Goal: Task Accomplishment & Management: Use online tool/utility

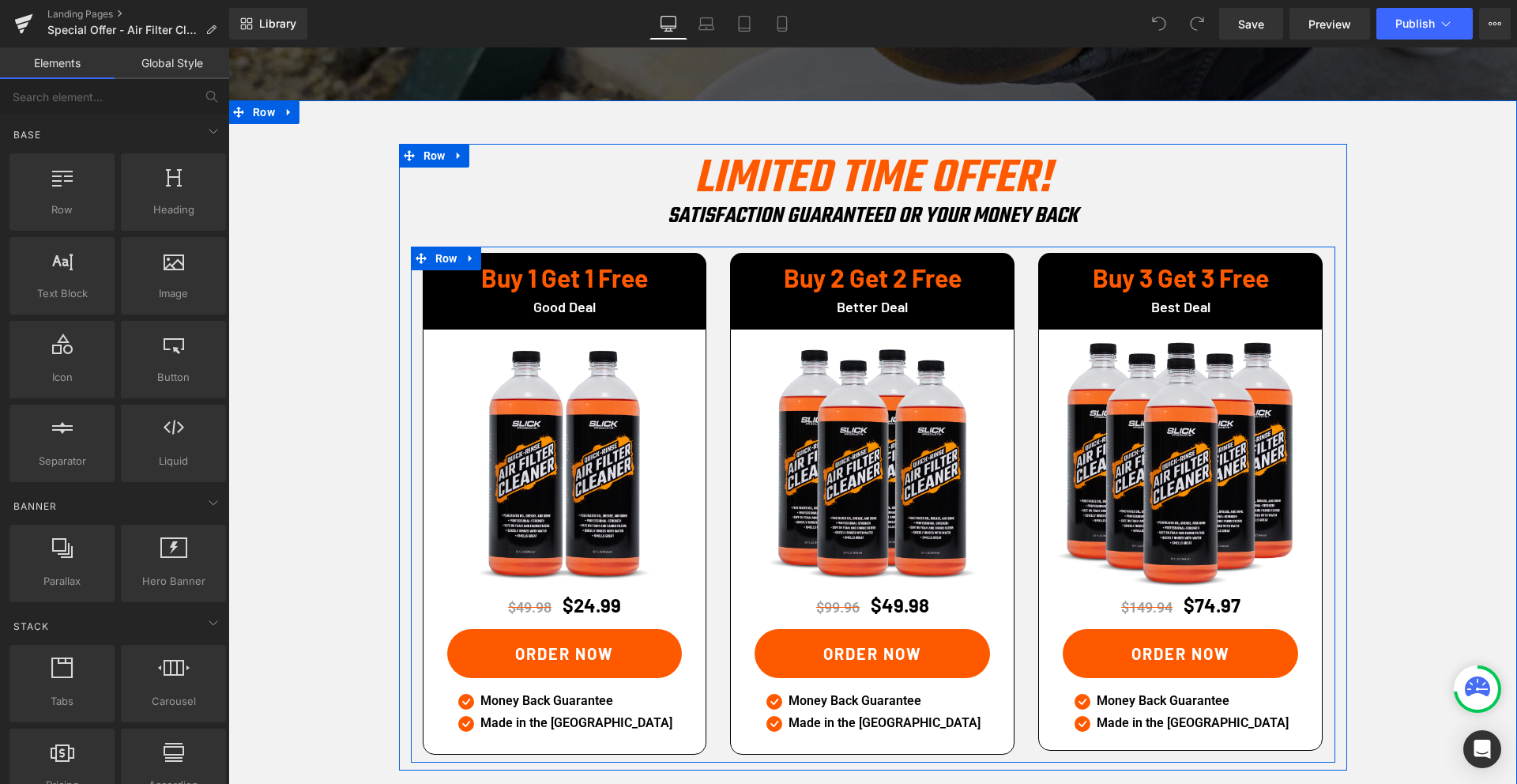
scroll to position [2298, 0]
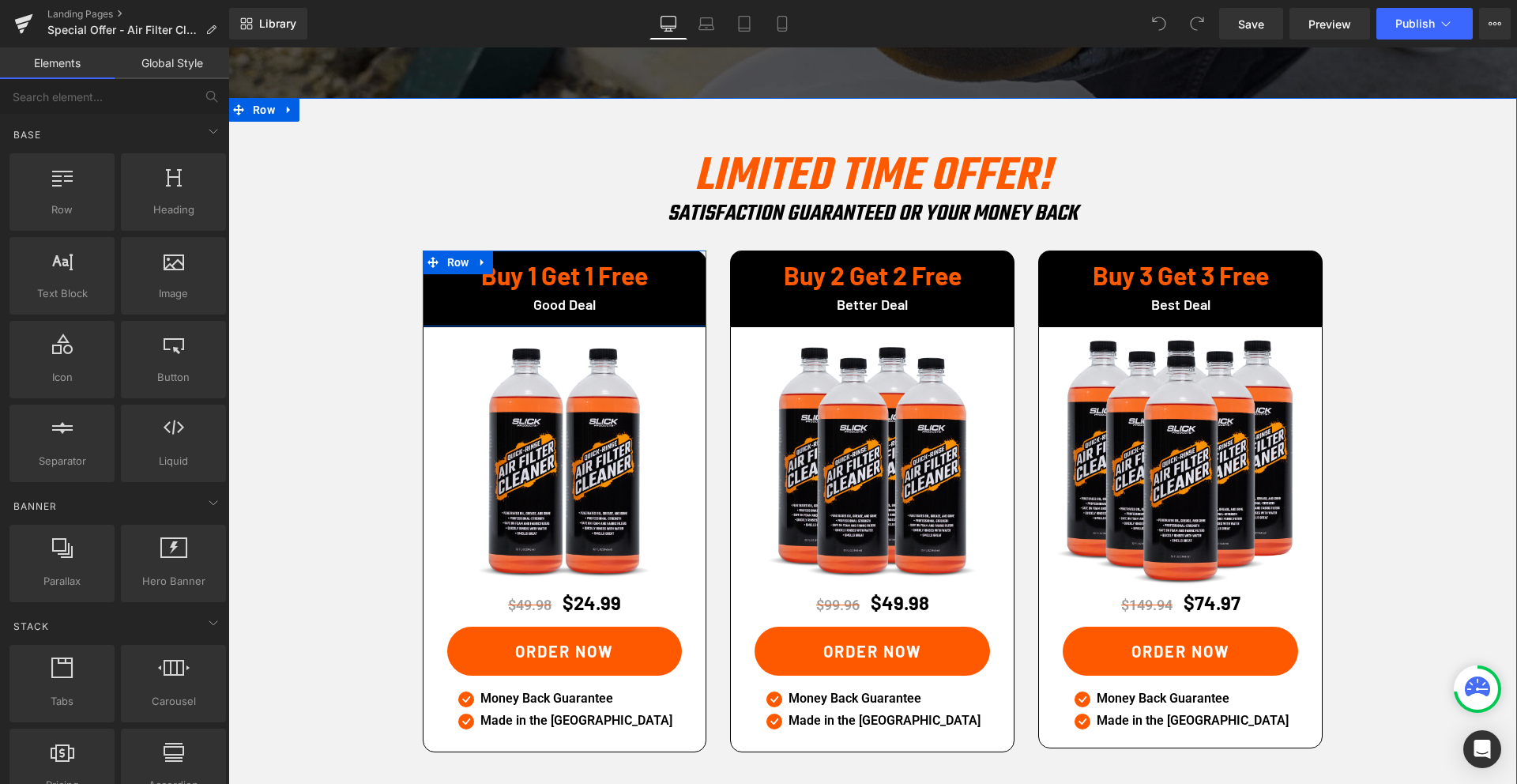
click at [597, 266] on link at bounding box center [601, 276] width 17 height 19
click at [481, 262] on h1 "Buy 1 Get 1 Free" at bounding box center [565, 275] width 261 height 25
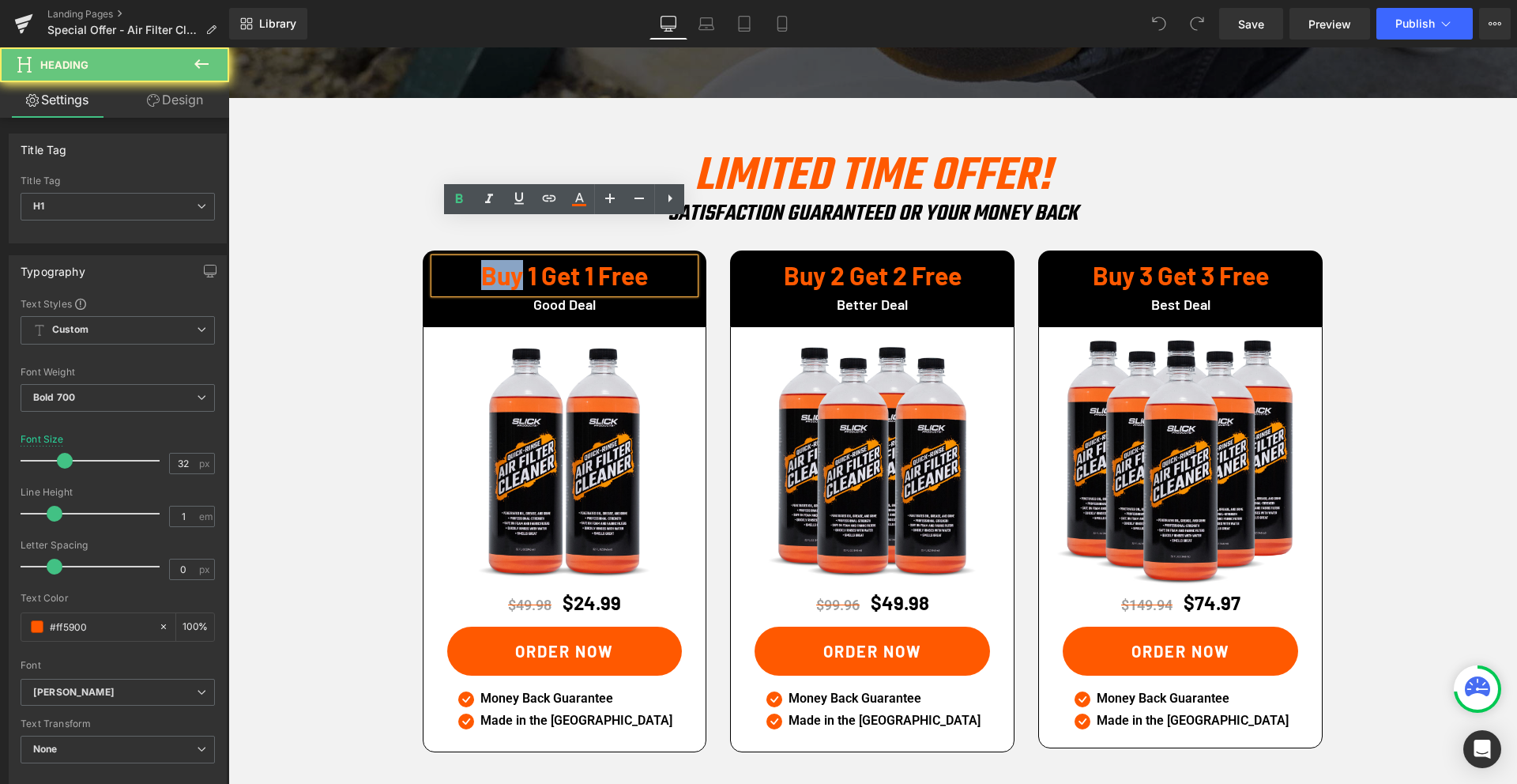
click at [481, 262] on h1 "Buy 1 Get 1 Free" at bounding box center [565, 275] width 261 height 25
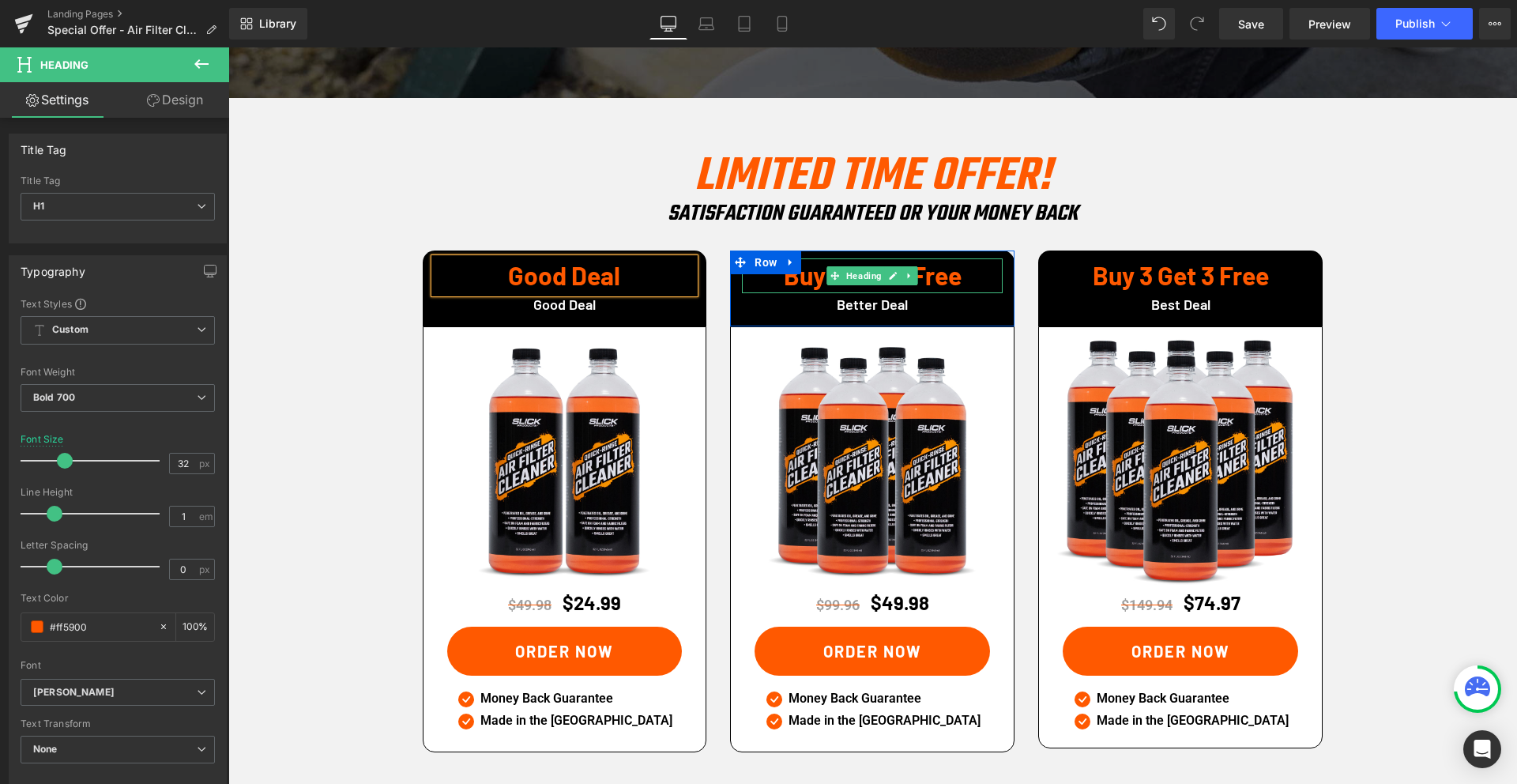
click at [791, 262] on h1 "Buy 2 Get 2 Free" at bounding box center [872, 275] width 261 height 25
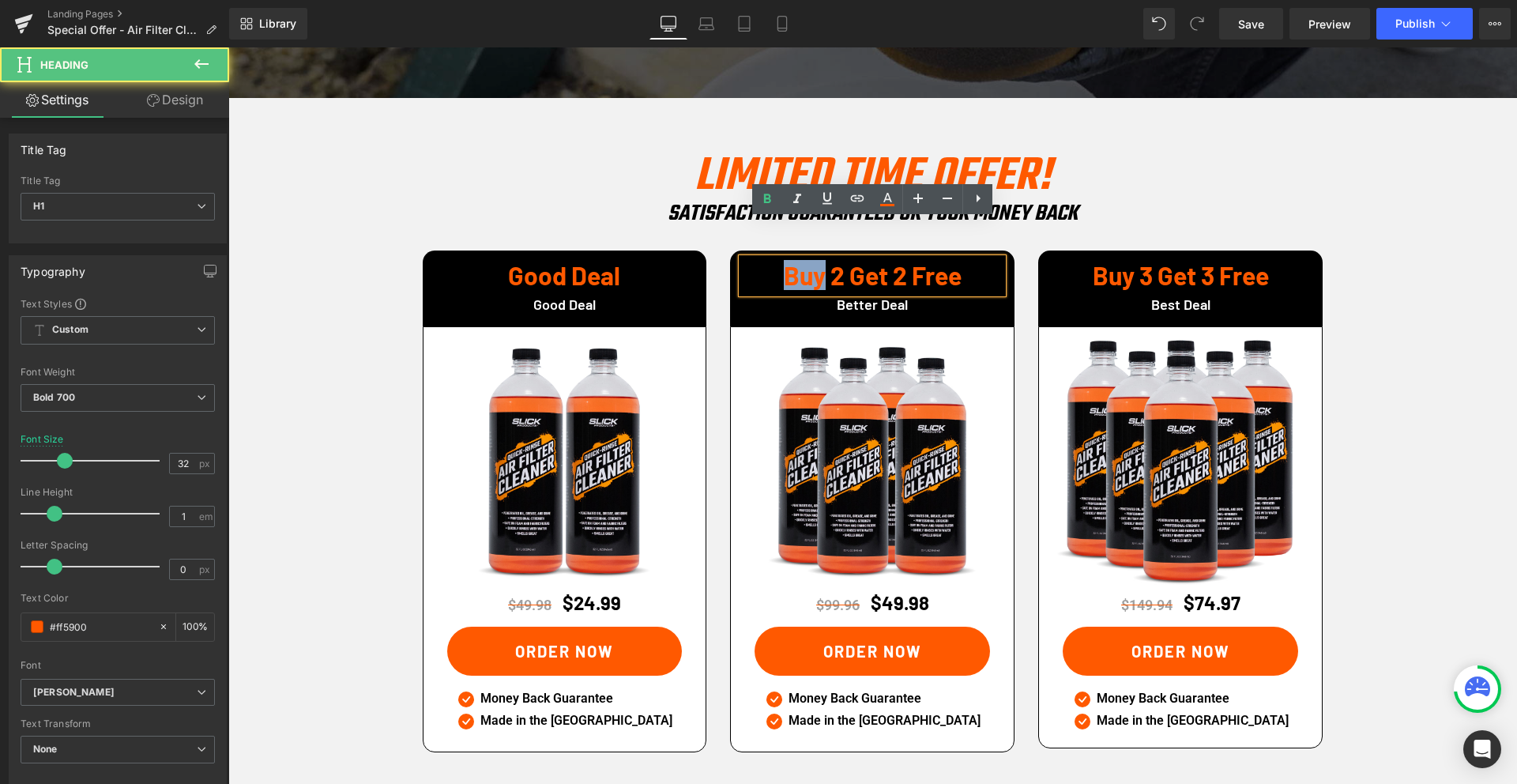
click at [791, 262] on h1 "Buy 2 Get 2 Free" at bounding box center [872, 275] width 261 height 25
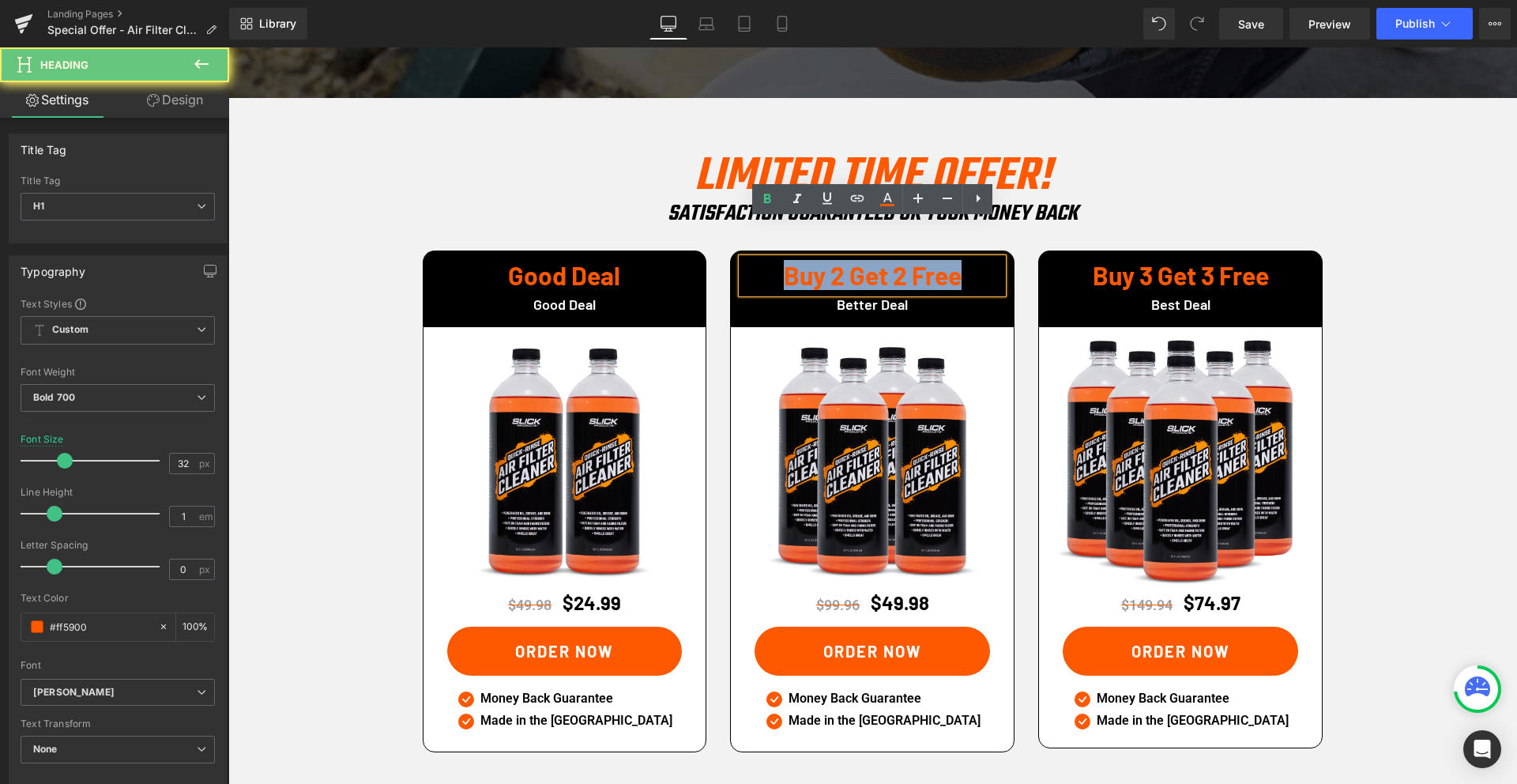
click at [791, 262] on h1 "Buy 2 Get 2 Free" at bounding box center [872, 275] width 261 height 25
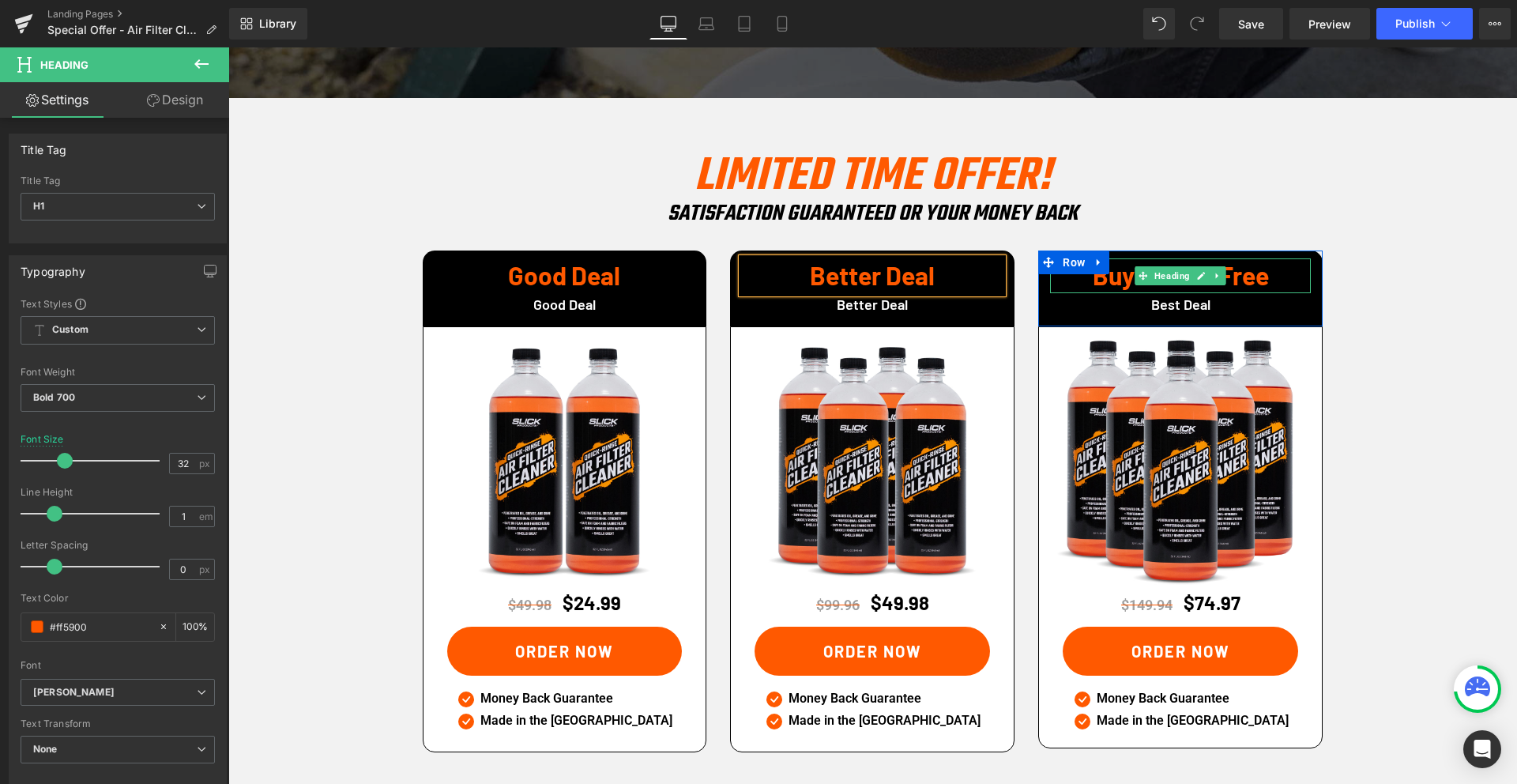
click at [1122, 262] on h1 "Buy 3 Get 3 Free" at bounding box center [1179, 275] width 261 height 25
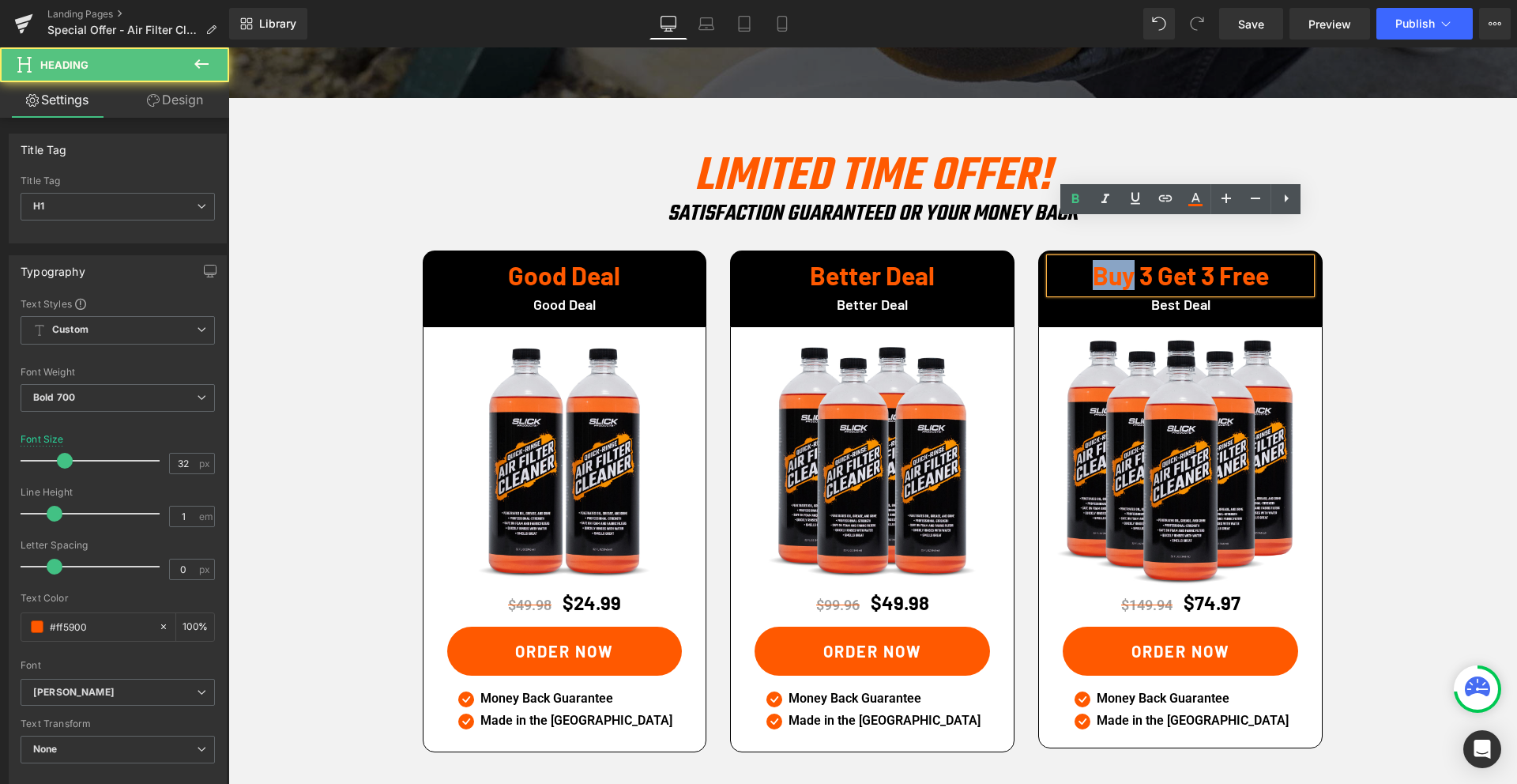
click at [1122, 262] on h1 "Buy 3 Get 3 Free" at bounding box center [1179, 275] width 261 height 25
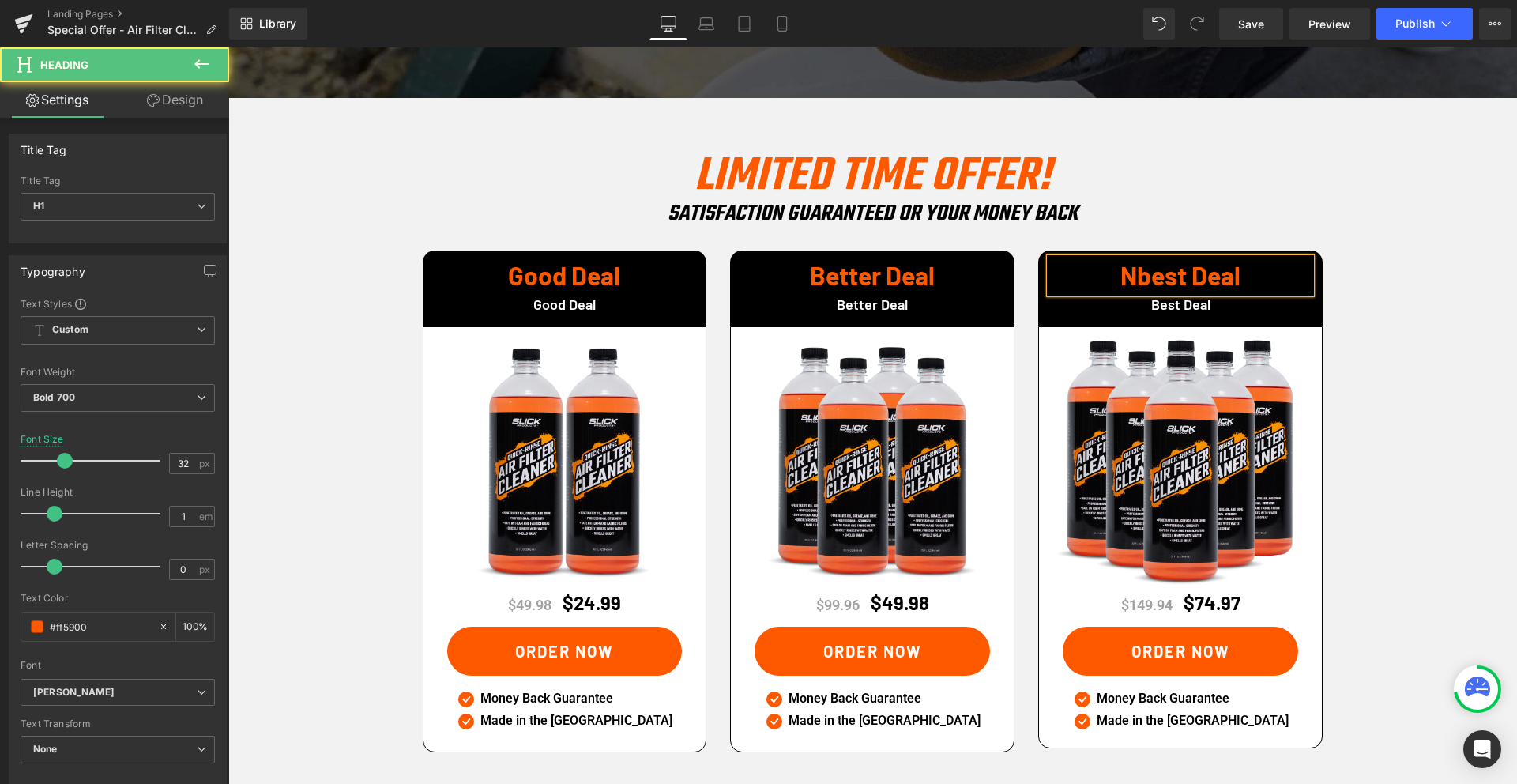
click at [1156, 262] on h1 "Nbest Deal" at bounding box center [1179, 275] width 261 height 25
click at [1356, 143] on div "LIMITED TIME OFFER! Heading SATISFACTION GuaranteeD or your money back Heading …" at bounding box center [873, 455] width 1288 height 627
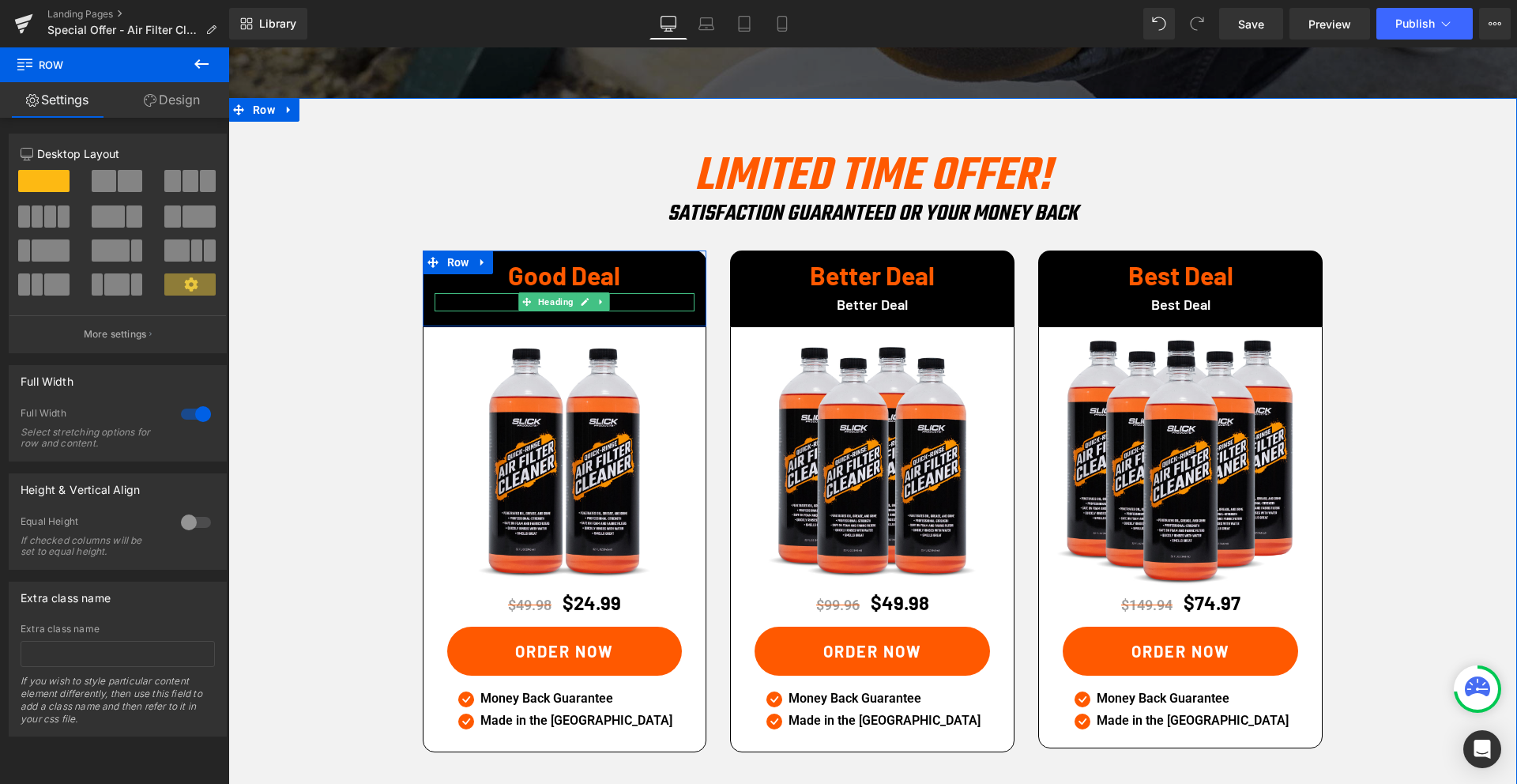
click at [508, 297] on h1 "Good Deal" at bounding box center [565, 304] width 261 height 14
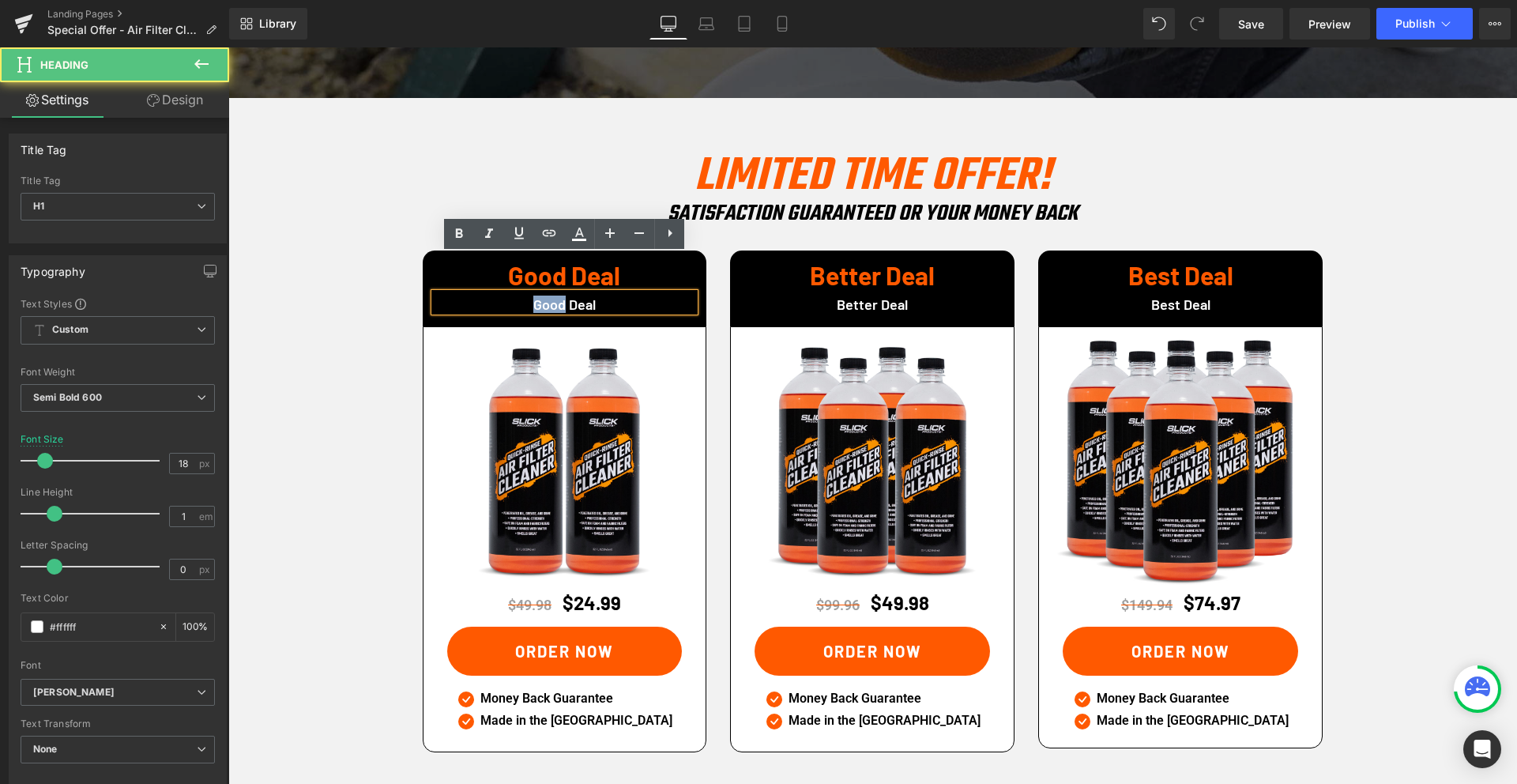
click at [508, 297] on h1 "Good Deal" at bounding box center [565, 304] width 261 height 14
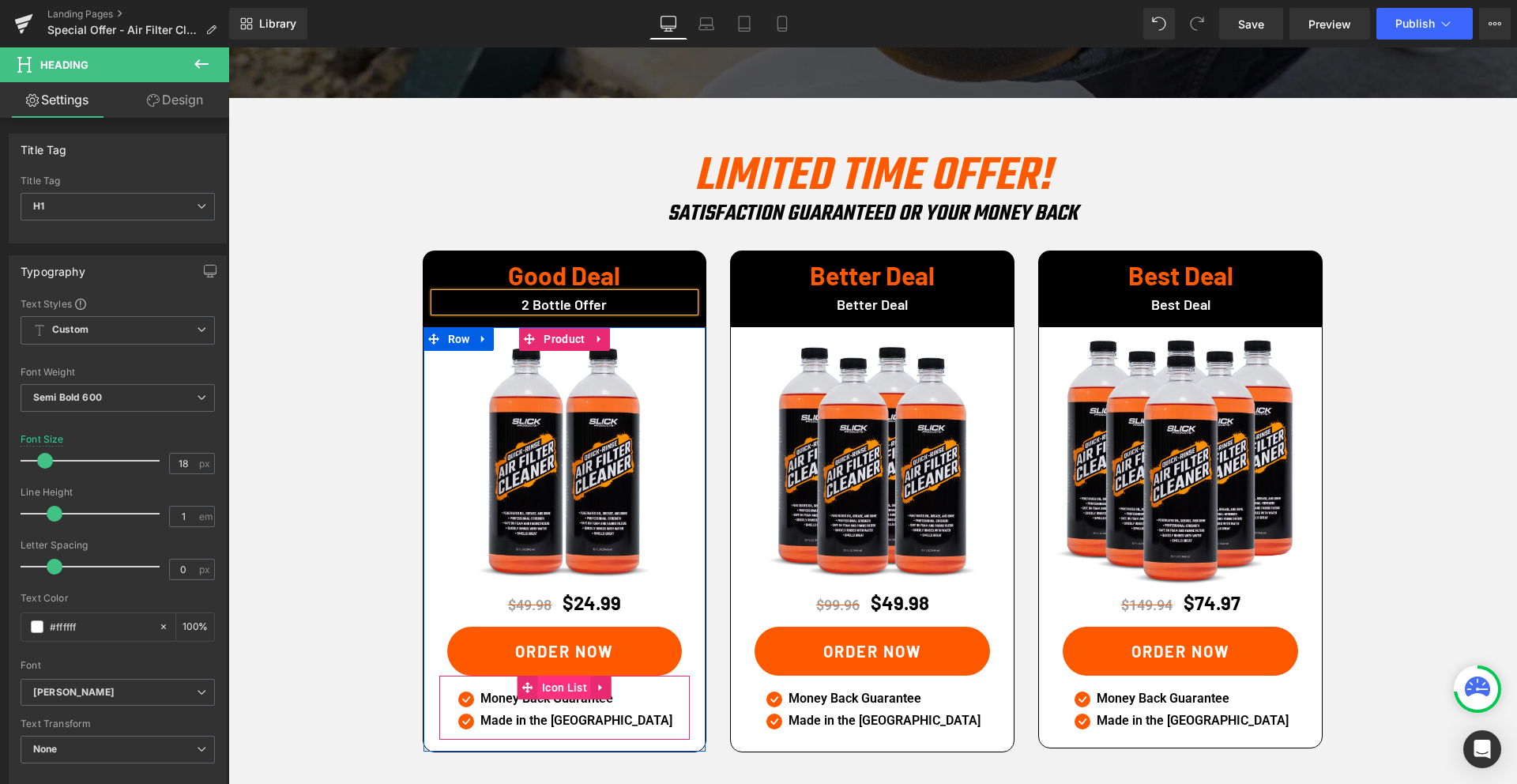
click at [576, 675] on span "Icon List" at bounding box center [564, 687] width 53 height 23
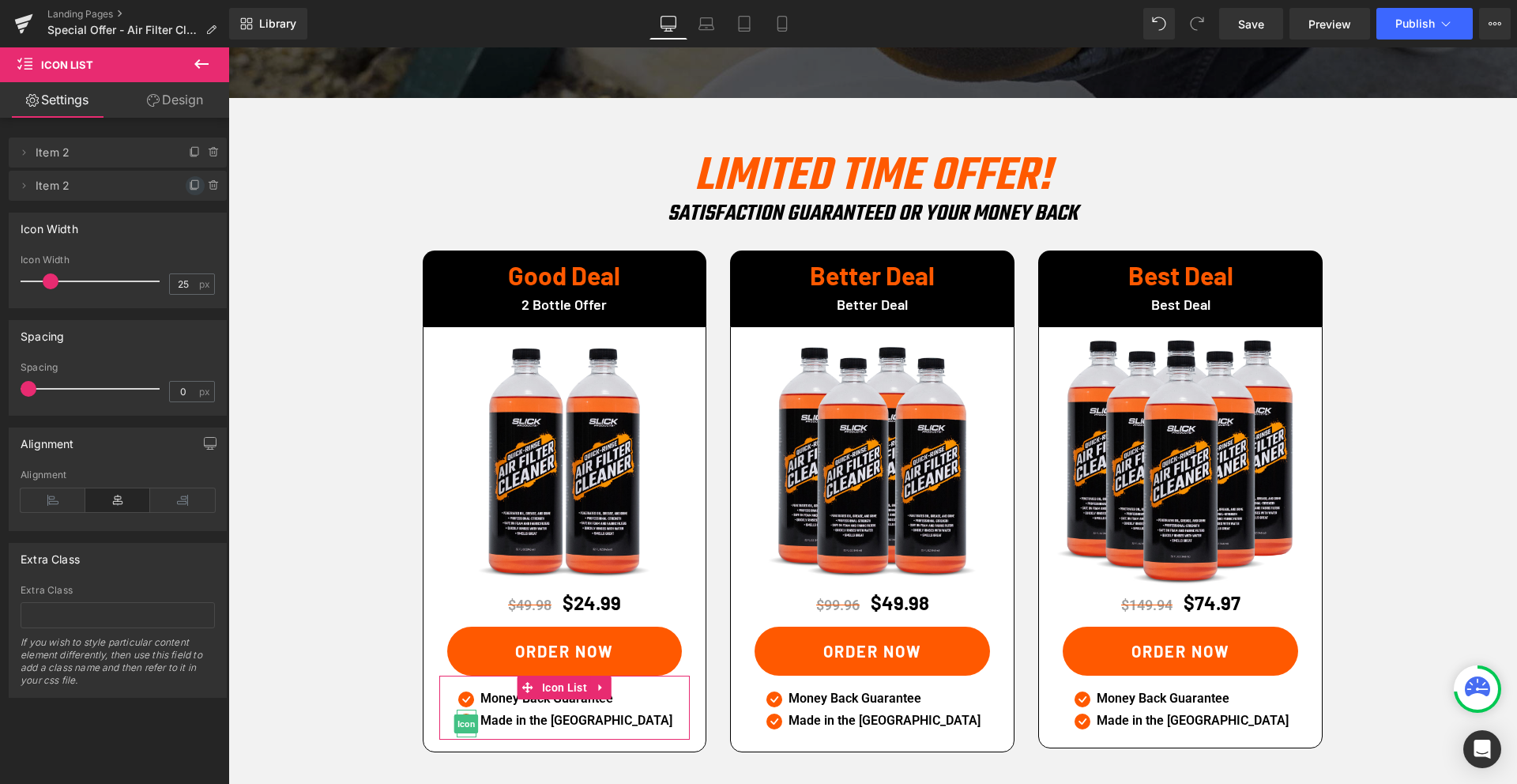
click at [188, 183] on icon at bounding box center [194, 185] width 13 height 13
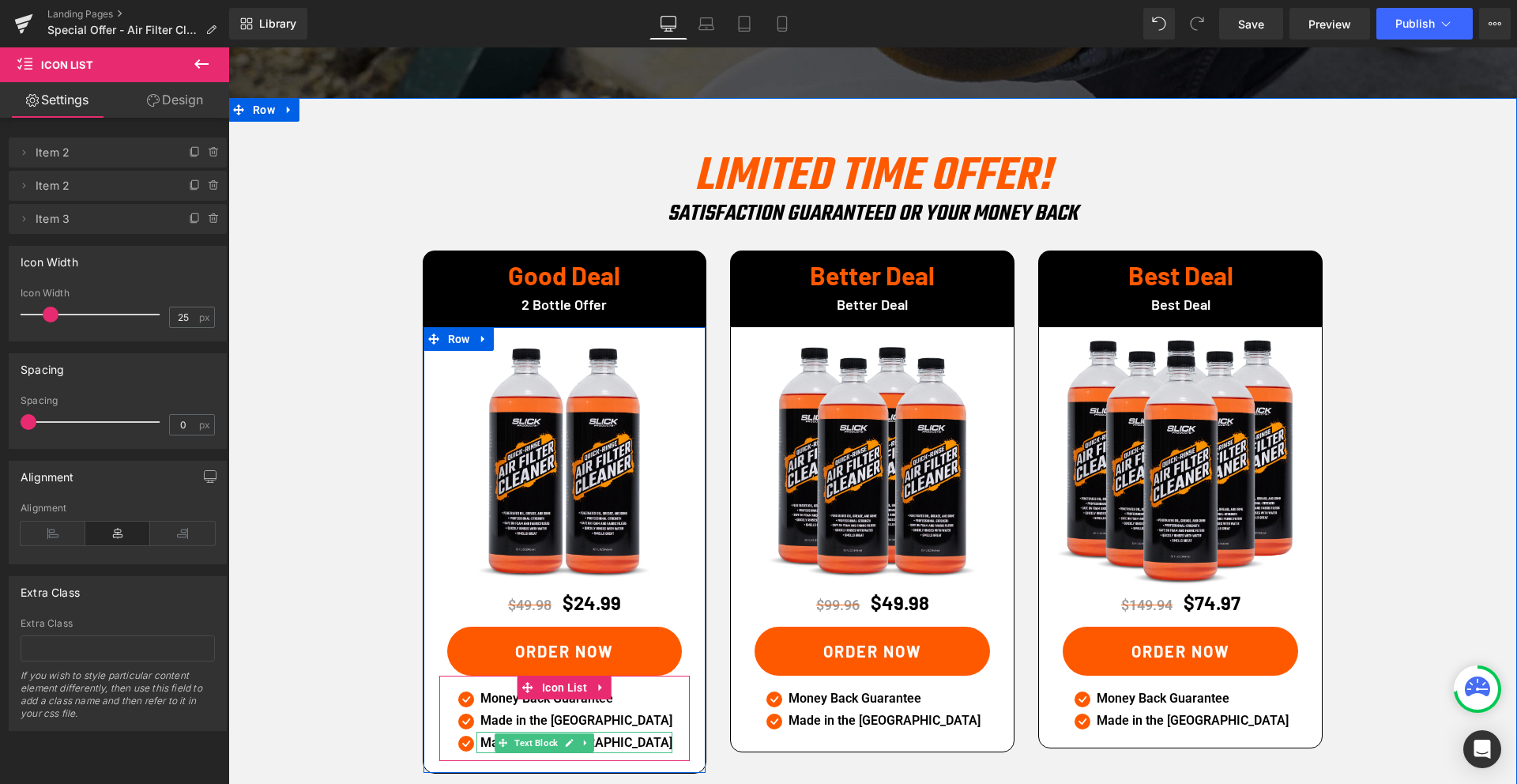
click at [519, 731] on p "Made in the [GEOGRAPHIC_DATA]" at bounding box center [575, 742] width 192 height 22
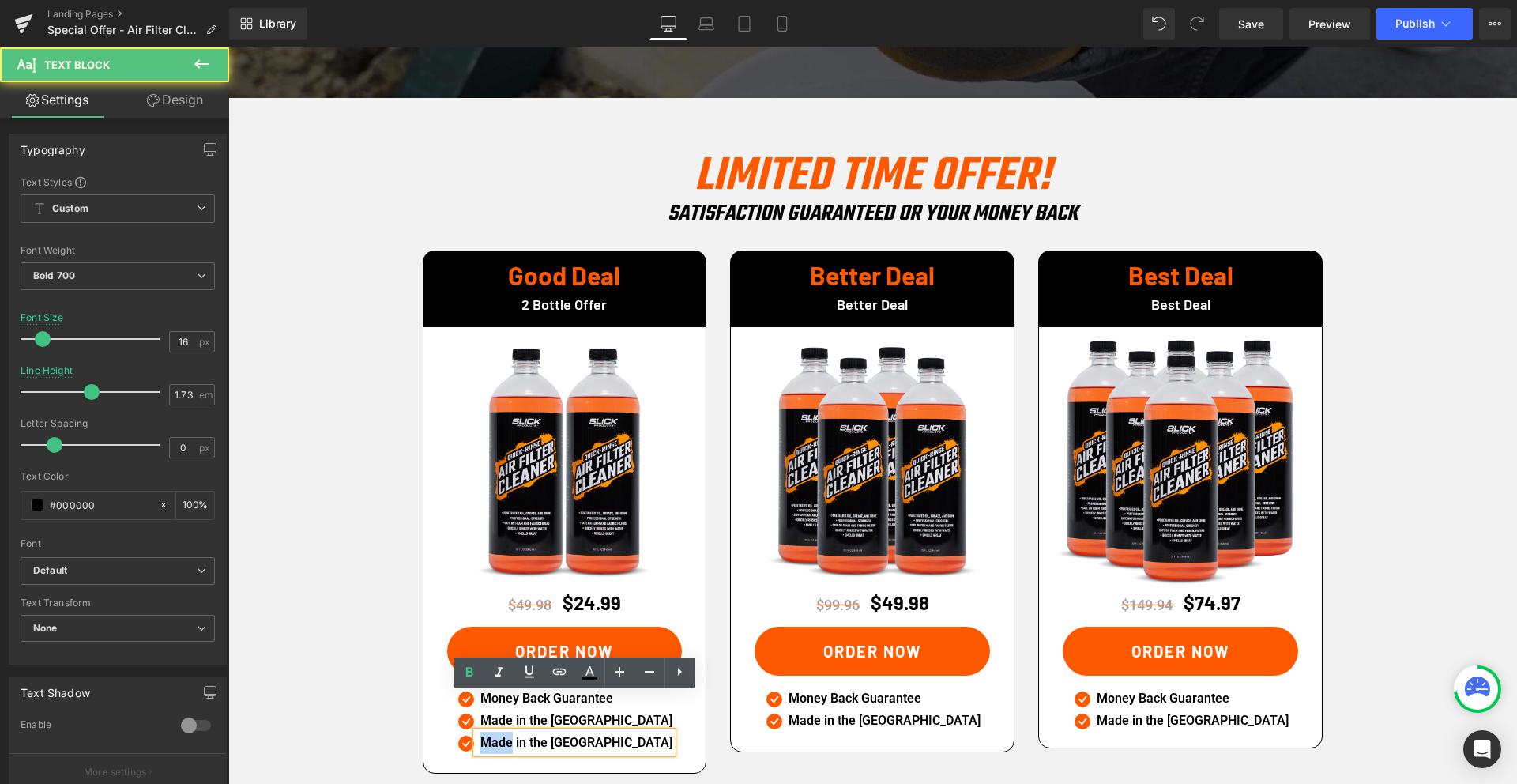
click at [519, 731] on p "Made in the [GEOGRAPHIC_DATA]" at bounding box center [575, 742] width 192 height 22
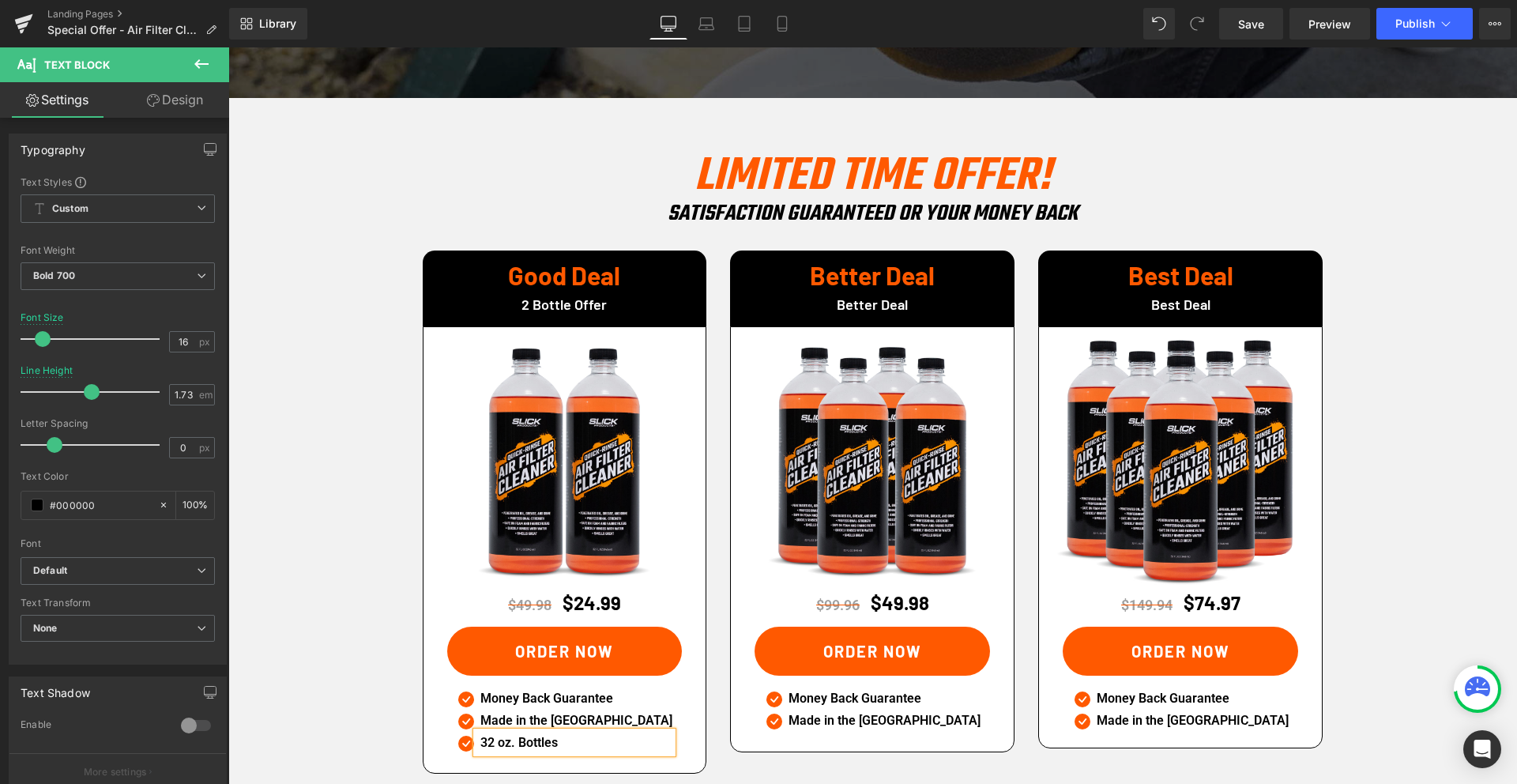
click at [714, 745] on div "LIMITED TIME OFFER! Heading SATISFACTION GuaranteeD or your money back Heading …" at bounding box center [873, 466] width 948 height 648
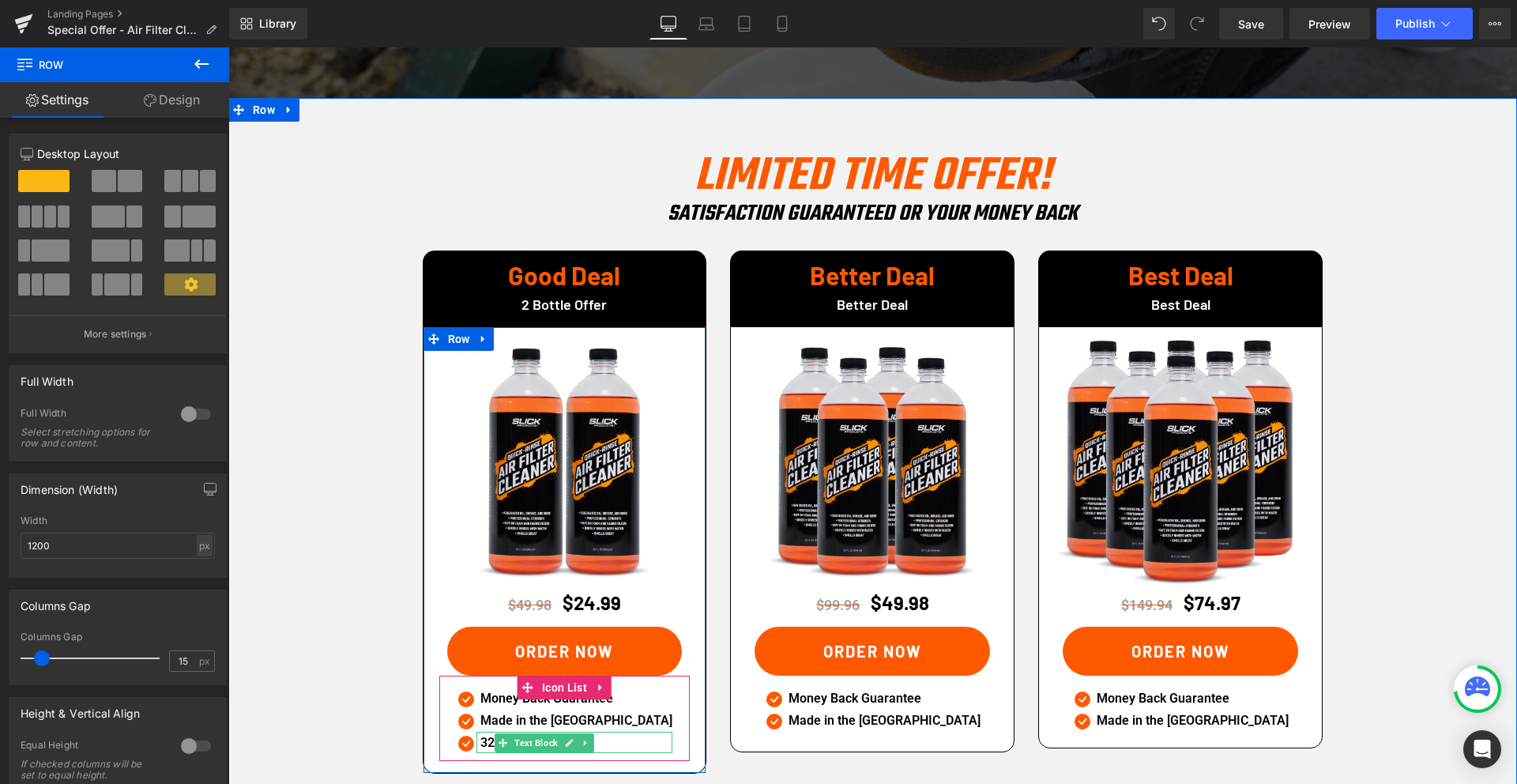
click at [512, 731] on p "32 oz. Bottles" at bounding box center [575, 742] width 192 height 22
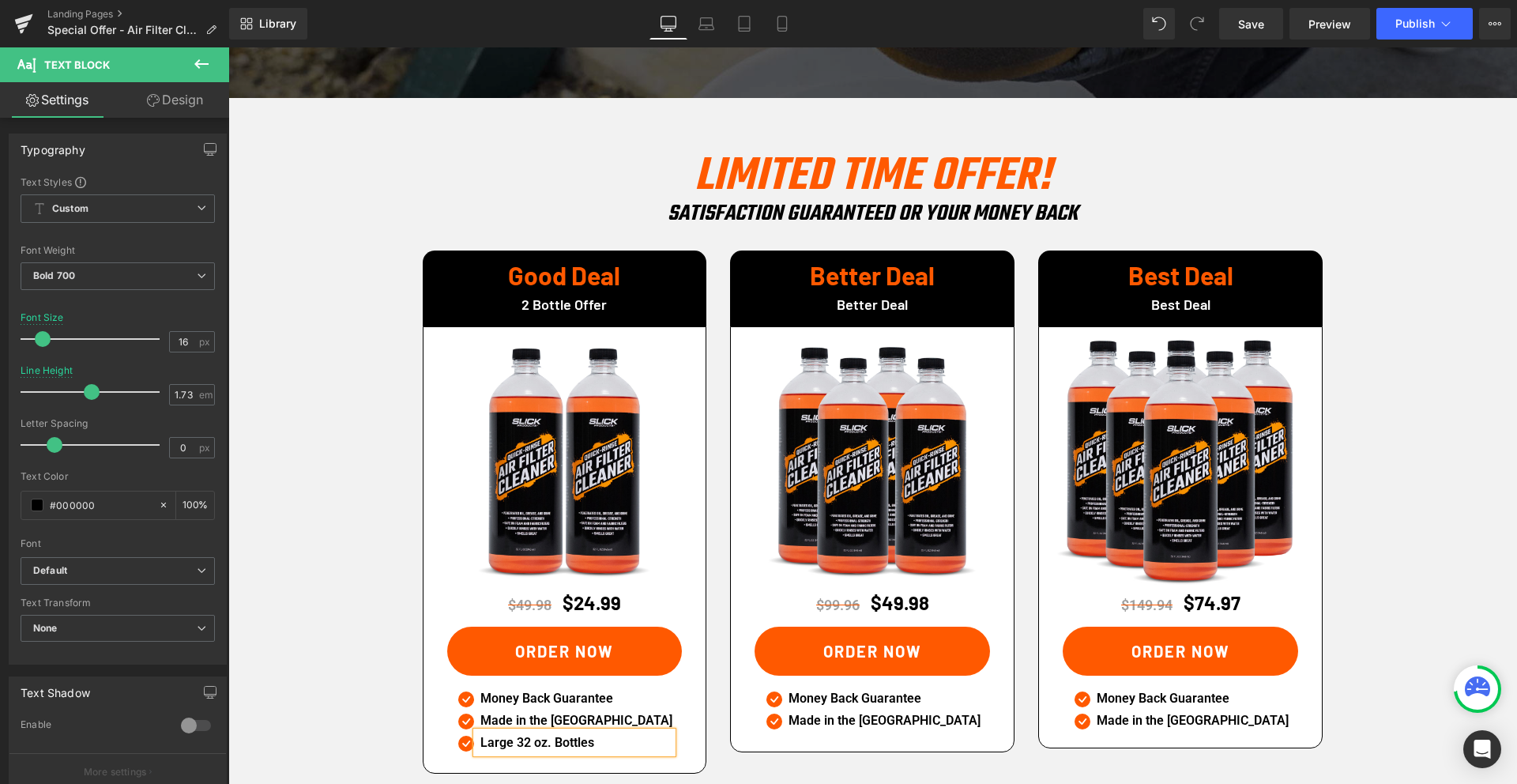
click at [673, 730] on div "Sale Off (P) Image $49.98 $24.99 (P) Price ORDER NOW (P) Cart Button Icon Money…" at bounding box center [565, 549] width 283 height 446
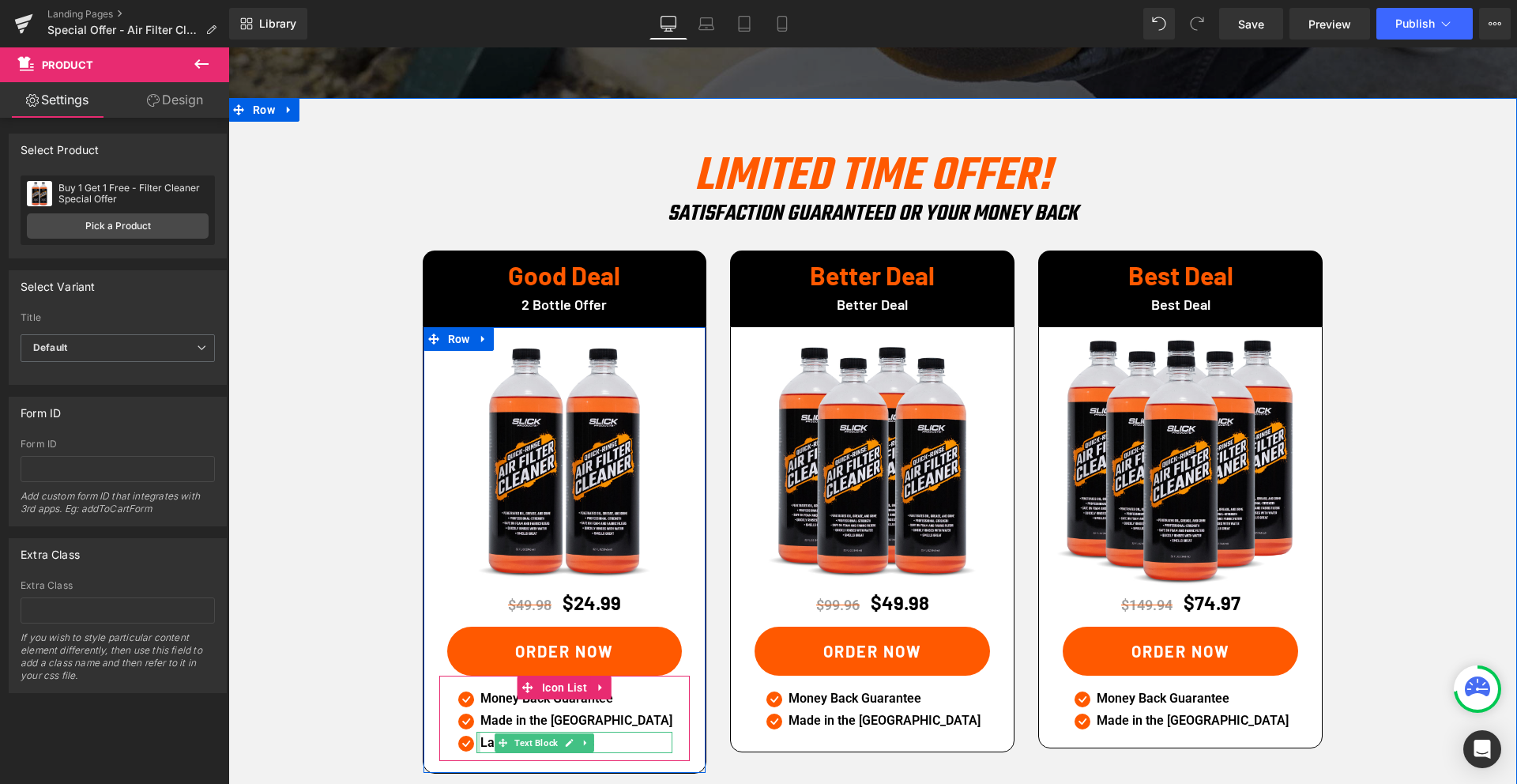
click at [480, 731] on div at bounding box center [478, 742] width 4 height 22
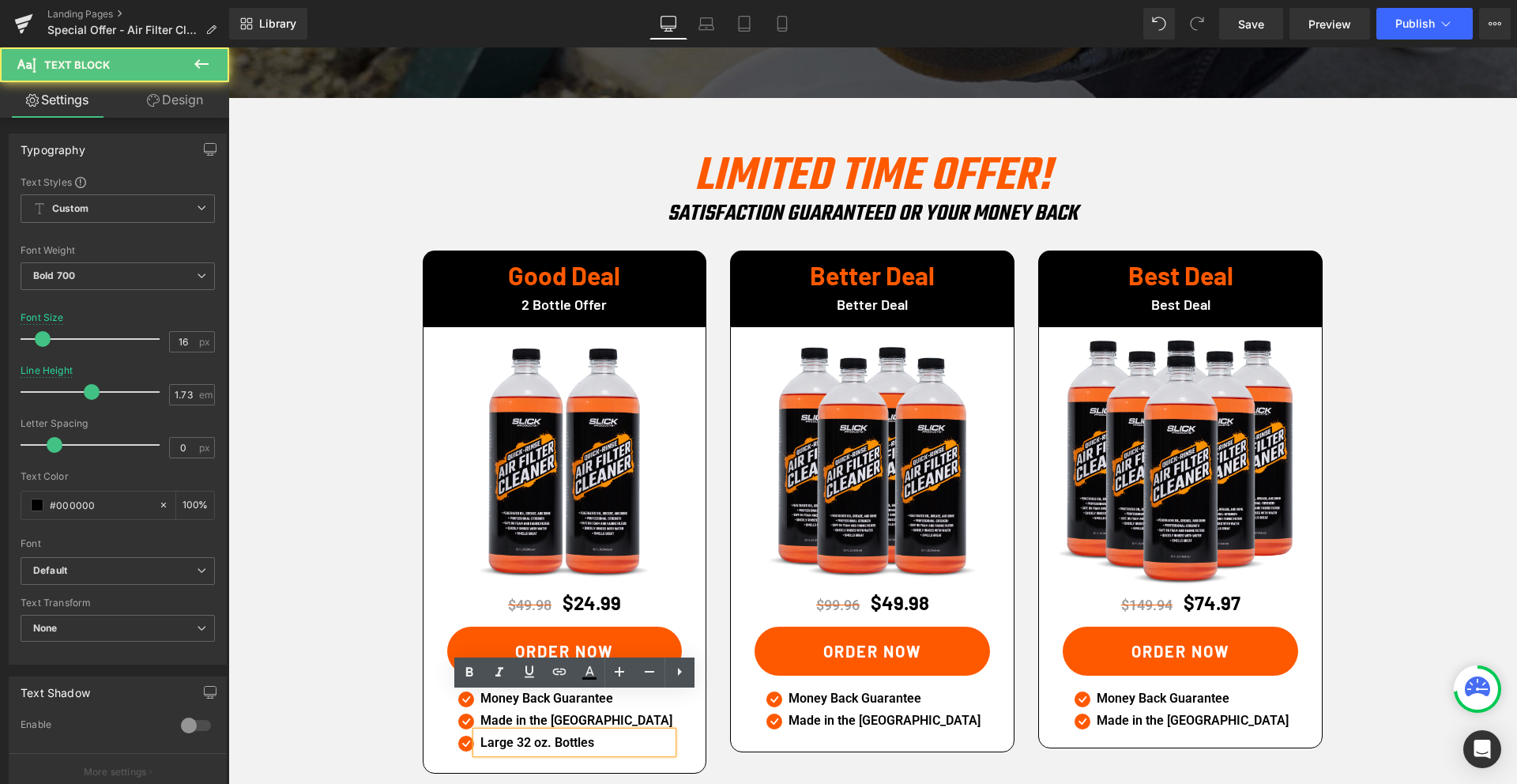
click at [517, 731] on p "Large 32 oz. Bottles" at bounding box center [575, 742] width 192 height 22
copy p "Large 32 oz. Bottles"
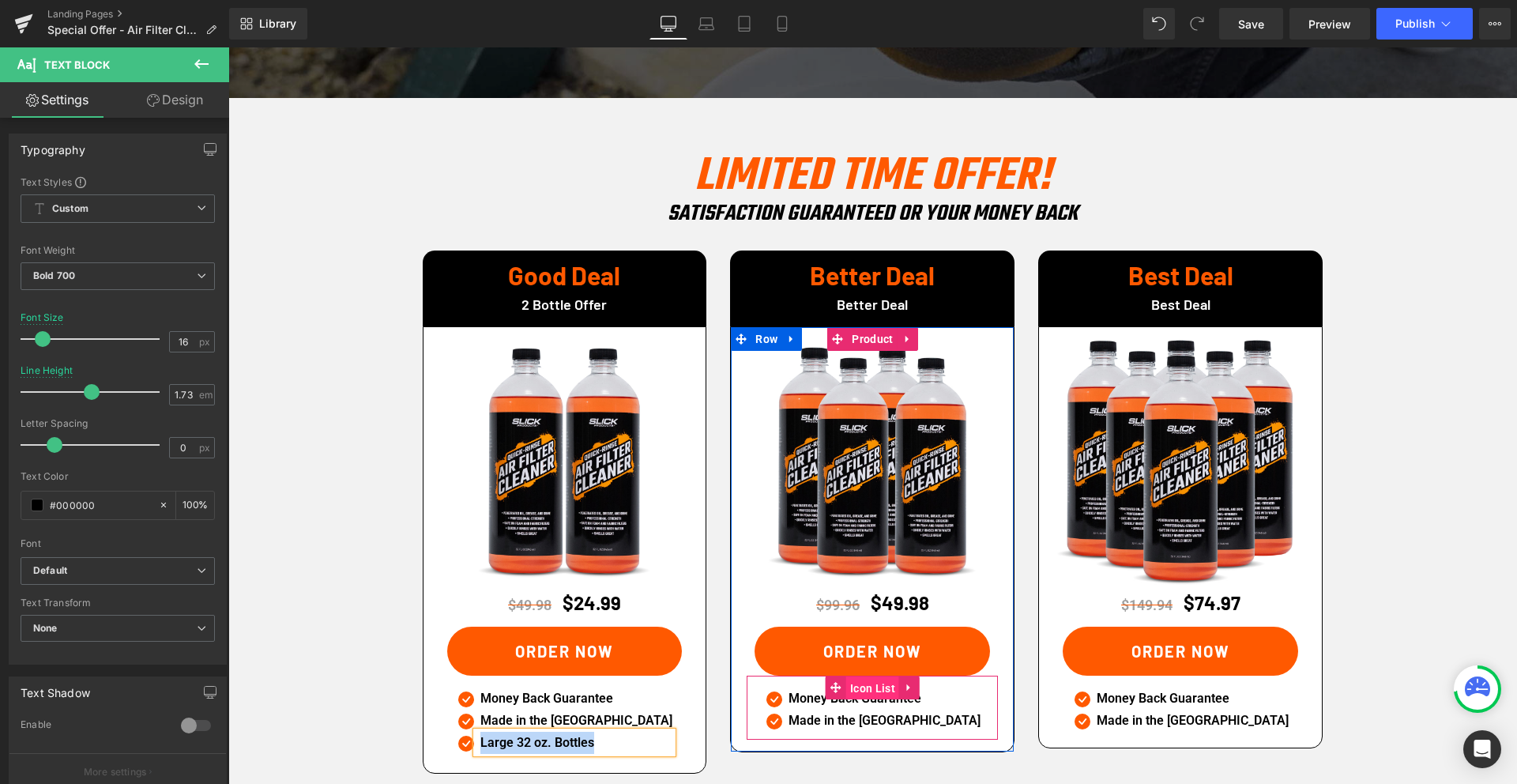
click at [864, 676] on span "Icon List" at bounding box center [872, 688] width 53 height 23
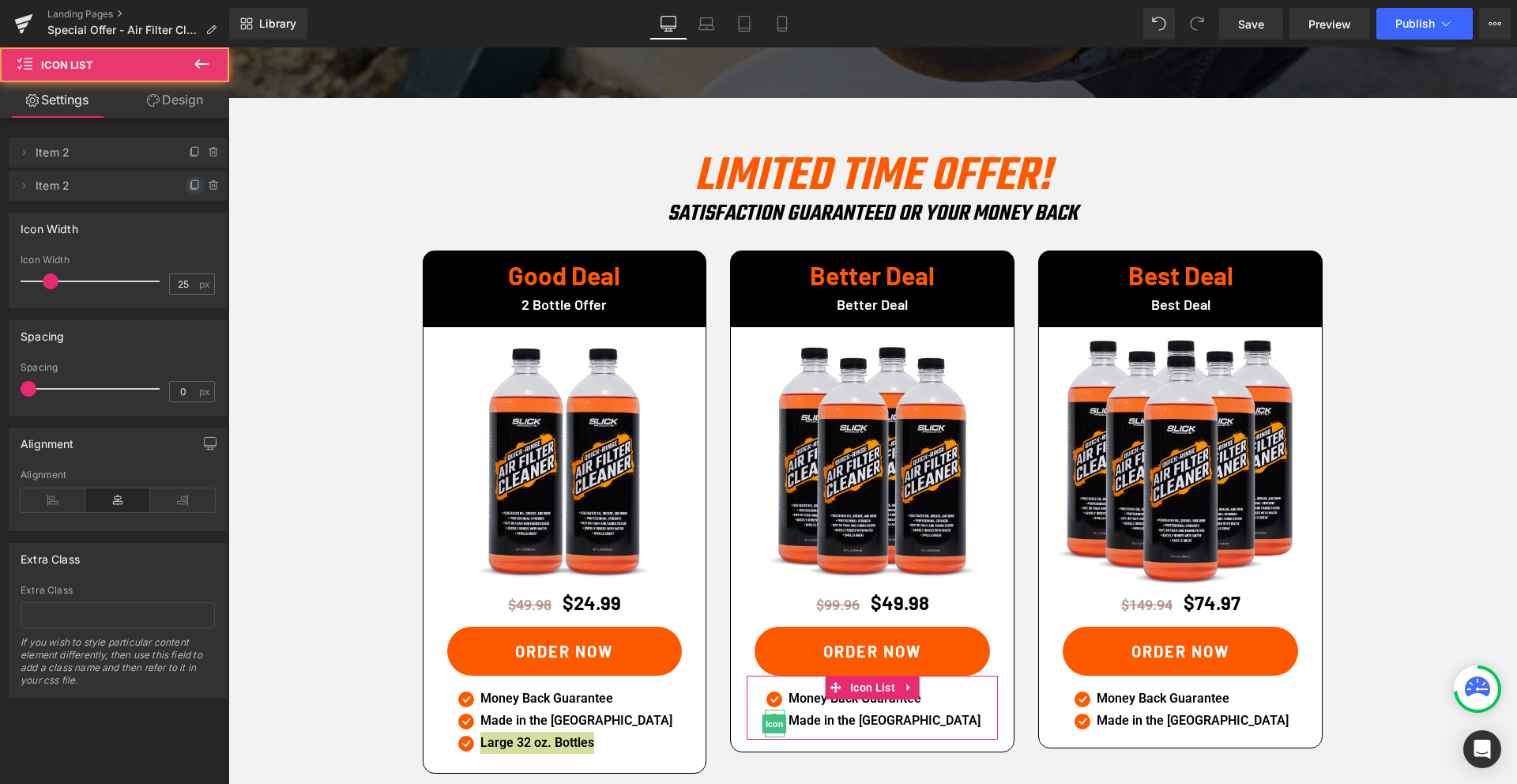
click at [188, 188] on icon at bounding box center [194, 185] width 13 height 13
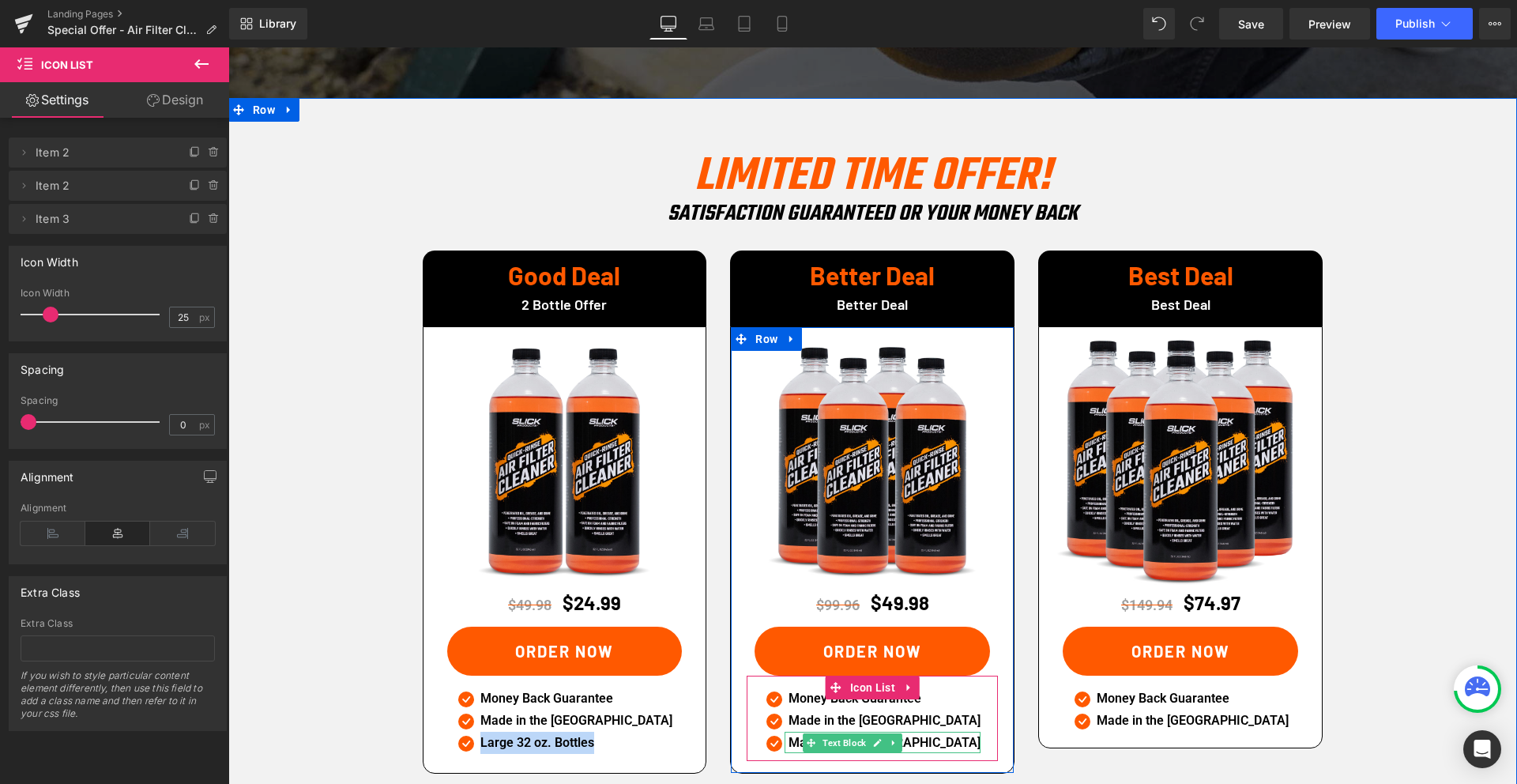
click at [825, 731] on p "Made in the [GEOGRAPHIC_DATA]" at bounding box center [884, 742] width 192 height 22
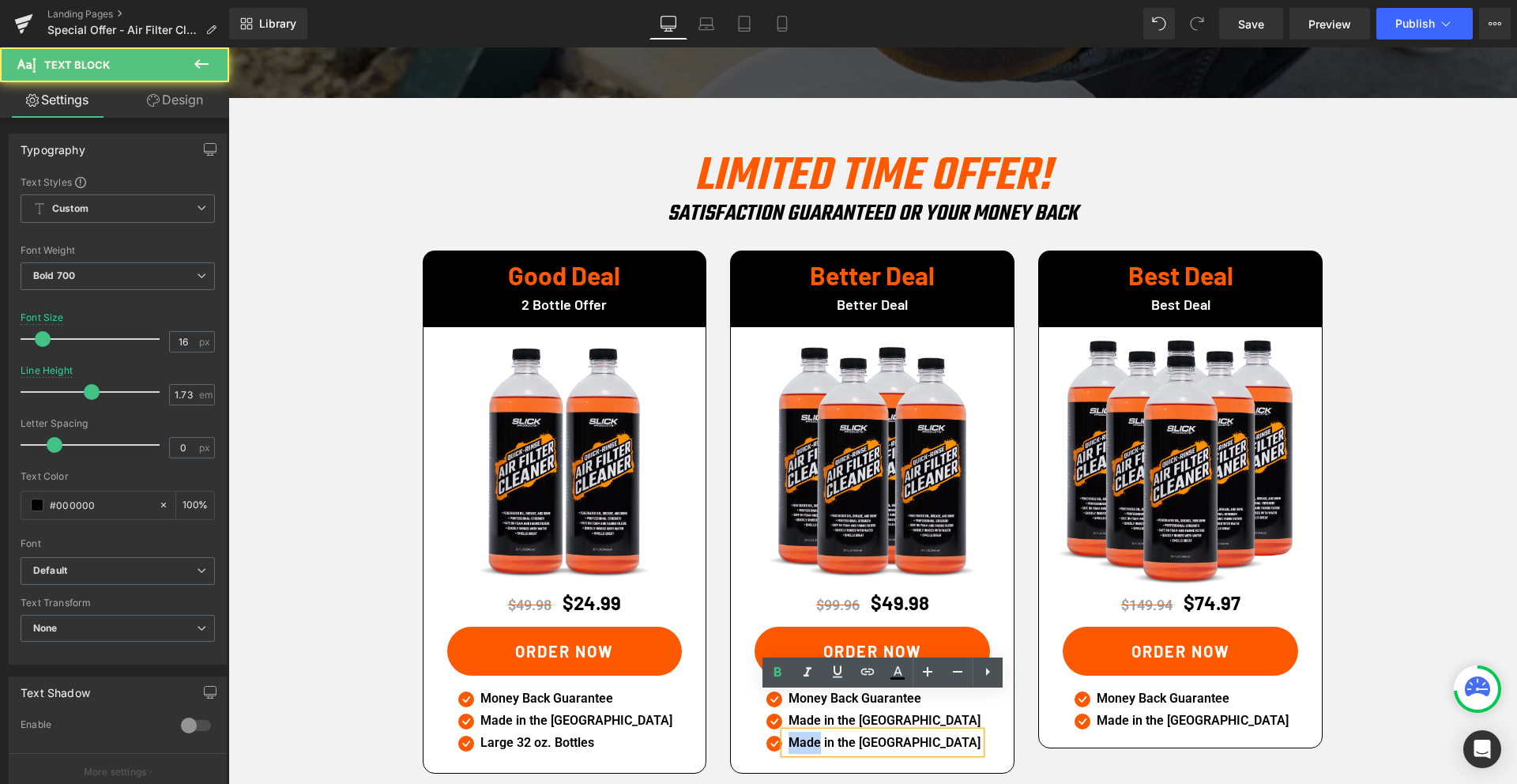
click at [825, 731] on p "Made in the [GEOGRAPHIC_DATA]" at bounding box center [884, 742] width 192 height 22
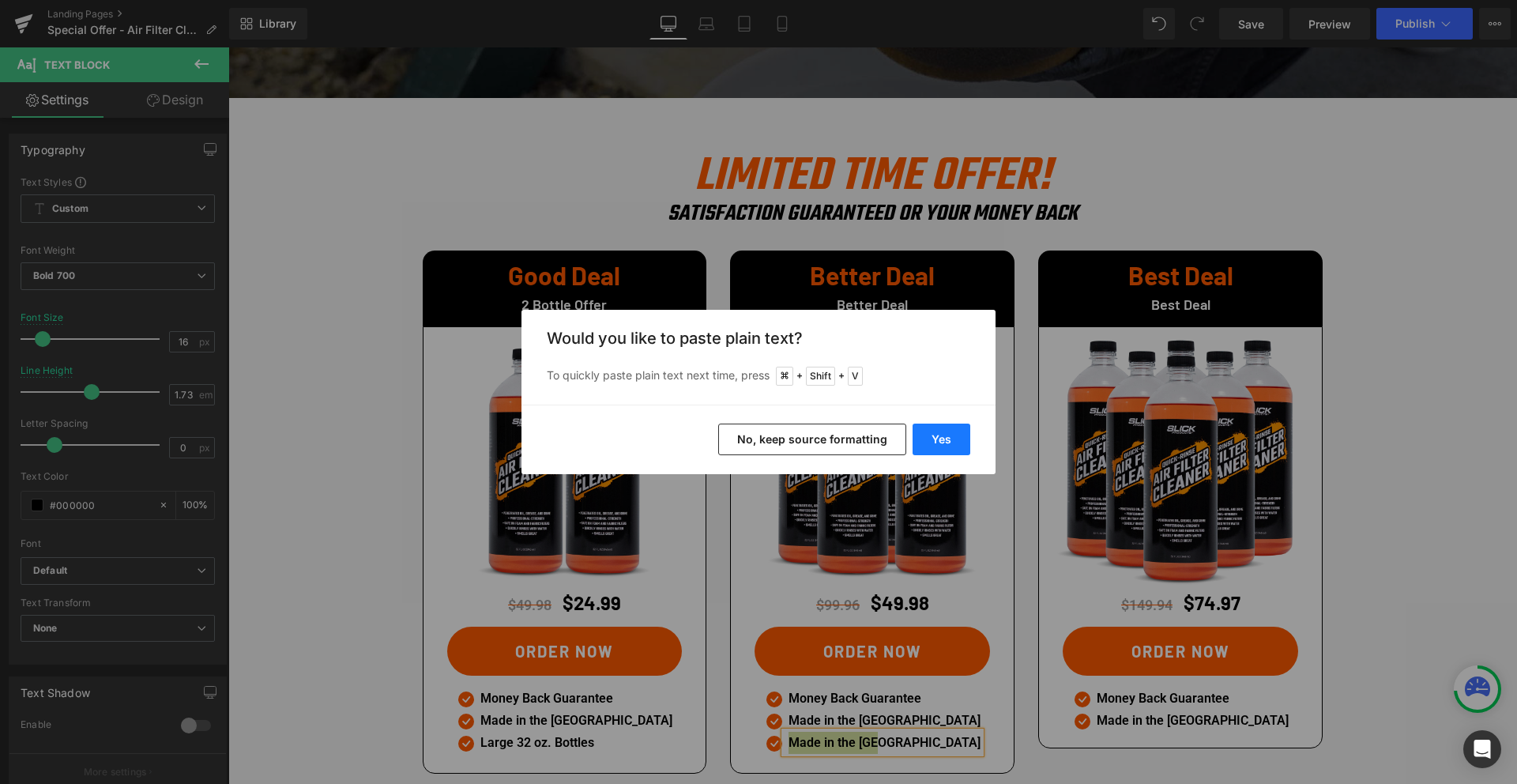
click at [952, 437] on button "Yes" at bounding box center [941, 440] width 58 height 32
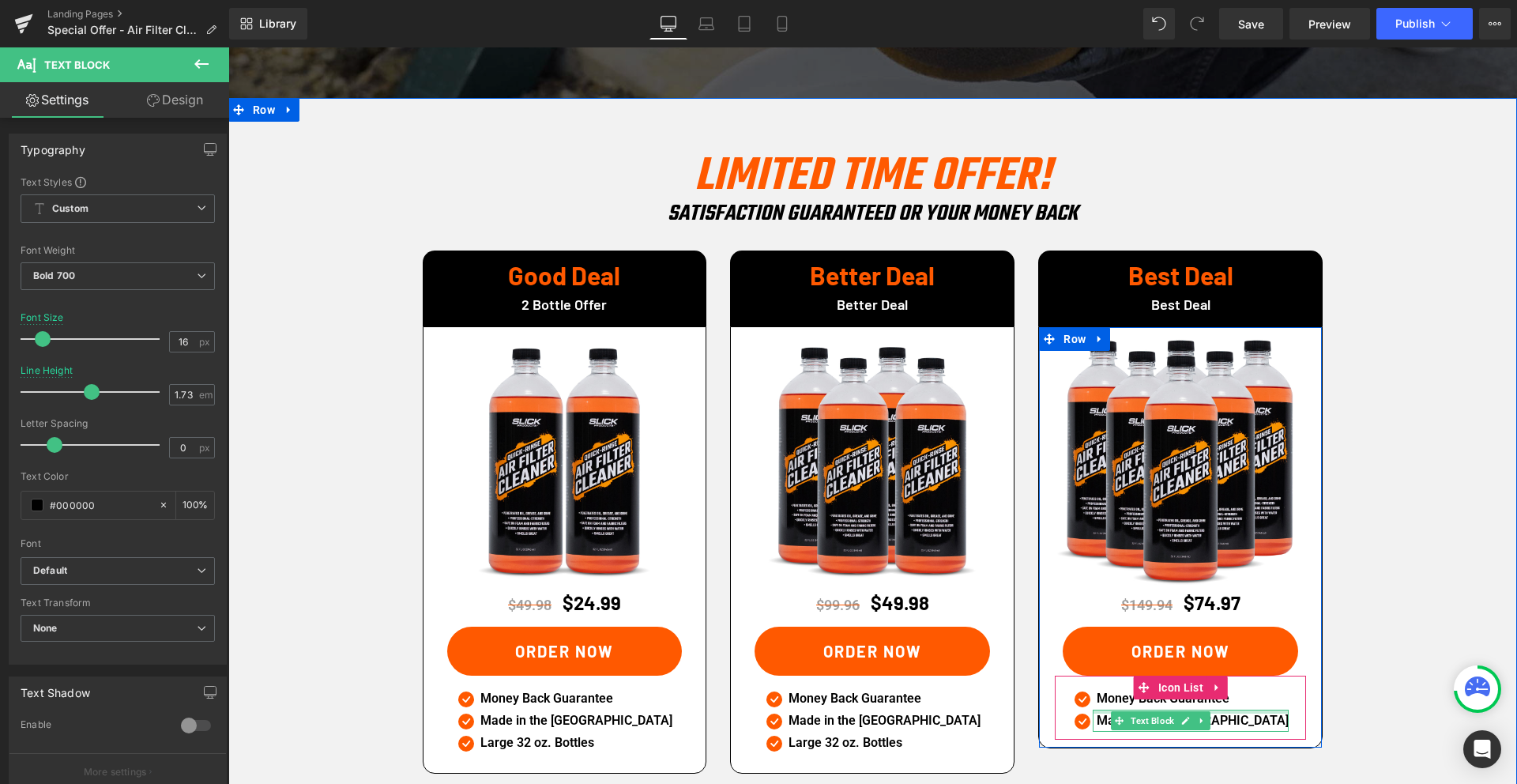
click at [1158, 709] on div at bounding box center [1190, 711] width 196 height 4
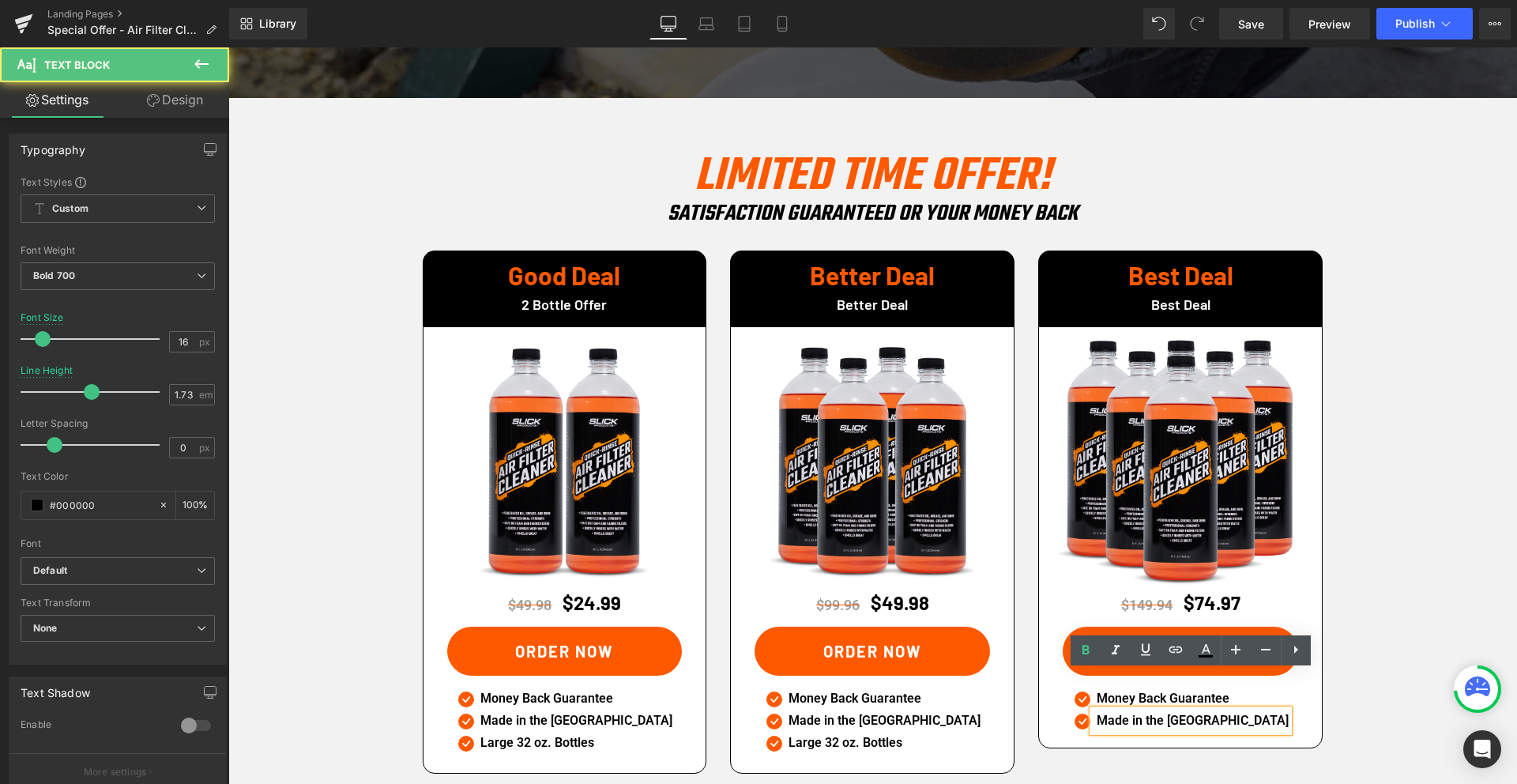
click at [1138, 714] on div "Good Deal Heading 2 Bottle Offer Heading Row Sale Off (P) Image $49.98 $24.99 (…" at bounding box center [872, 513] width 924 height 538
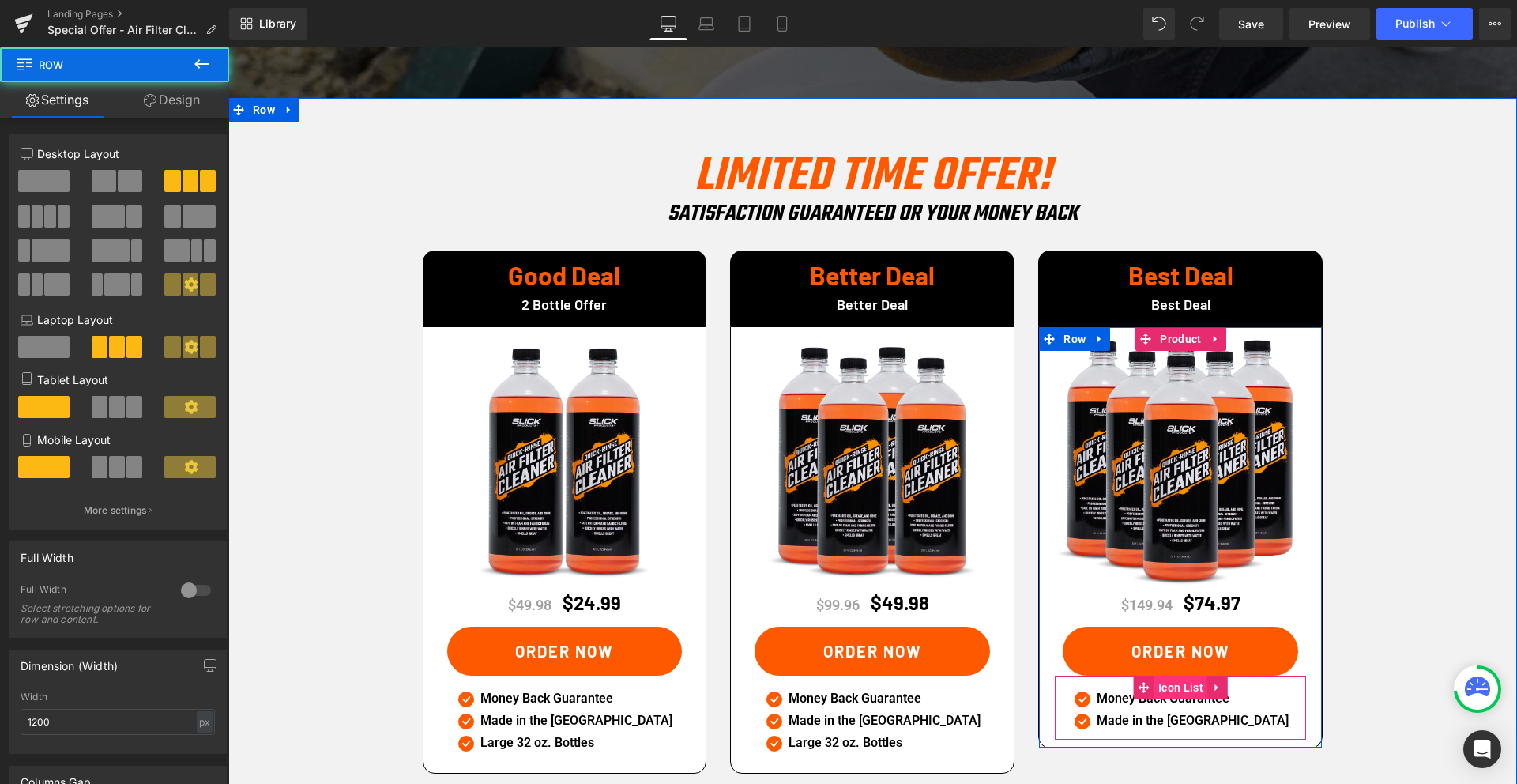
click at [1172, 675] on span "Icon List" at bounding box center [1180, 687] width 53 height 23
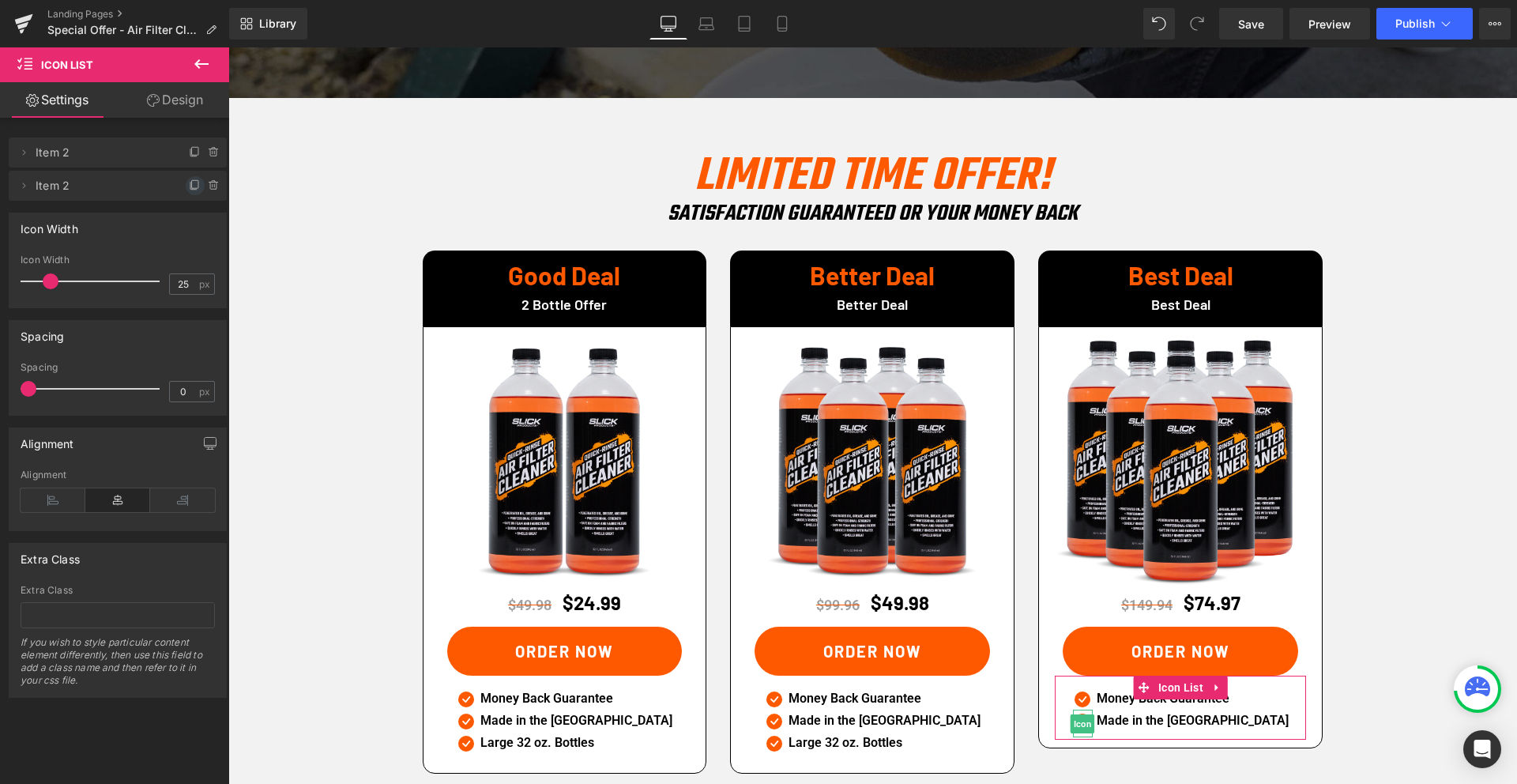
click at [188, 183] on icon at bounding box center [194, 185] width 13 height 13
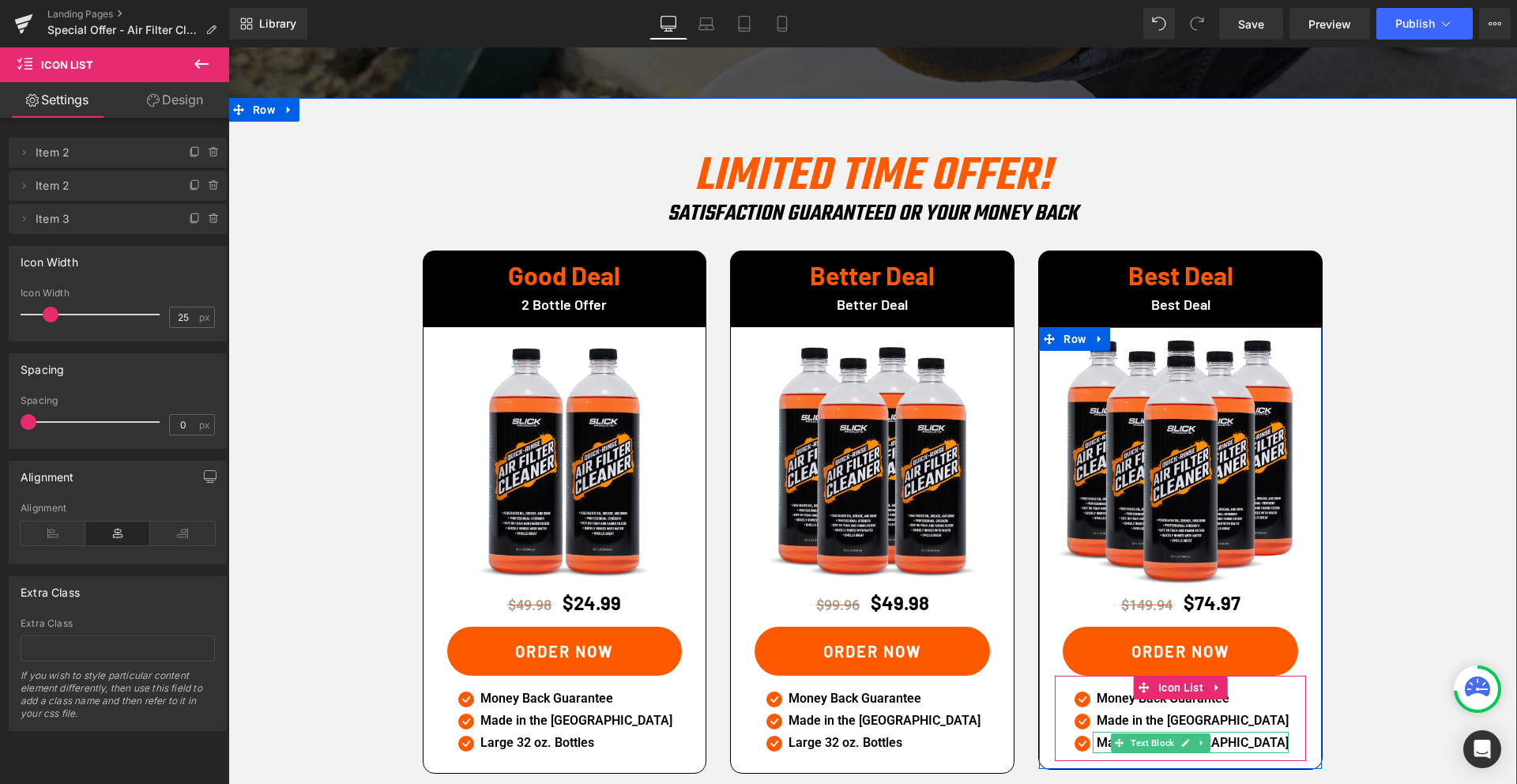
click at [1134, 731] on p "Made in the [GEOGRAPHIC_DATA]" at bounding box center [1192, 742] width 192 height 22
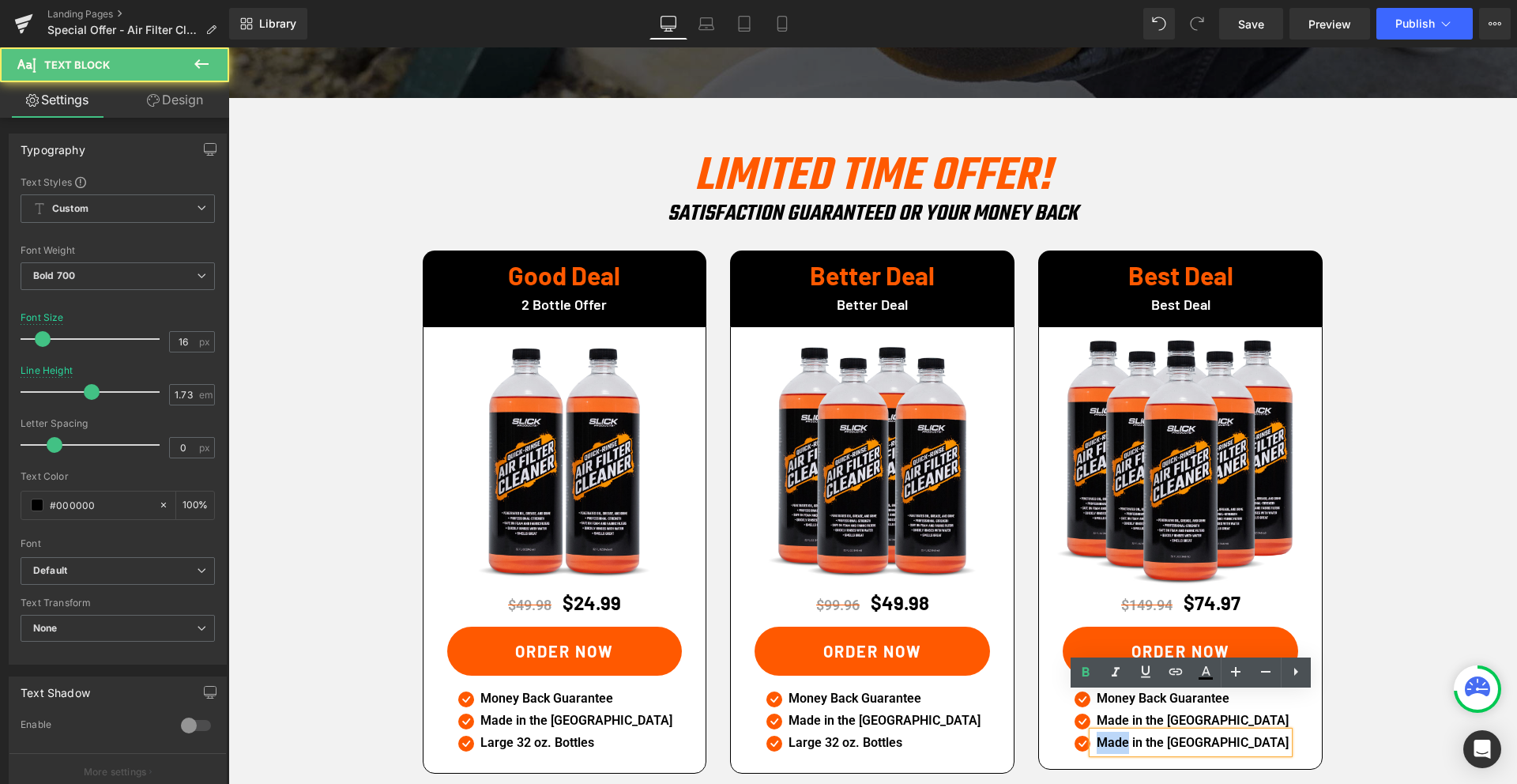
click at [1134, 731] on p "Made in the [GEOGRAPHIC_DATA]" at bounding box center [1192, 742] width 192 height 22
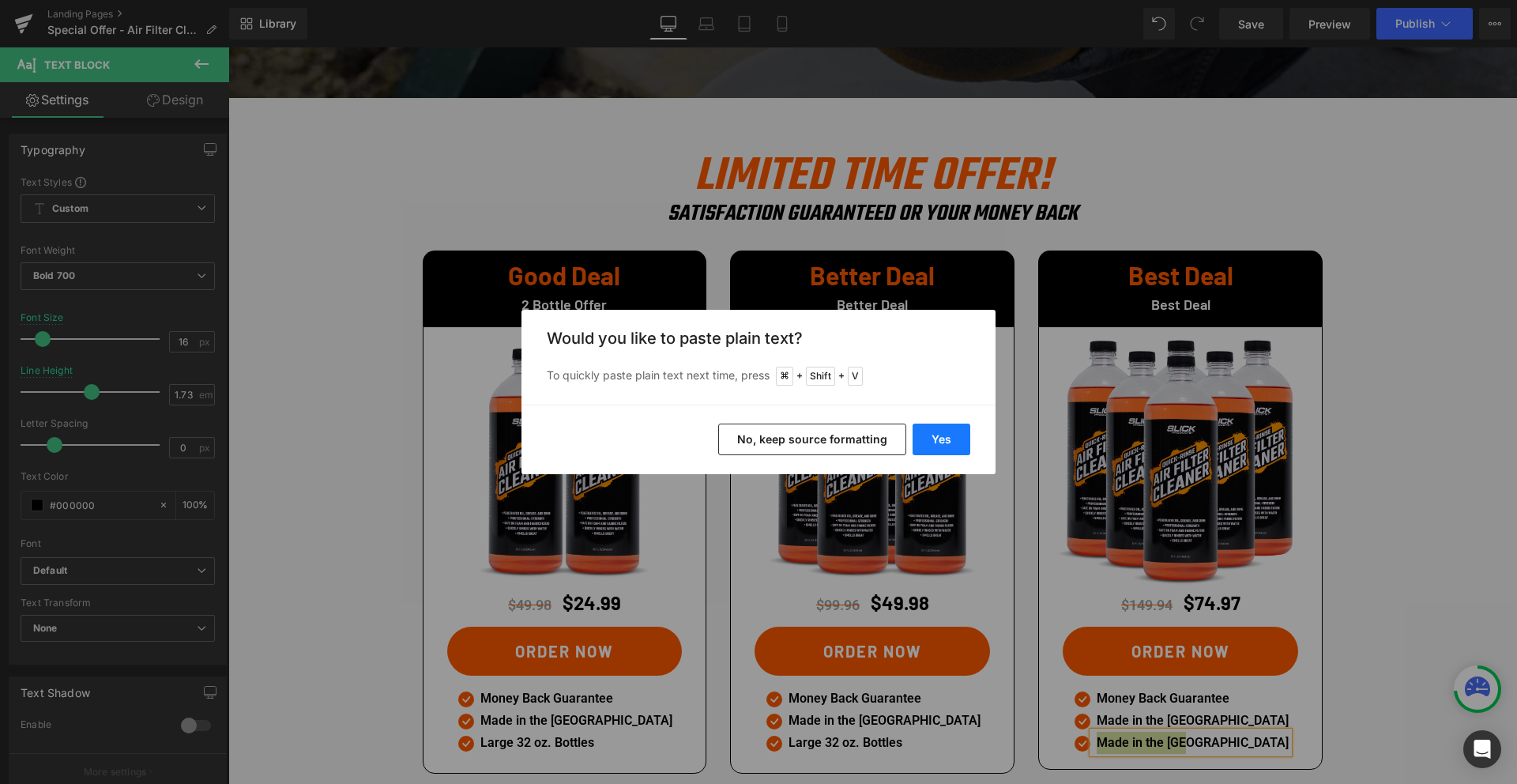
click at [951, 440] on button "Yes" at bounding box center [941, 440] width 58 height 32
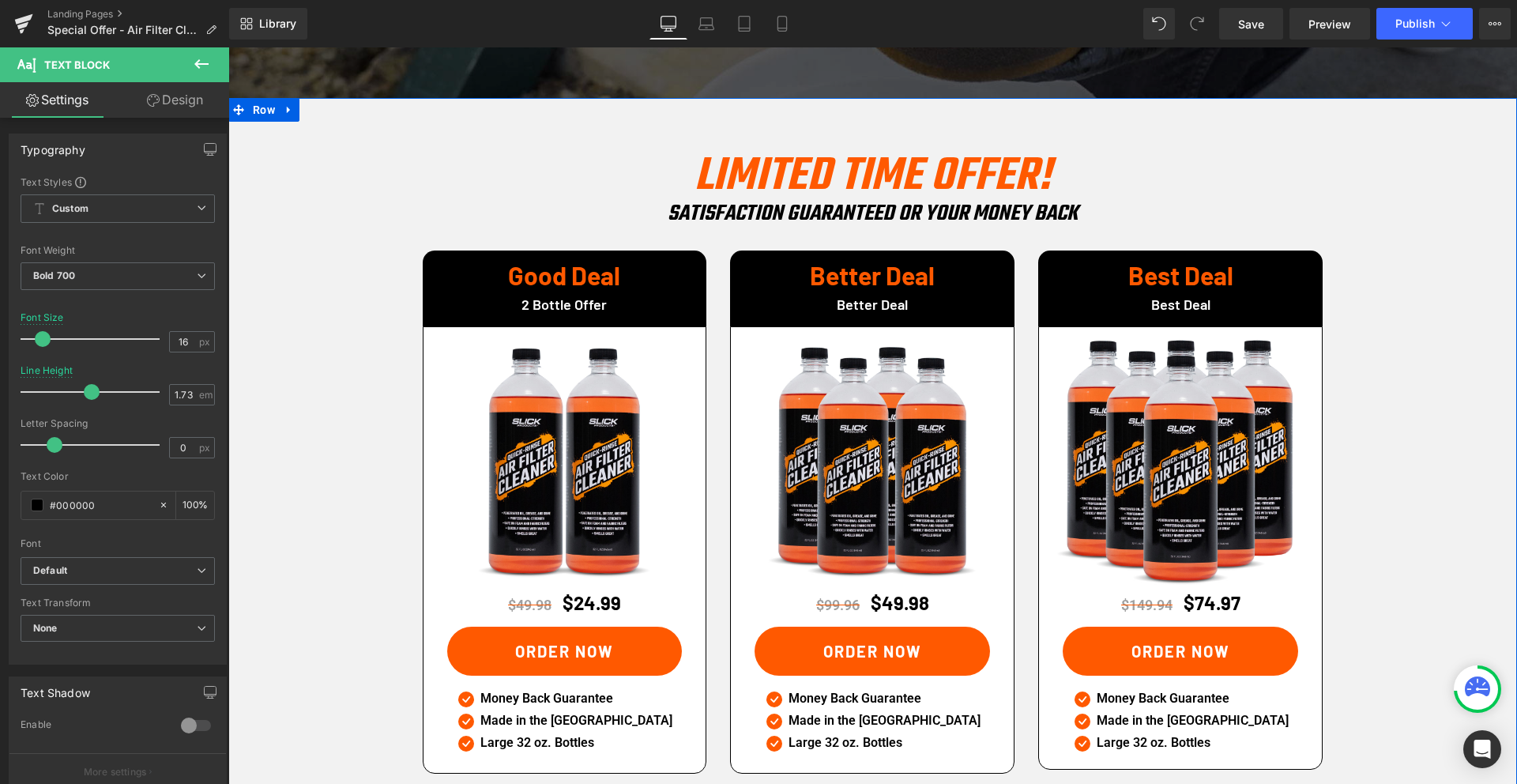
click at [1372, 576] on div "LIMITED TIME OFFER! Heading SATISFACTION GuaranteeD or your money back Heading …" at bounding box center [873, 466] width 1288 height 648
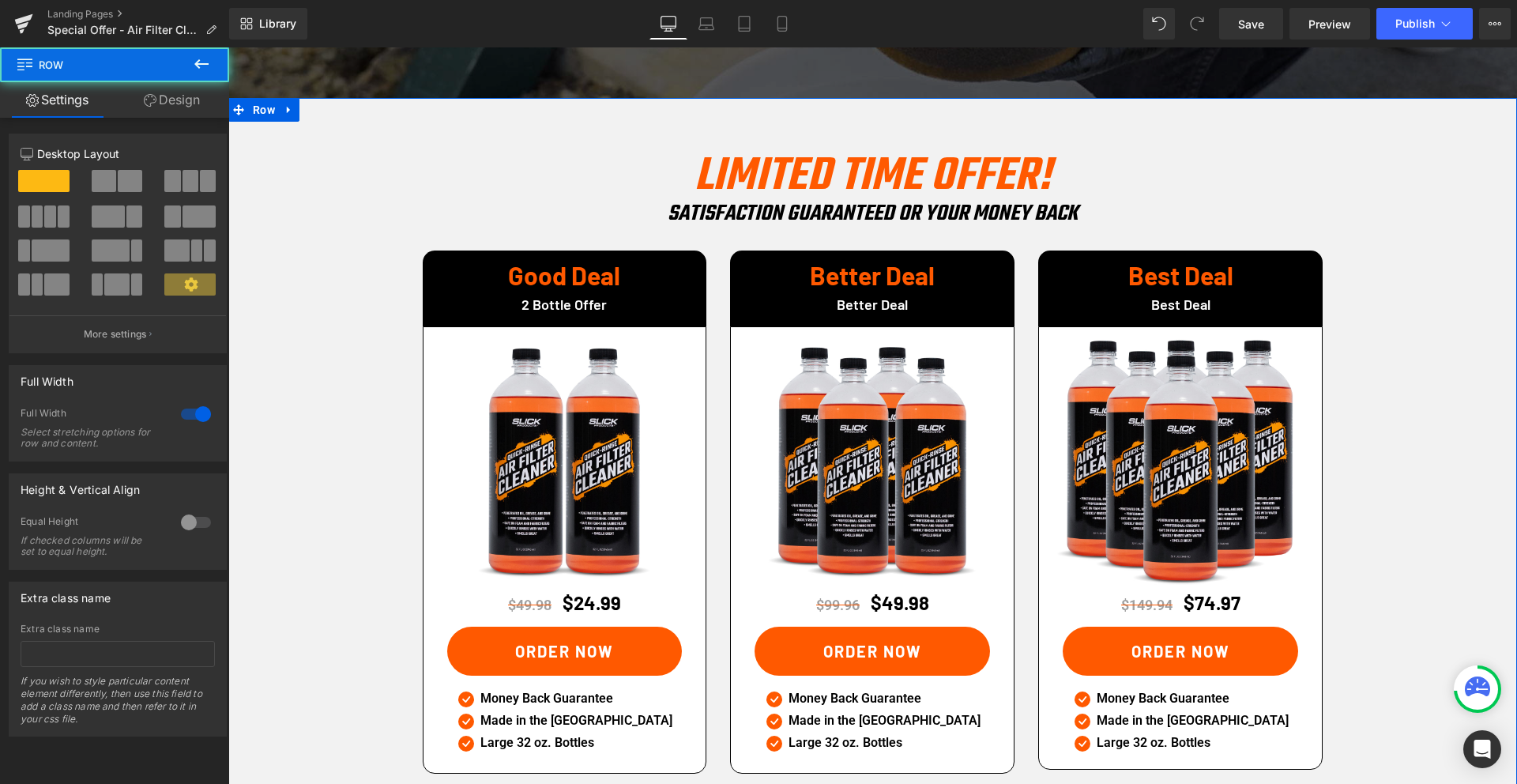
scroll to position [2301, 0]
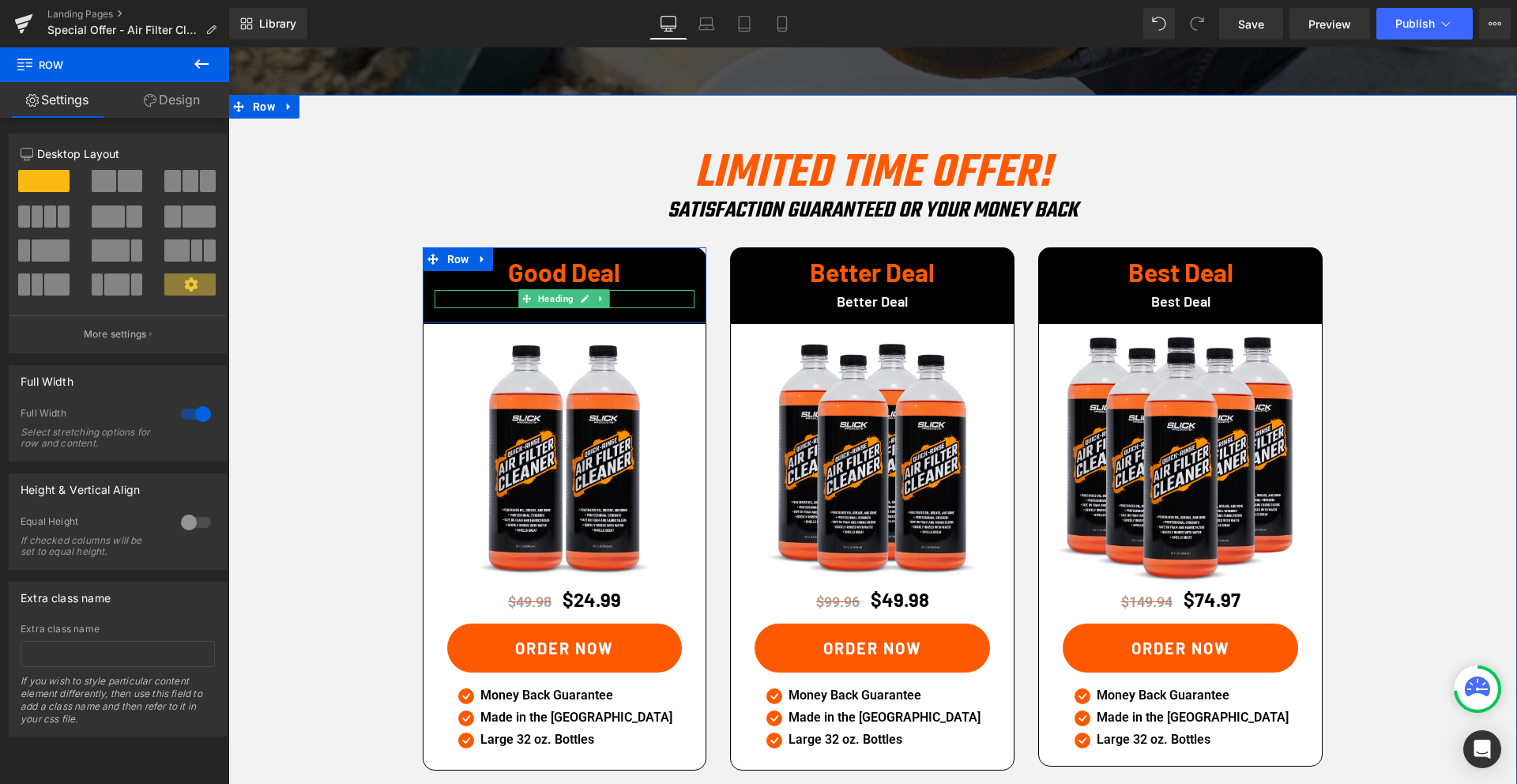
click at [498, 294] on h1 "2 Bottle Offer" at bounding box center [565, 301] width 261 height 14
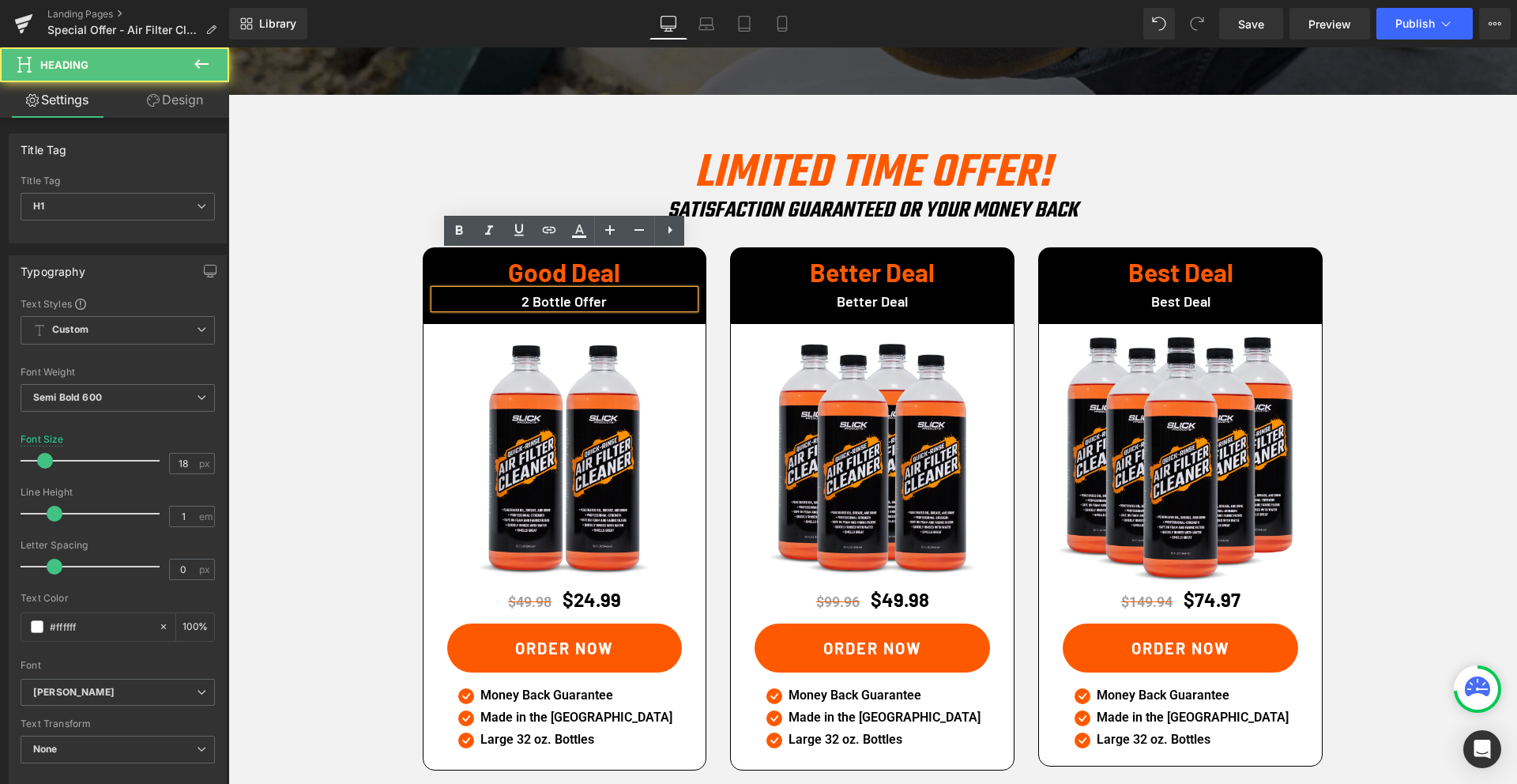
click at [590, 294] on h1 "2 Bottle Offer" at bounding box center [565, 301] width 261 height 14
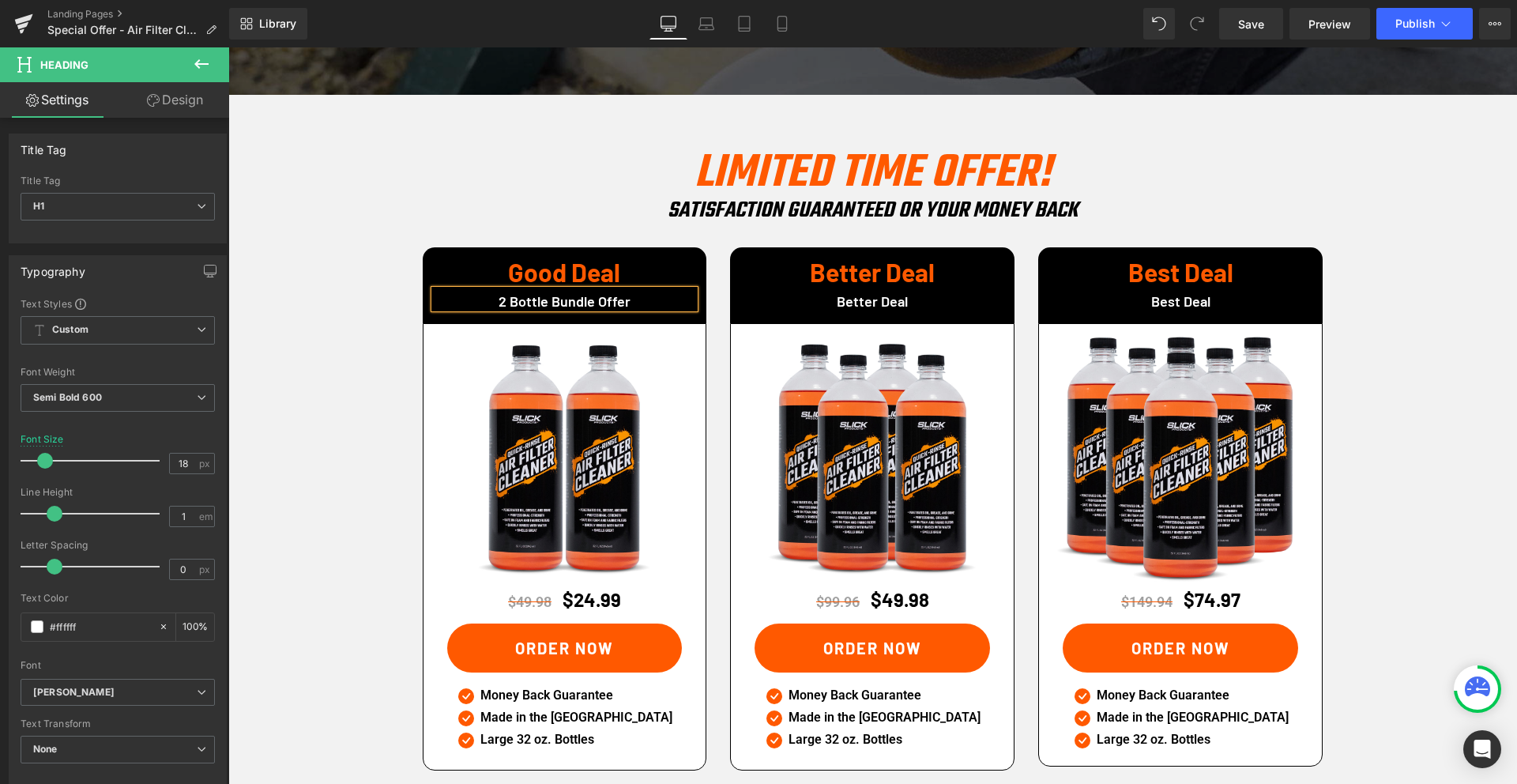
click at [594, 294] on h1 "2 Bottle Bundle Offer" at bounding box center [565, 301] width 261 height 14
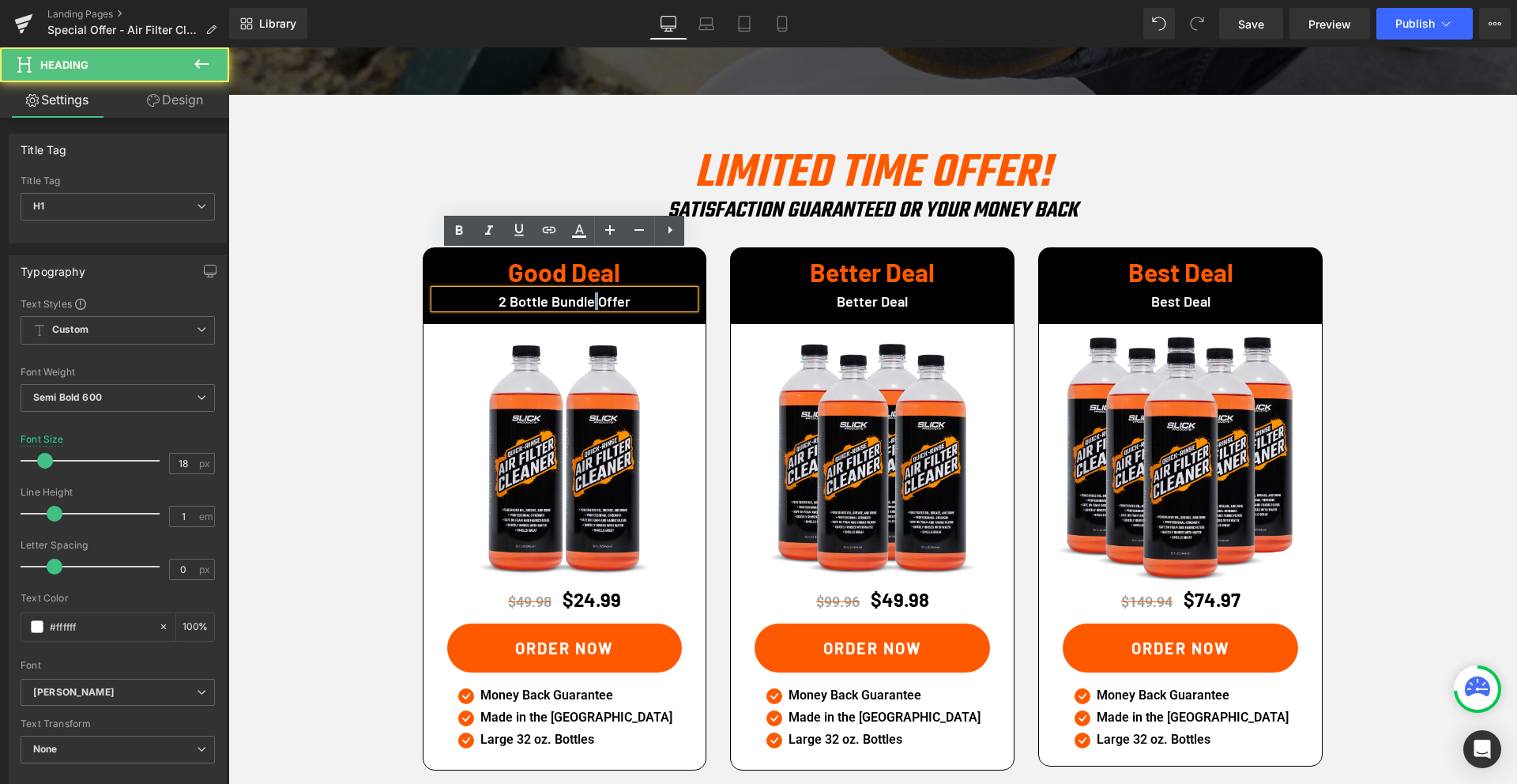
click at [594, 294] on h1 "2 Bottle Bundle Offer" at bounding box center [565, 301] width 261 height 14
copy h1 "2 Bottle Bundle Offer"
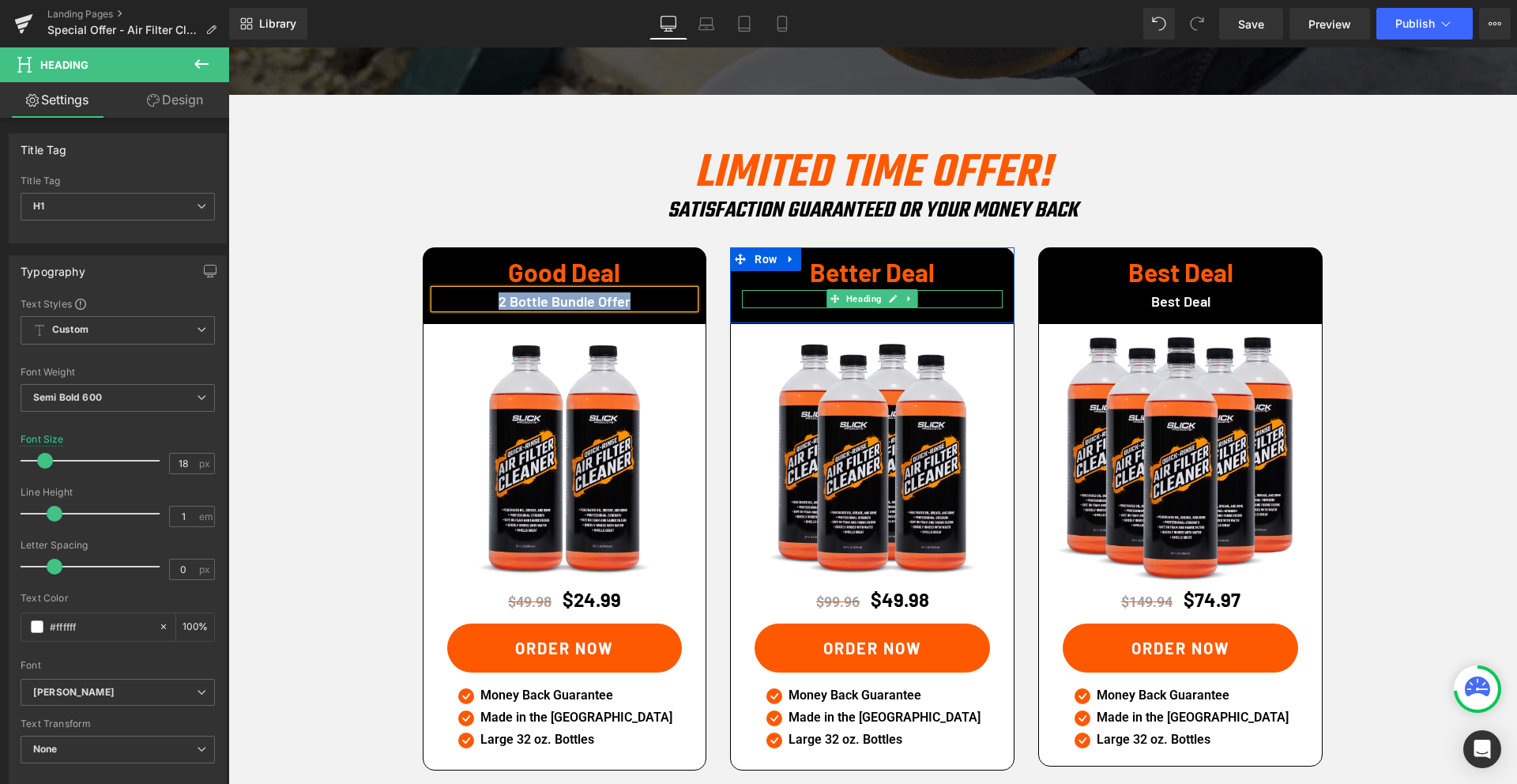
click at [811, 294] on h1 "Better Deal" at bounding box center [872, 301] width 261 height 14
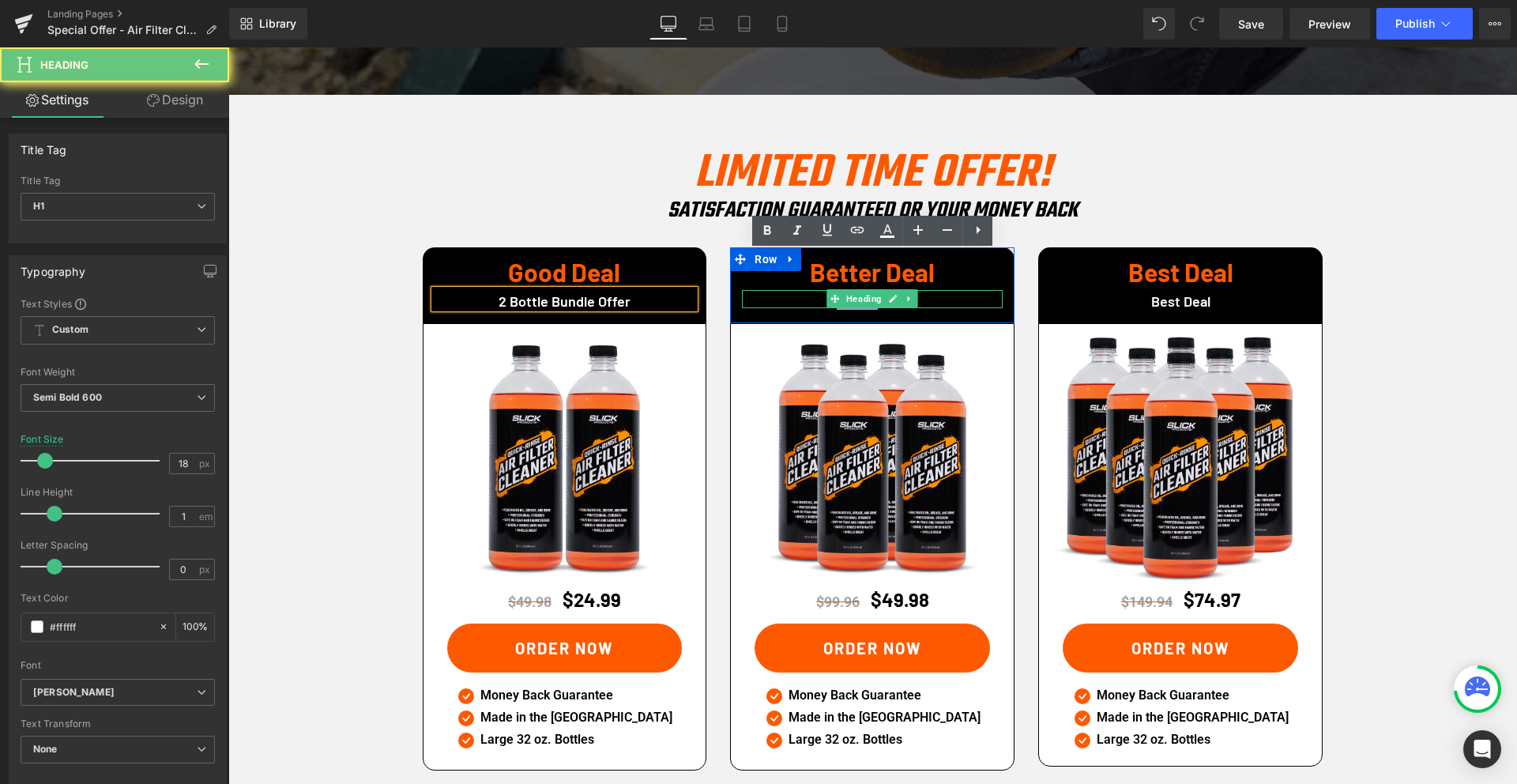
click at [811, 294] on h1 "Better Deal" at bounding box center [872, 301] width 261 height 14
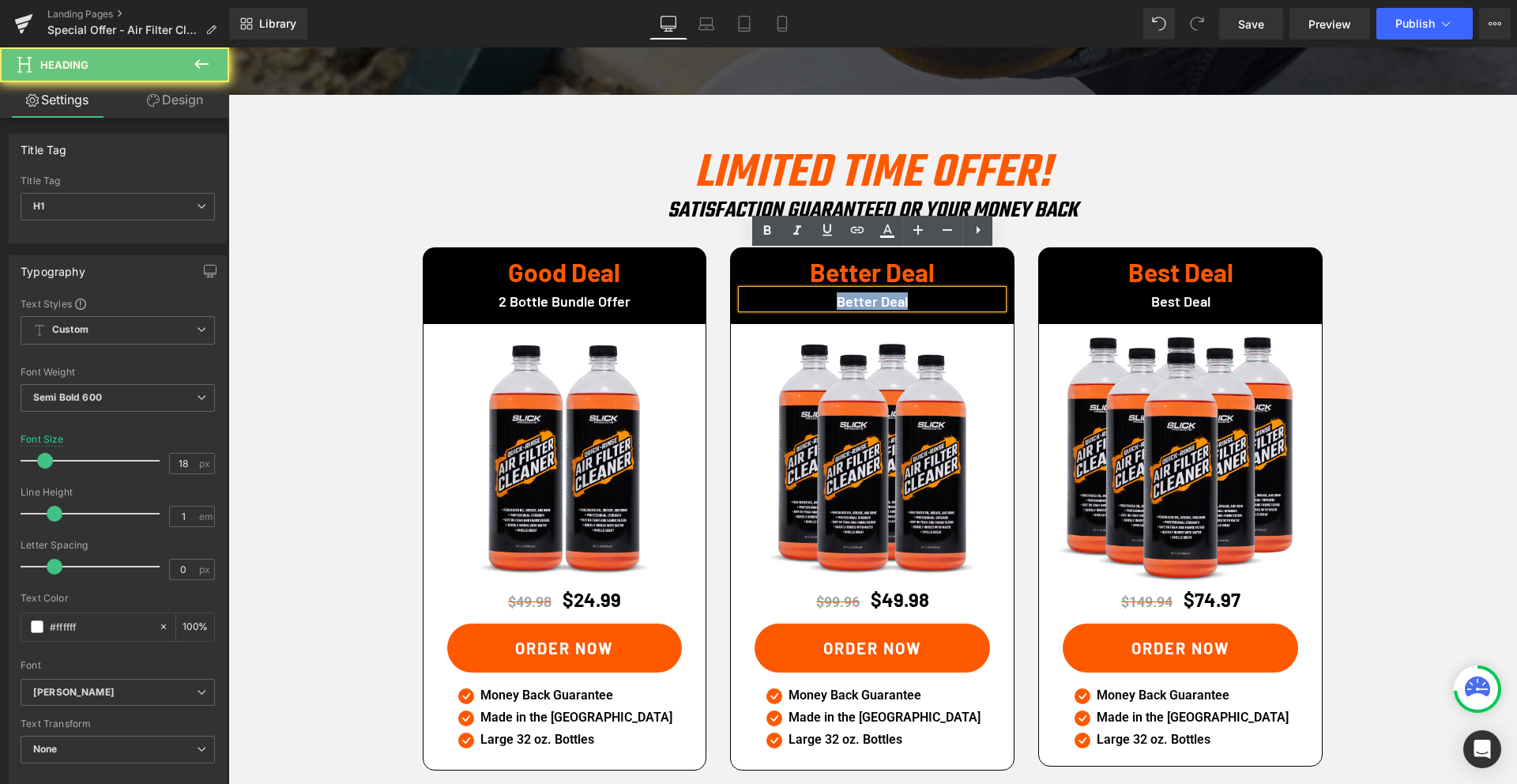
click at [811, 294] on h1 "Better Deal" at bounding box center [872, 301] width 261 height 14
paste div
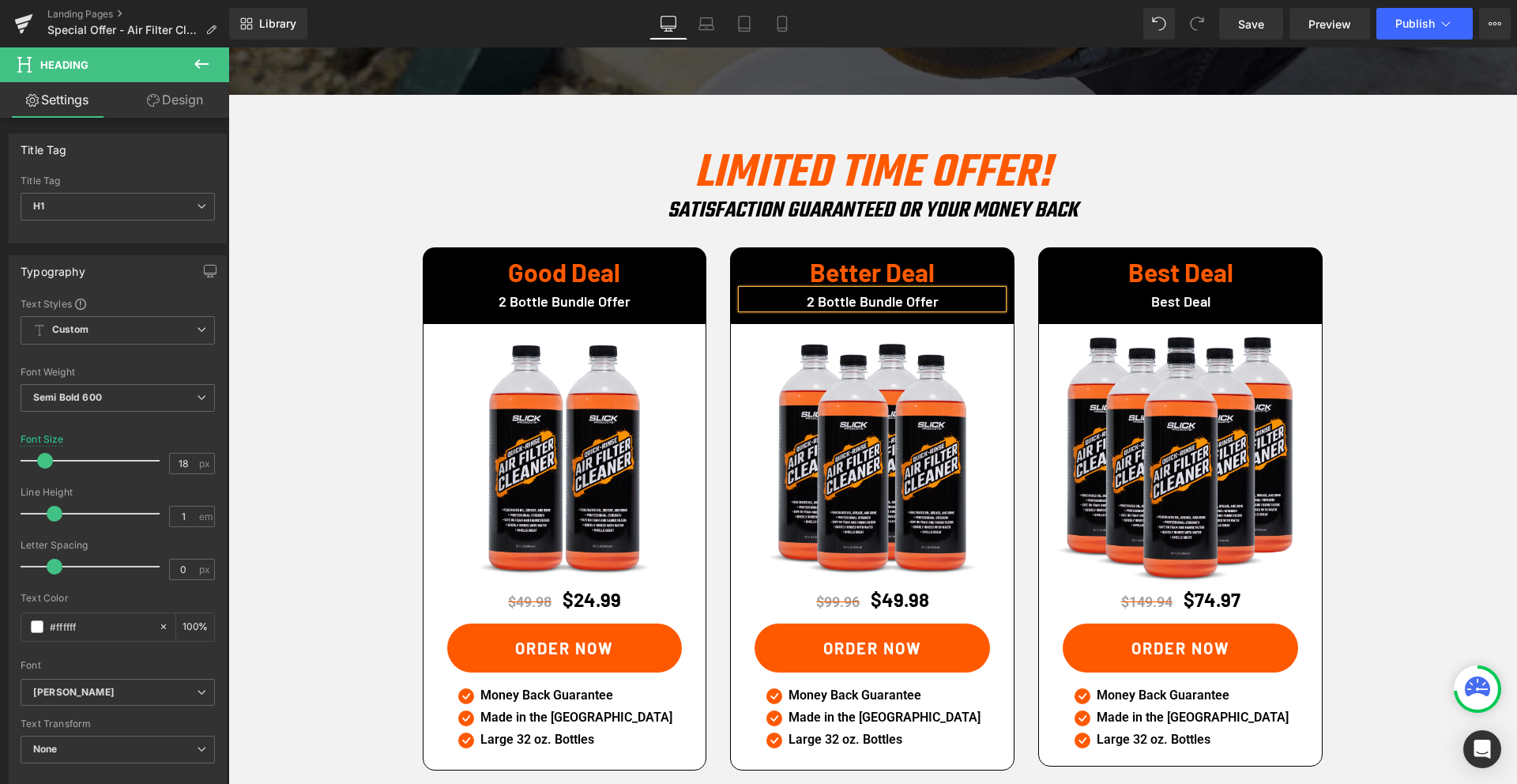
click at [813, 294] on h1 "2 Bottle Bundle Offer" at bounding box center [872, 301] width 261 height 14
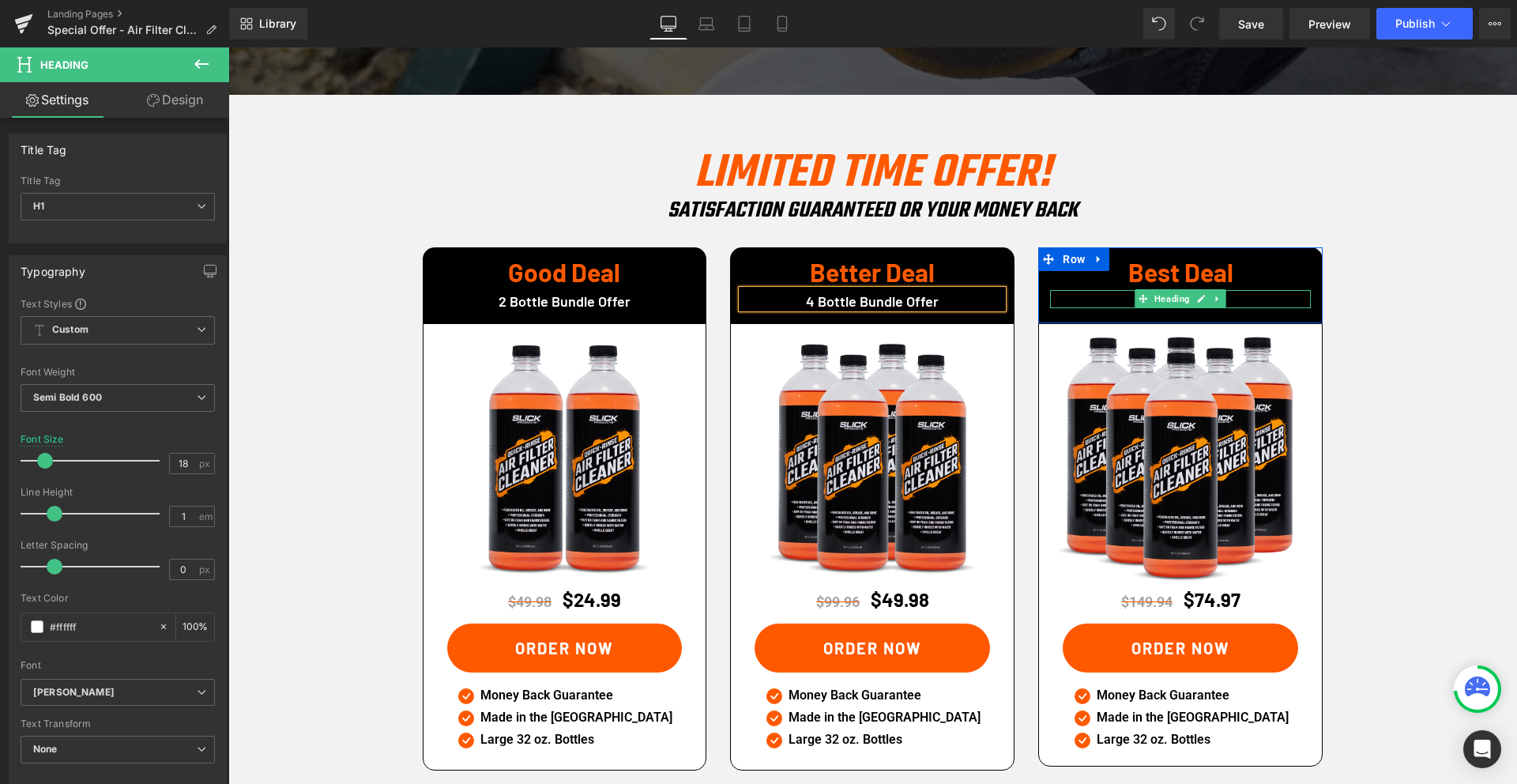
click at [1123, 294] on h1 "Best Deal" at bounding box center [1179, 301] width 261 height 14
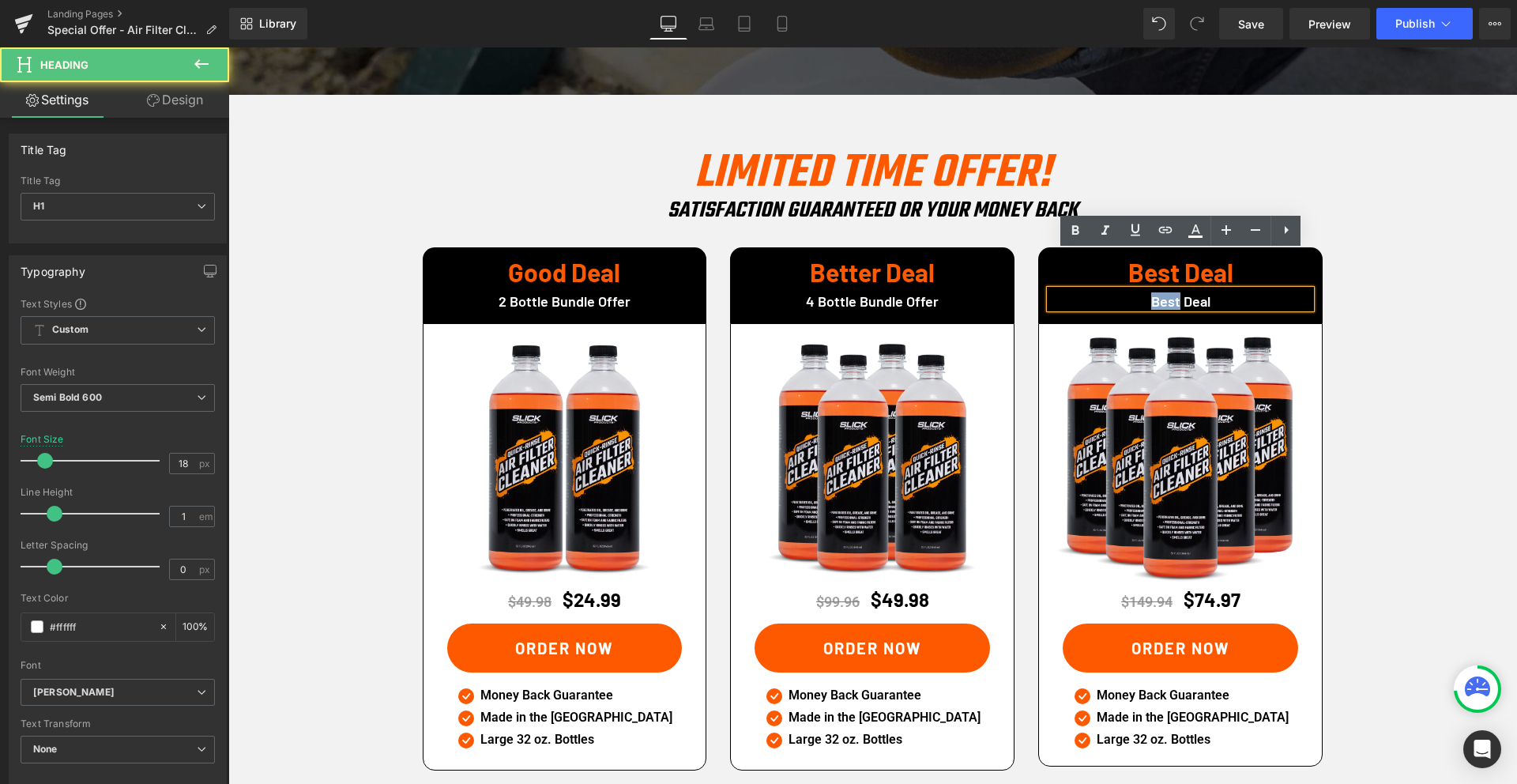
click at [1123, 294] on h1 "Best Deal" at bounding box center [1179, 301] width 261 height 14
paste div
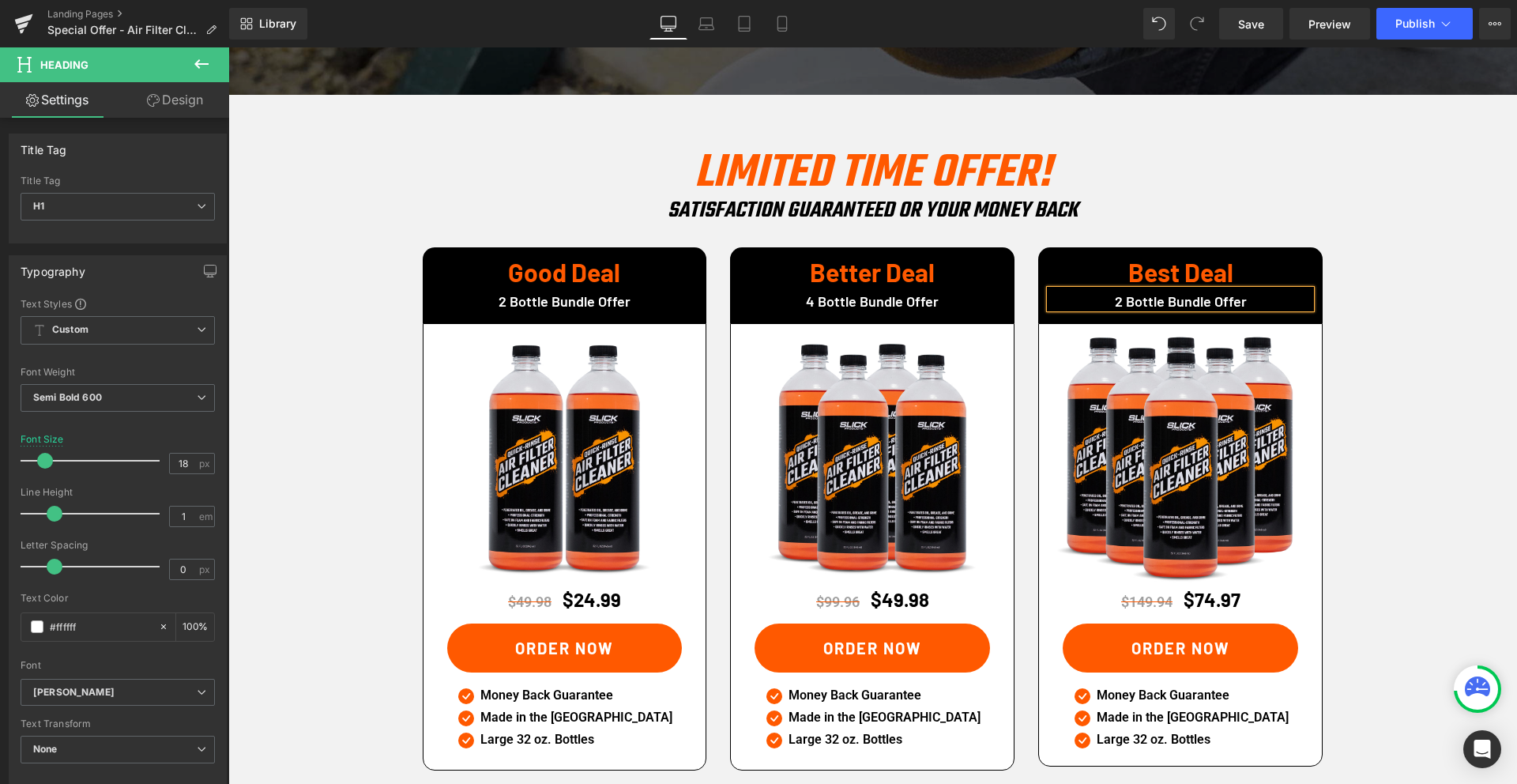
click at [1122, 294] on h1 "2 Bottle Bundle Offer" at bounding box center [1179, 301] width 261 height 14
click at [1367, 285] on div "LIMITED TIME OFFER! Heading SATISFACTION GuaranteeD or your money back Heading …" at bounding box center [873, 462] width 1288 height 648
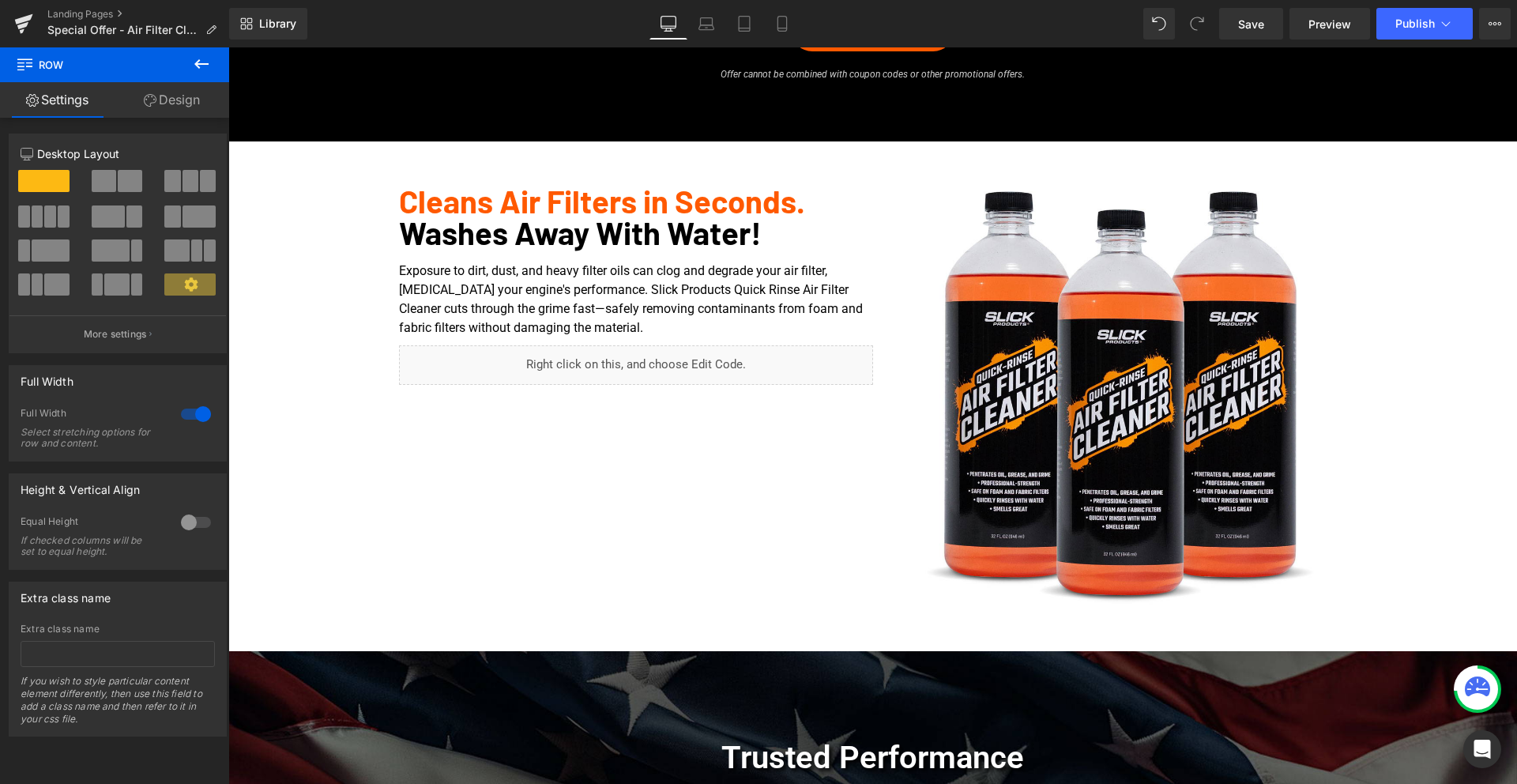
scroll to position [230, 0]
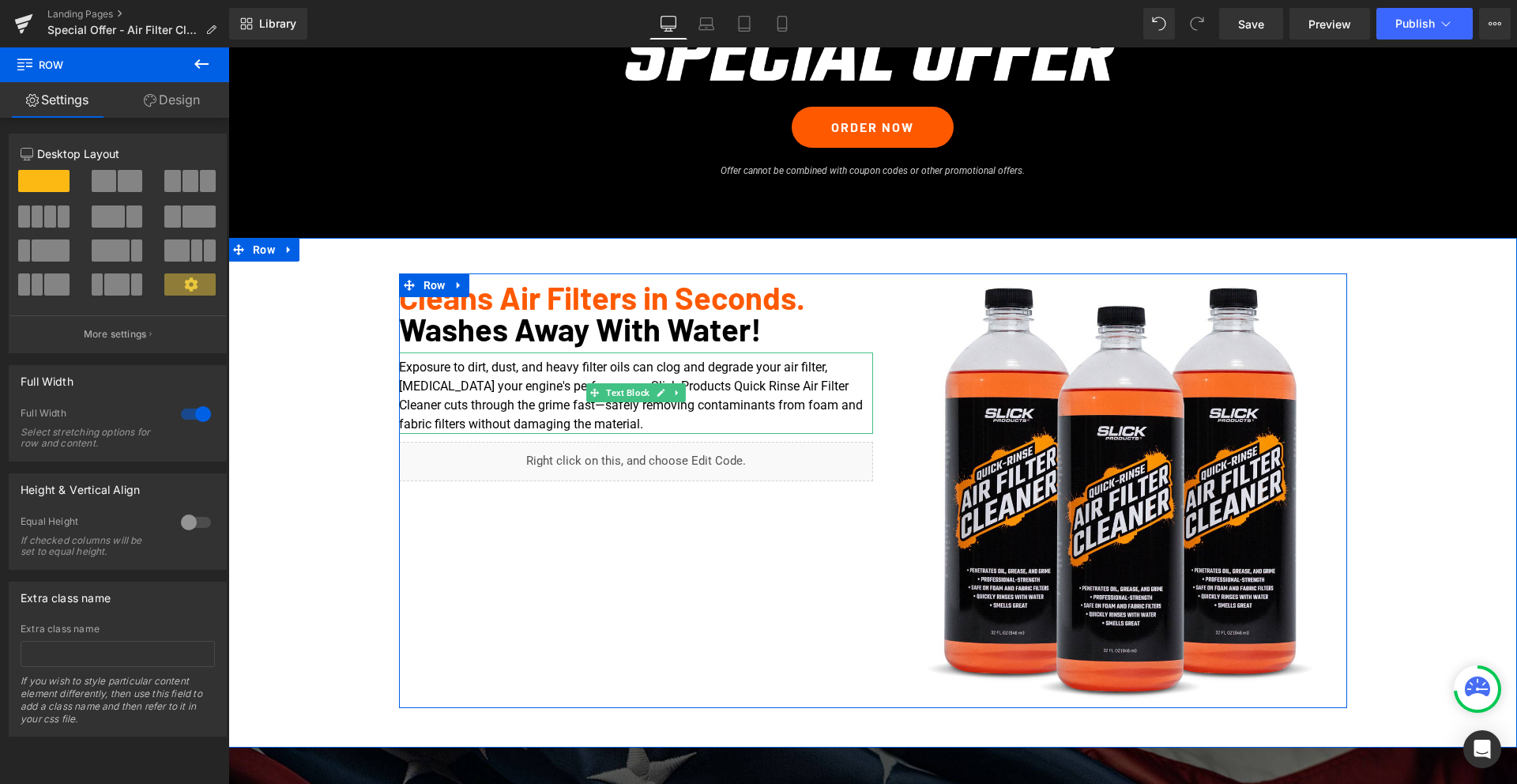
click at [525, 400] on p "Exposure to dirt, dust, and heavy filter oils can clog and degrade your air fil…" at bounding box center [636, 395] width 474 height 76
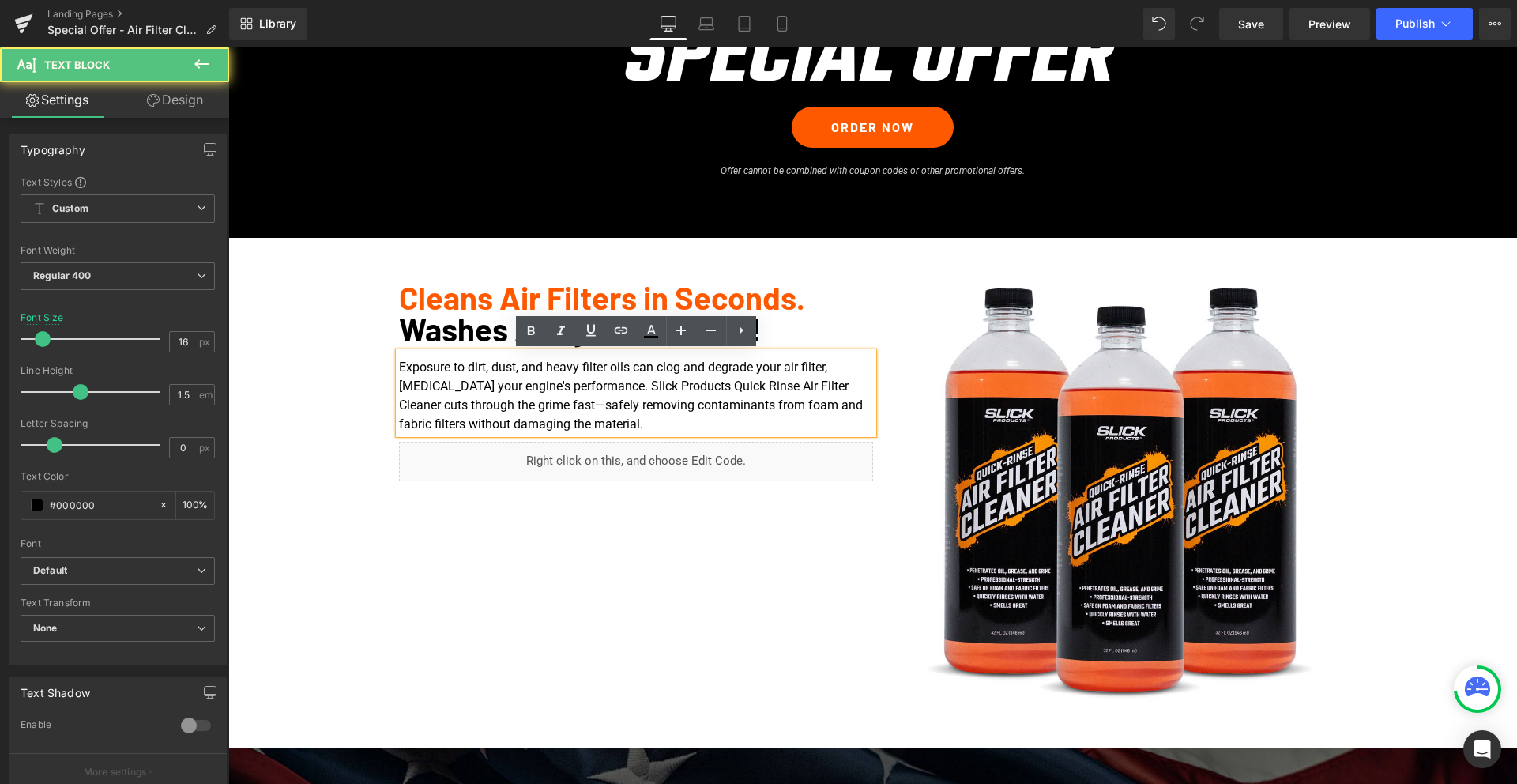
click at [658, 424] on p "Exposure to dirt, dust, and heavy filter oils can clog and degrade your air fil…" at bounding box center [636, 395] width 474 height 76
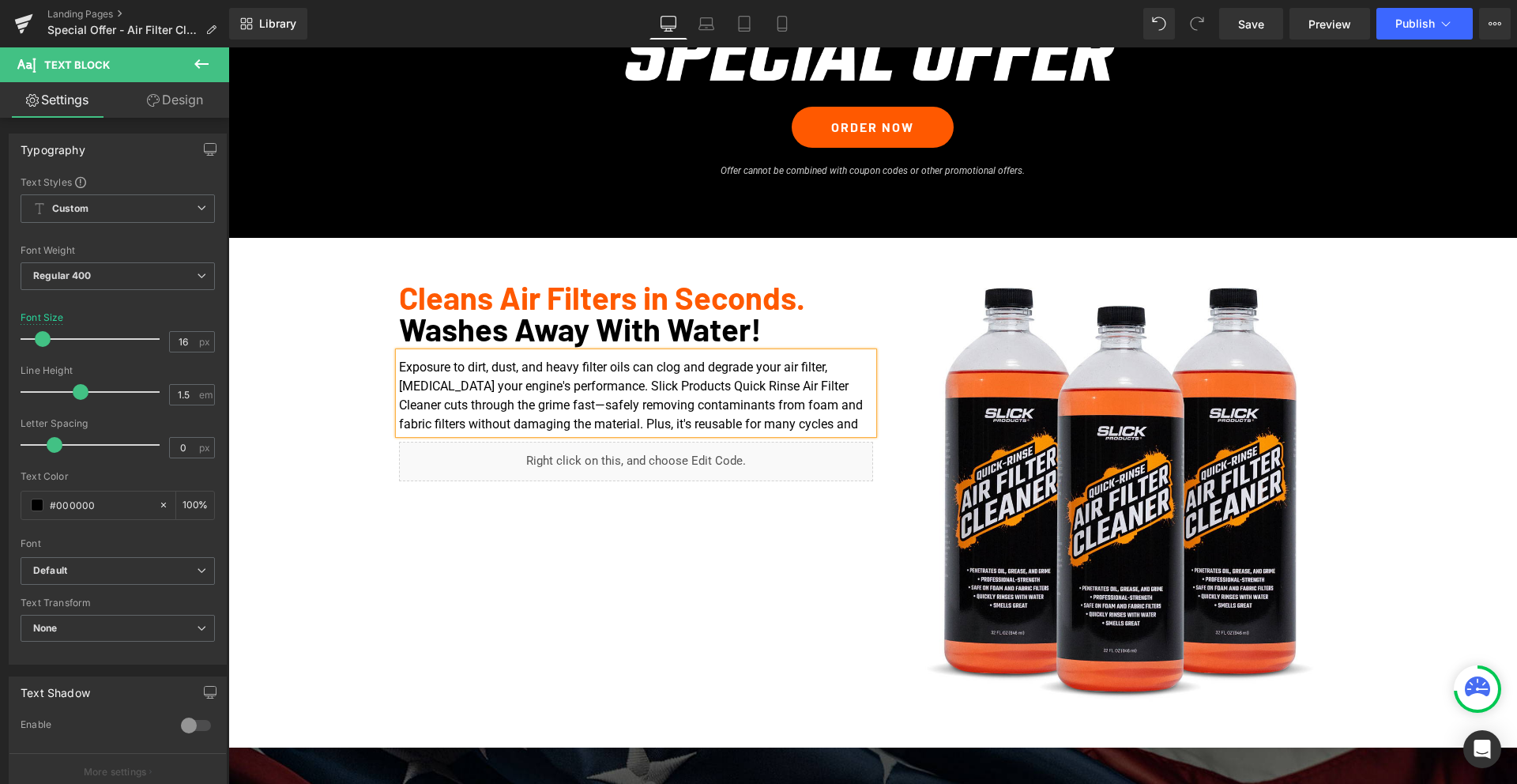
click at [855, 424] on p "Exposure to dirt, dust, and heavy filter oils can clog and degrade your air fil…" at bounding box center [636, 395] width 474 height 76
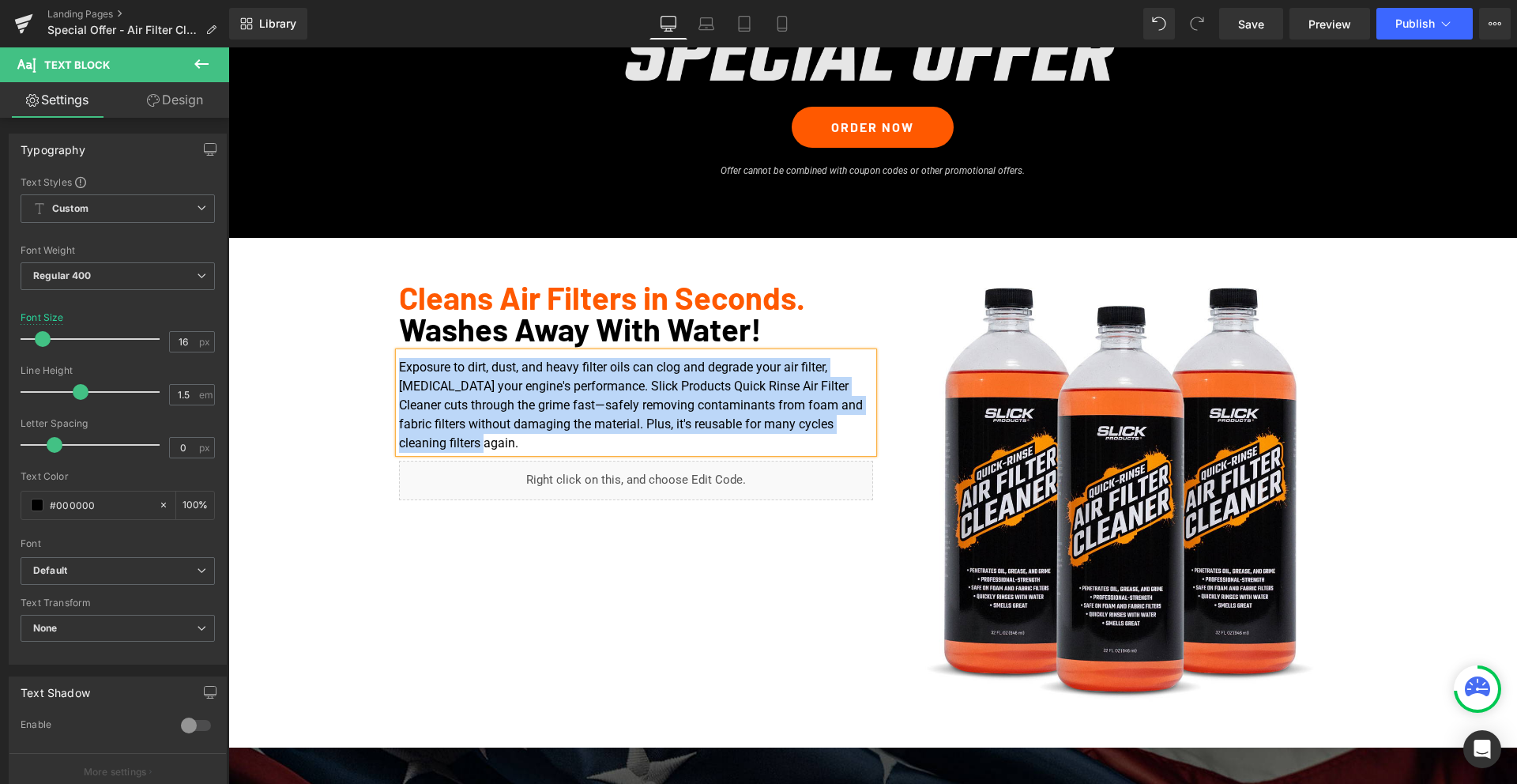
copy p "Exposure to dirt, dust, and heavy filter oils can clog and degrade your air fil…"
click at [497, 437] on p "Exposure to dirt, dust, and heavy filter oils can clog and degrade your air fil…" at bounding box center [636, 405] width 474 height 95
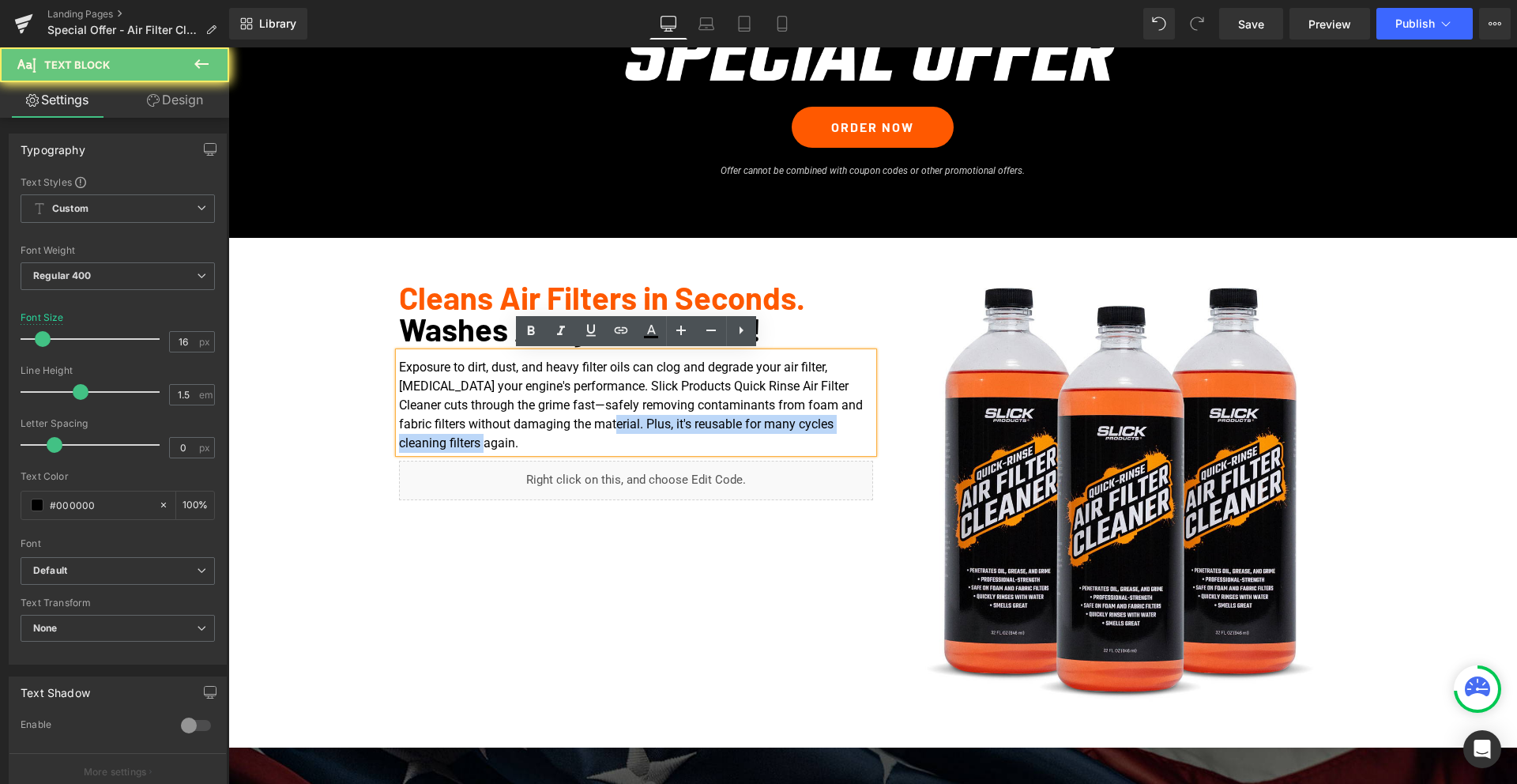
drag, startPoint x: 614, startPoint y: 427, endPoint x: 614, endPoint y: 437, distance: 10.0
click at [614, 437] on p "Exposure to dirt, dust, and heavy filter oils can clog and degrade your air fil…" at bounding box center [636, 405] width 474 height 95
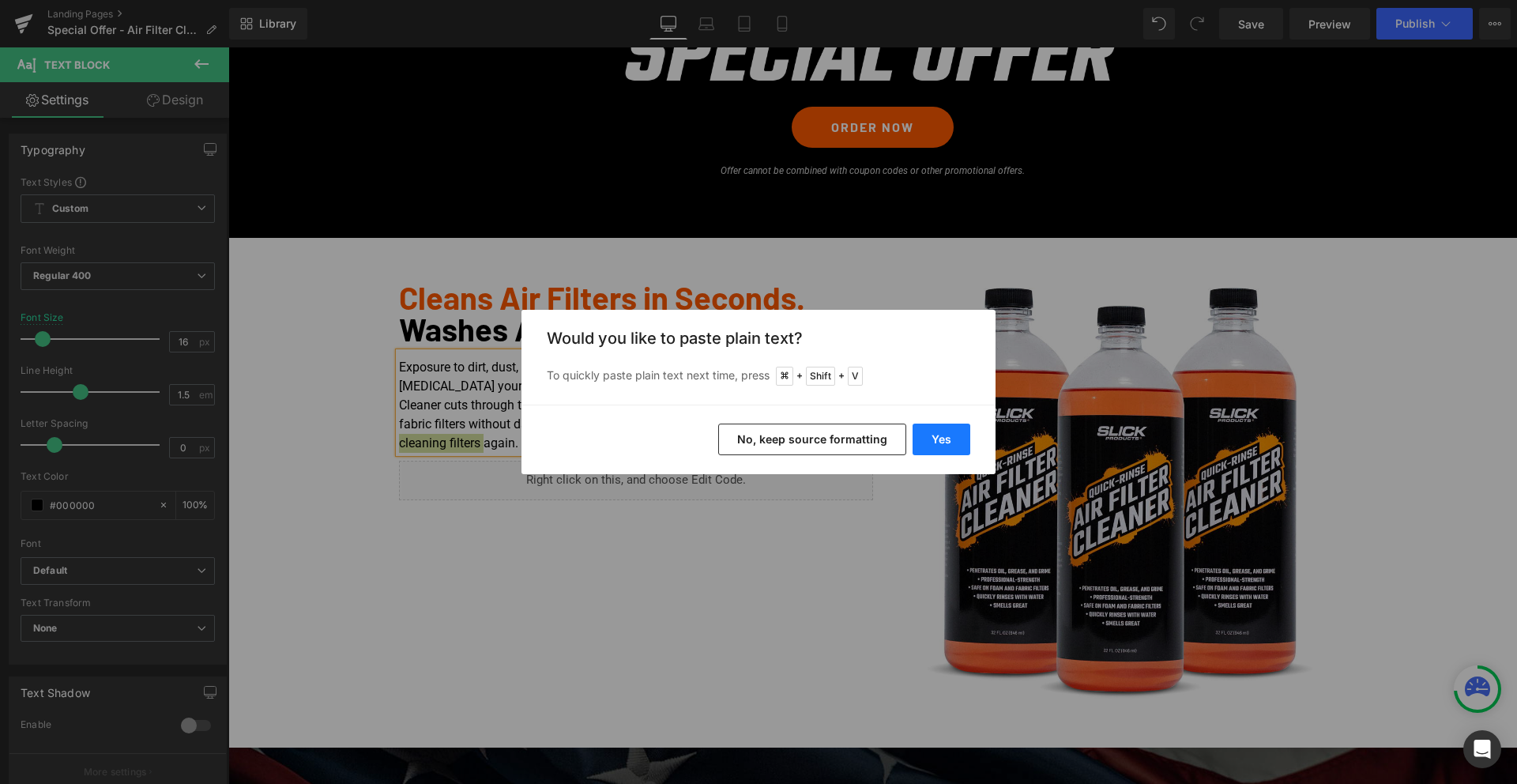
click at [952, 446] on button "Yes" at bounding box center [941, 440] width 58 height 32
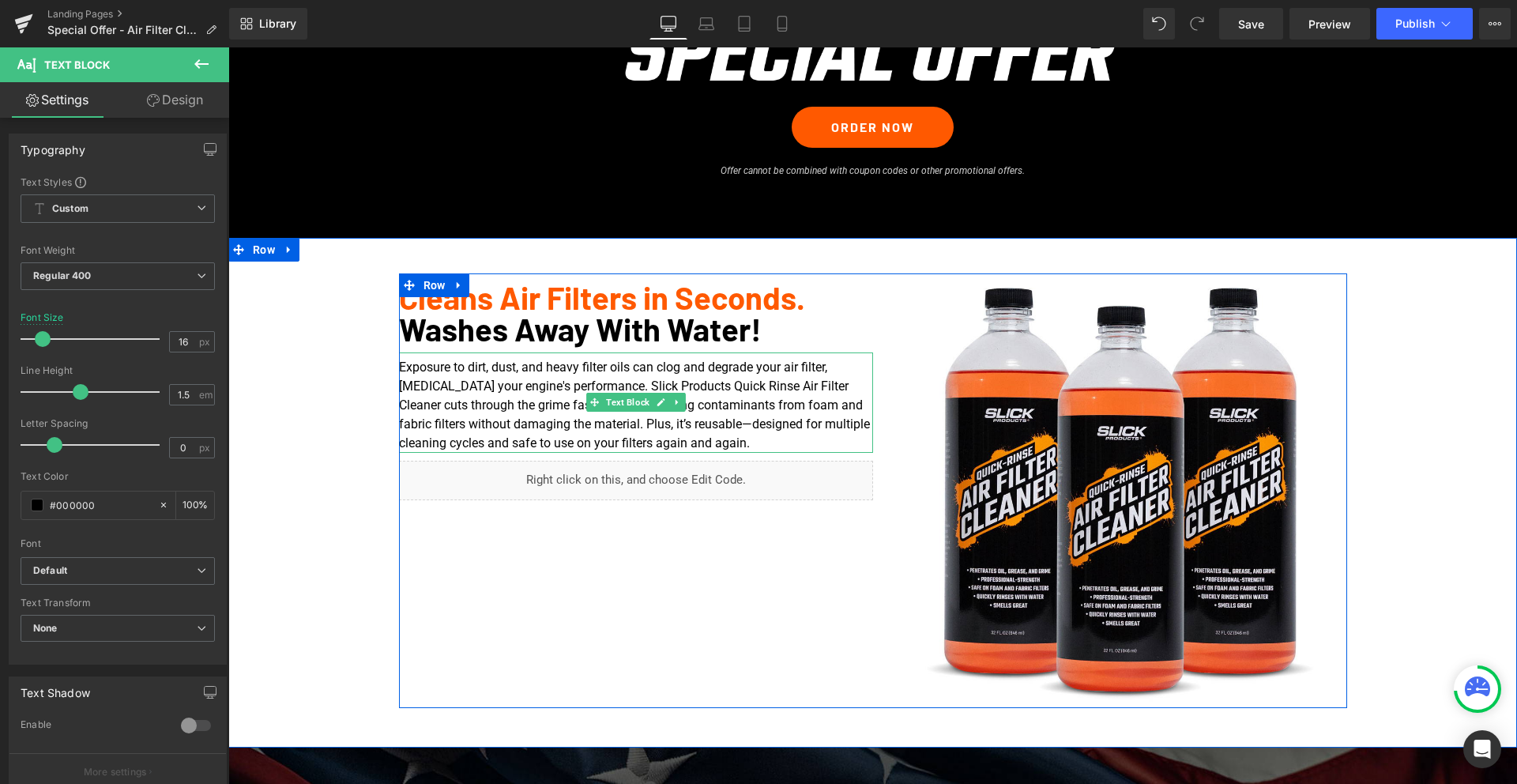
click at [786, 445] on p "Exposure to dirt, dust, and heavy filter oils can clog and degrade your air fil…" at bounding box center [636, 405] width 474 height 95
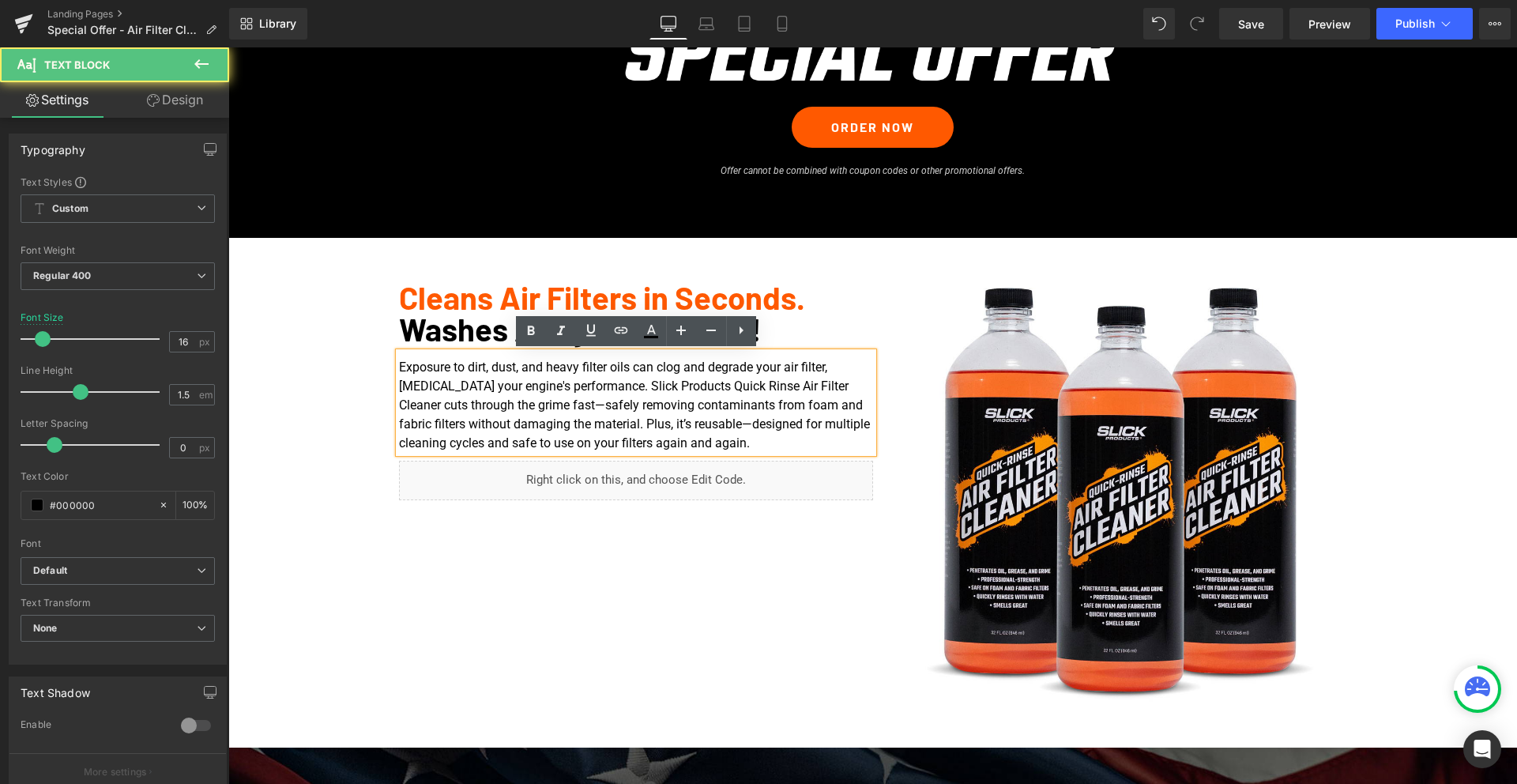
click at [290, 495] on div "Cleans Air Filters in Seconds. Washes Away With Water! Heading Exposure to dirt…" at bounding box center [873, 490] width 1288 height 435
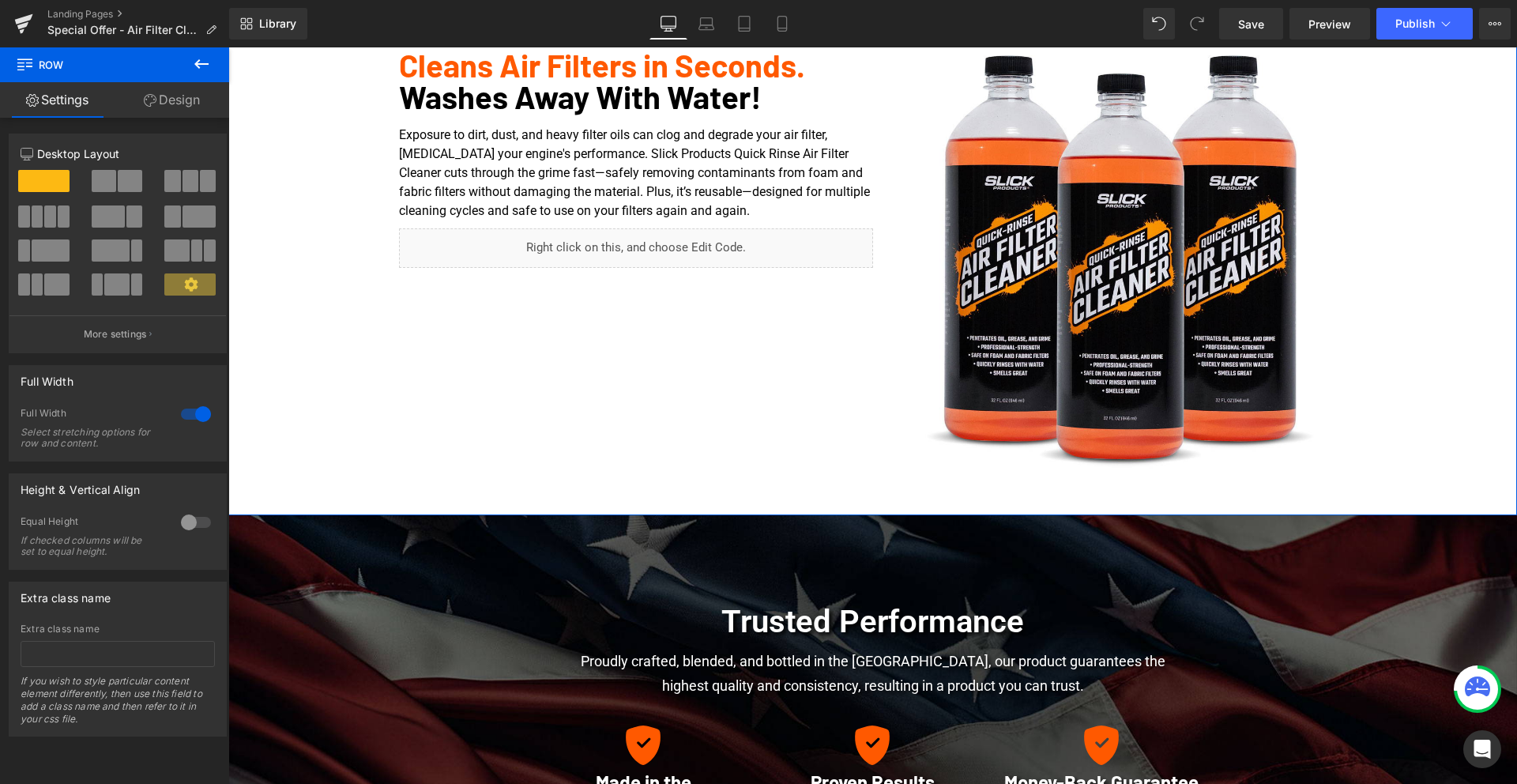
scroll to position [649, 0]
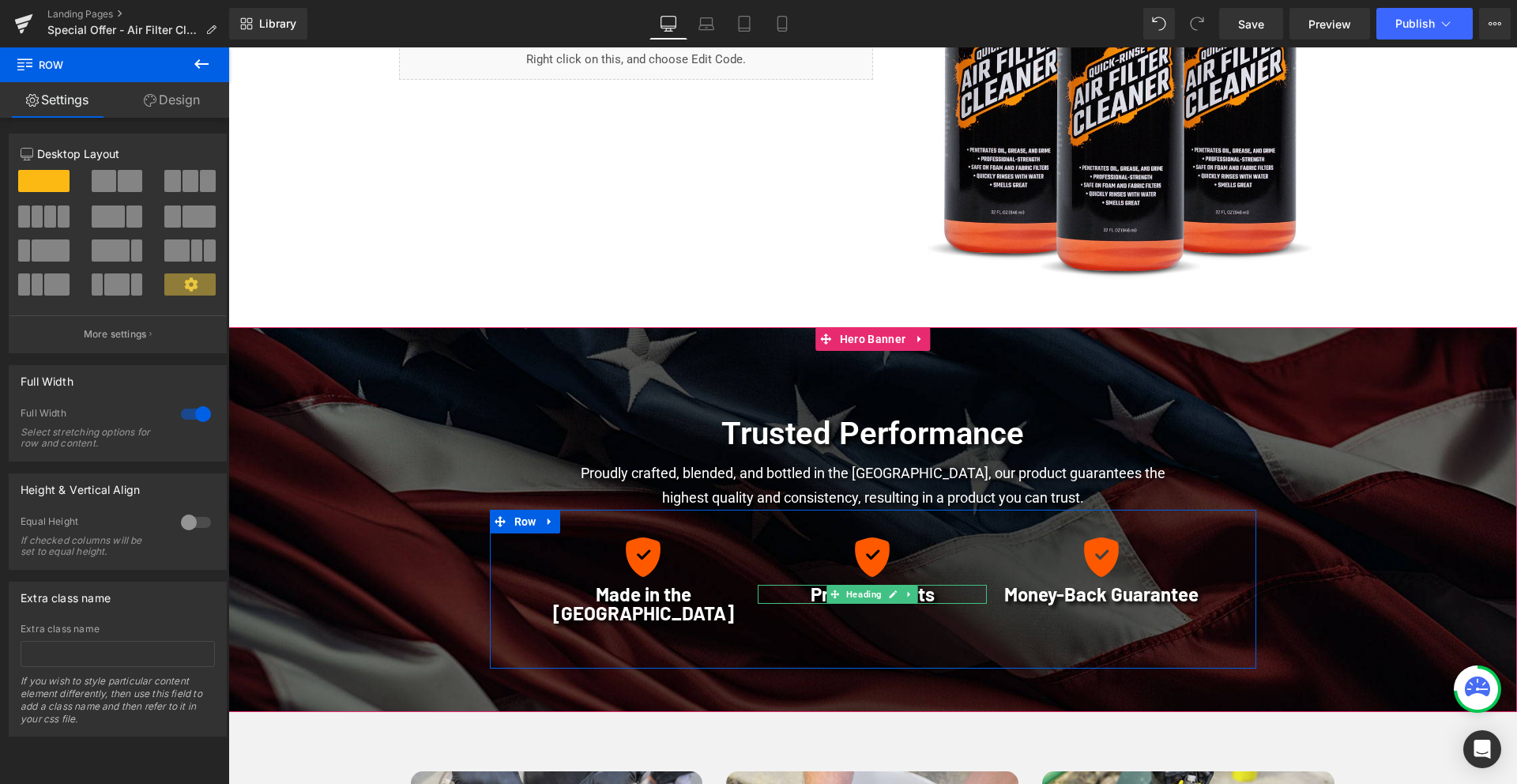
click at [814, 595] on font "Proven Results" at bounding box center [873, 593] width 124 height 23
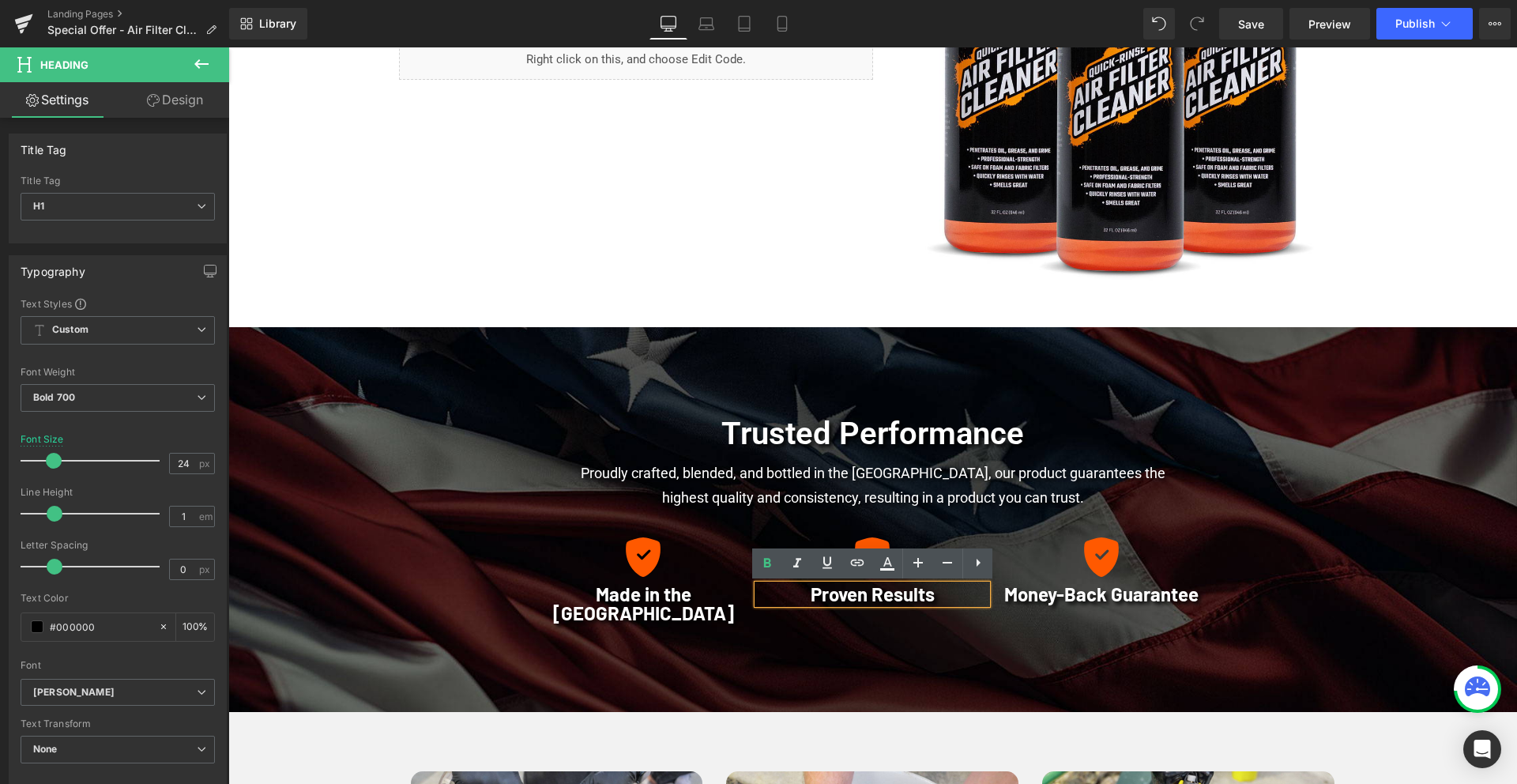
click at [923, 401] on div at bounding box center [873, 518] width 1288 height 384
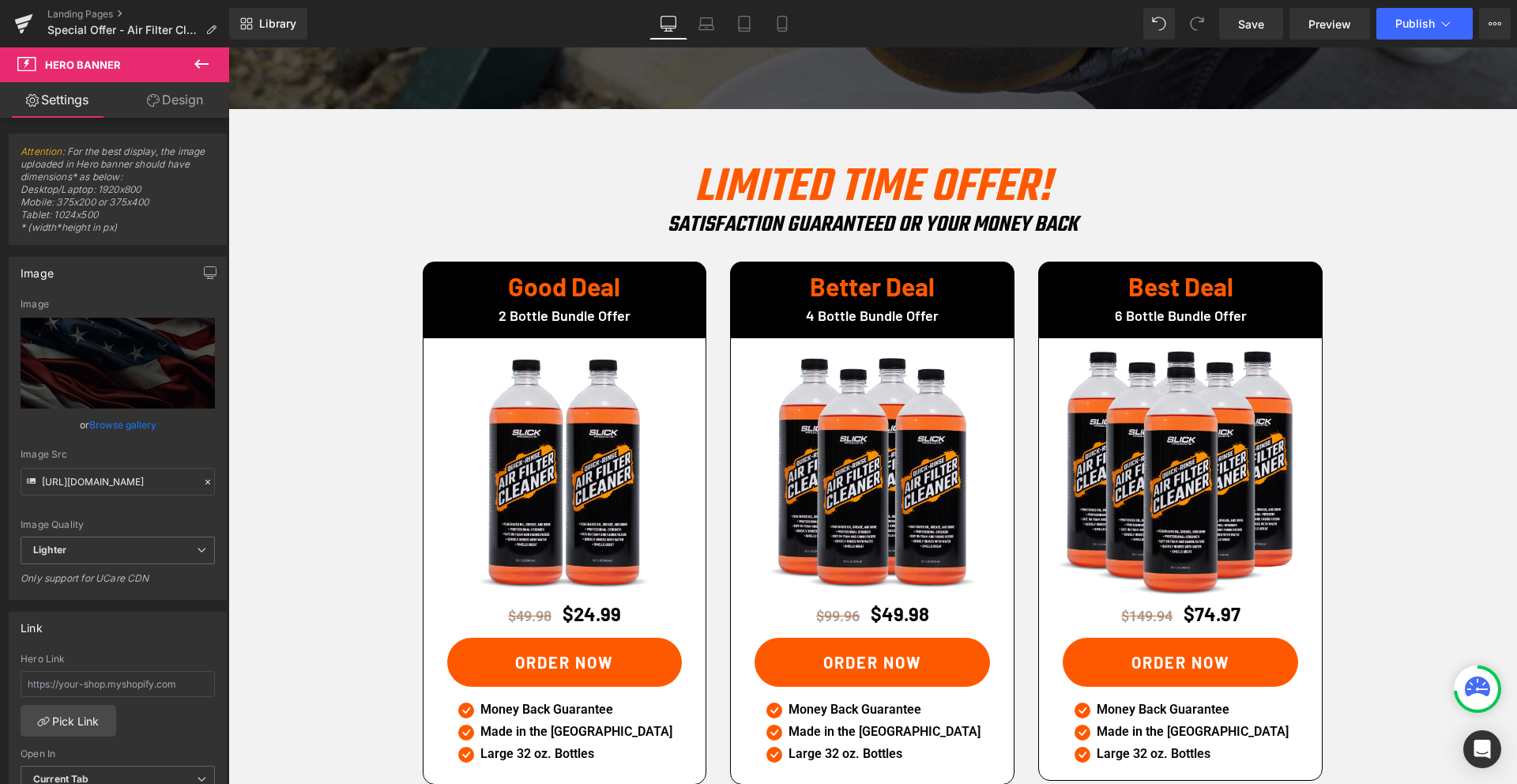
scroll to position [2301, 0]
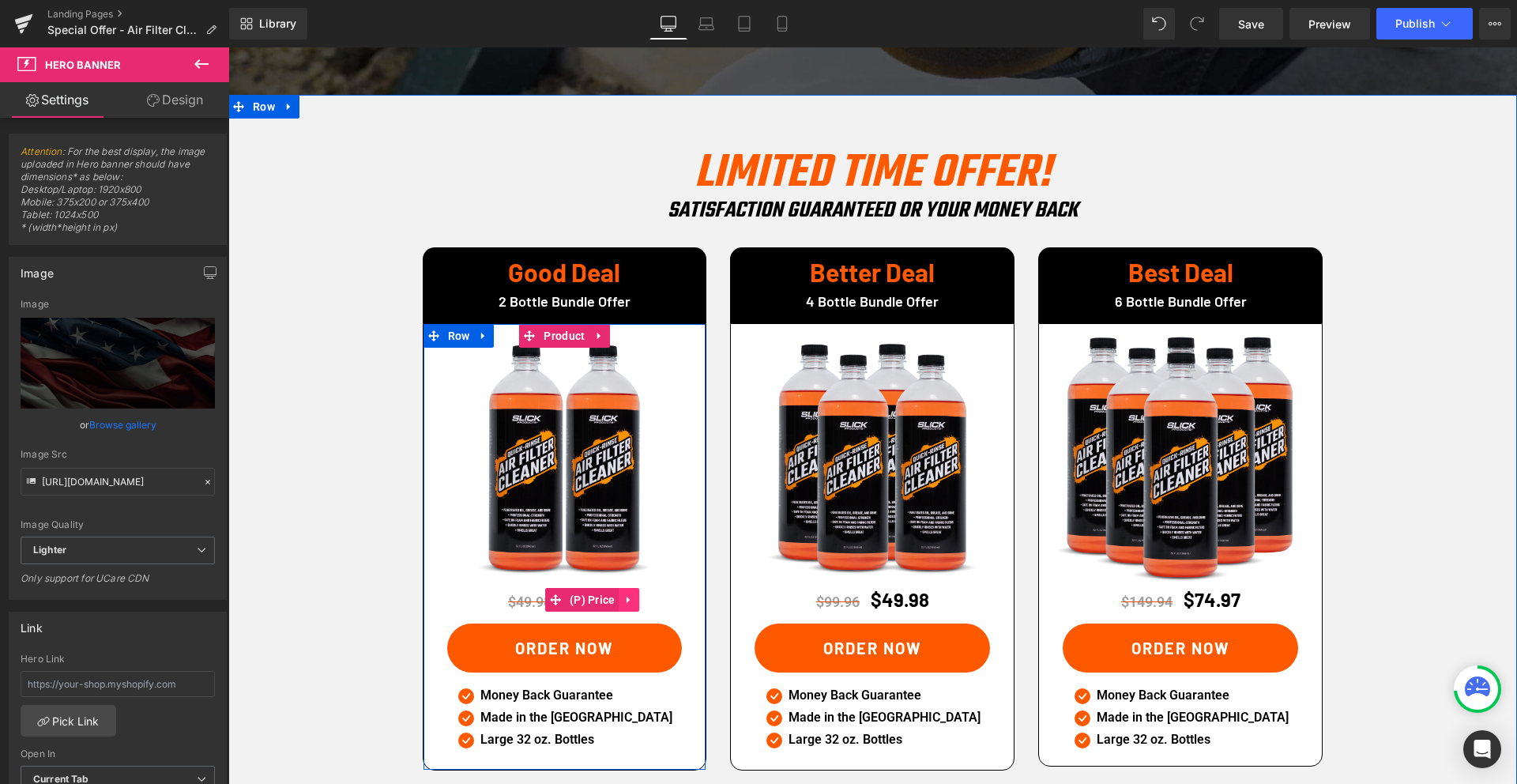
click at [630, 593] on icon at bounding box center [629, 599] width 11 height 12
click at [621, 594] on icon at bounding box center [619, 599] width 11 height 11
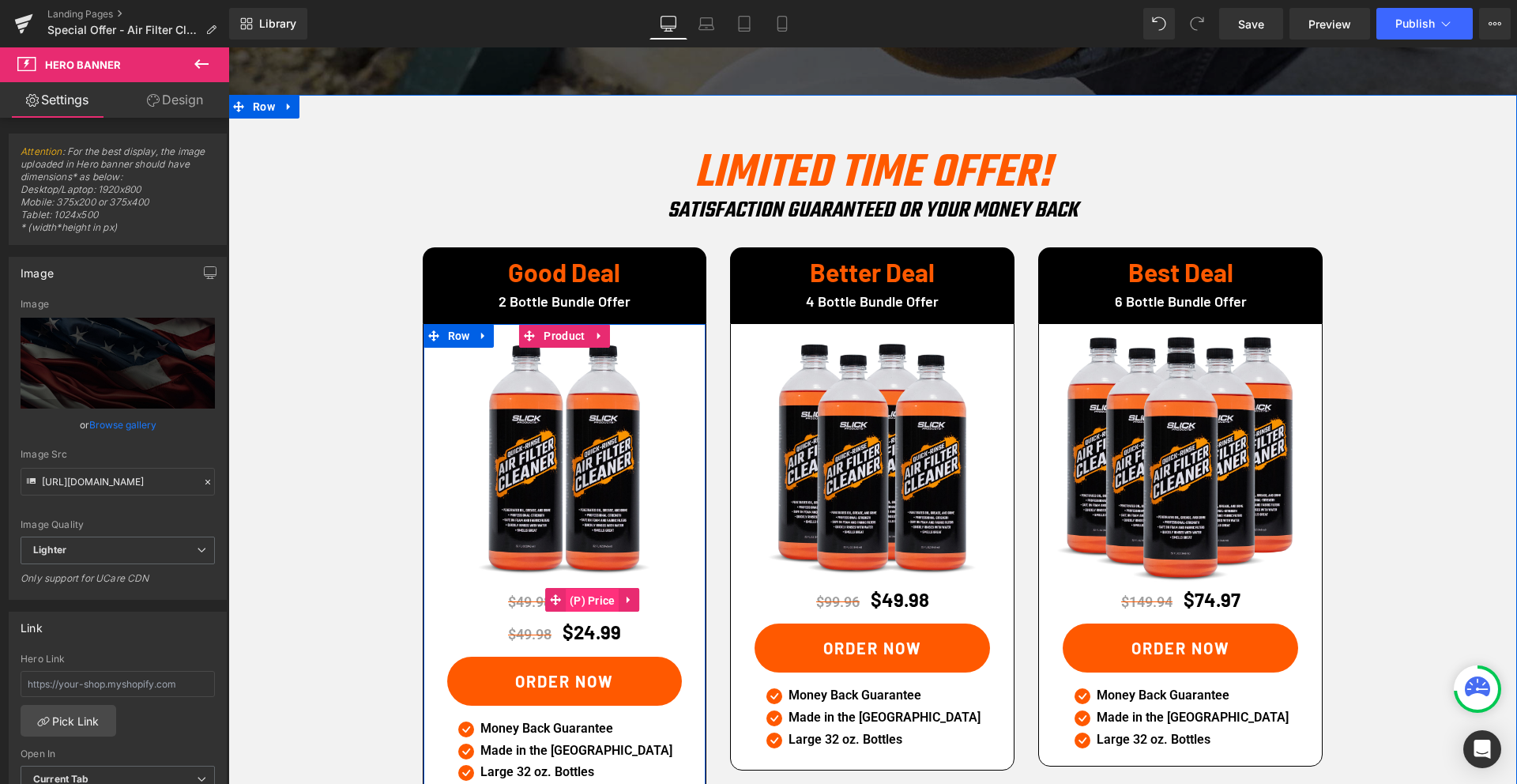
click at [566, 589] on span "(P) Price" at bounding box center [592, 601] width 54 height 23
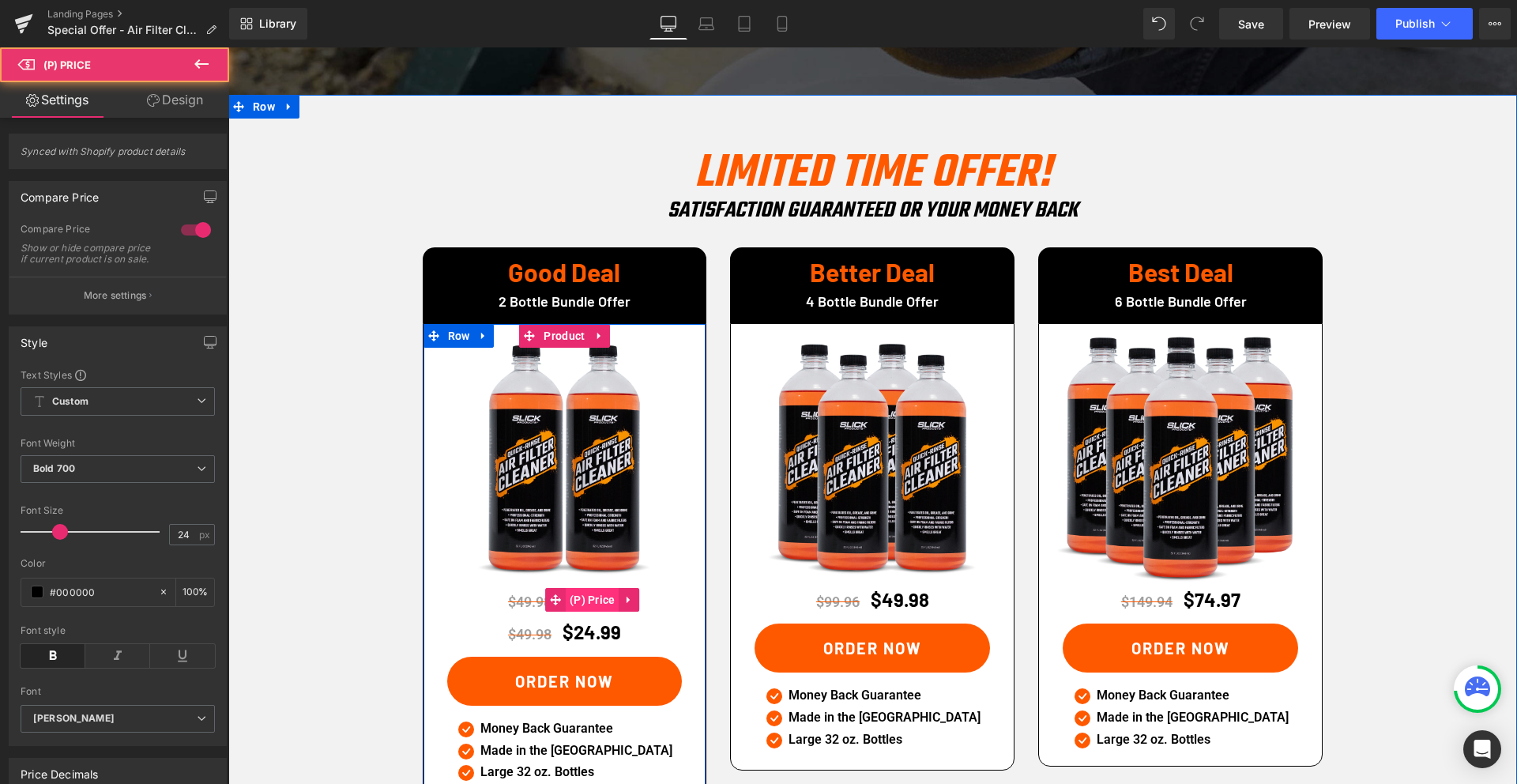
click at [594, 588] on span "(P) Price" at bounding box center [592, 600] width 54 height 23
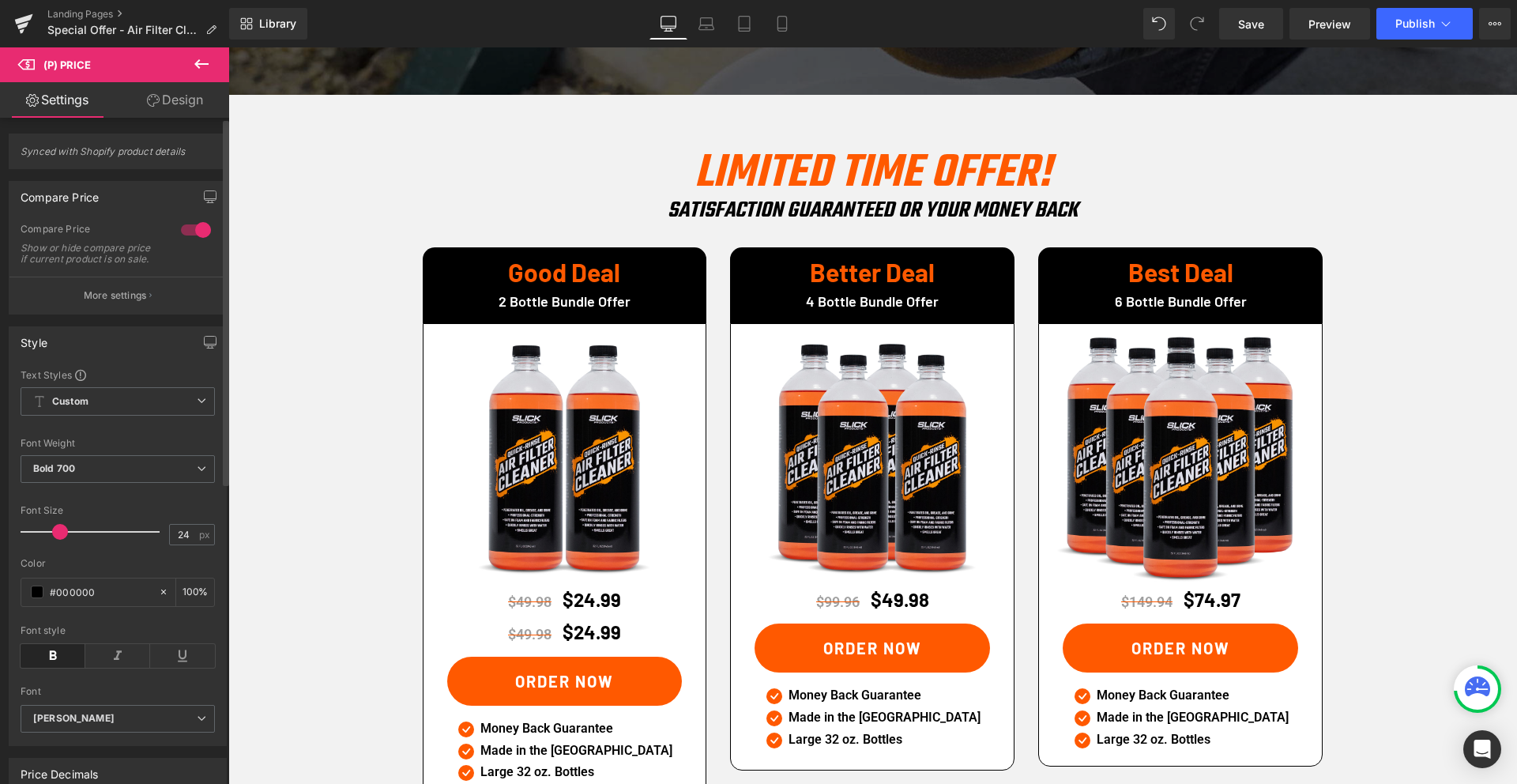
click at [191, 230] on div at bounding box center [195, 230] width 38 height 25
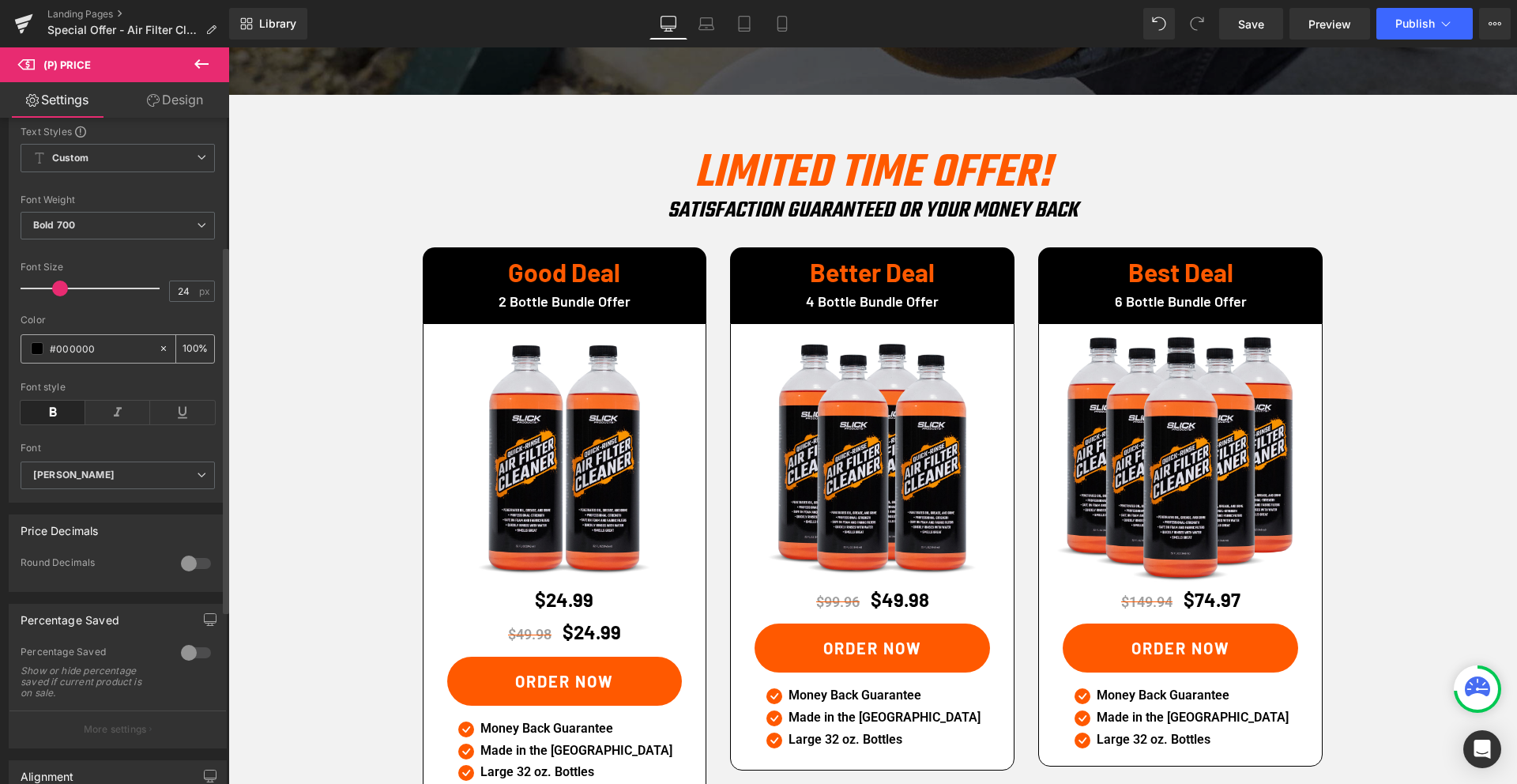
scroll to position [300, 0]
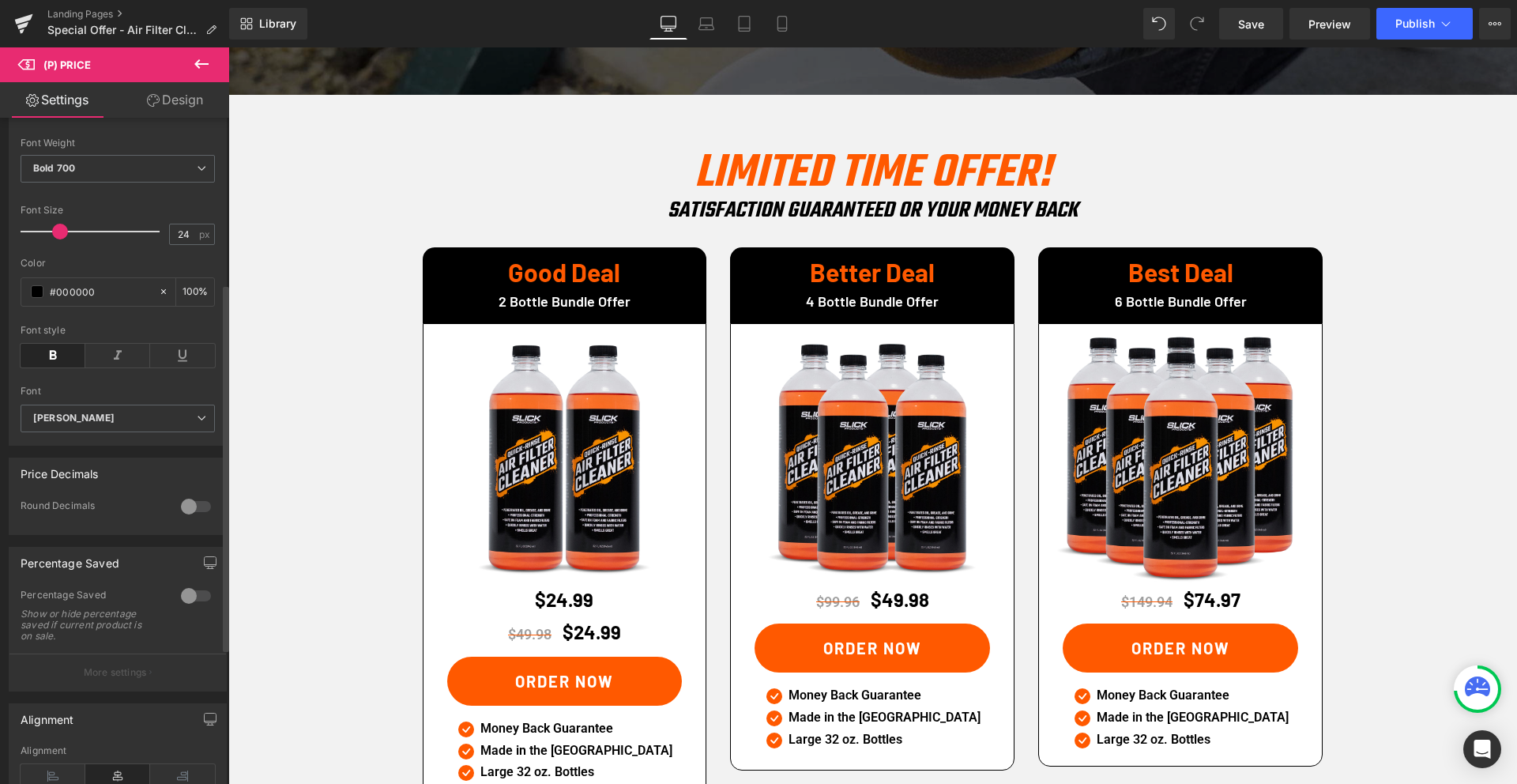
click at [183, 607] on div at bounding box center [195, 596] width 38 height 25
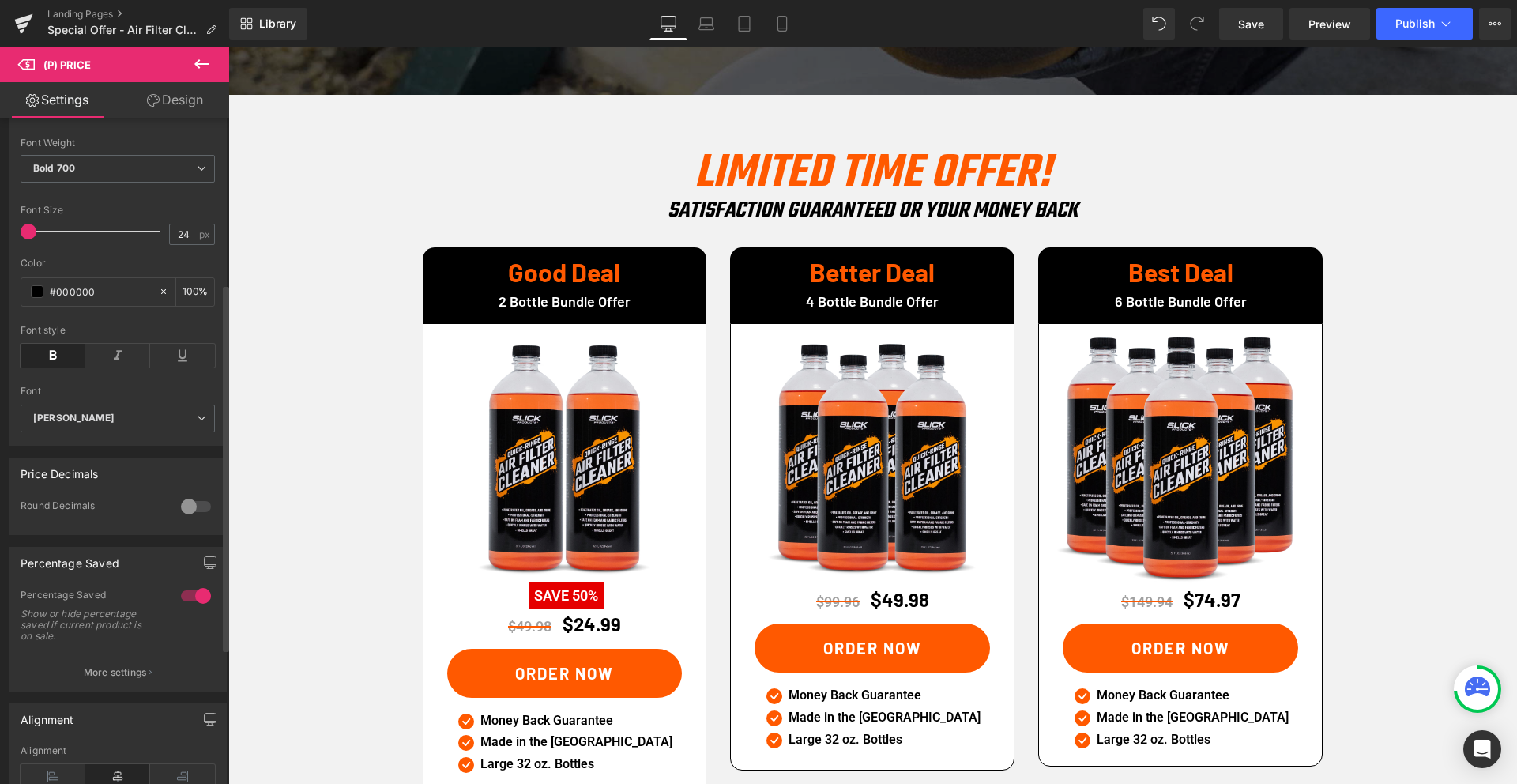
drag, startPoint x: 58, startPoint y: 245, endPoint x: 0, endPoint y: 259, distance: 59.7
click at [0, 259] on div "Style Text Styles Custom Custom Setup Global Style Custom Setup Global Style Th…" at bounding box center [118, 230] width 236 height 431
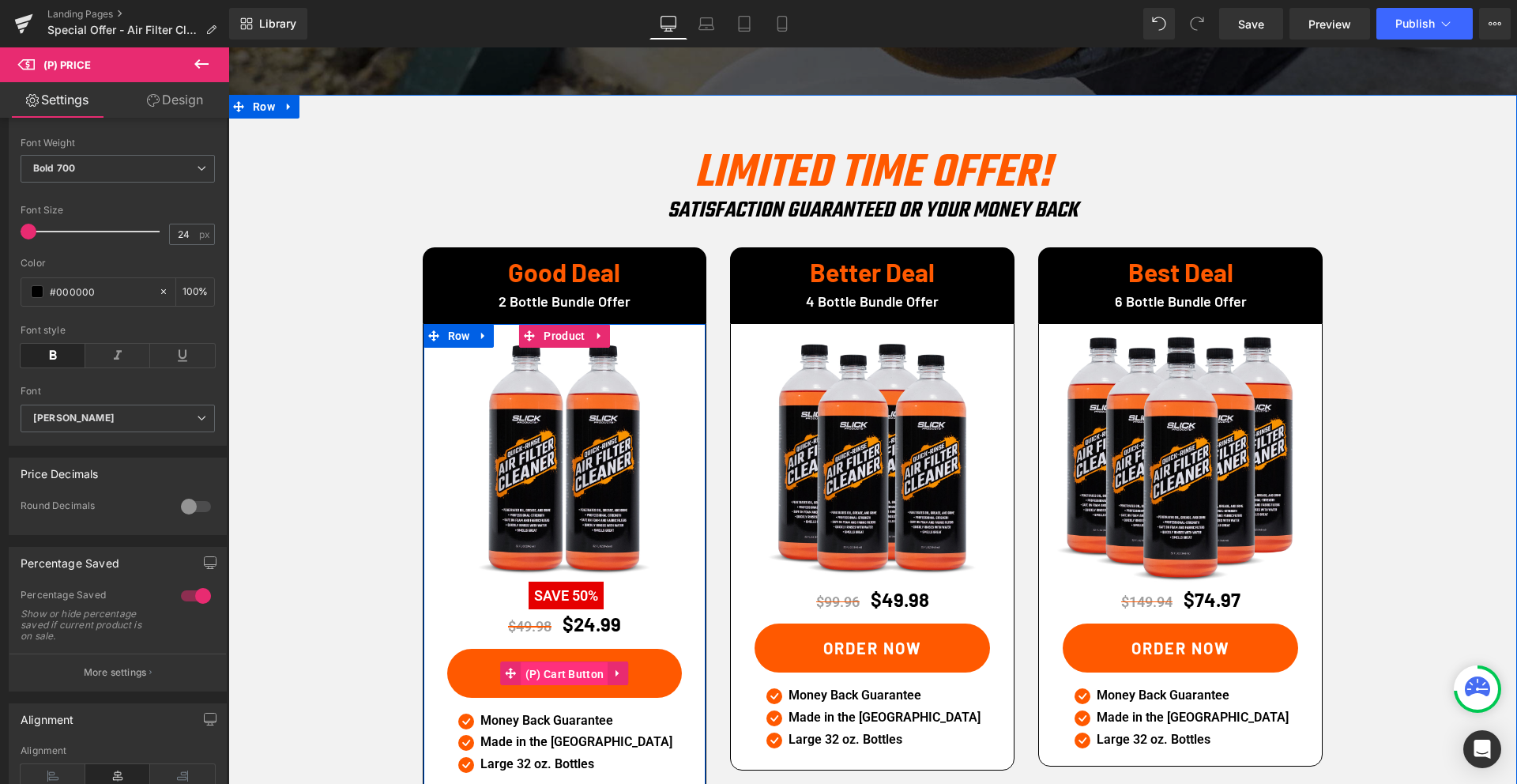
click at [581, 662] on span "(P) Cart Button" at bounding box center [565, 673] width 87 height 23
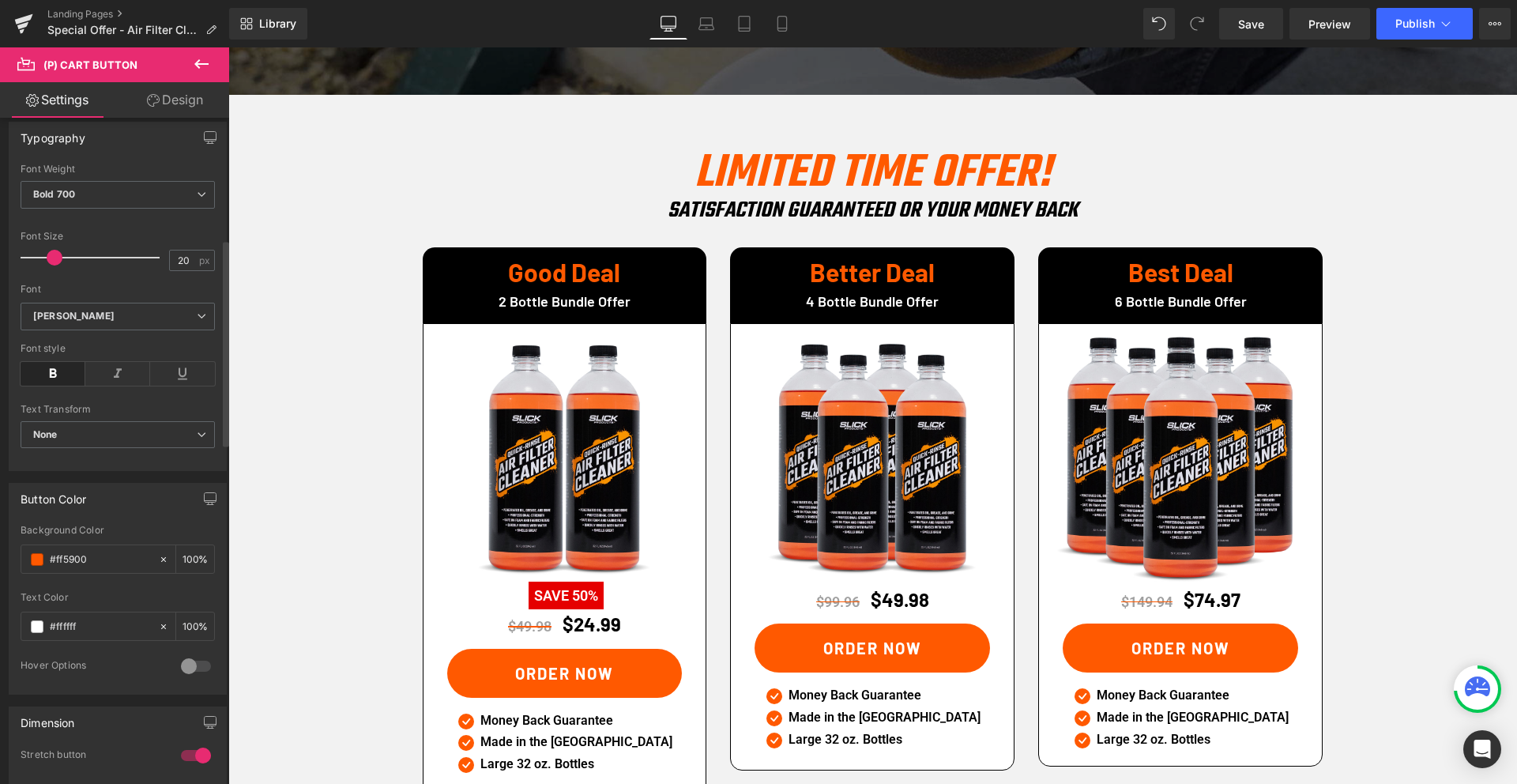
scroll to position [458, 0]
click at [73, 558] on input "#ff5900" at bounding box center [100, 557] width 101 height 18
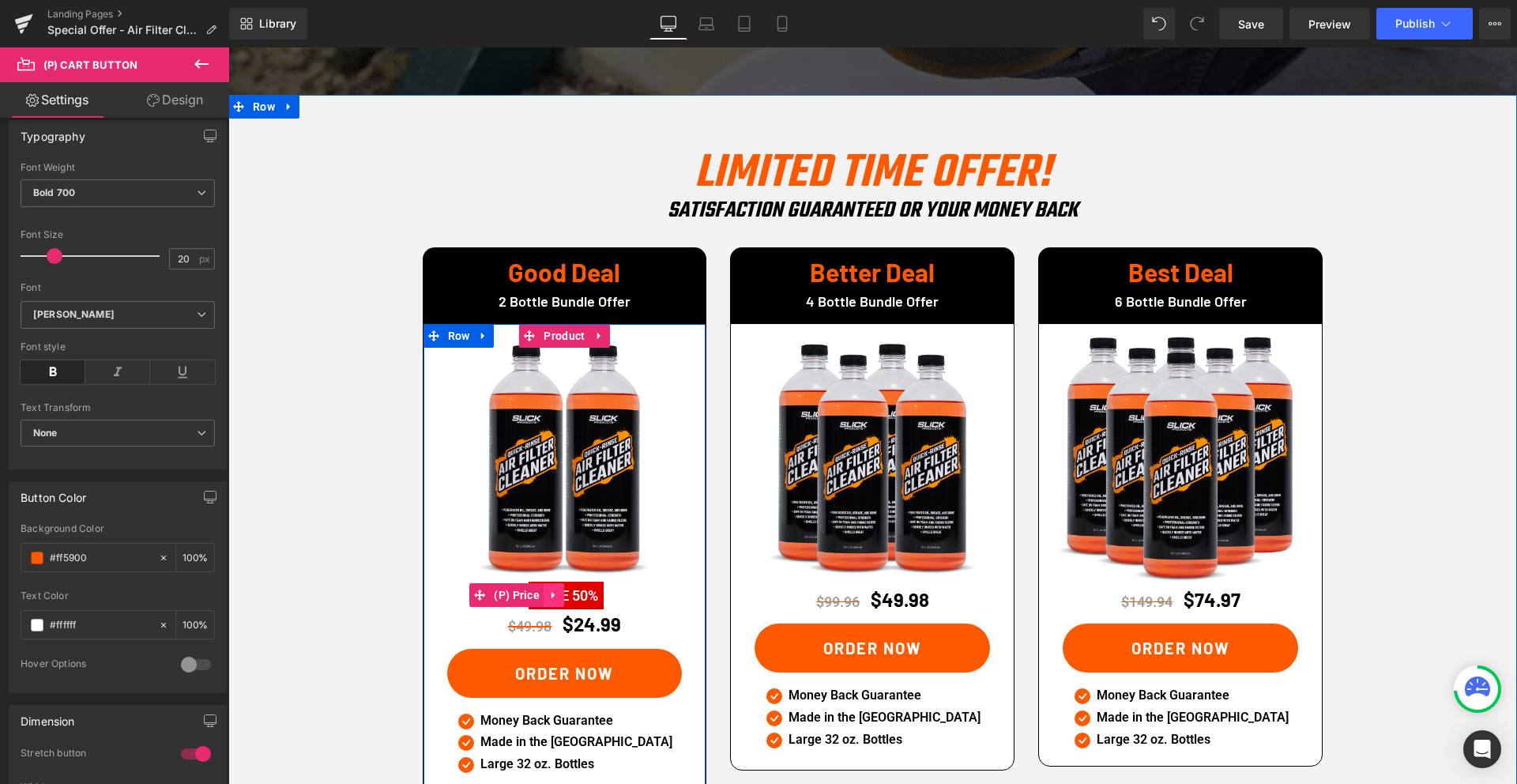
click at [562, 583] on link at bounding box center [554, 595] width 21 height 23
click at [636, 583] on div "$24.99 SAVE 50%" at bounding box center [565, 595] width 251 height 24
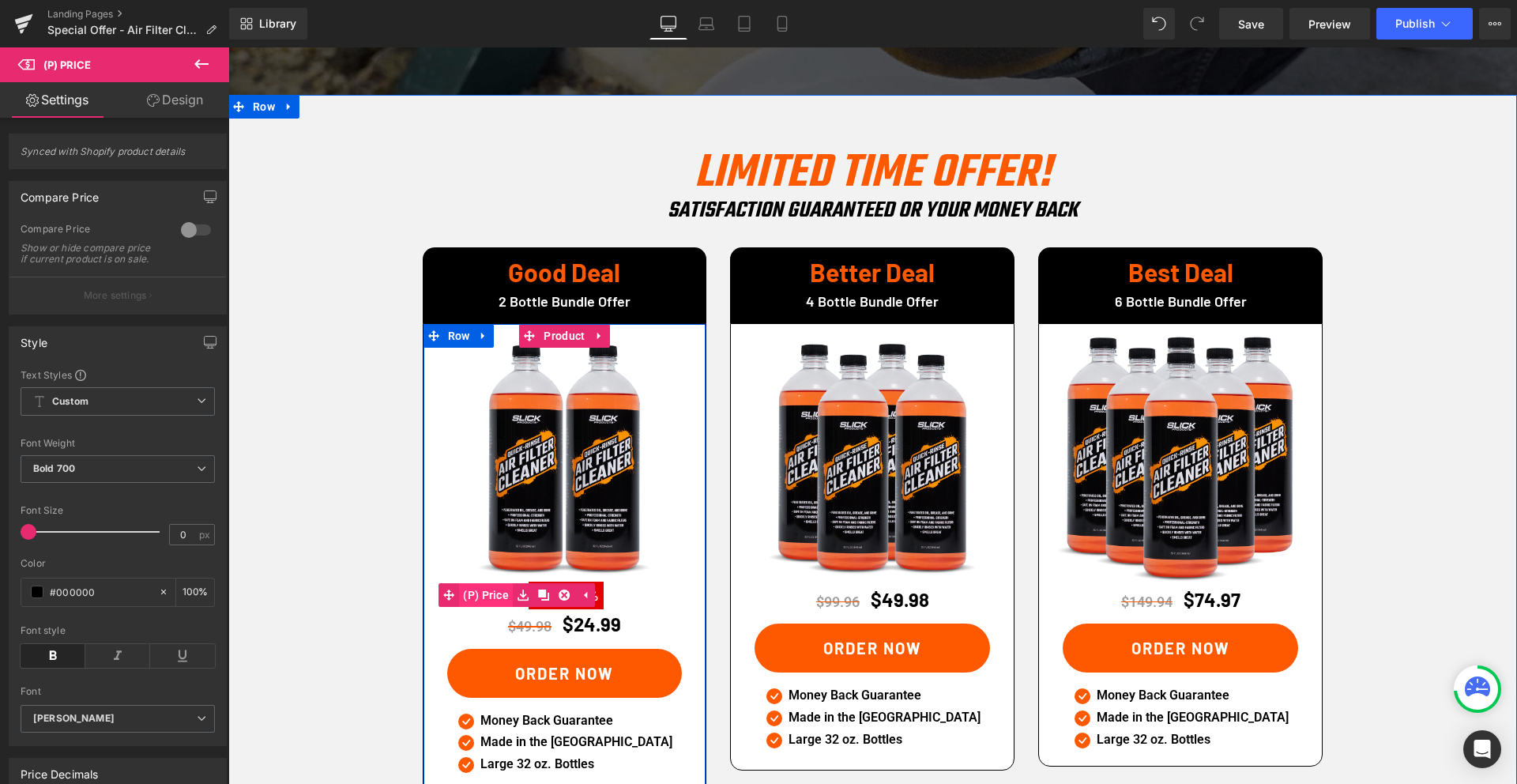
click at [493, 583] on span "(P) Price" at bounding box center [486, 595] width 54 height 23
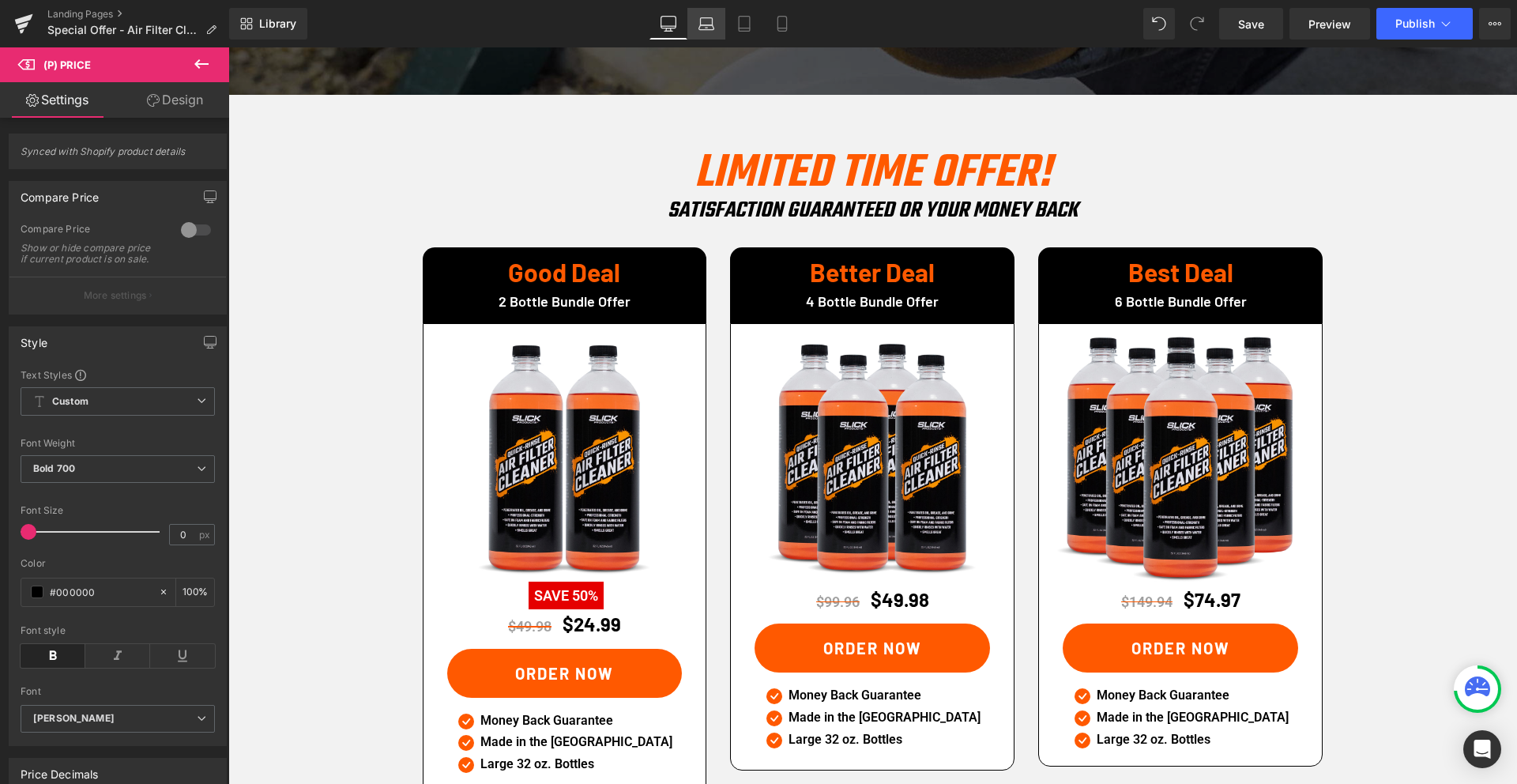
click at [707, 33] on link "Laptop" at bounding box center [706, 23] width 38 height 32
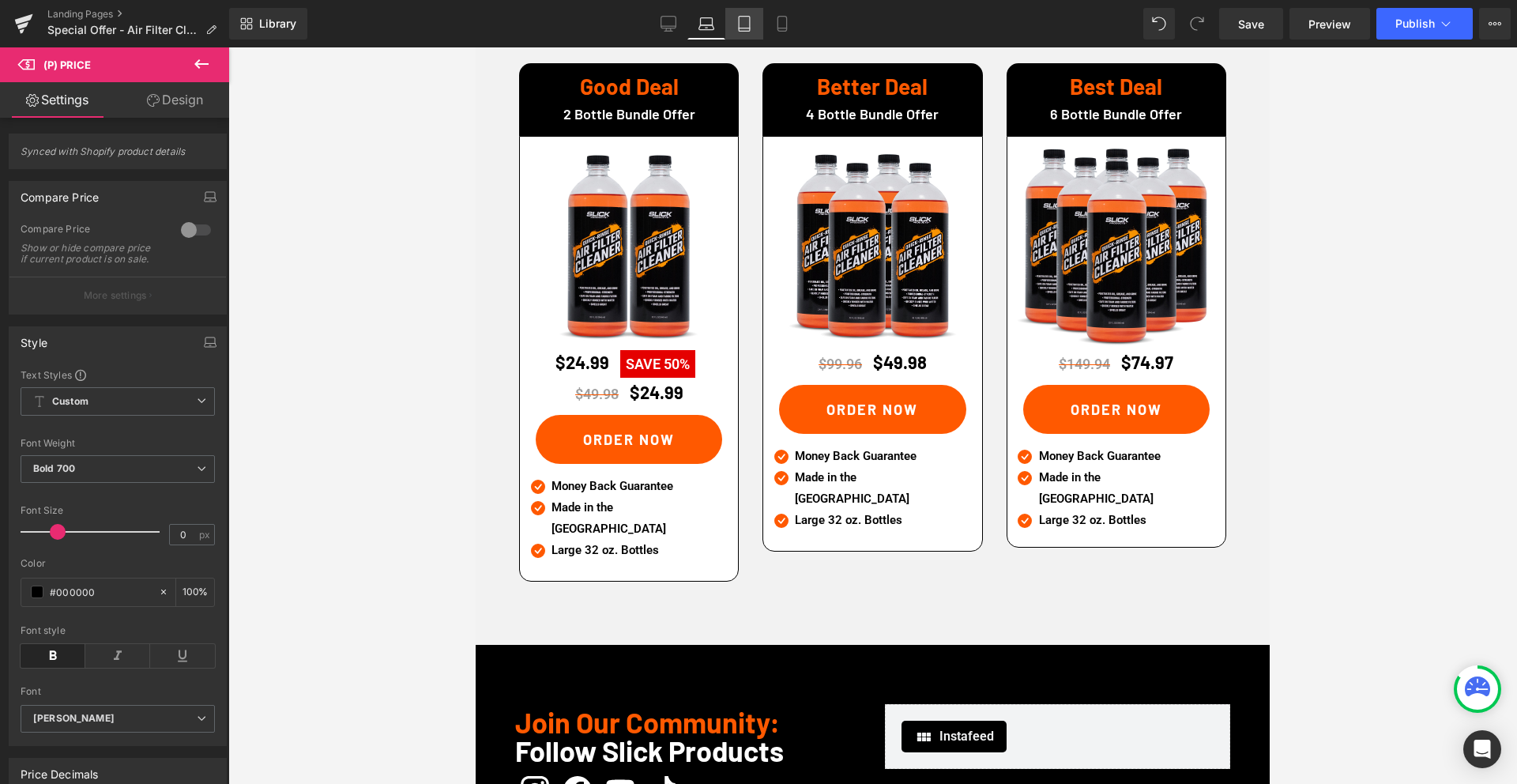
scroll to position [2208, 0]
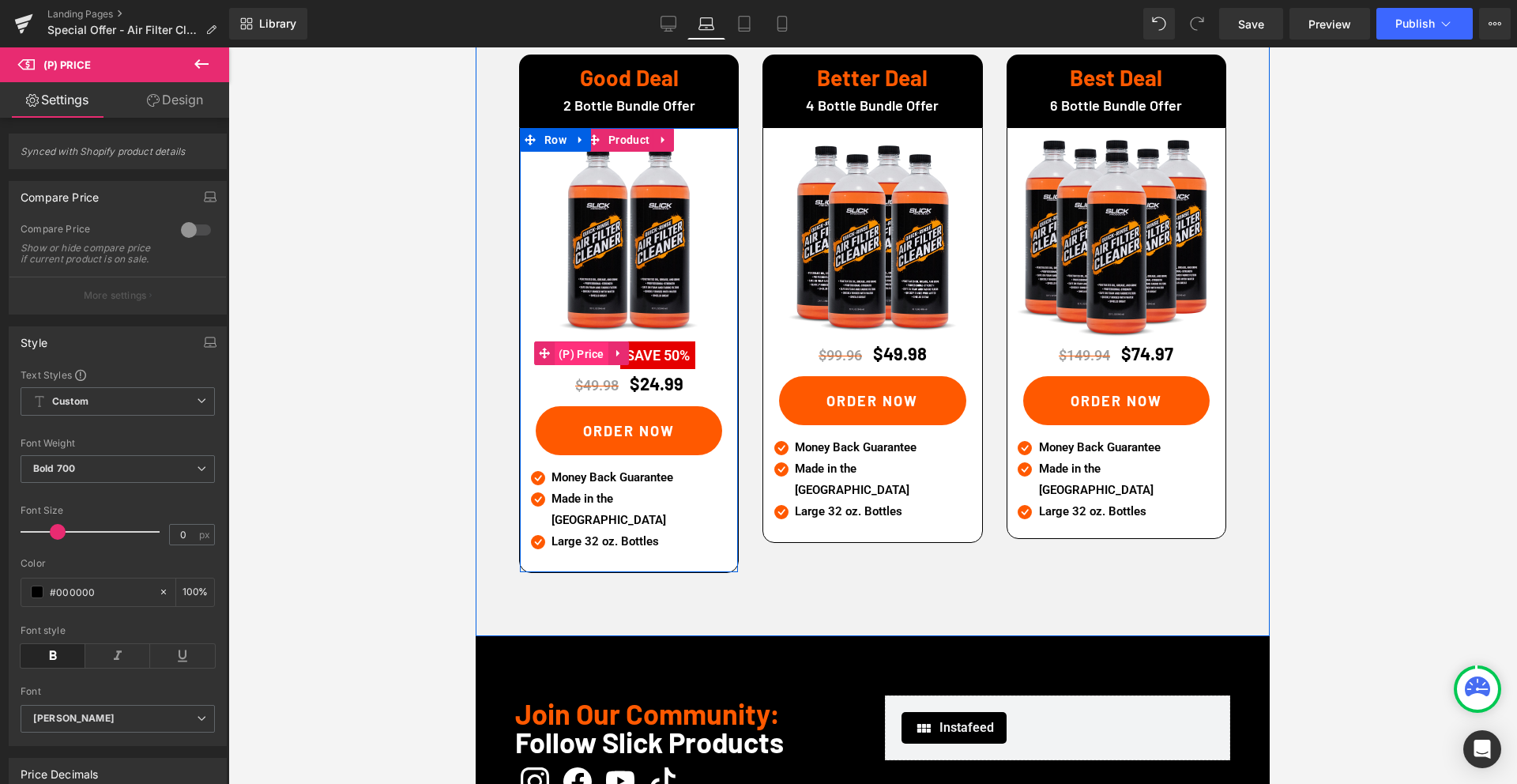
click at [576, 342] on span "(P) Price" at bounding box center [581, 353] width 54 height 23
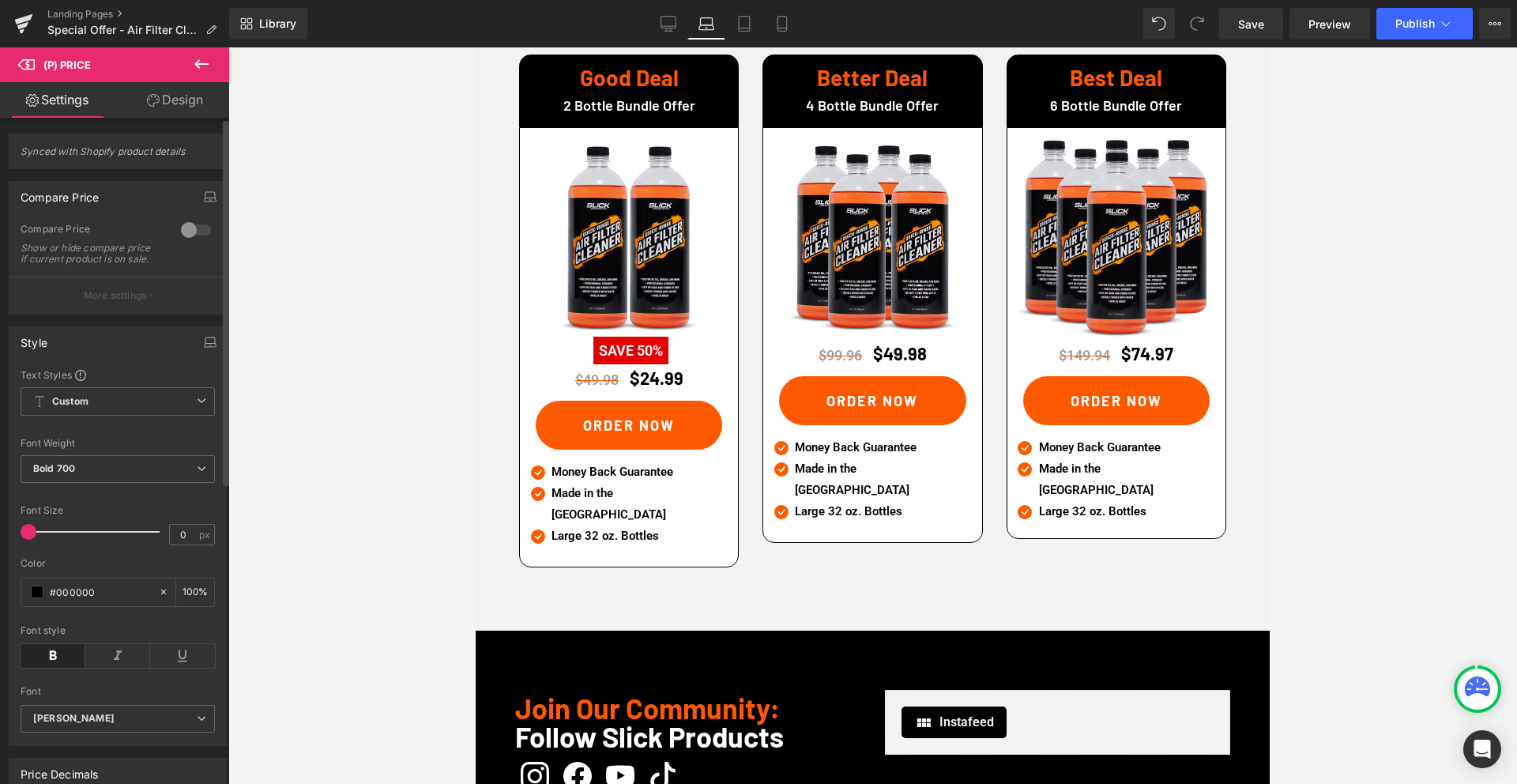
drag, startPoint x: 49, startPoint y: 539, endPoint x: 3, endPoint y: 534, distance: 46.3
click at [0, 538] on div "Style Text Styles Custom Custom Setup Global Style Custom Setup Global Style Th…" at bounding box center [118, 529] width 236 height 431
click at [747, 27] on icon at bounding box center [744, 23] width 16 height 16
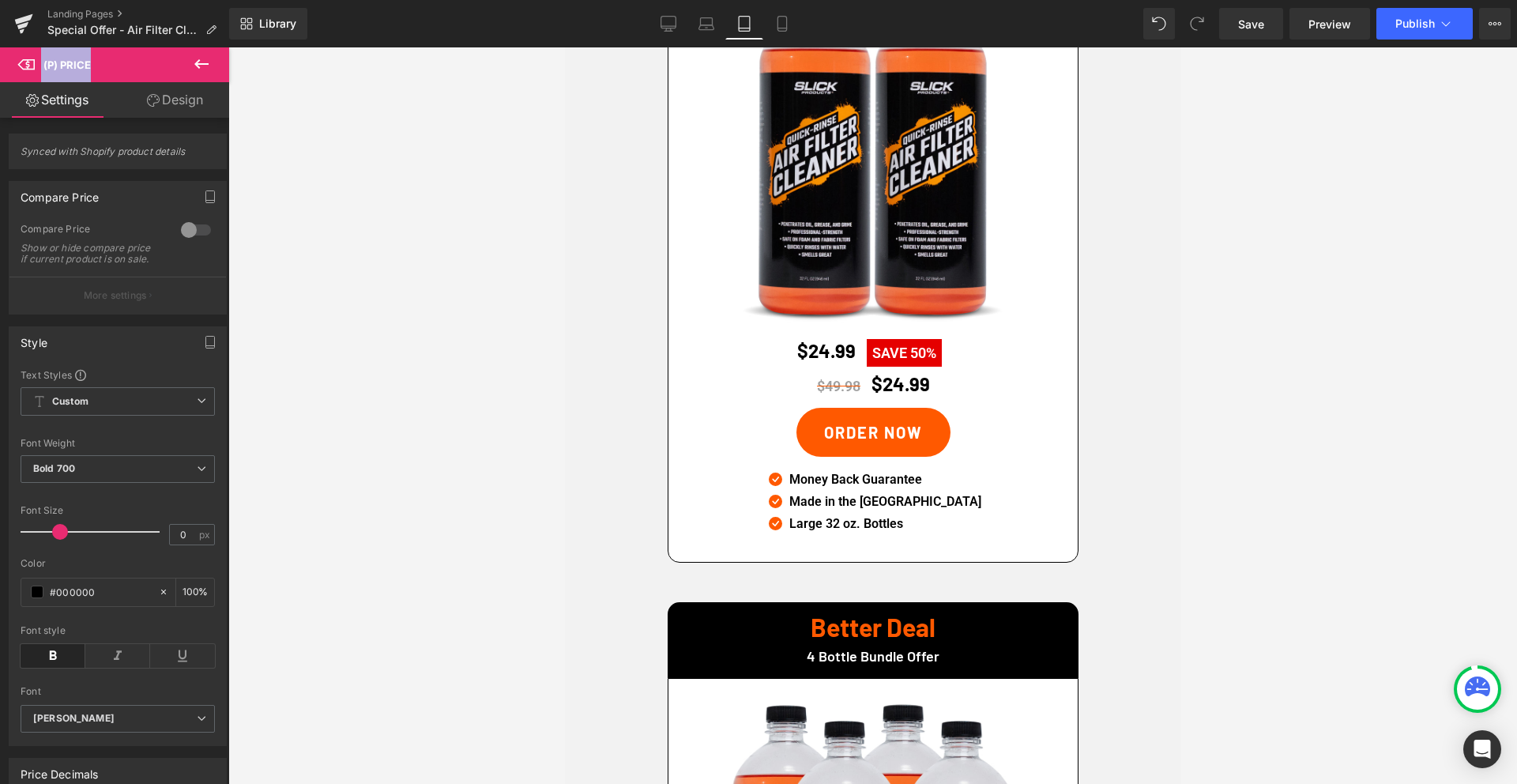
scroll to position [3890, 0]
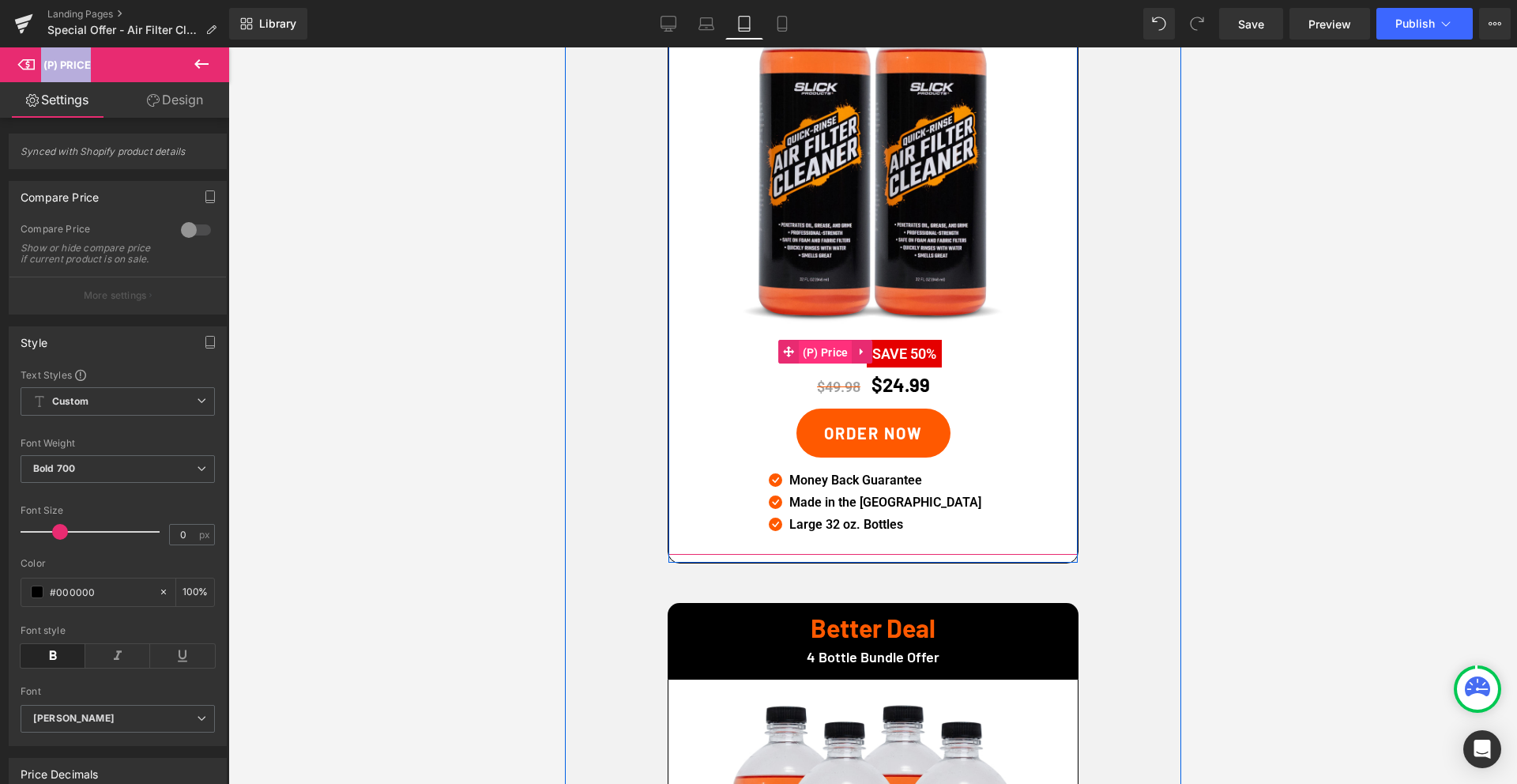
click at [820, 340] on span "(P) Price" at bounding box center [825, 352] width 54 height 23
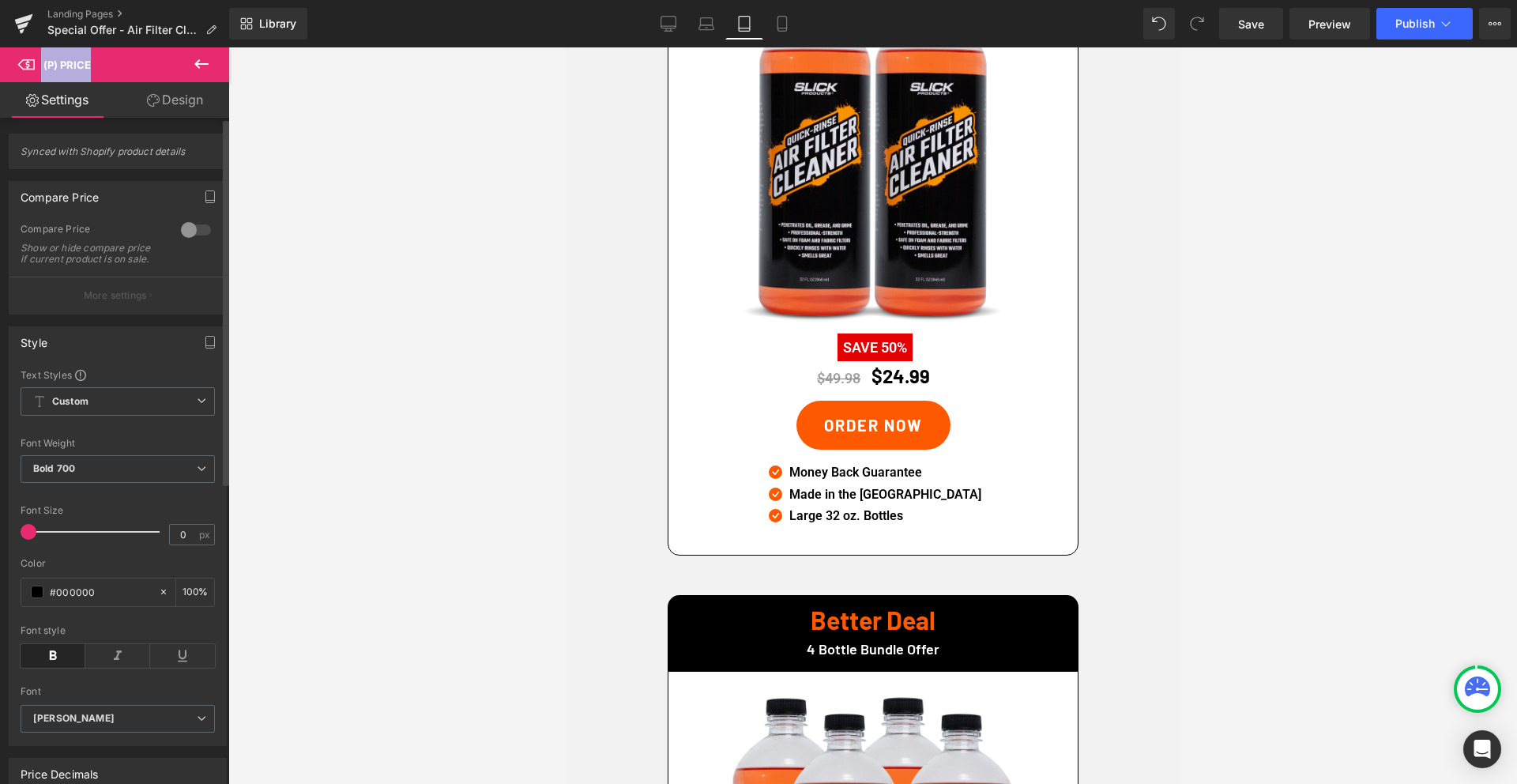
drag, startPoint x: 51, startPoint y: 542, endPoint x: 0, endPoint y: 543, distance: 51.0
click at [0, 543] on div "Style Text Styles Custom Custom Setup Global Style Custom Setup Global Style Th…" at bounding box center [118, 529] width 236 height 431
click at [778, 24] on icon at bounding box center [782, 24] width 8 height 15
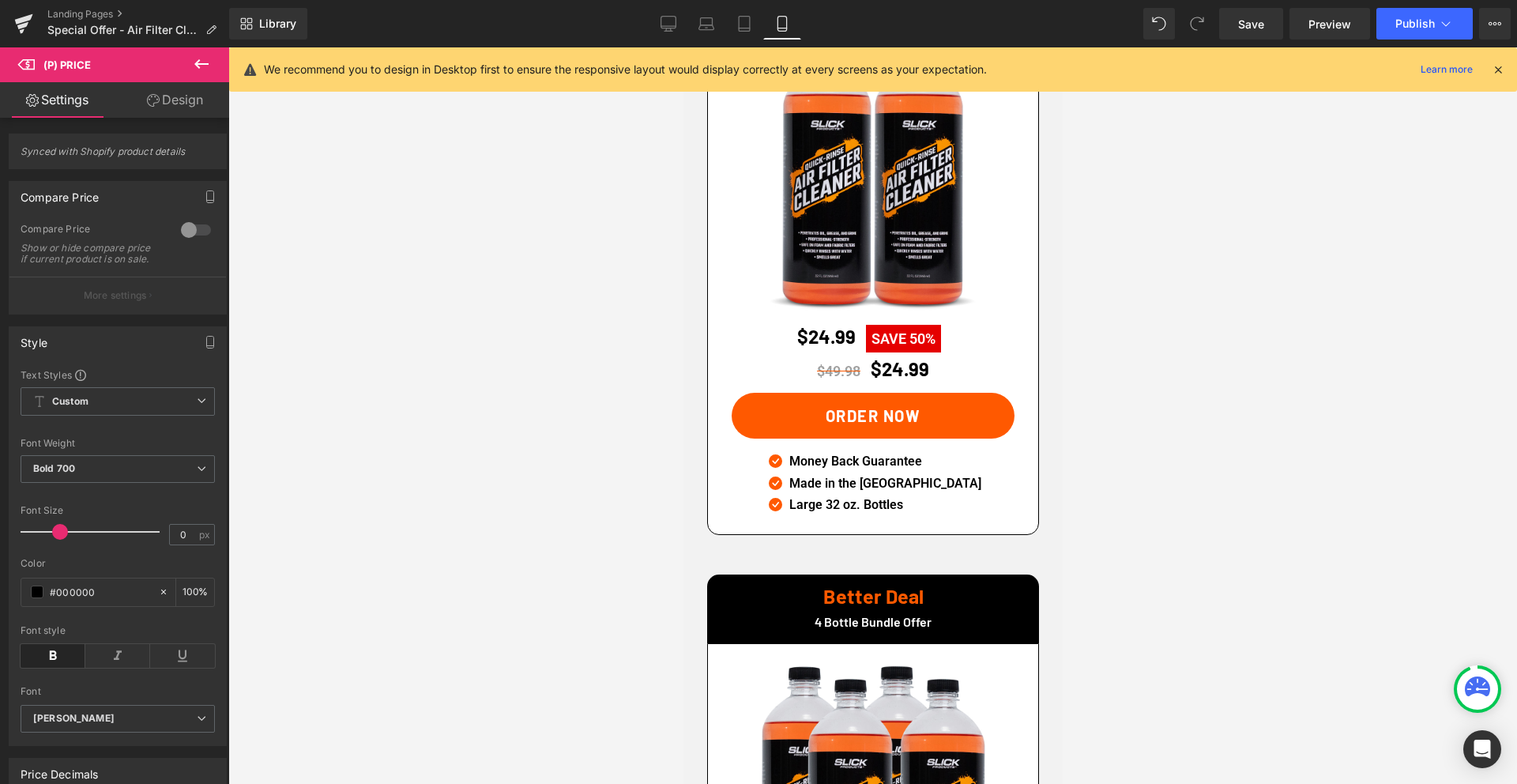
scroll to position [3381, 0]
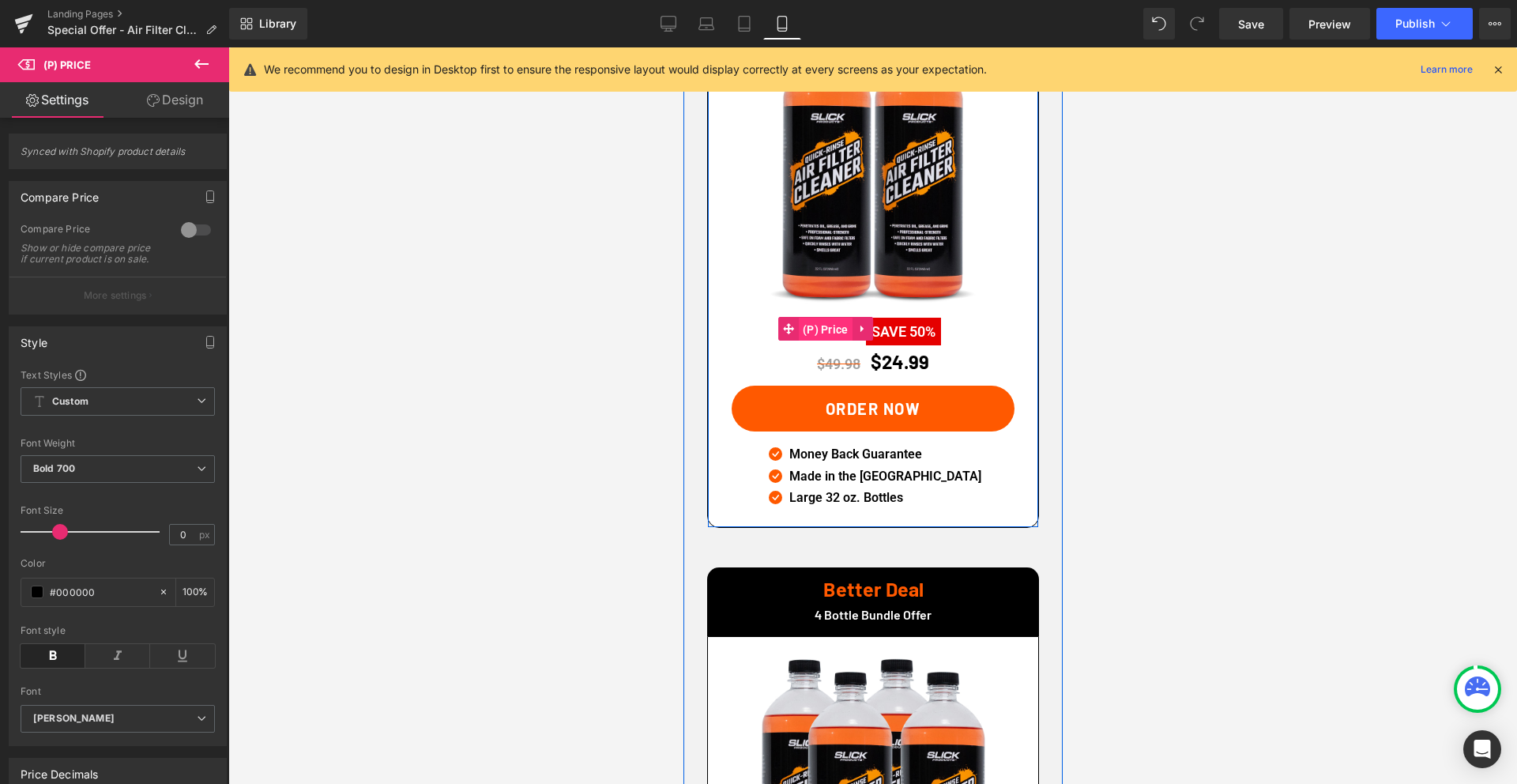
click at [833, 317] on span "(P) Price" at bounding box center [825, 329] width 54 height 23
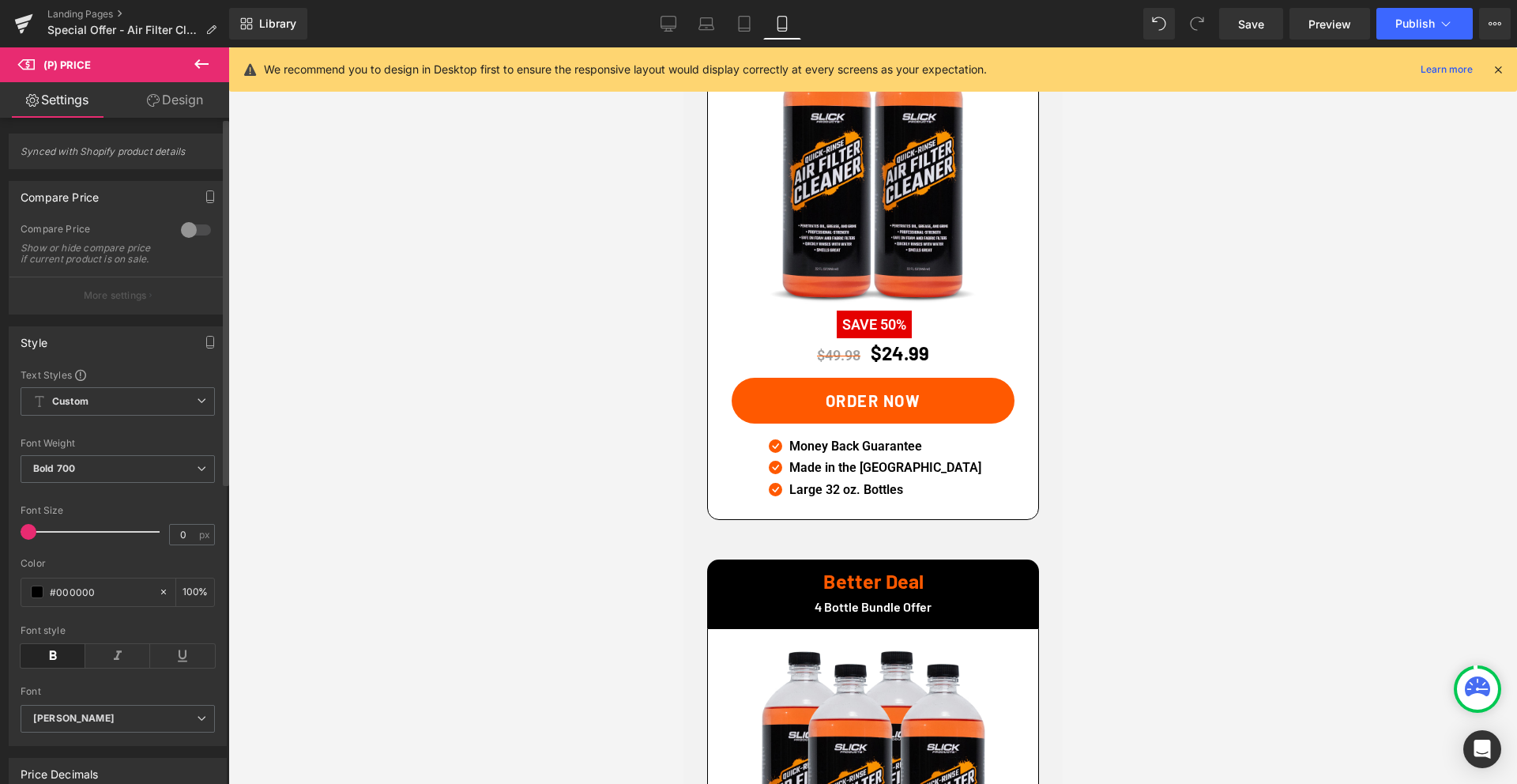
drag, startPoint x: 37, startPoint y: 544, endPoint x: 0, endPoint y: 543, distance: 37.0
click at [0, 543] on div "Style Text Styles Custom Custom Setup Global Style Custom Setup Global Style Th…" at bounding box center [118, 529] width 236 height 431
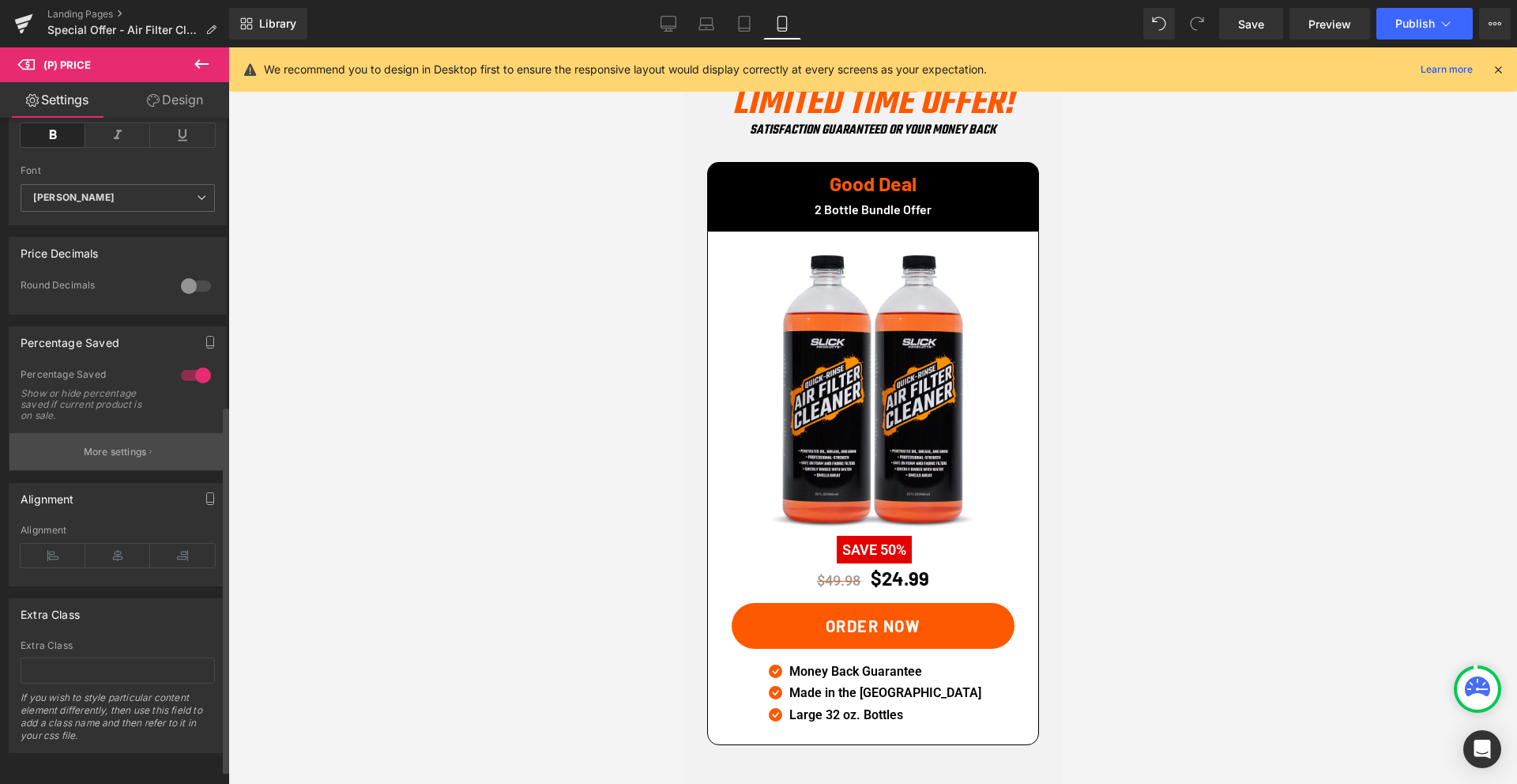
scroll to position [520, 0]
click at [115, 471] on button "More settings" at bounding box center [117, 452] width 216 height 37
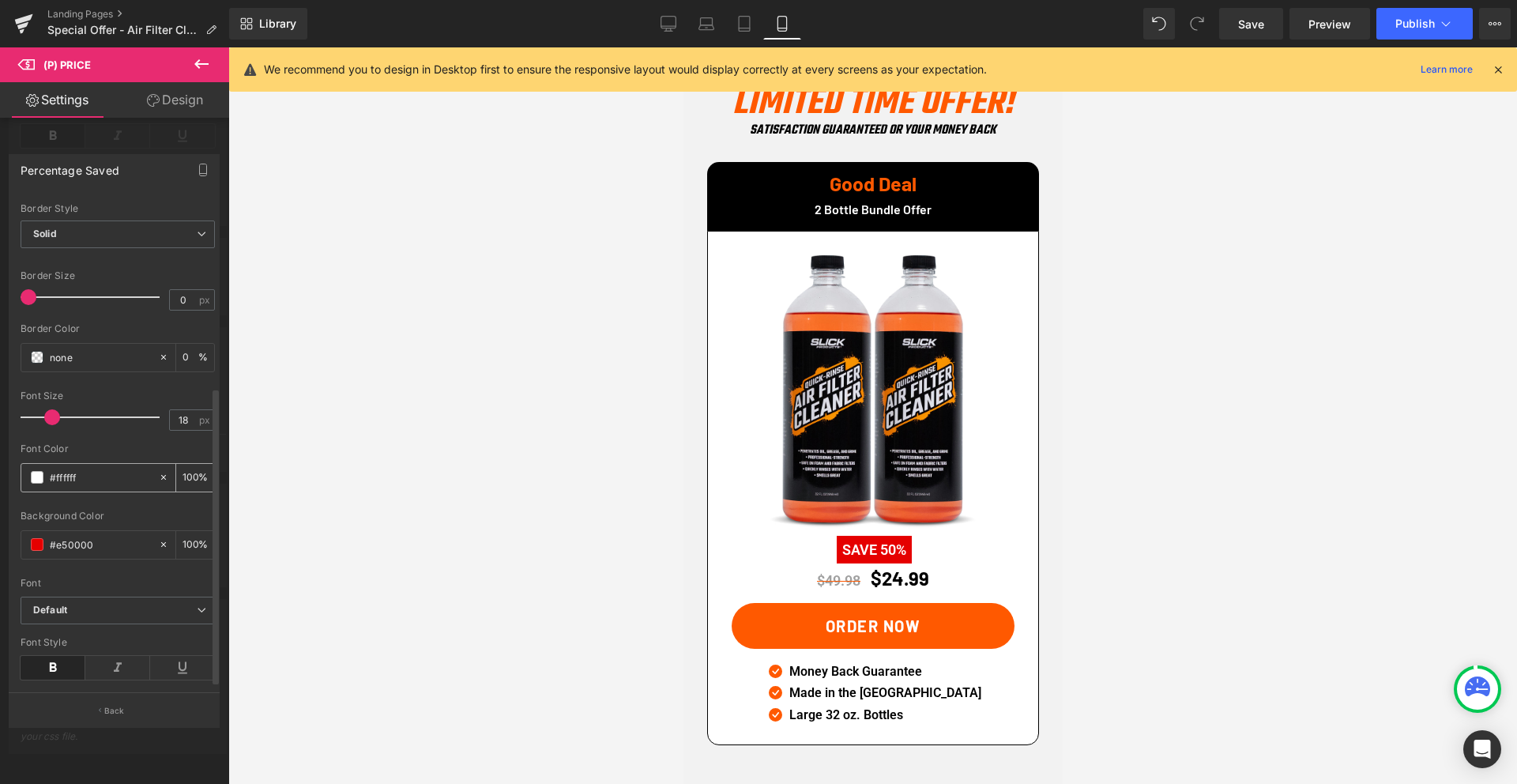
scroll to position [325, 0]
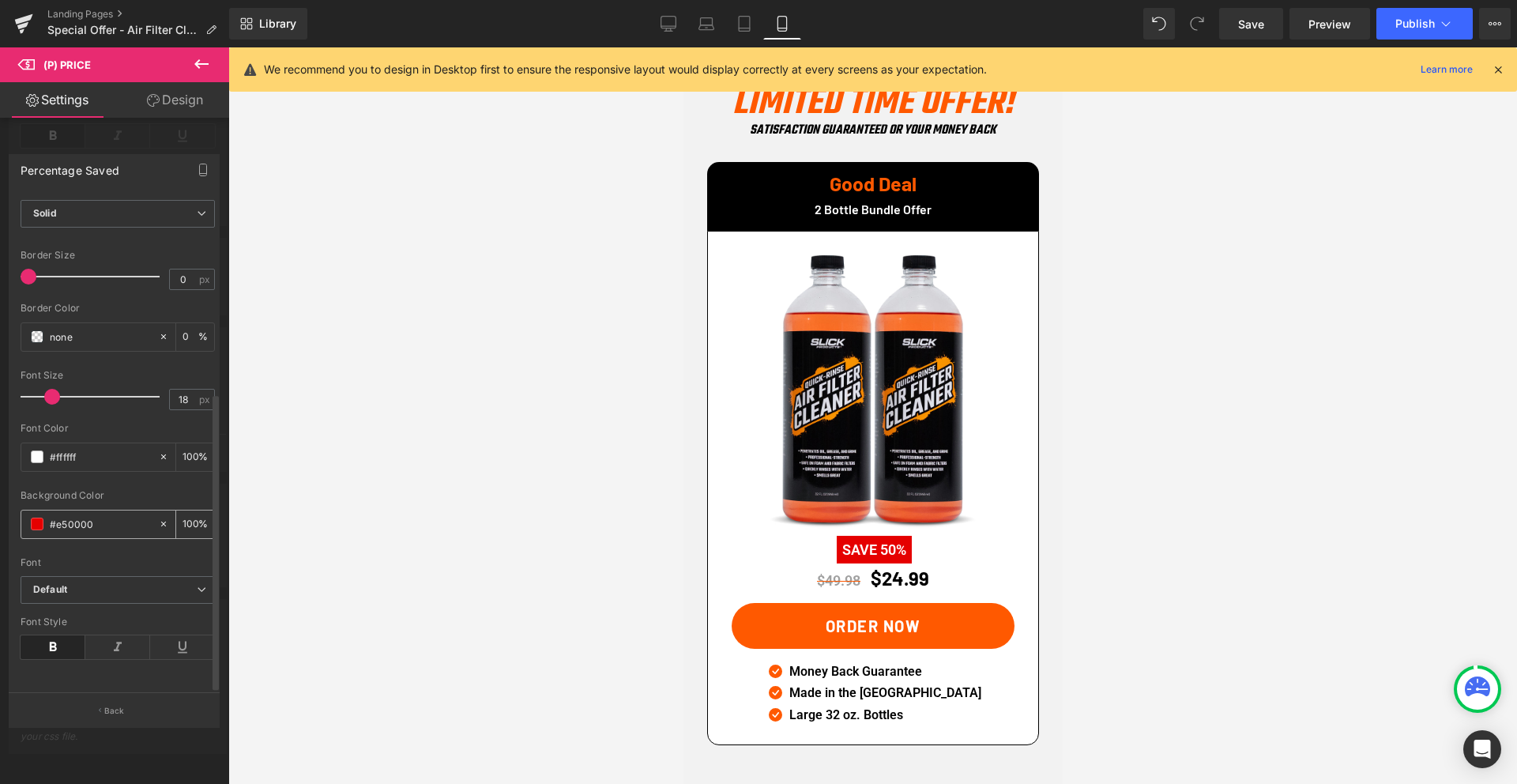
click at [83, 516] on input "#e50000" at bounding box center [100, 524] width 101 height 18
paste input "ff59"
click at [744, 28] on icon at bounding box center [744, 23] width 16 height 16
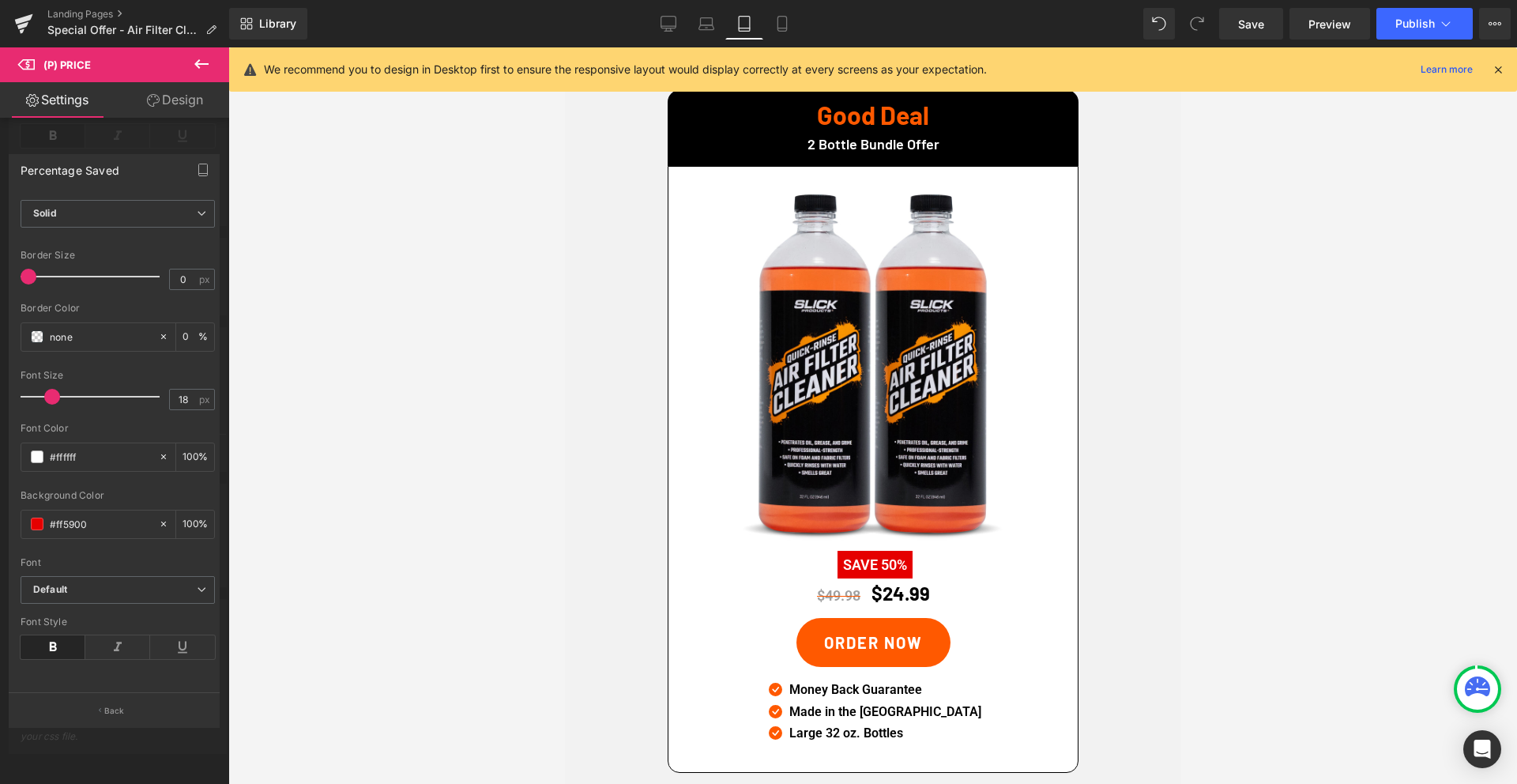
scroll to position [3665, 0]
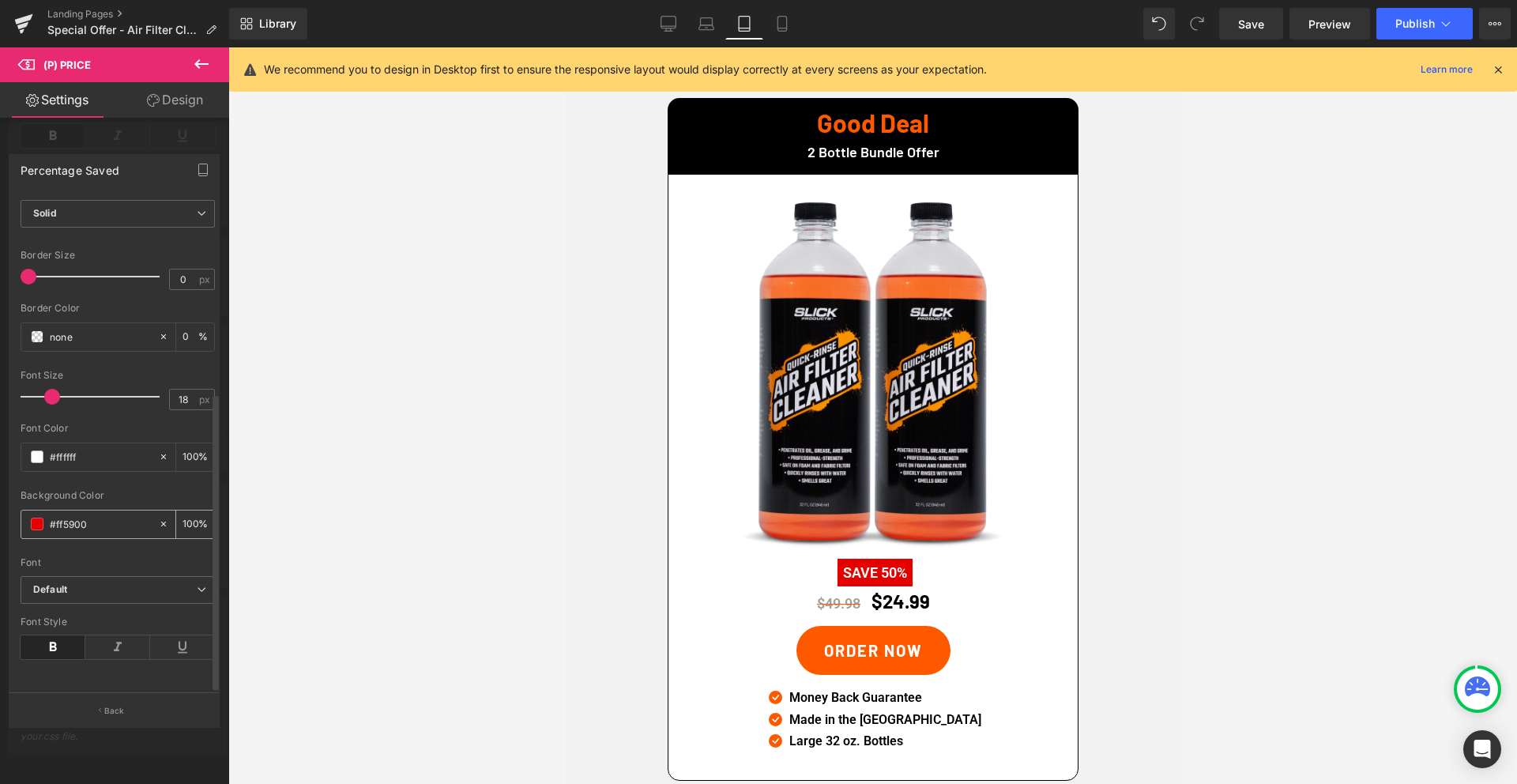
click at [76, 515] on input "#ff5900" at bounding box center [100, 524] width 101 height 18
paste input "ff59"
click at [701, 18] on icon at bounding box center [706, 23] width 16 height 16
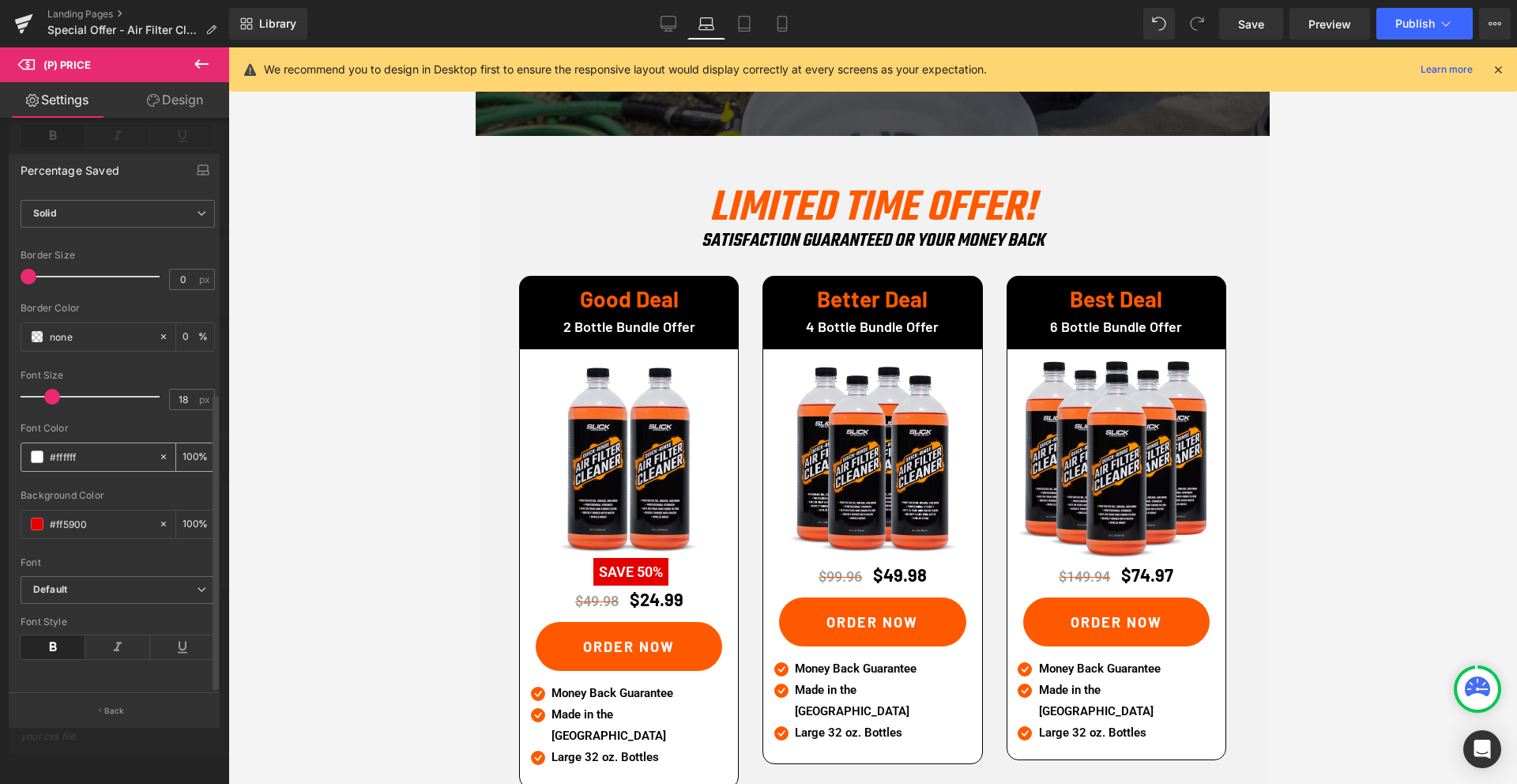
scroll to position [1989, 0]
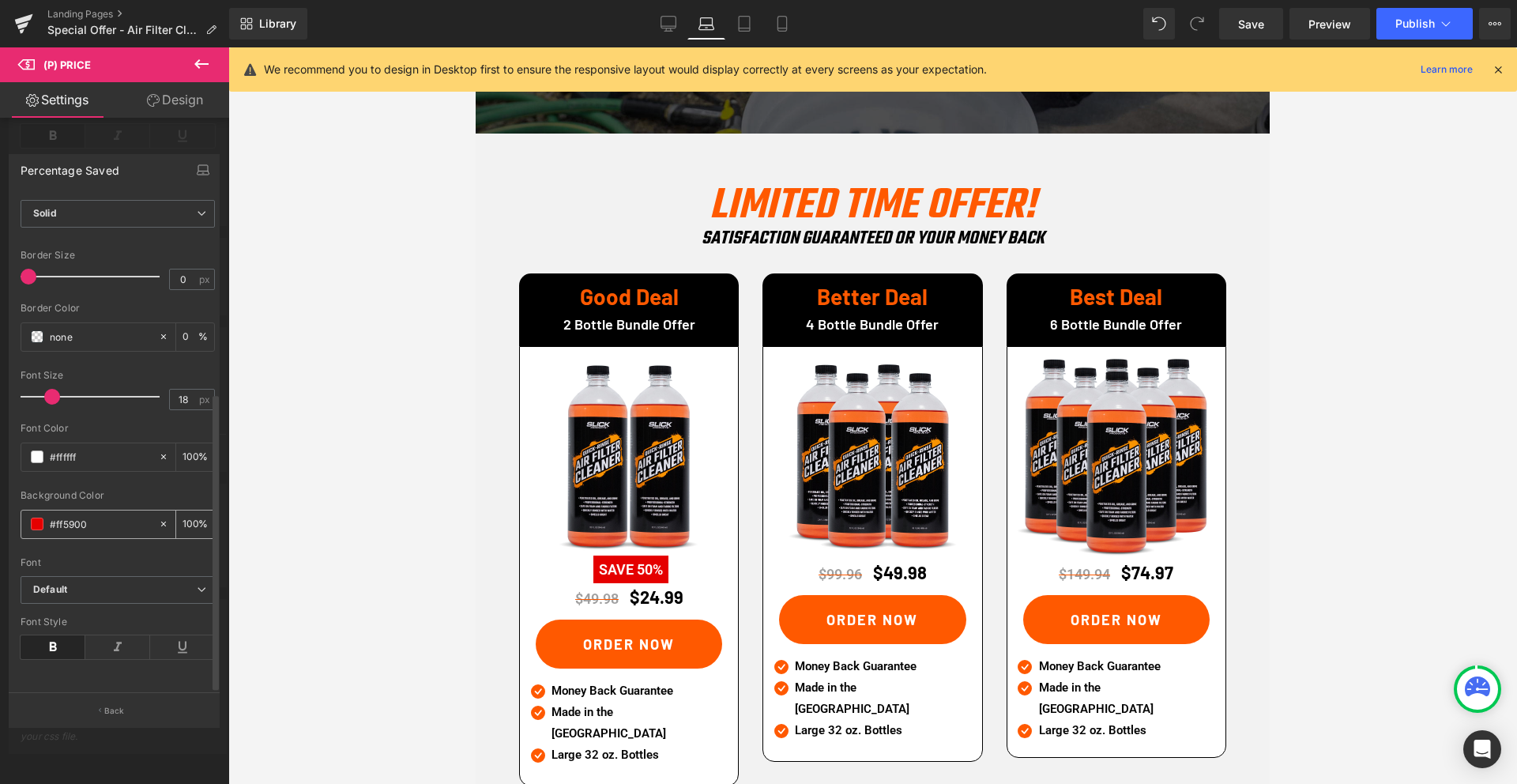
click at [72, 515] on input "#ff5900" at bounding box center [100, 524] width 101 height 18
paste input "ff59"
click at [665, 28] on icon at bounding box center [668, 23] width 15 height 12
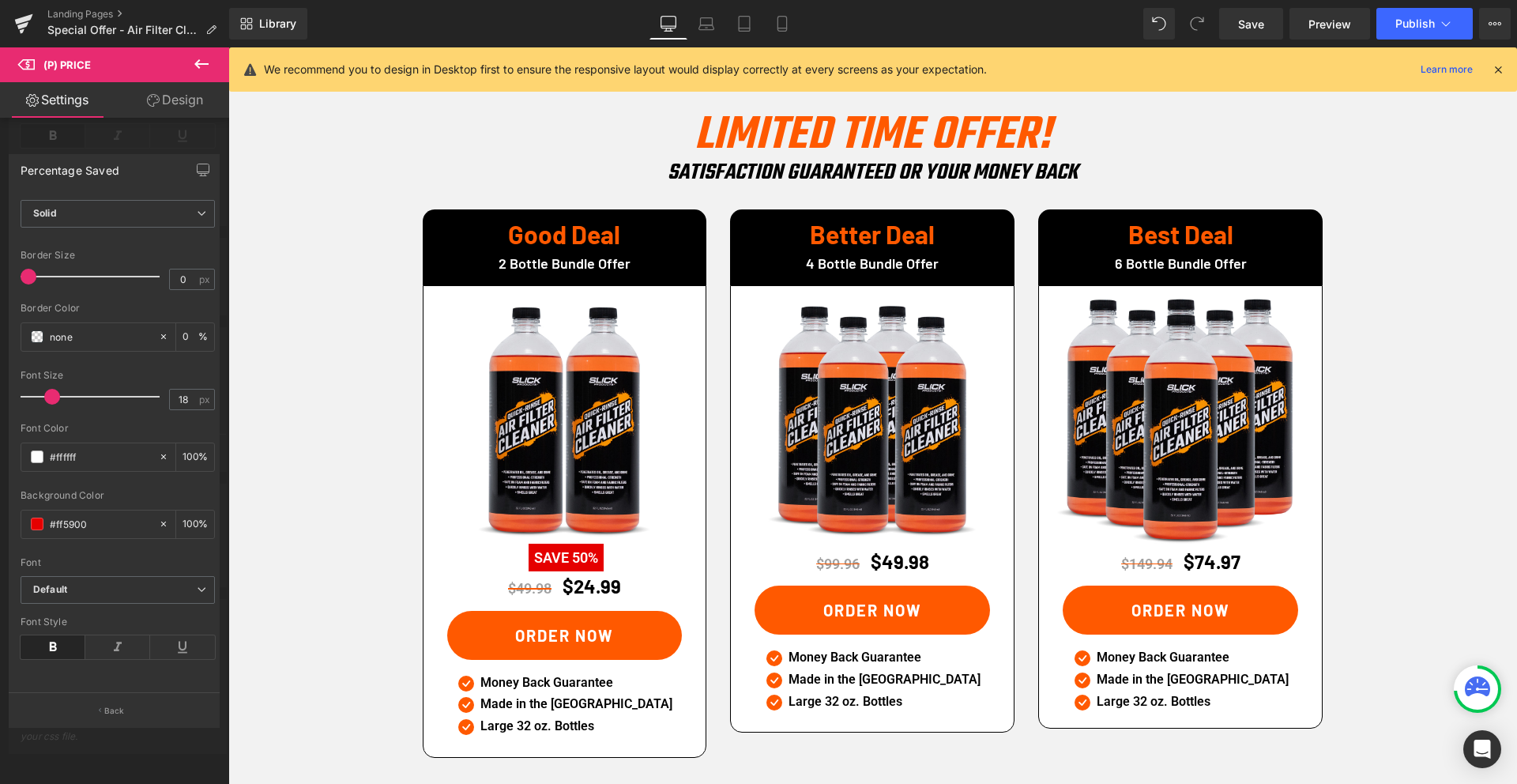
scroll to position [2333, 0]
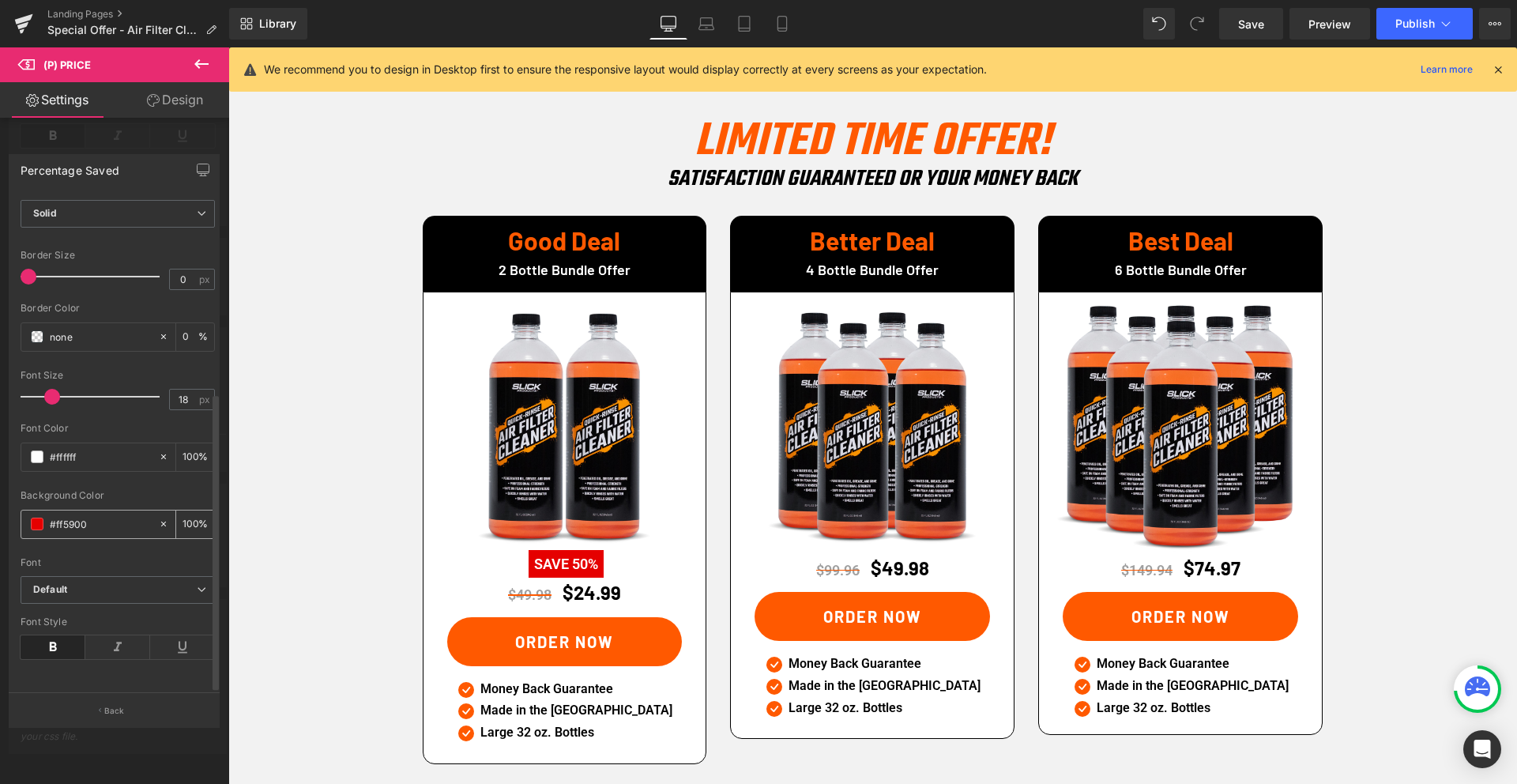
click at [92, 515] on input "#ff5900" at bounding box center [100, 524] width 101 height 18
click at [91, 515] on input "#ff5900" at bounding box center [100, 524] width 101 height 18
paste input "ff59"
type input "#ff5900"
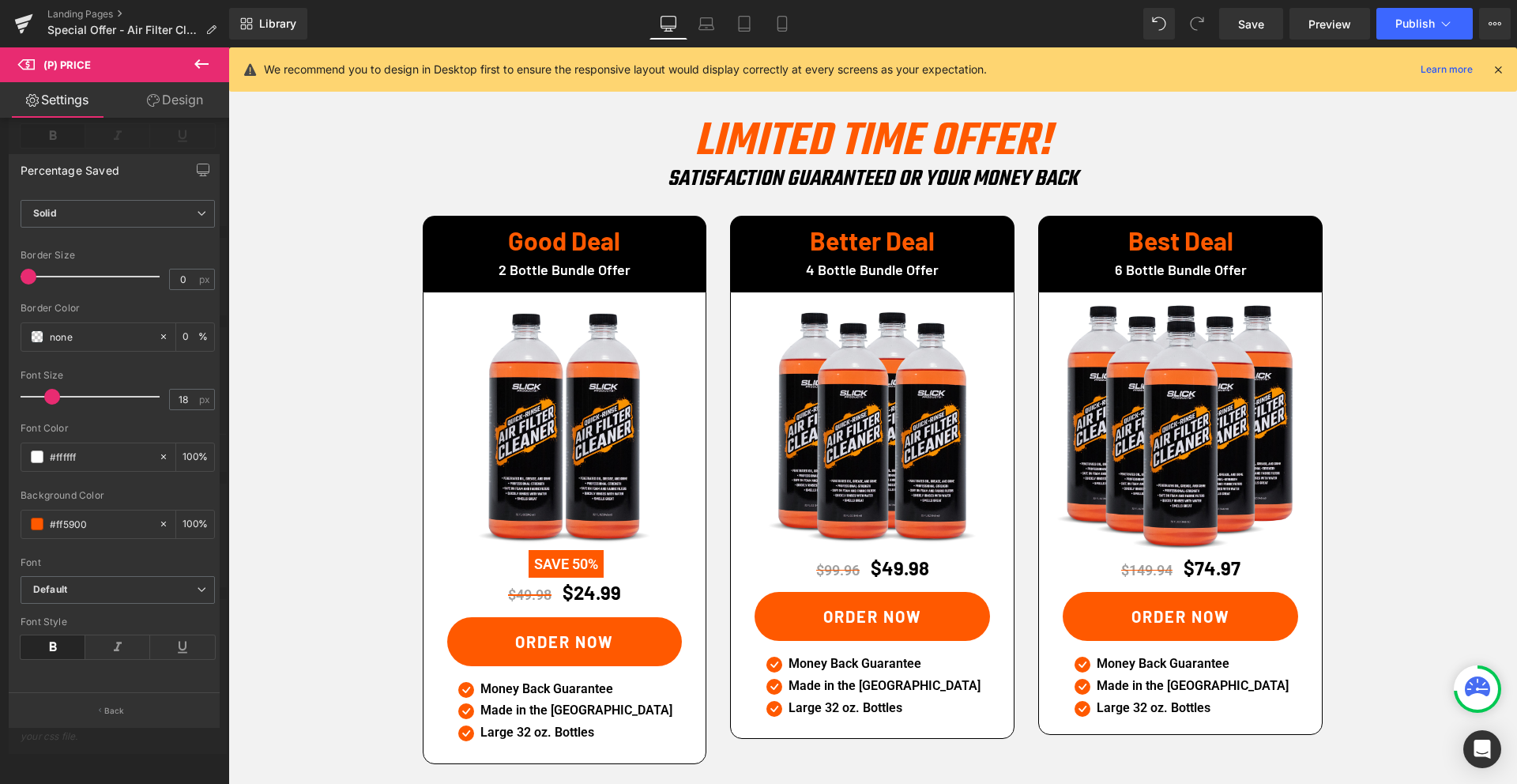
click at [179, 90] on link "Design" at bounding box center [175, 100] width 115 height 35
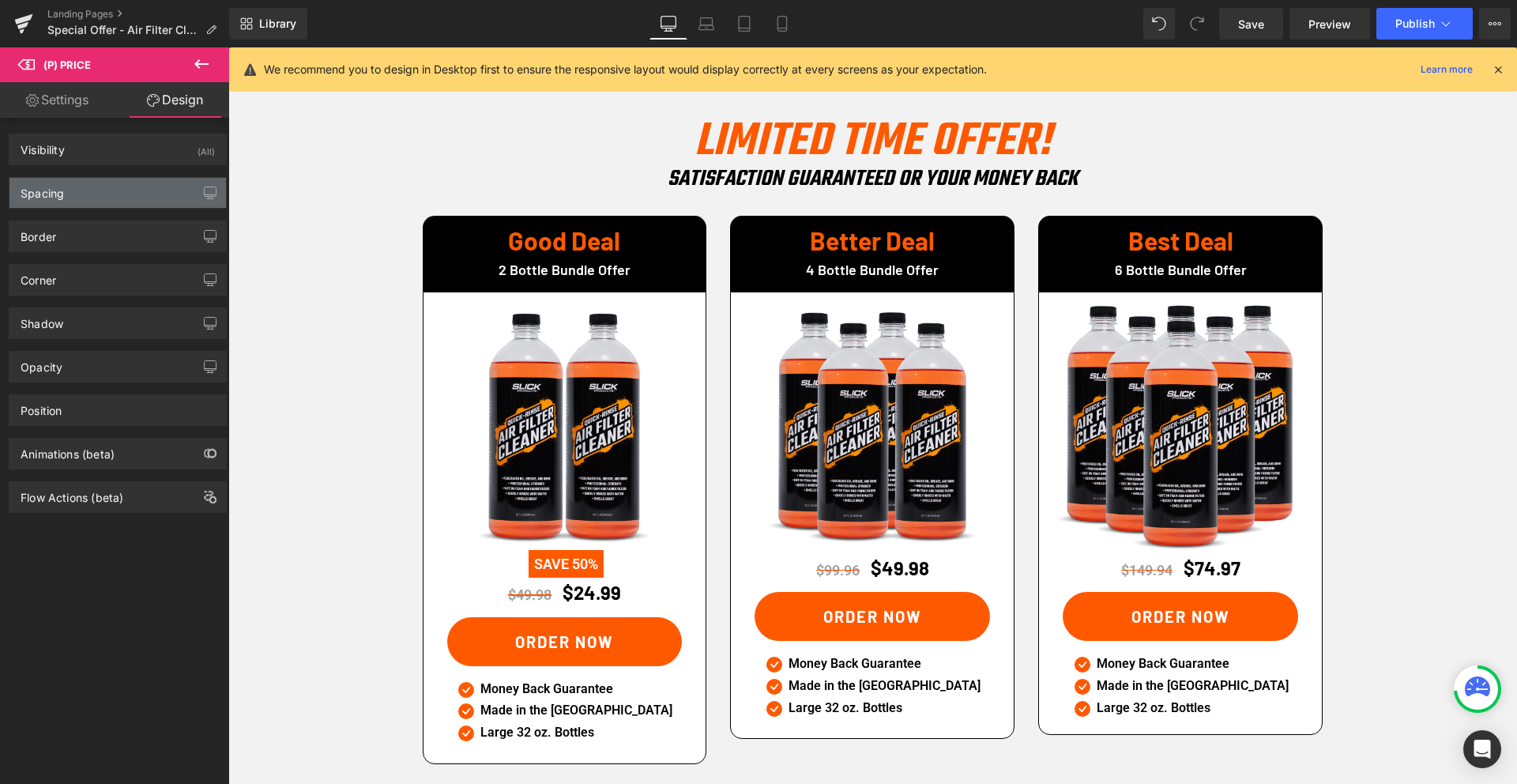
click at [80, 194] on div "Spacing" at bounding box center [117, 193] width 216 height 30
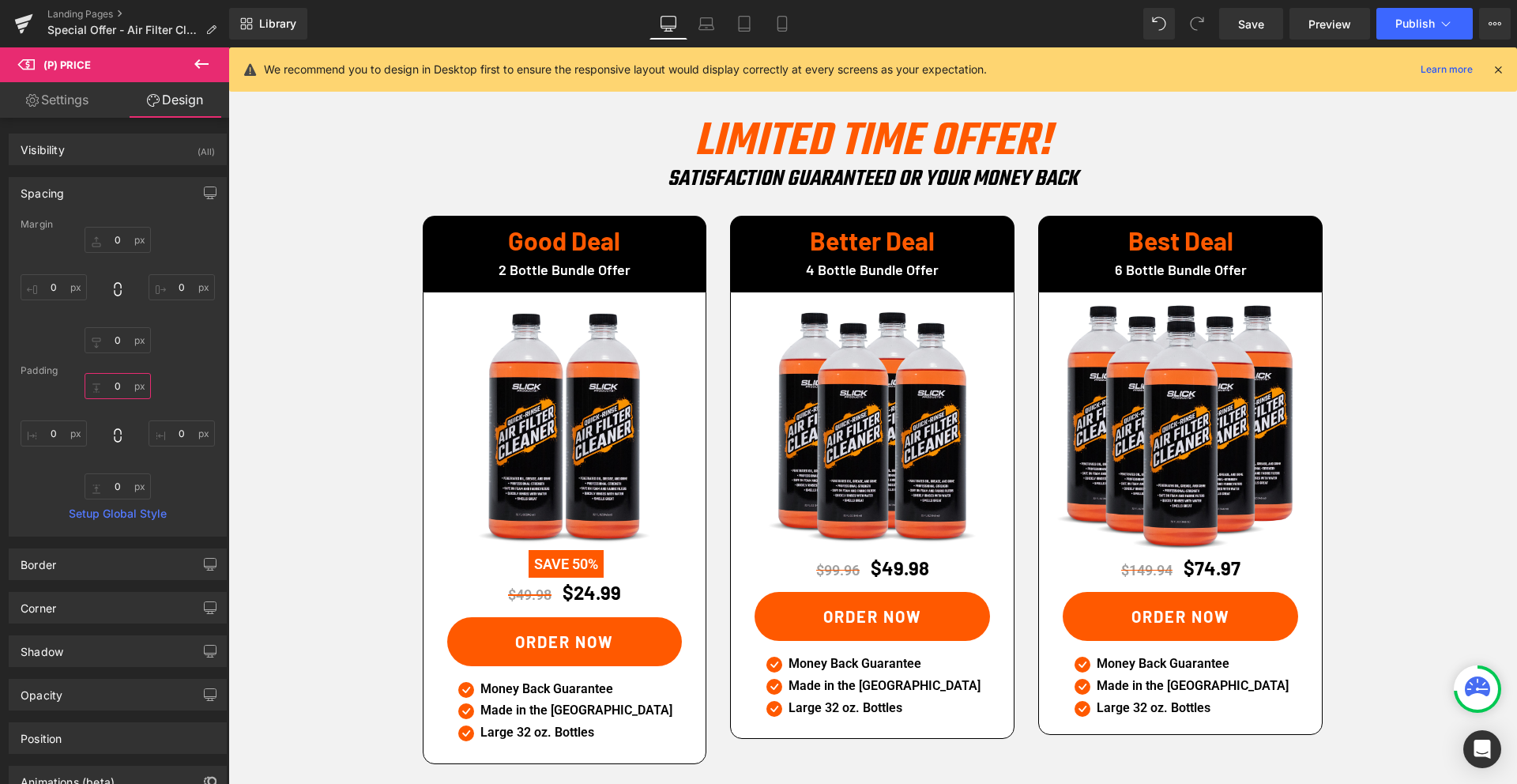
click at [111, 382] on input "text" at bounding box center [117, 385] width 66 height 26
click at [205, 386] on div "10" at bounding box center [118, 436] width 194 height 126
click at [113, 384] on input "10" at bounding box center [117, 385] width 66 height 26
type input "0"
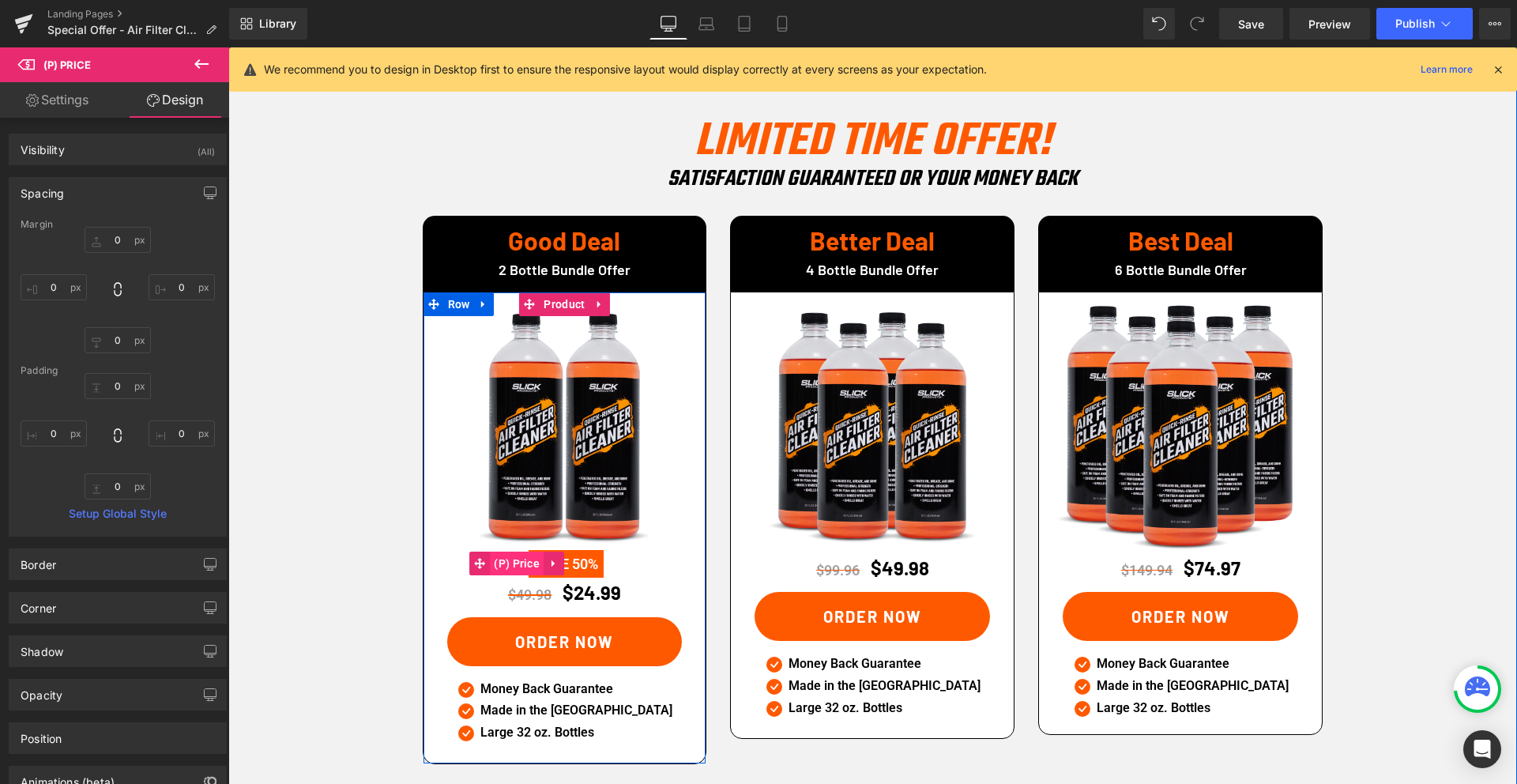
click at [521, 551] on span "(P) Price" at bounding box center [517, 563] width 54 height 23
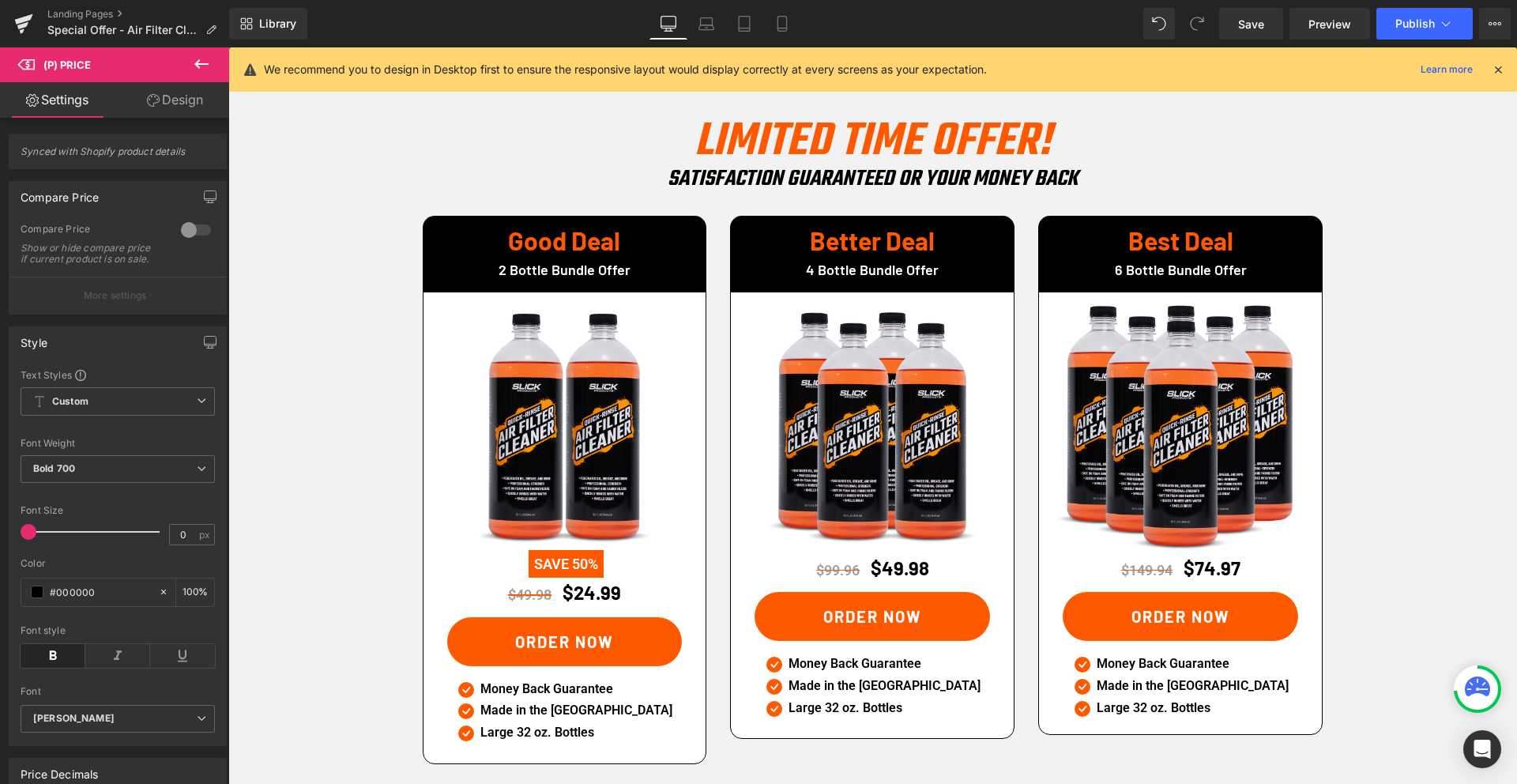
click at [163, 80] on span "(P) Price" at bounding box center [95, 64] width 158 height 34
click at [163, 112] on link "Design" at bounding box center [175, 100] width 115 height 35
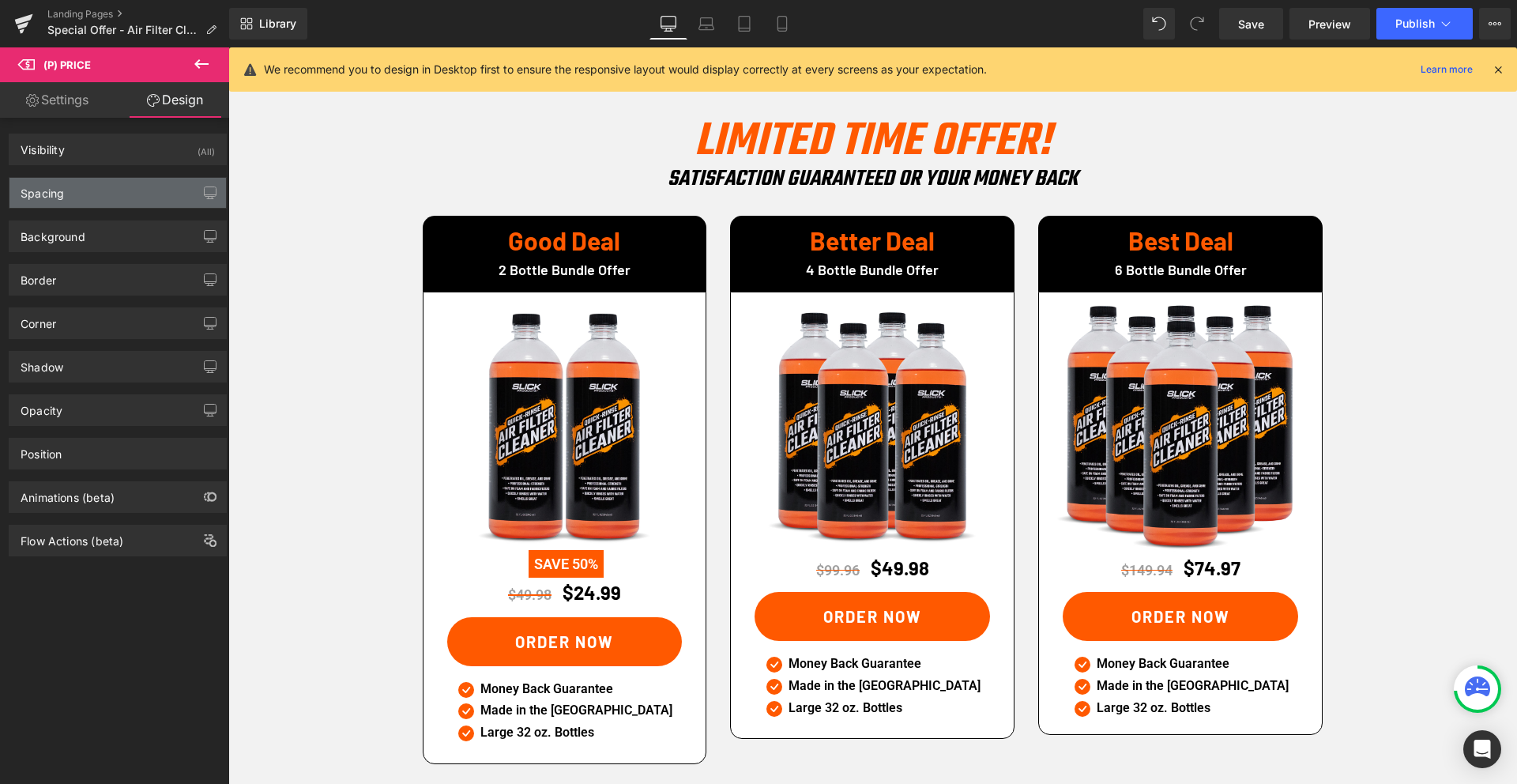
click at [105, 183] on div "Spacing" at bounding box center [117, 193] width 216 height 30
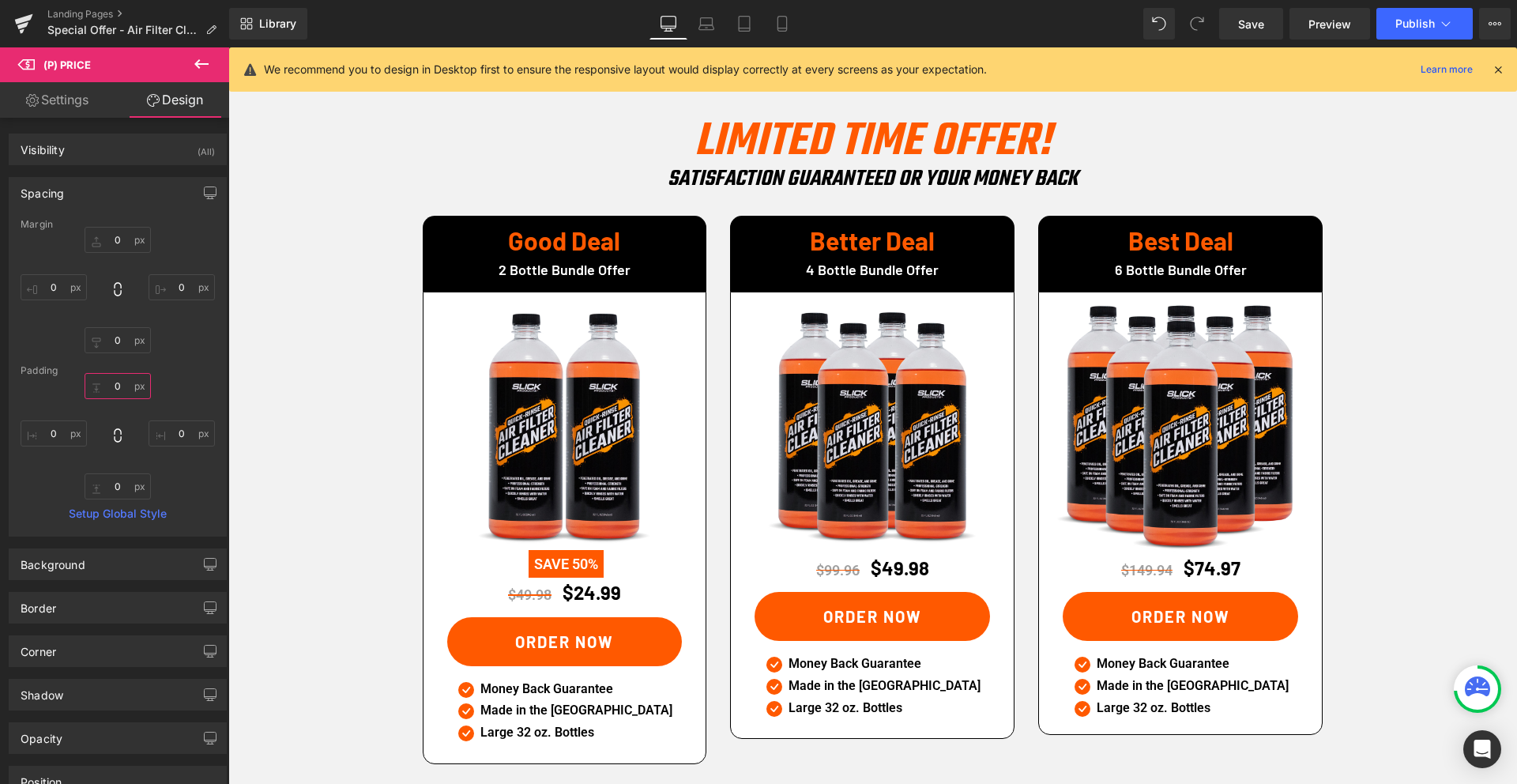
click at [107, 384] on input "0" at bounding box center [117, 385] width 66 height 26
type input "0"
click at [109, 244] on input "0" at bounding box center [117, 240] width 66 height 26
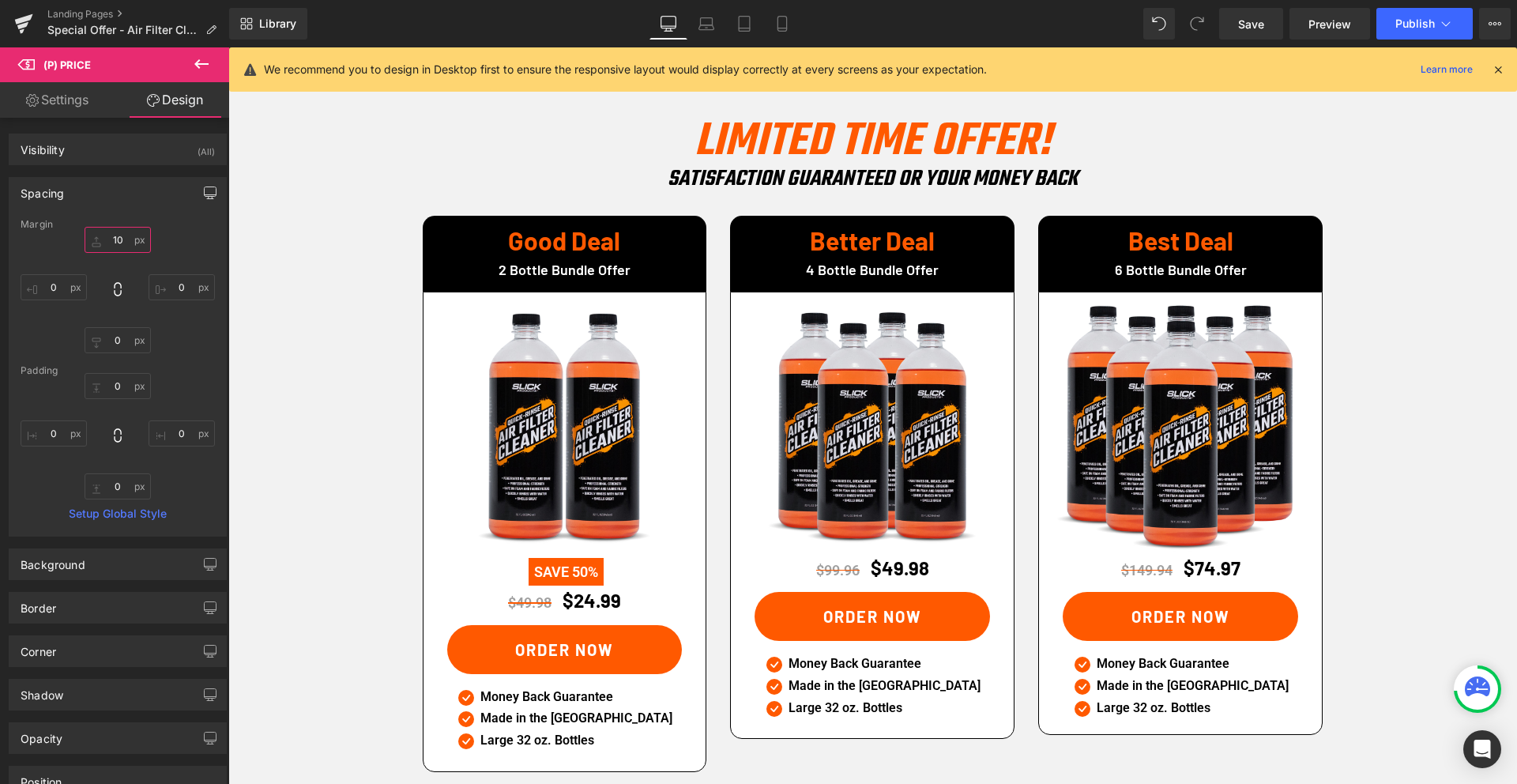
type input "10"
click at [204, 190] on icon "button" at bounding box center [209, 193] width 13 height 13
click at [97, 222] on button "Laptop" at bounding box center [88, 227] width 49 height 27
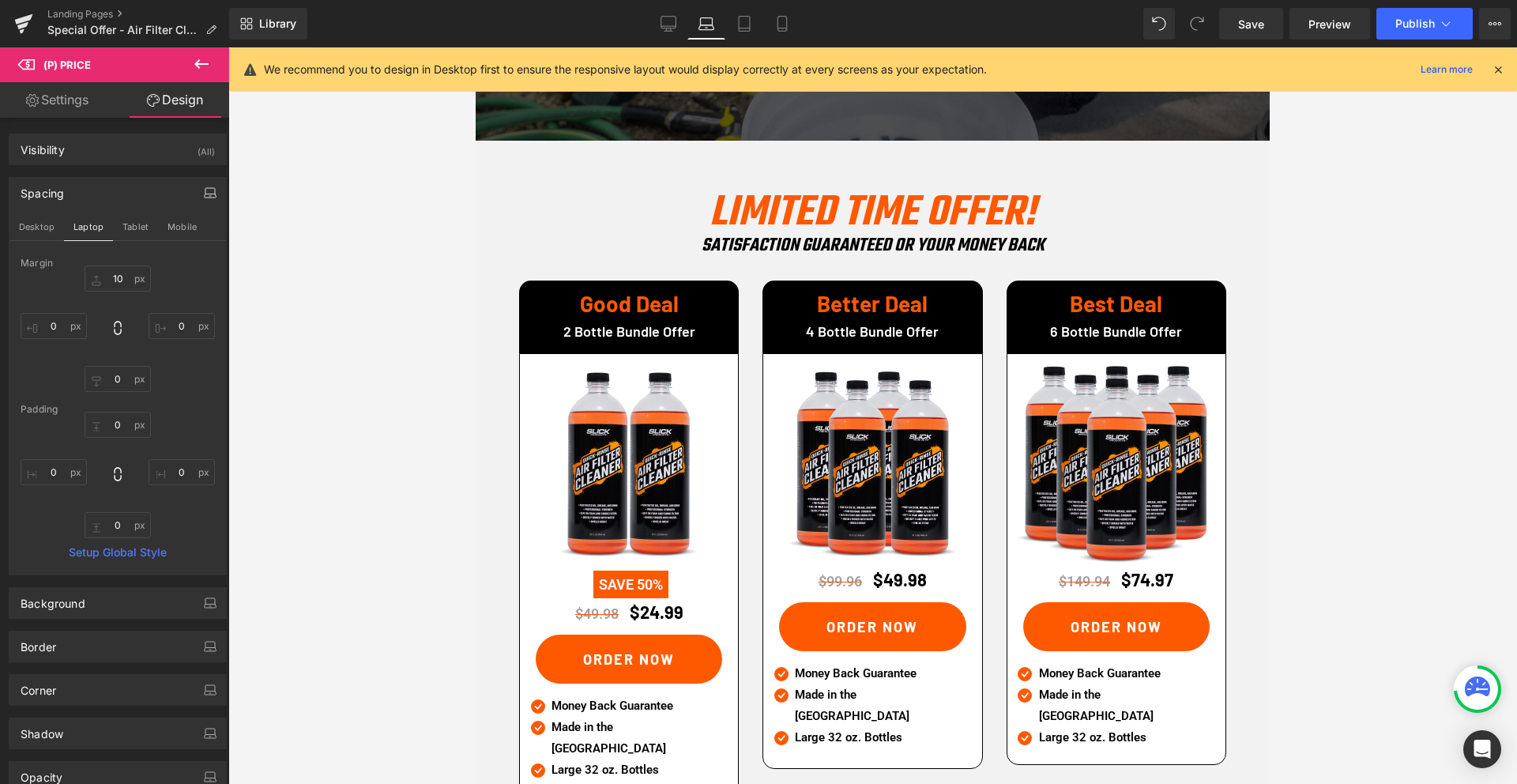
scroll to position [1989, 0]
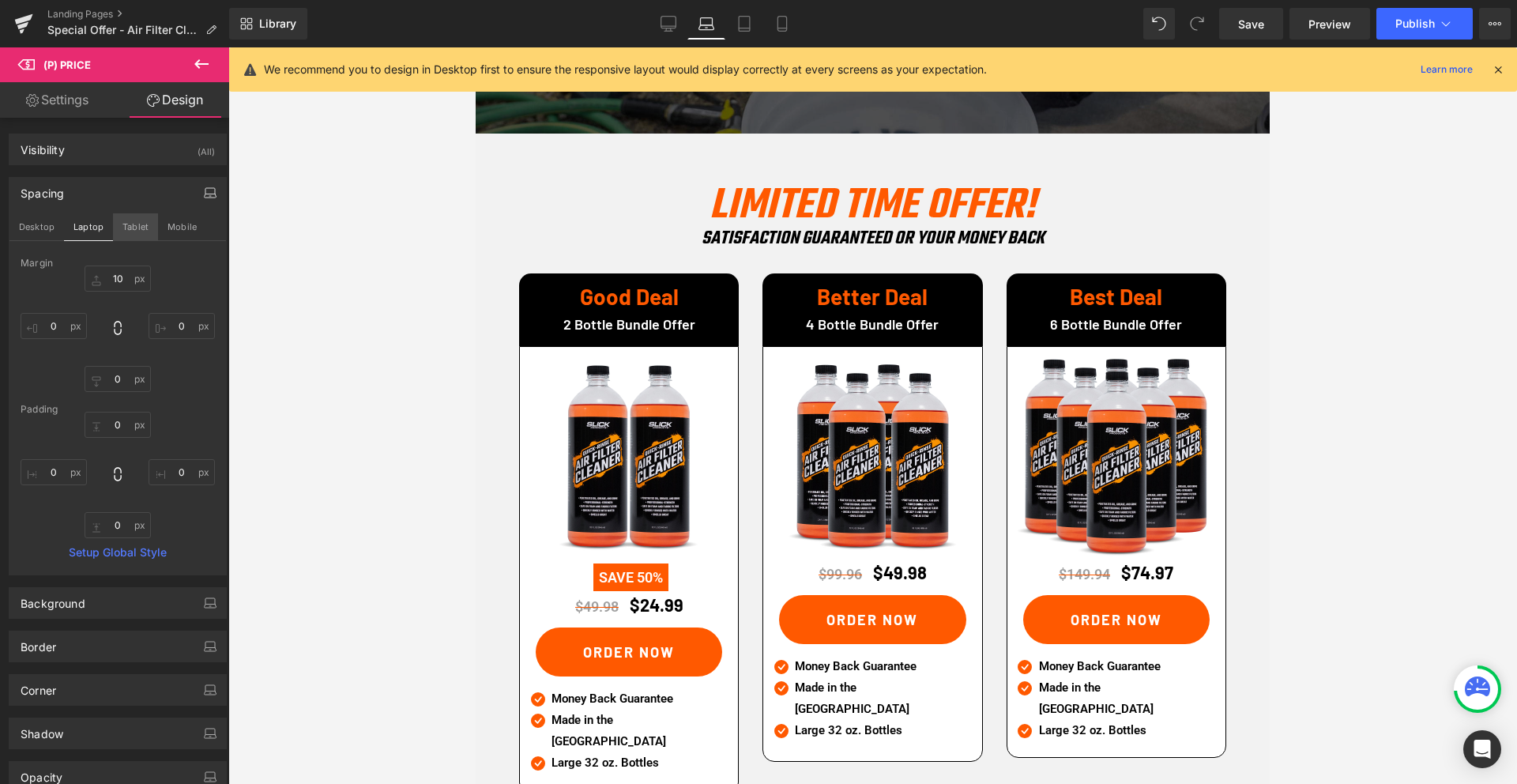
click at [137, 227] on button "Tablet" at bounding box center [136, 227] width 45 height 27
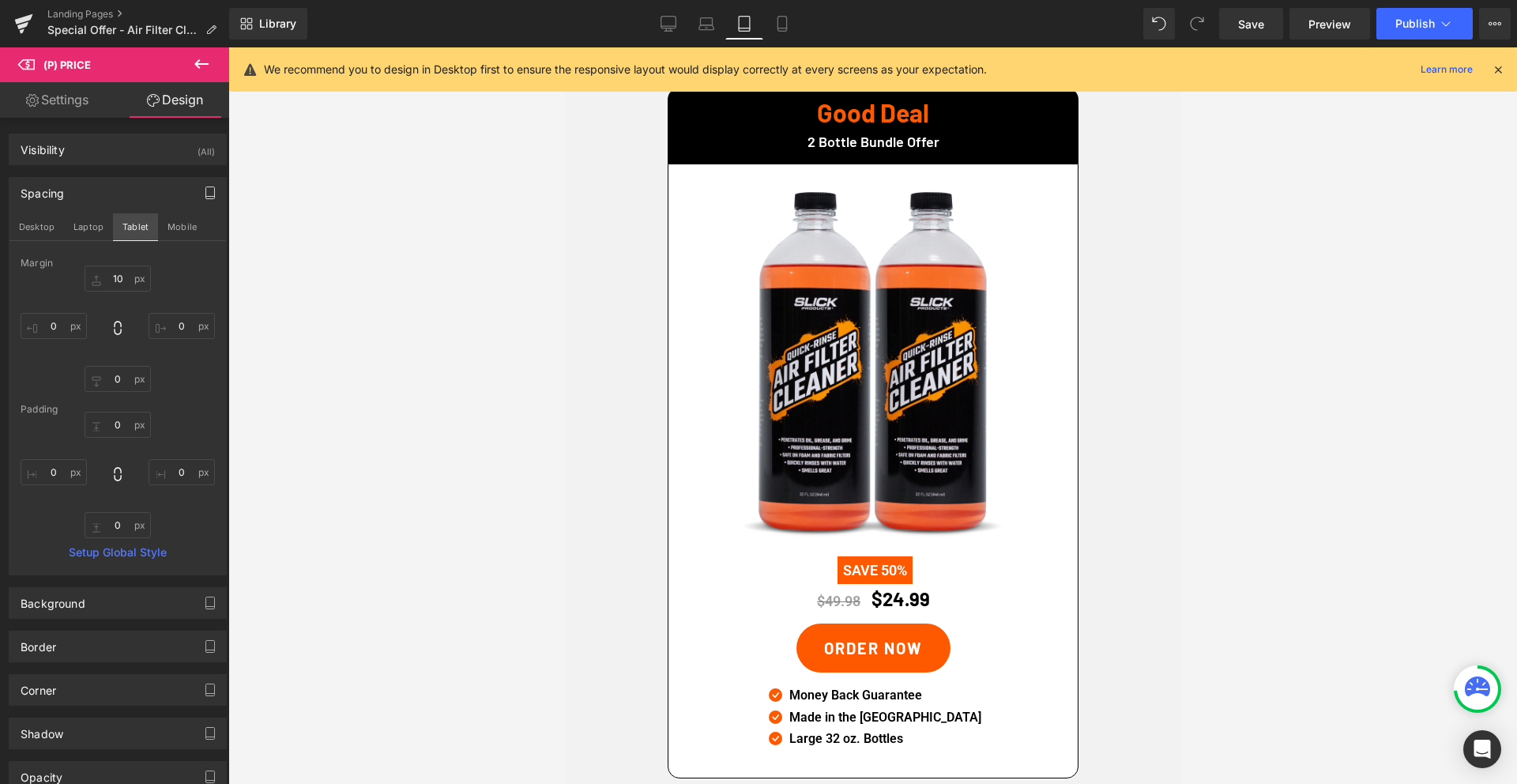
scroll to position [3671, 0]
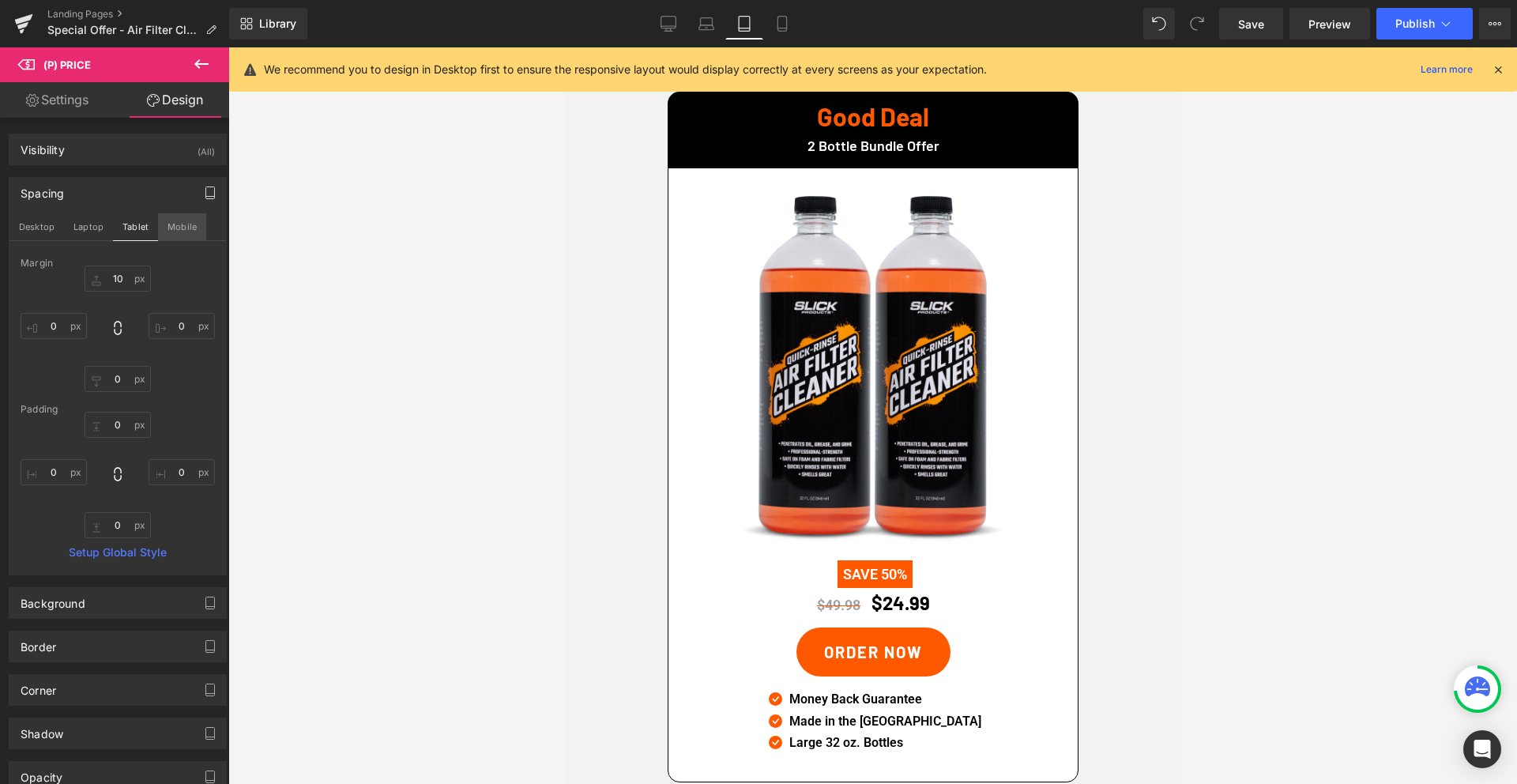
click at [188, 230] on button "Mobile" at bounding box center [183, 227] width 49 height 27
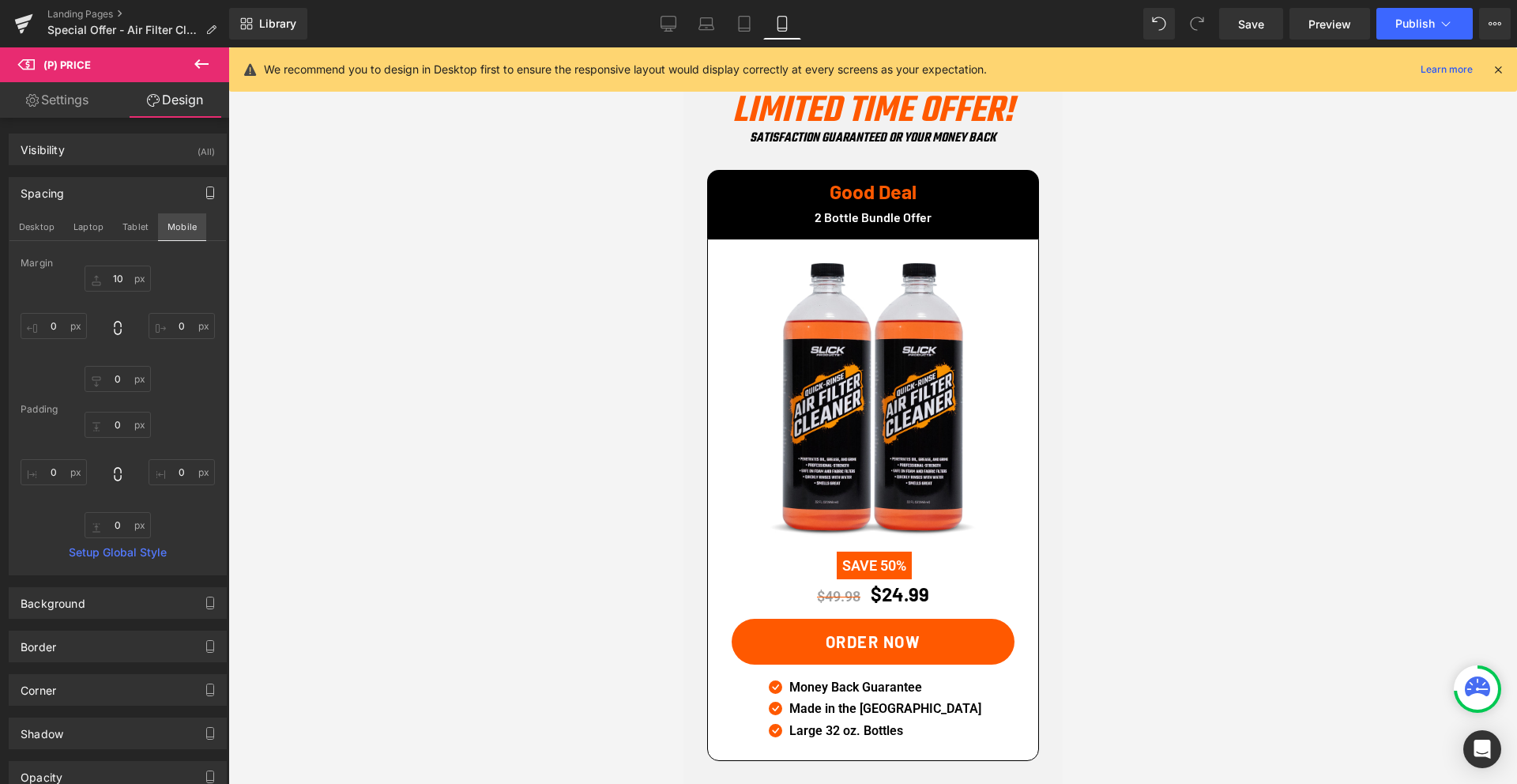
scroll to position [3156, 0]
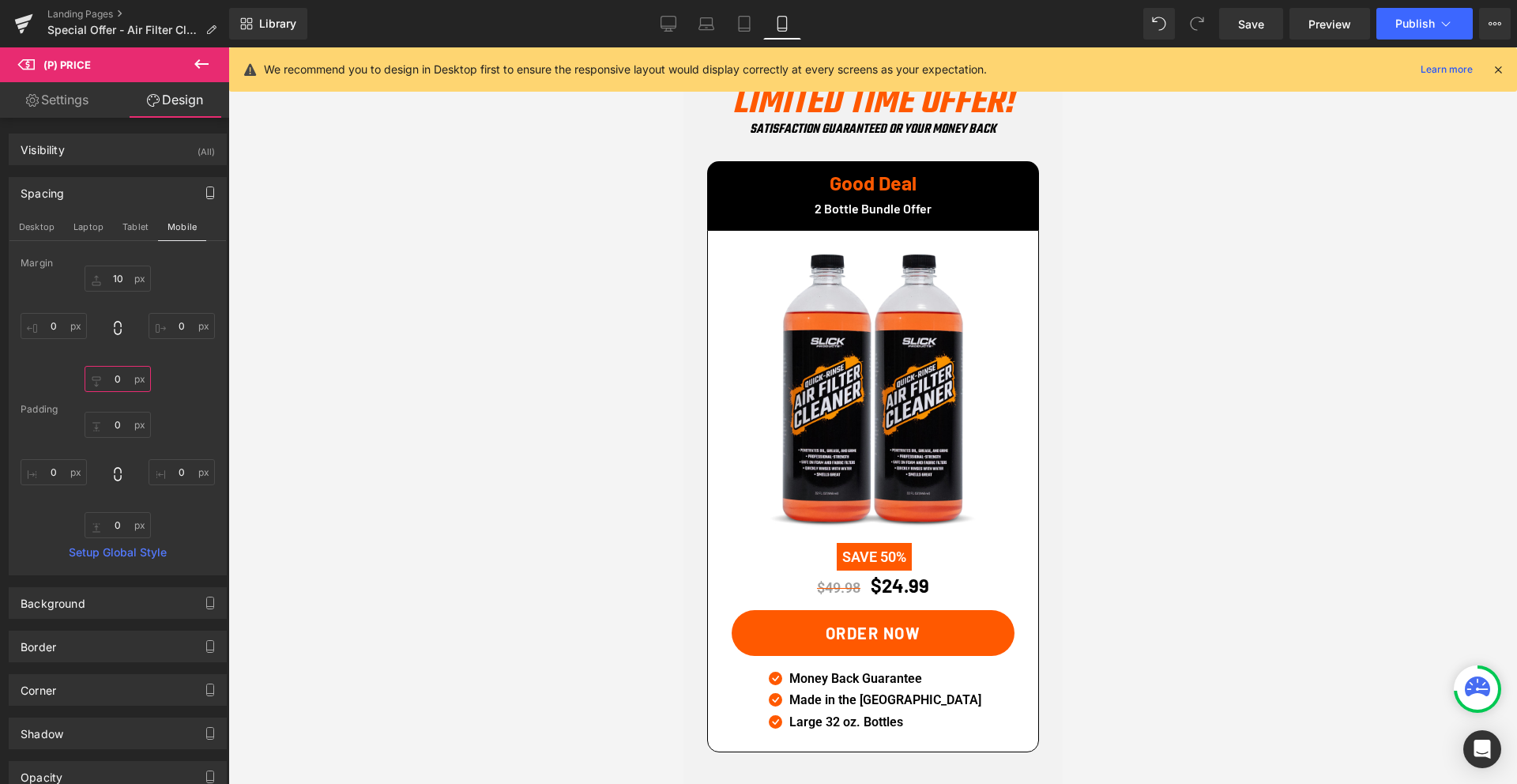
click at [114, 375] on input "0" at bounding box center [117, 379] width 66 height 26
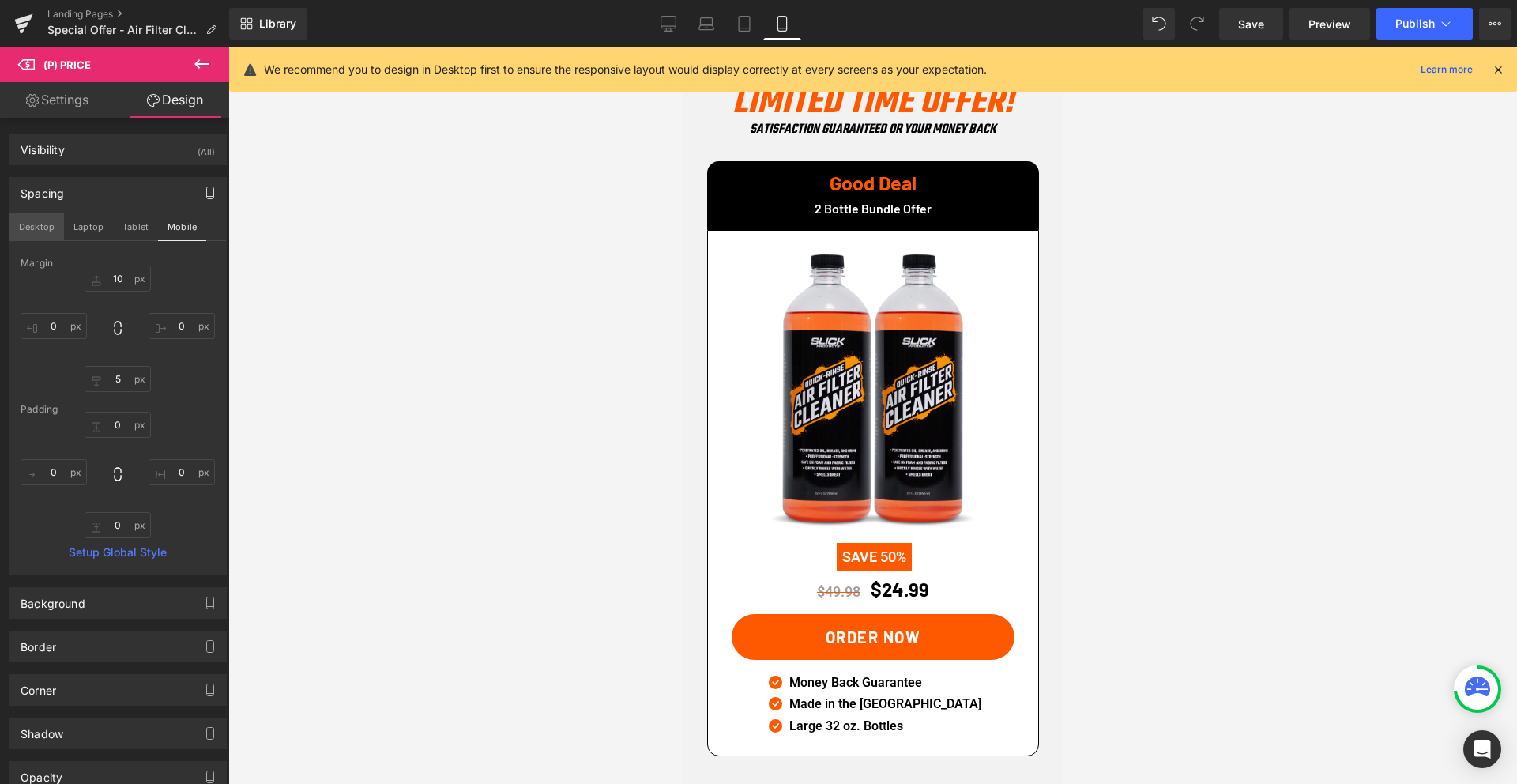
click at [26, 229] on button "Desktop" at bounding box center [36, 227] width 54 height 27
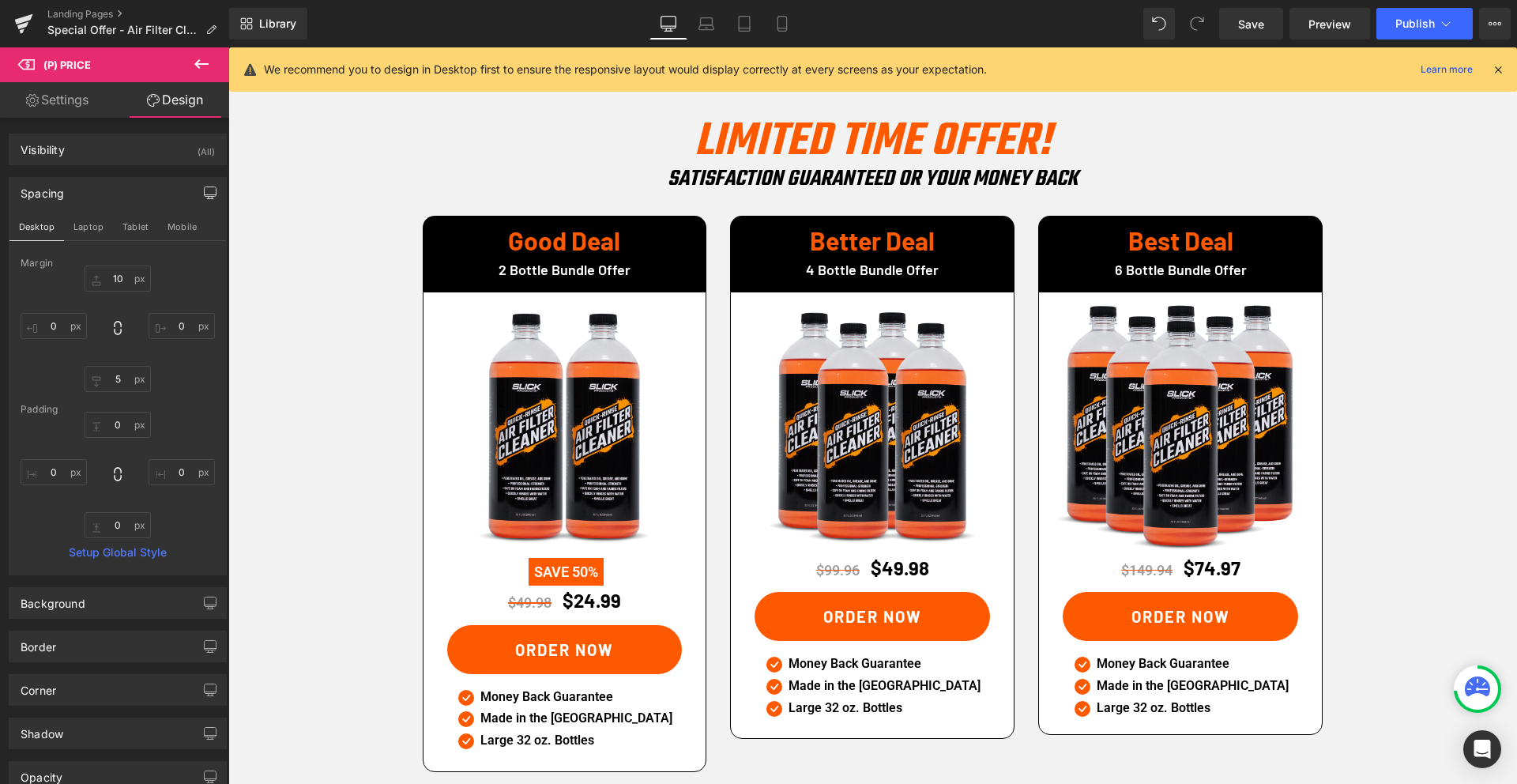
scroll to position [2327, 0]
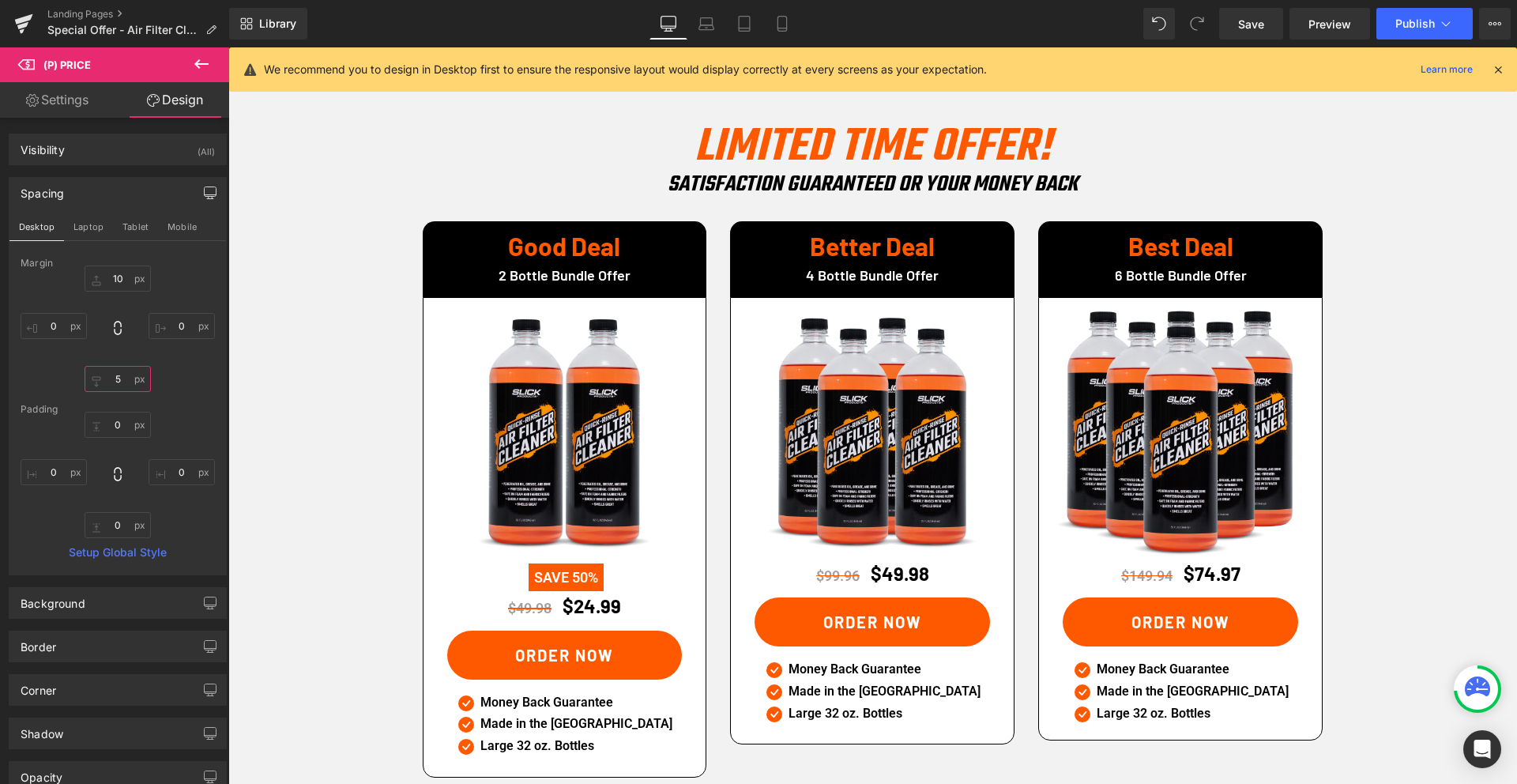
click at [111, 369] on input "5" at bounding box center [117, 379] width 66 height 26
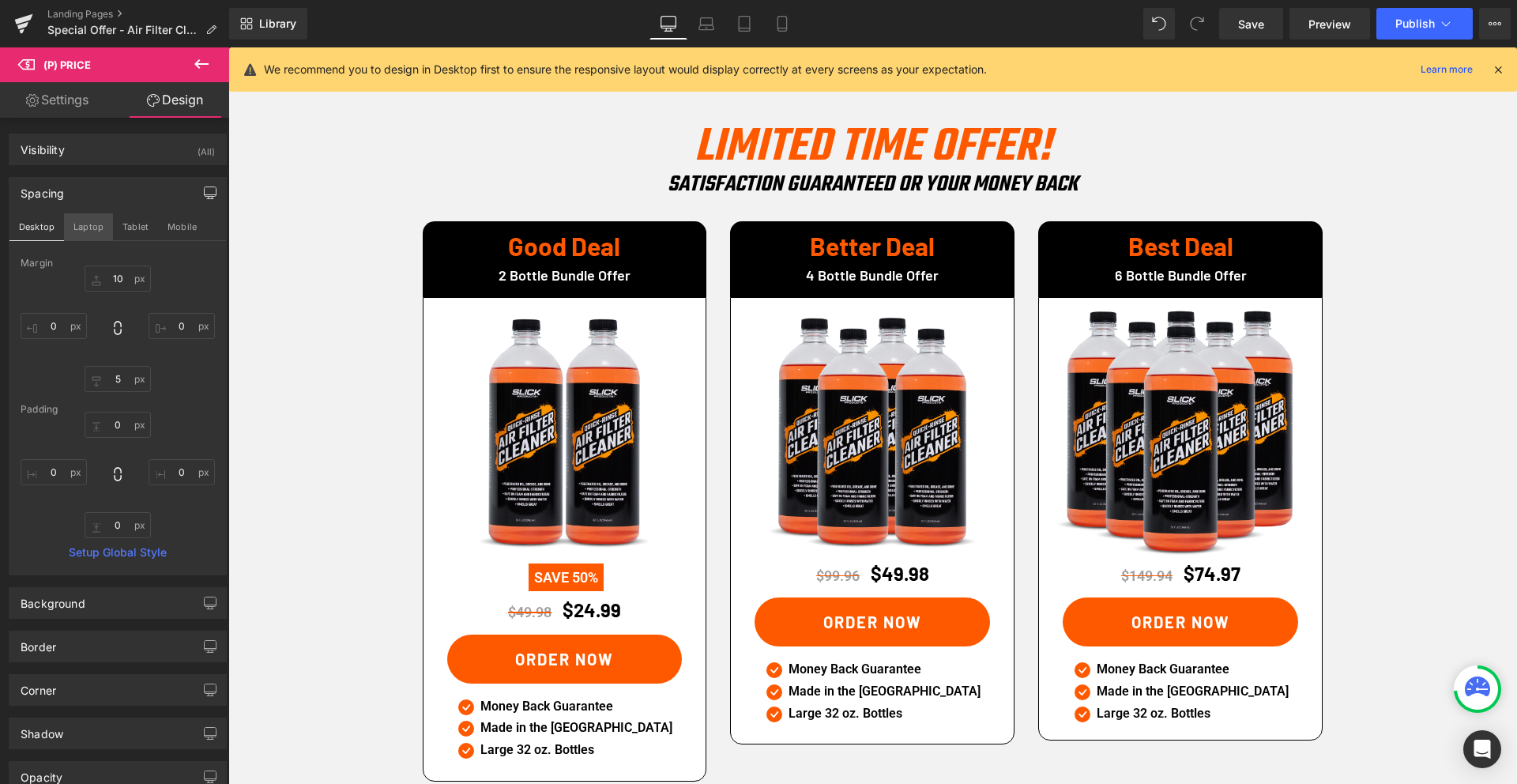
click at [90, 230] on button "Laptop" at bounding box center [88, 227] width 49 height 27
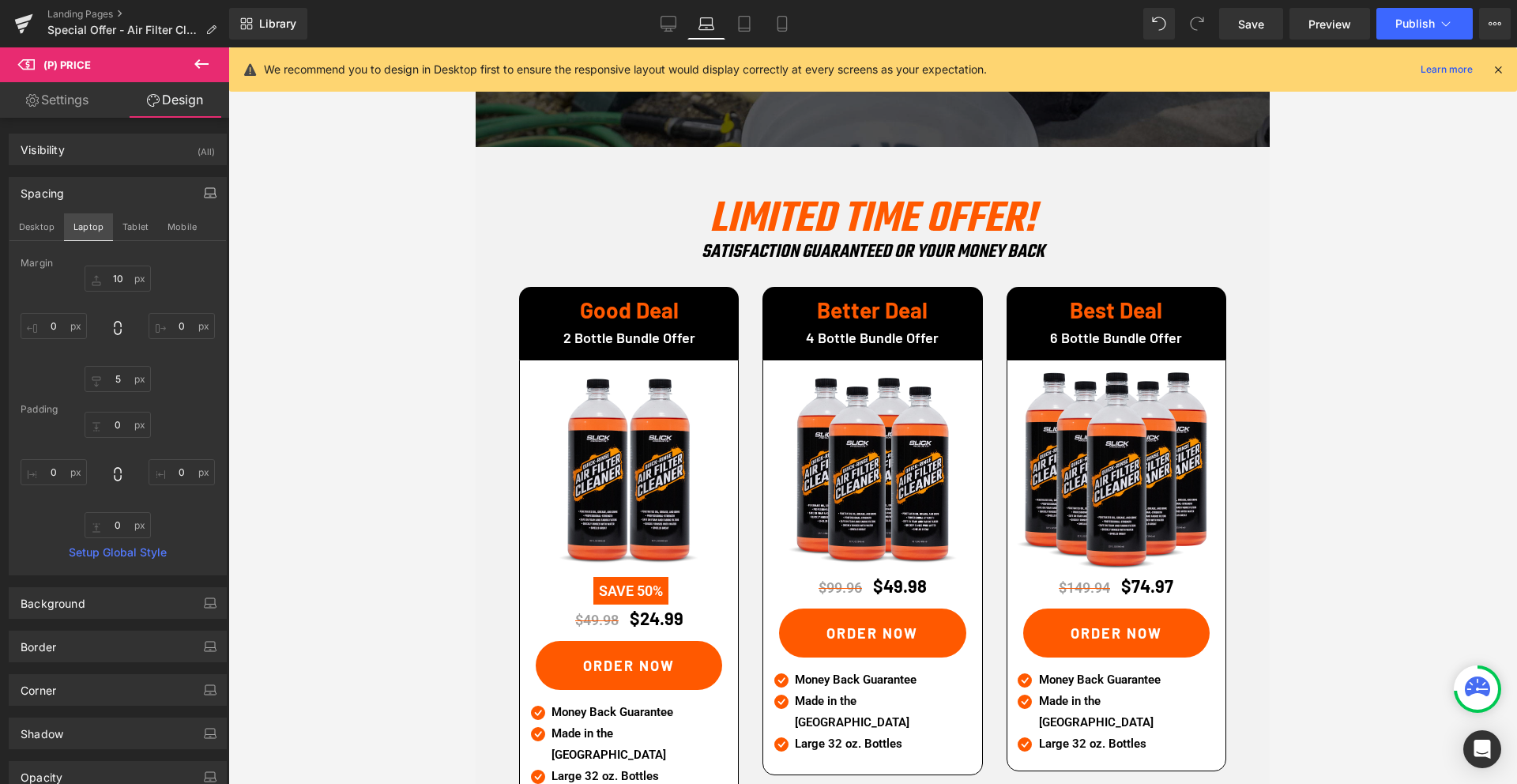
scroll to position [1983, 0]
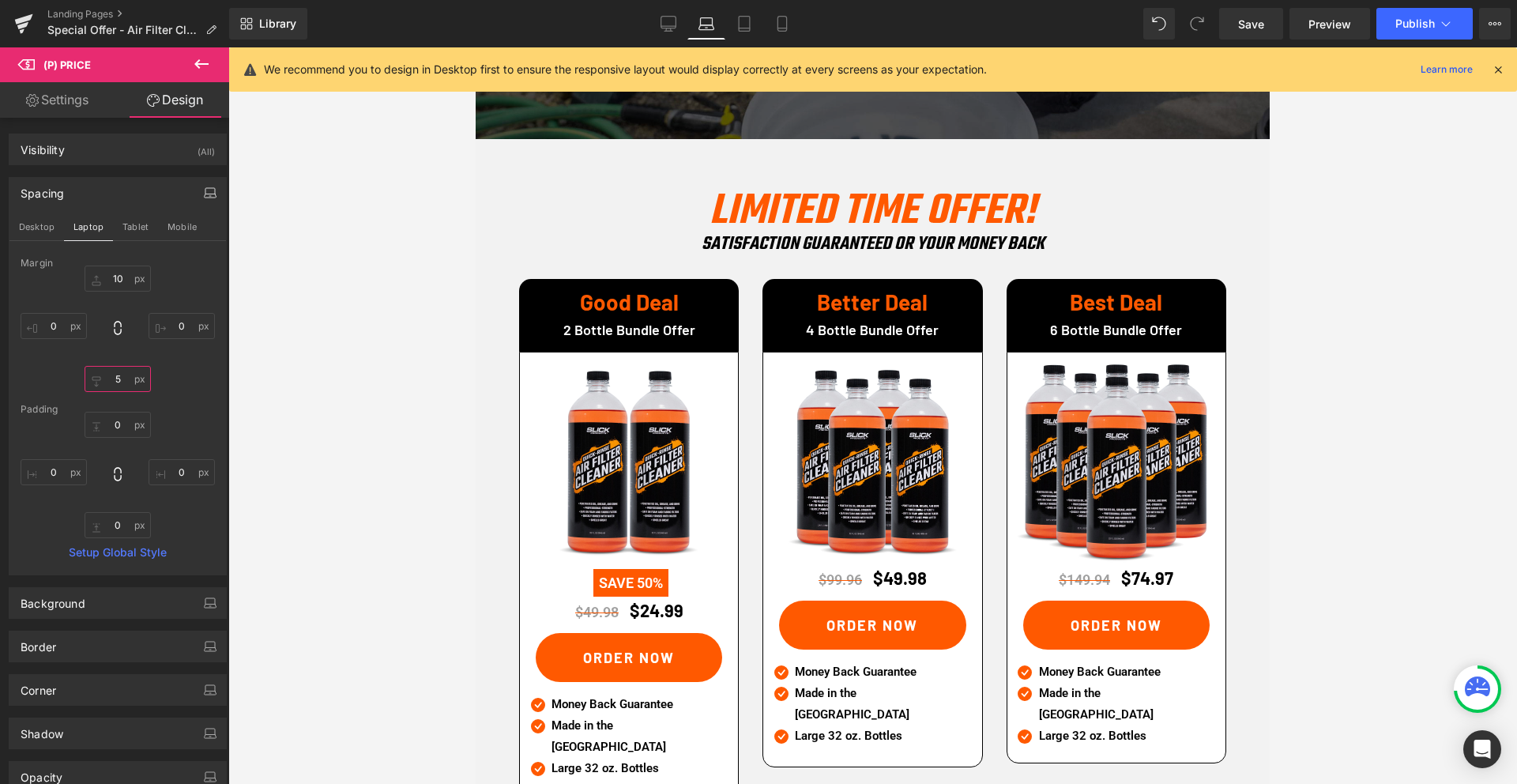
click at [116, 382] on input "5" at bounding box center [117, 379] width 66 height 26
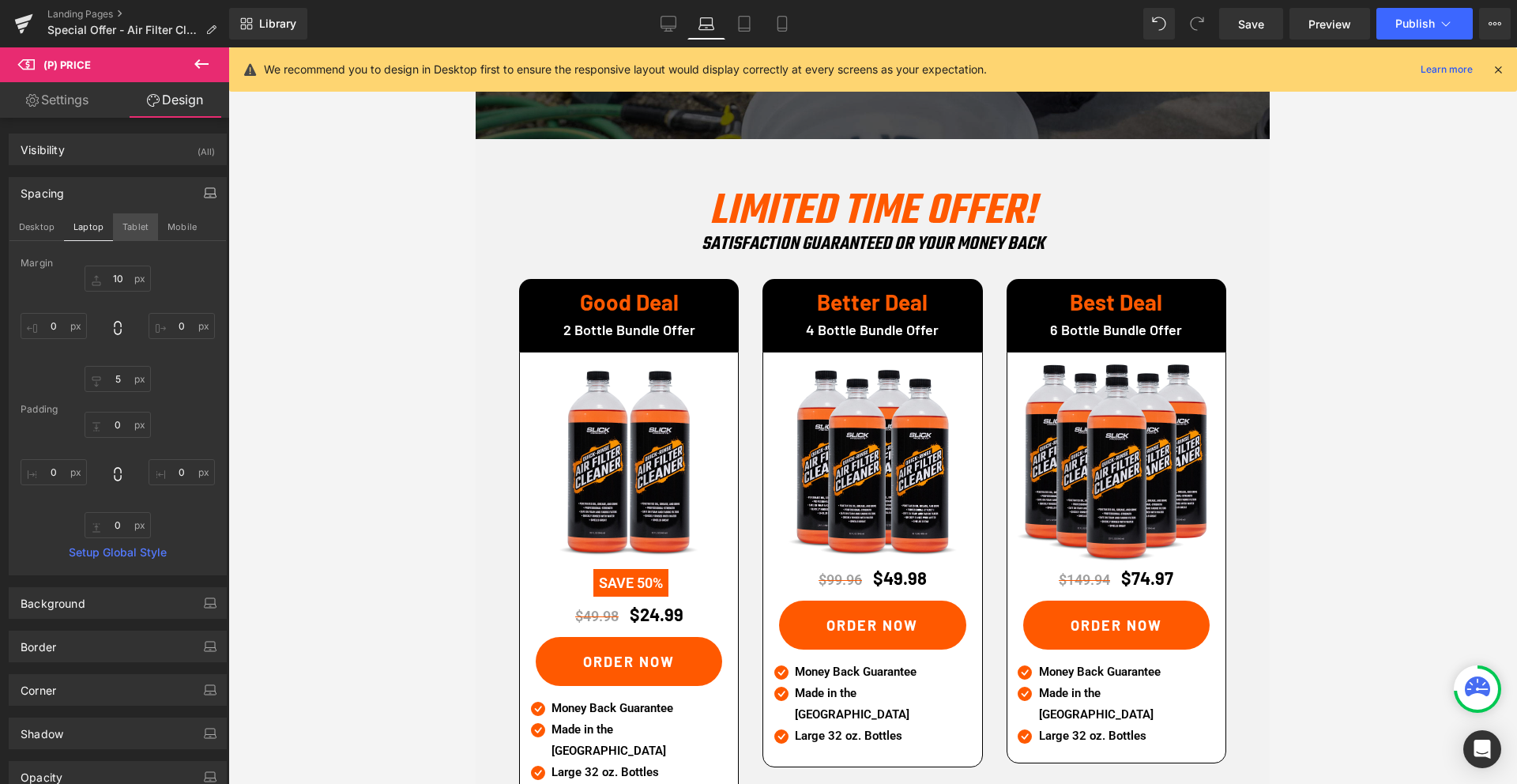
click at [132, 222] on button "Tablet" at bounding box center [136, 227] width 45 height 27
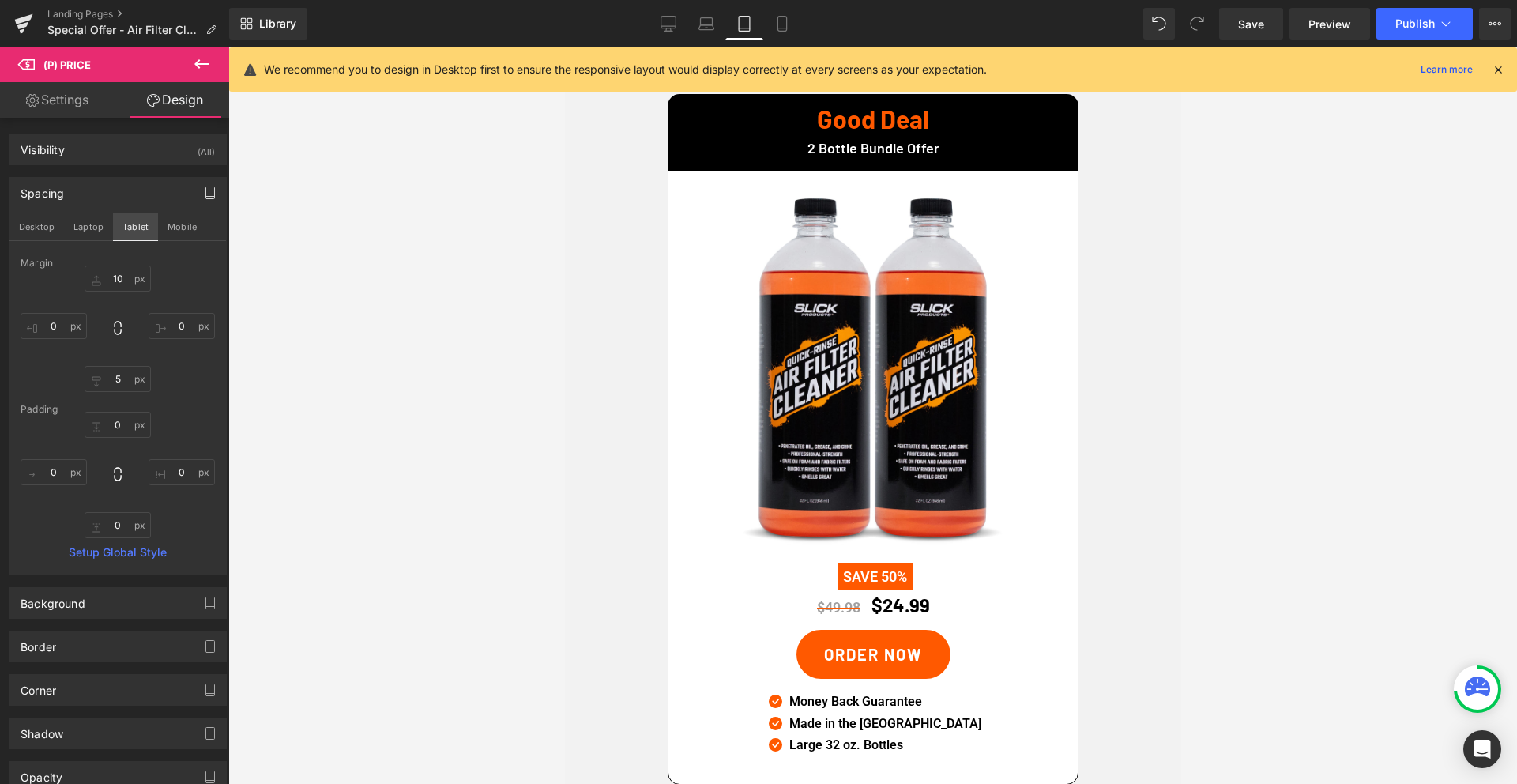
scroll to position [3665, 0]
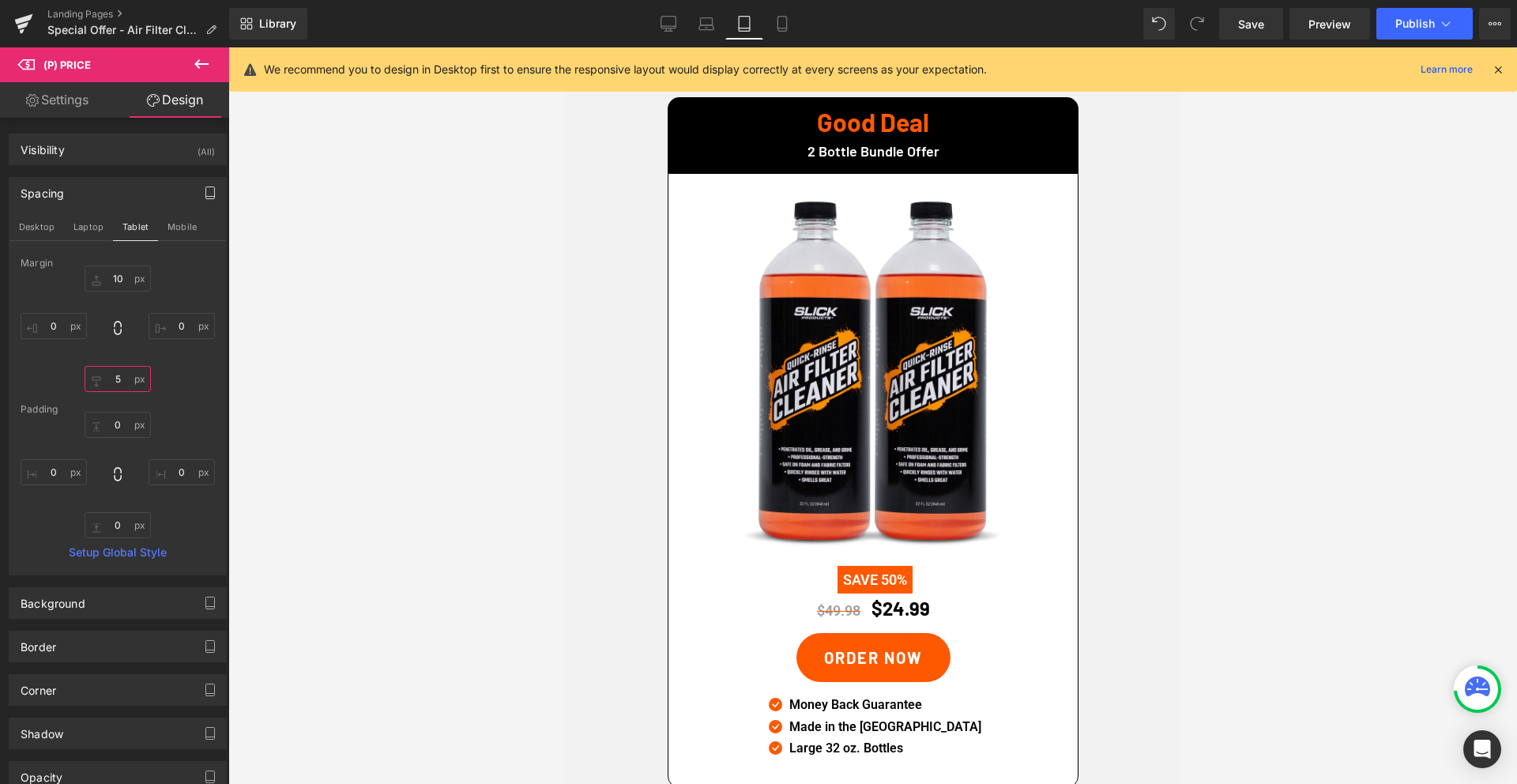
click at [111, 379] on input "5" at bounding box center [117, 379] width 66 height 26
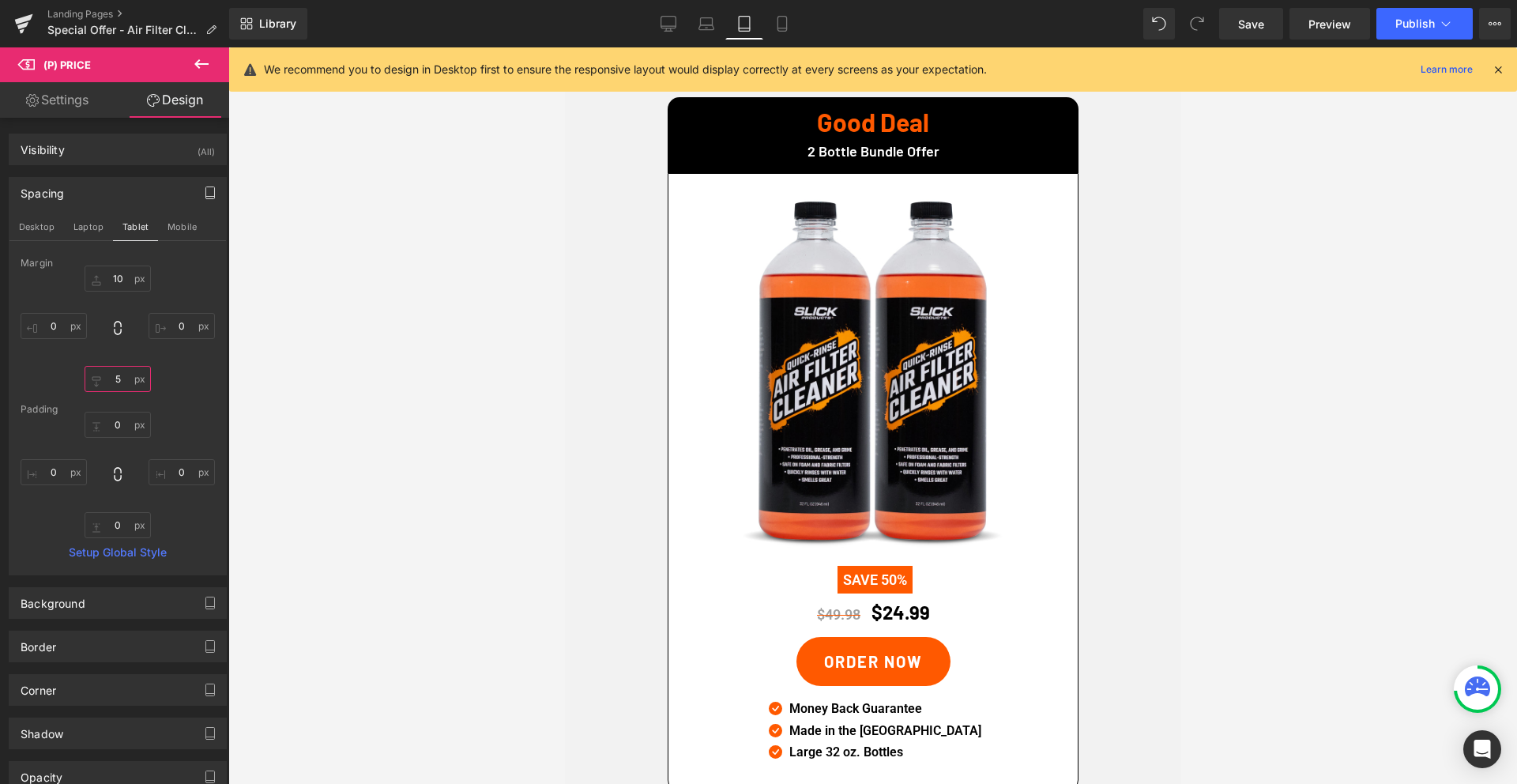
type input "5"
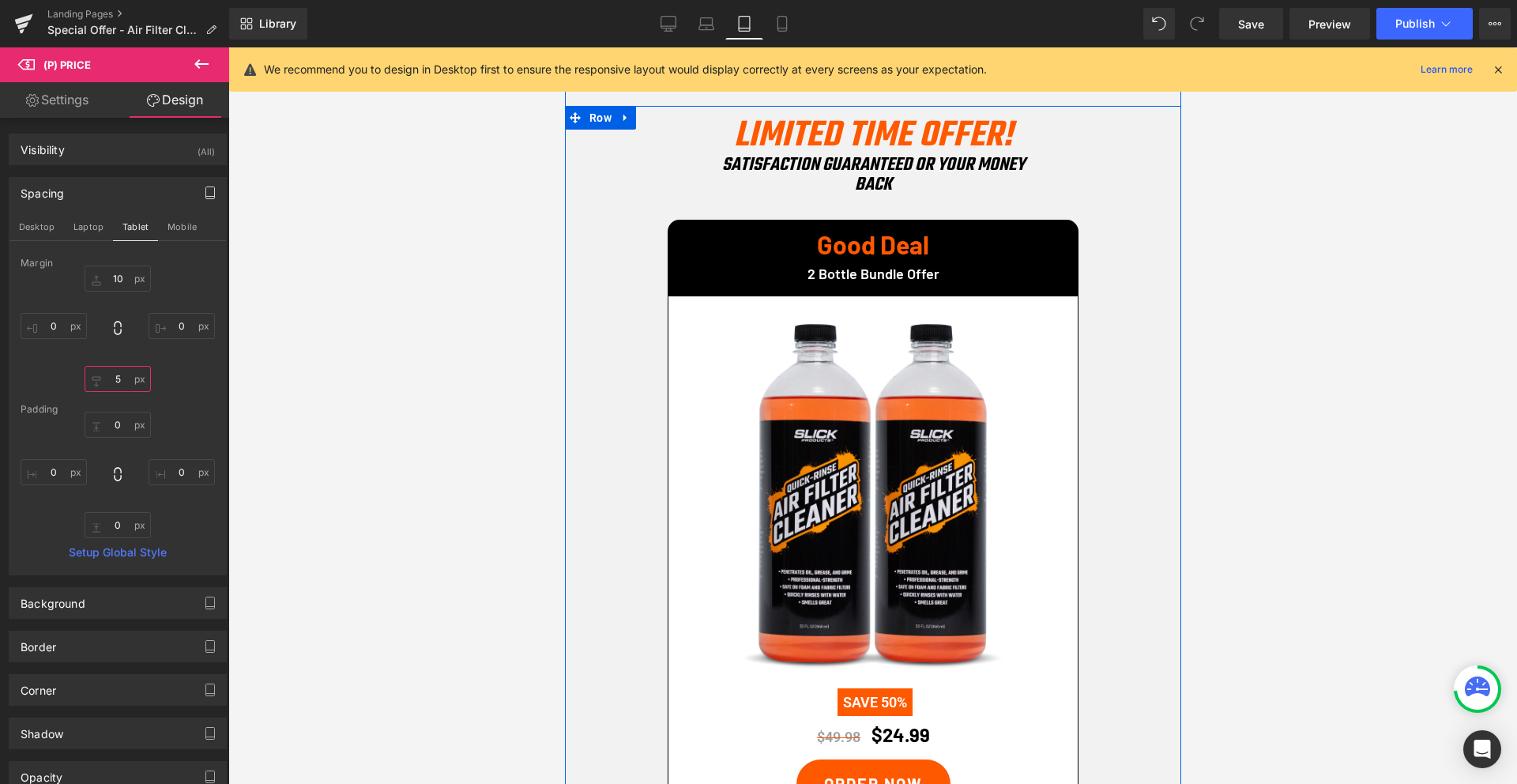
scroll to position [3438, 0]
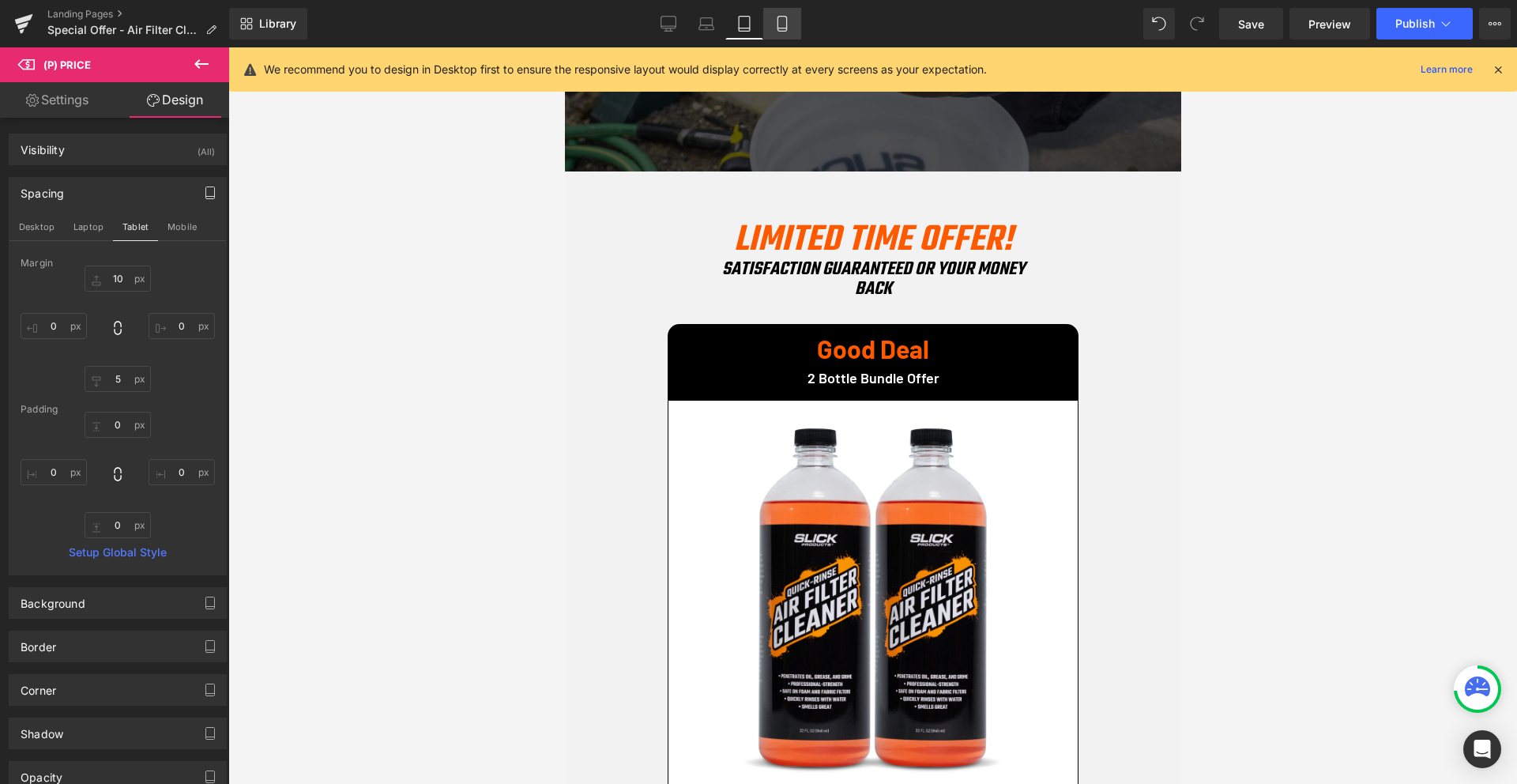
click at [785, 23] on icon at bounding box center [782, 23] width 16 height 16
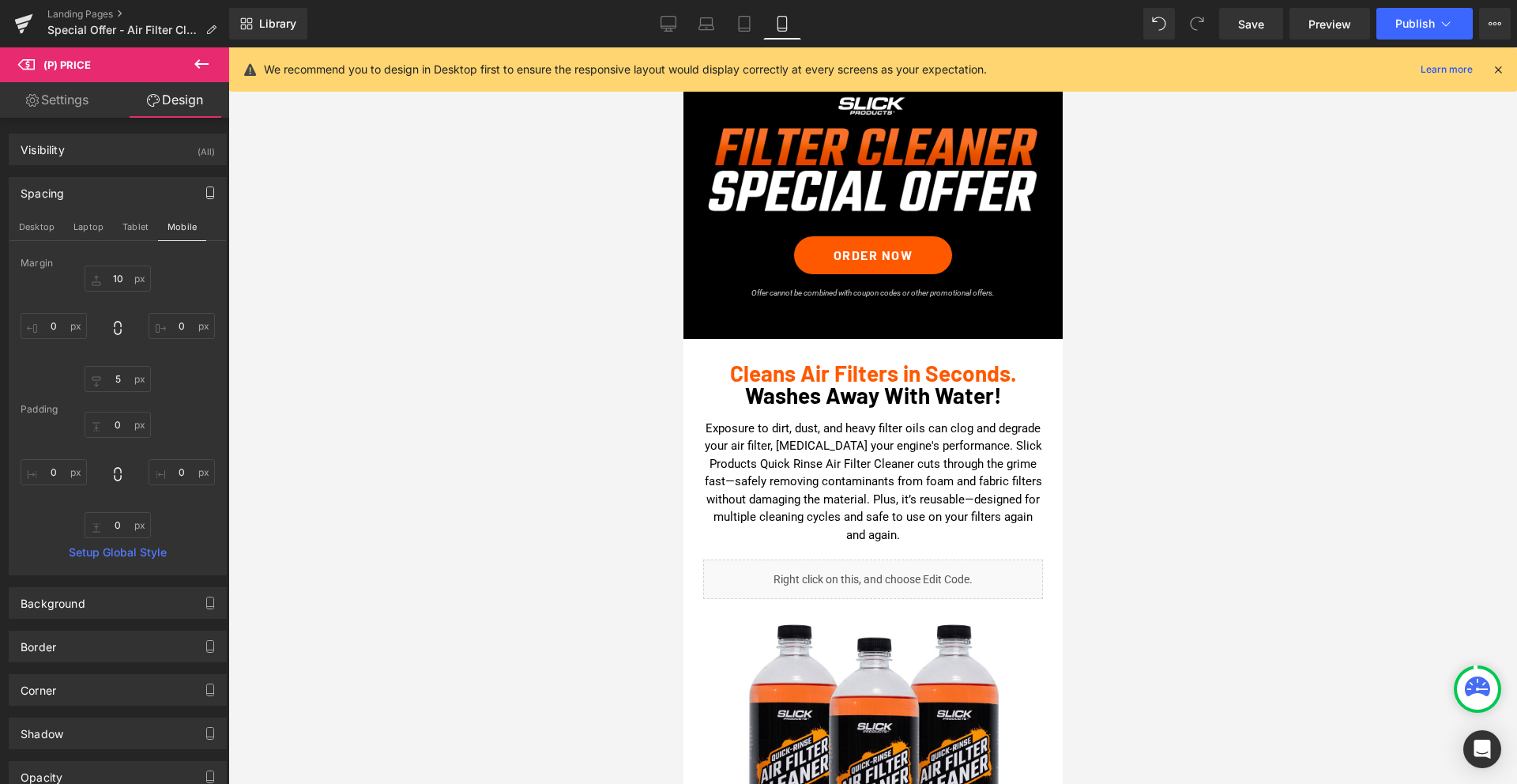
scroll to position [0, 0]
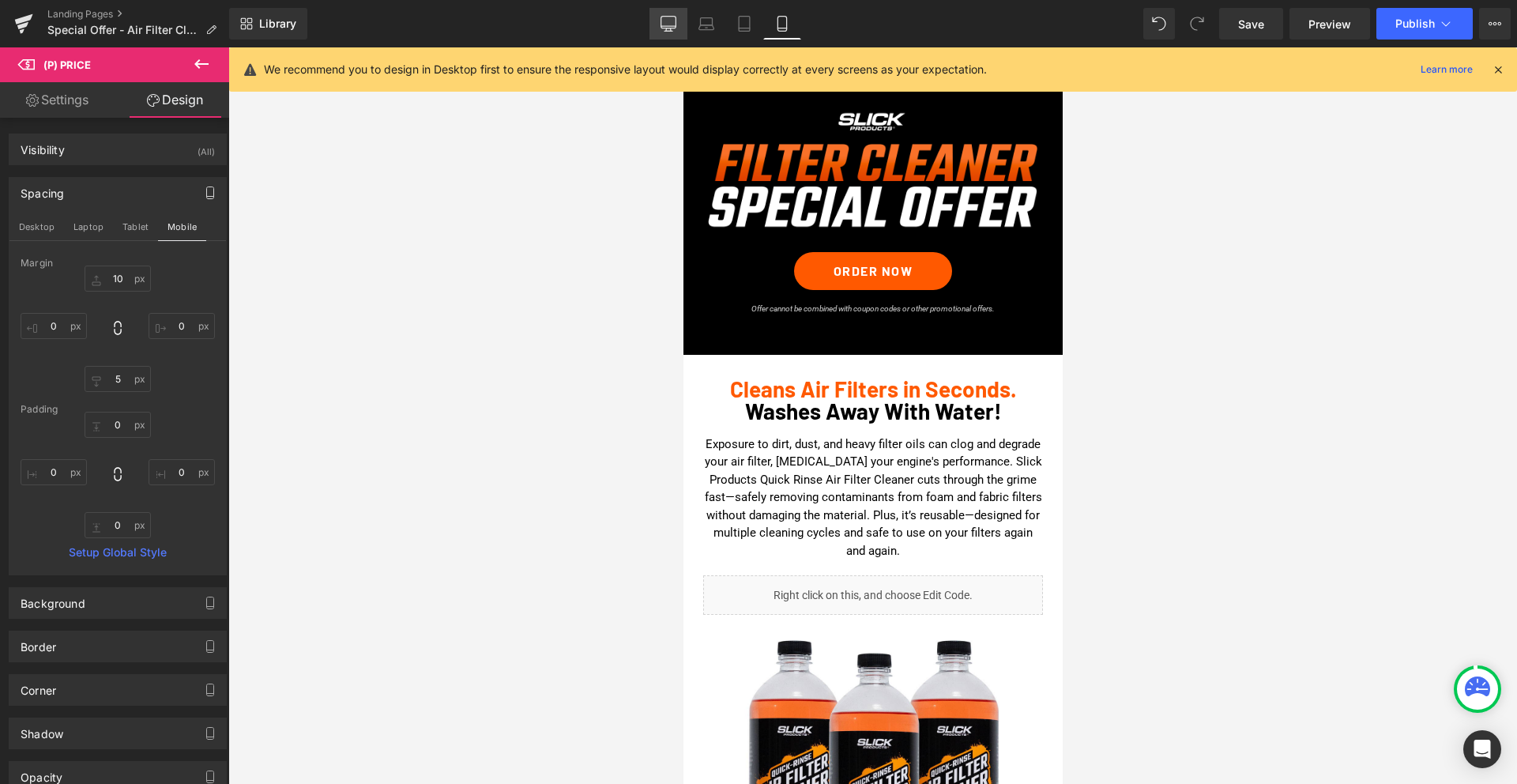
click at [669, 24] on icon at bounding box center [668, 23] width 16 height 16
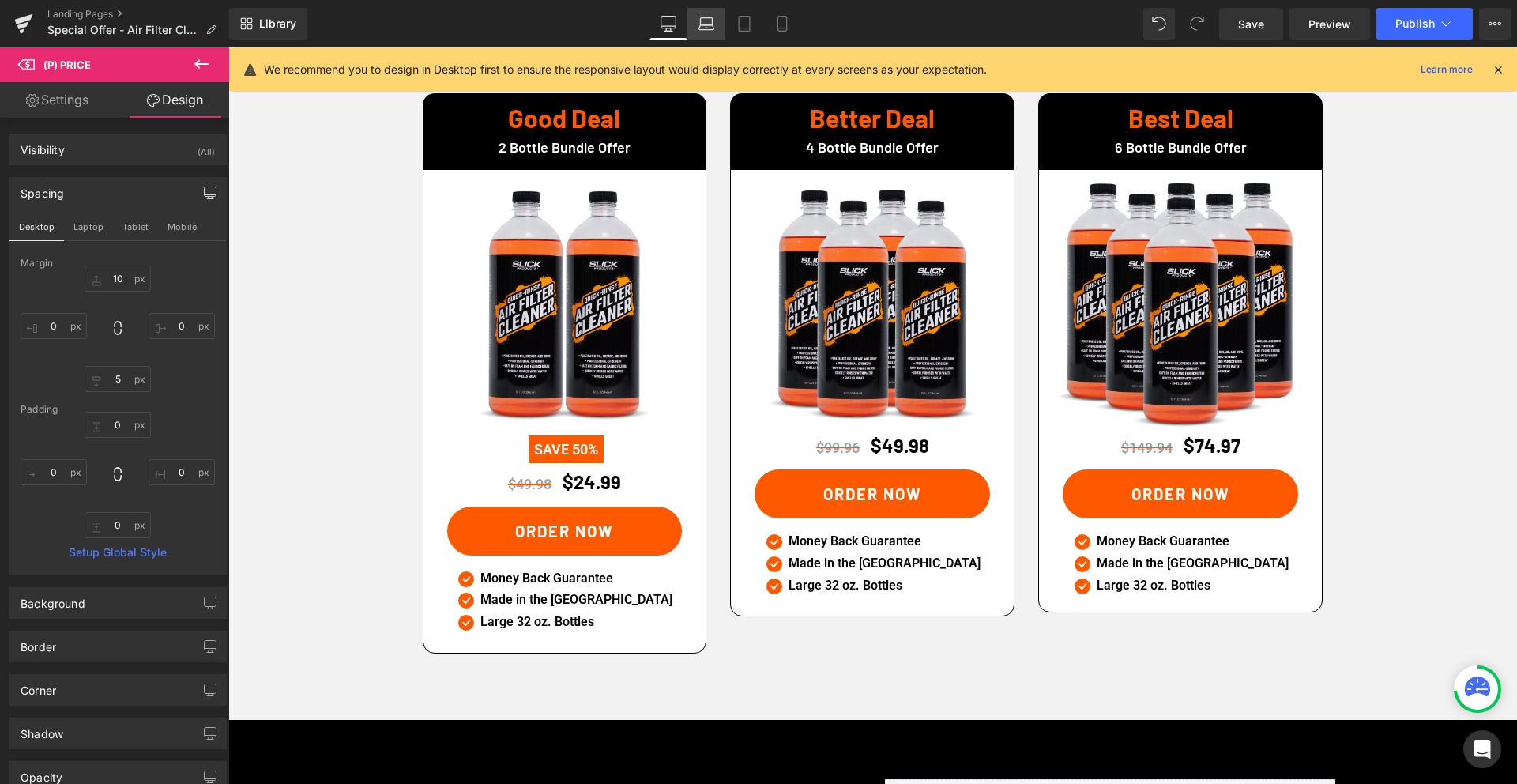
scroll to position [2457, 0]
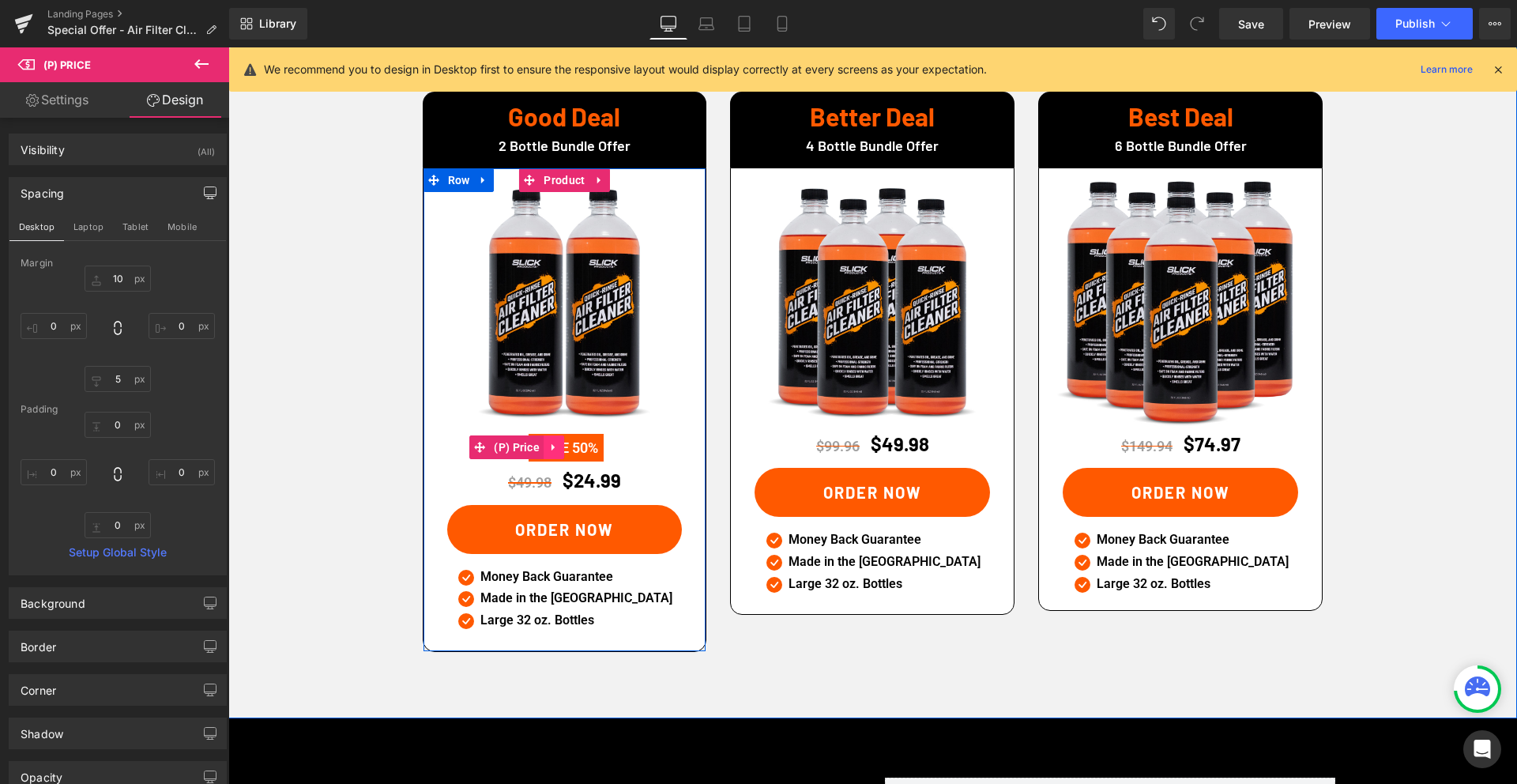
click at [553, 444] on icon at bounding box center [553, 447] width 3 height 7
click at [548, 441] on icon at bounding box center [543, 446] width 11 height 11
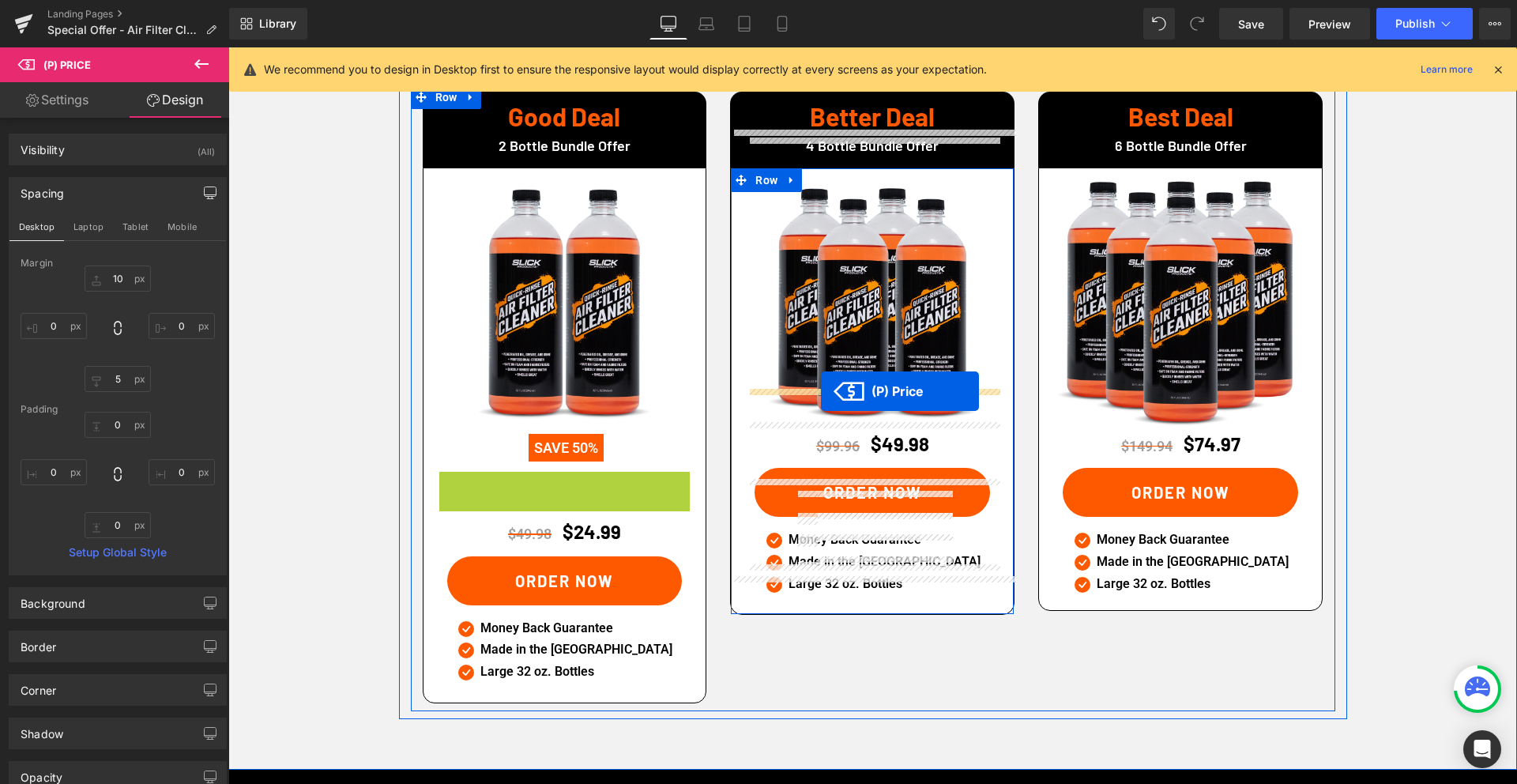
drag, startPoint x: 513, startPoint y: 447, endPoint x: 821, endPoint y: 391, distance: 313.0
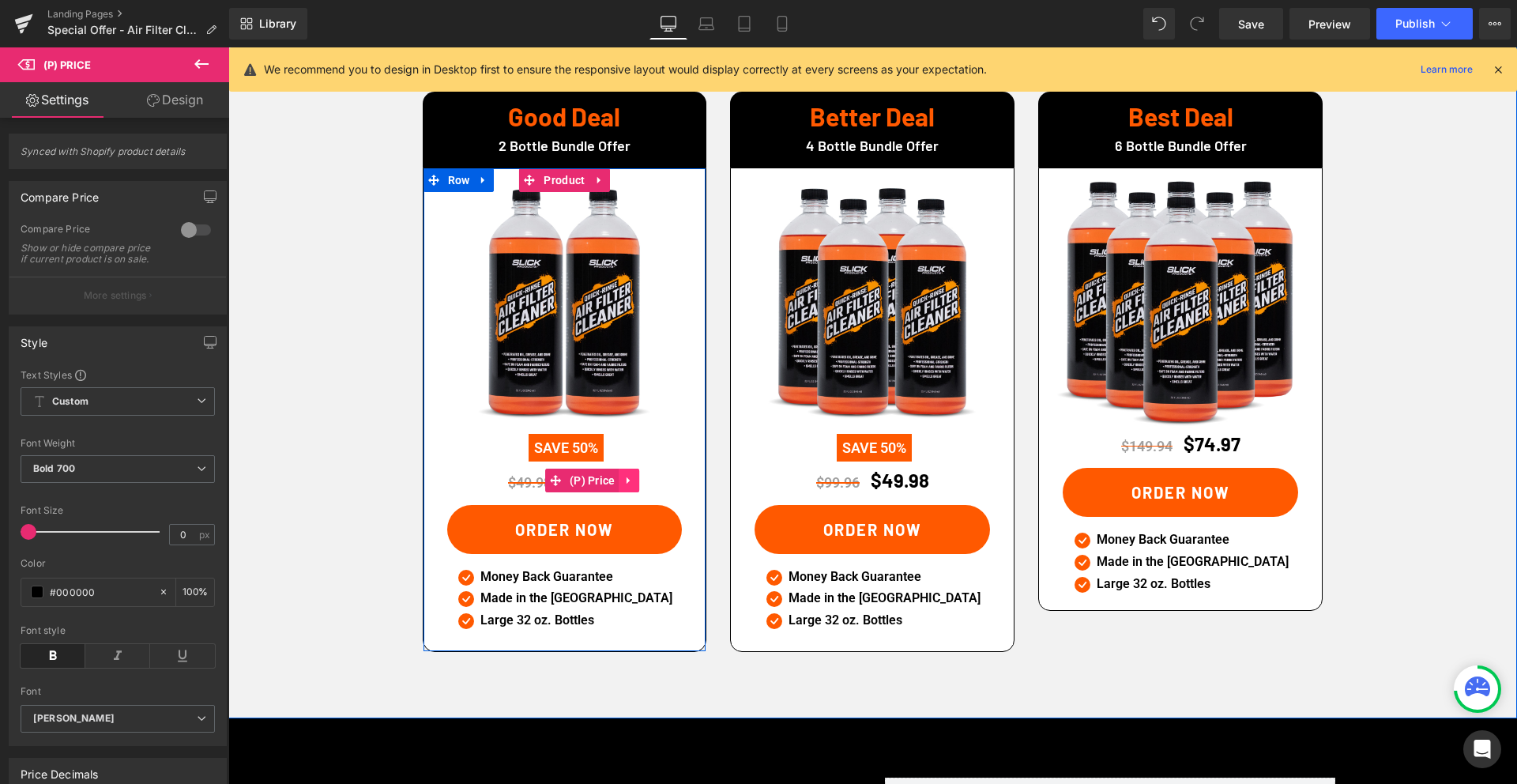
click at [632, 474] on icon at bounding box center [629, 480] width 11 height 12
click at [625, 475] on icon at bounding box center [619, 480] width 11 height 11
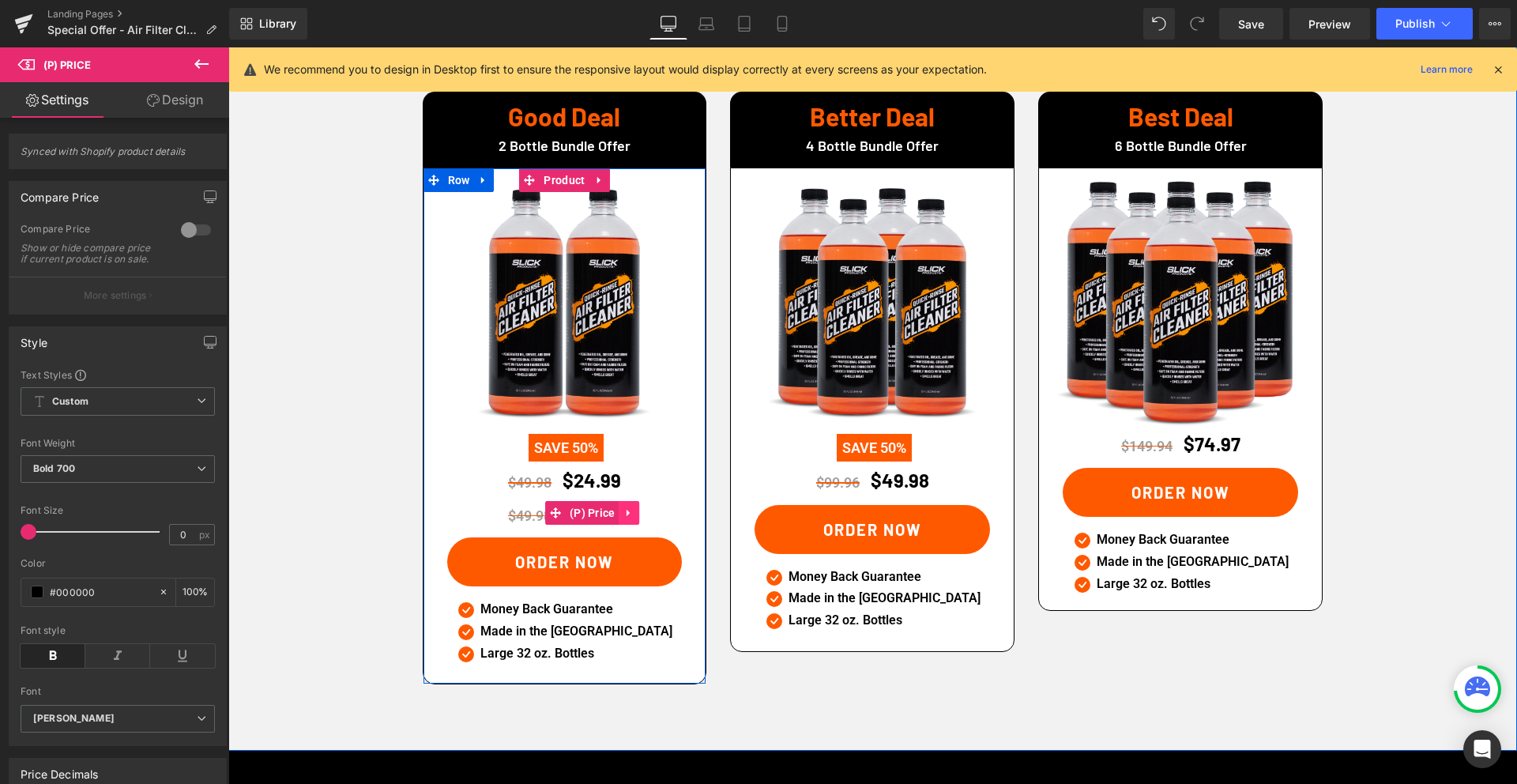
click at [630, 509] on icon at bounding box center [628, 513] width 3 height 7
click at [642, 507] on icon at bounding box center [639, 513] width 11 height 12
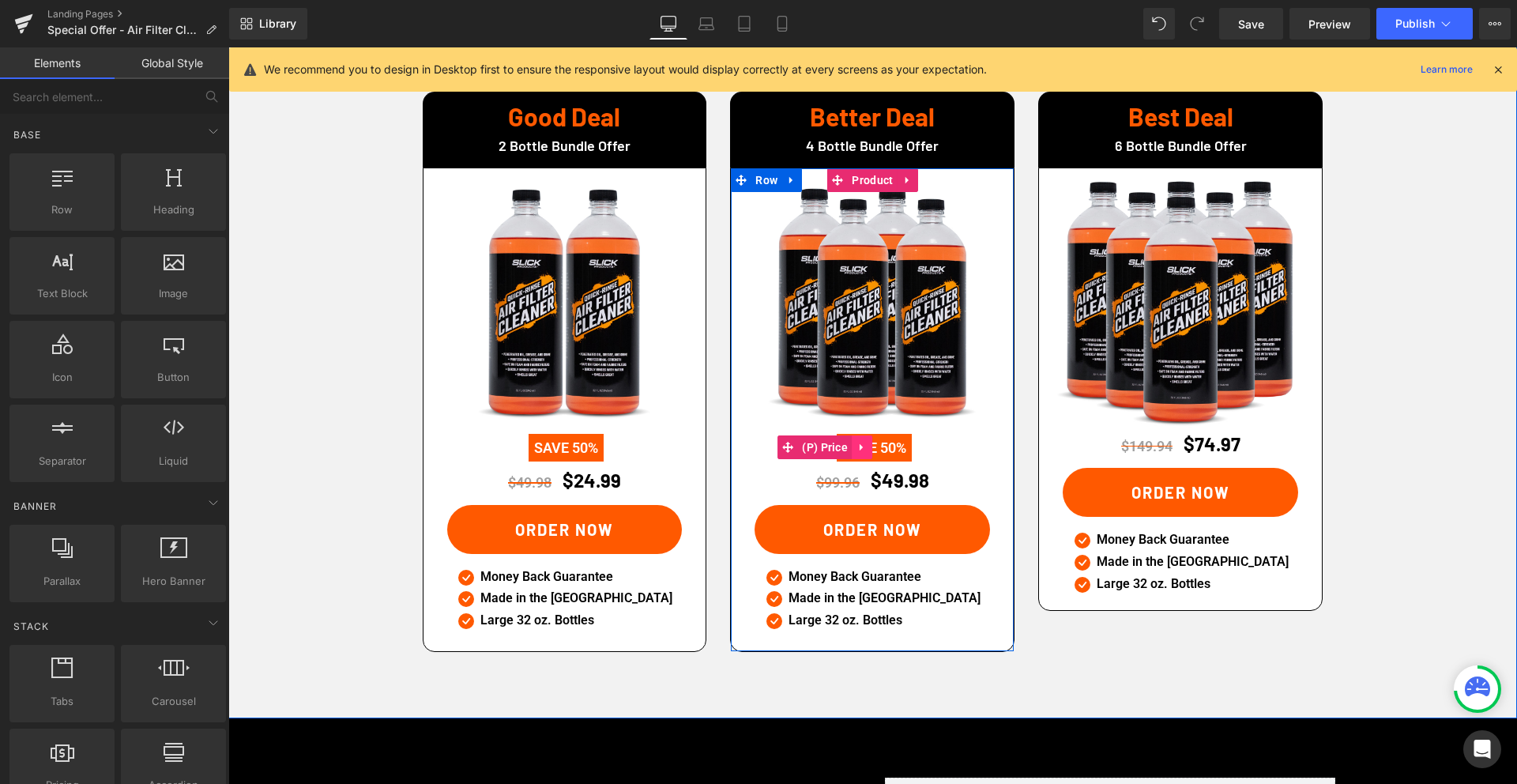
click at [861, 444] on icon at bounding box center [861, 447] width 3 height 7
click at [854, 441] on icon at bounding box center [851, 446] width 11 height 11
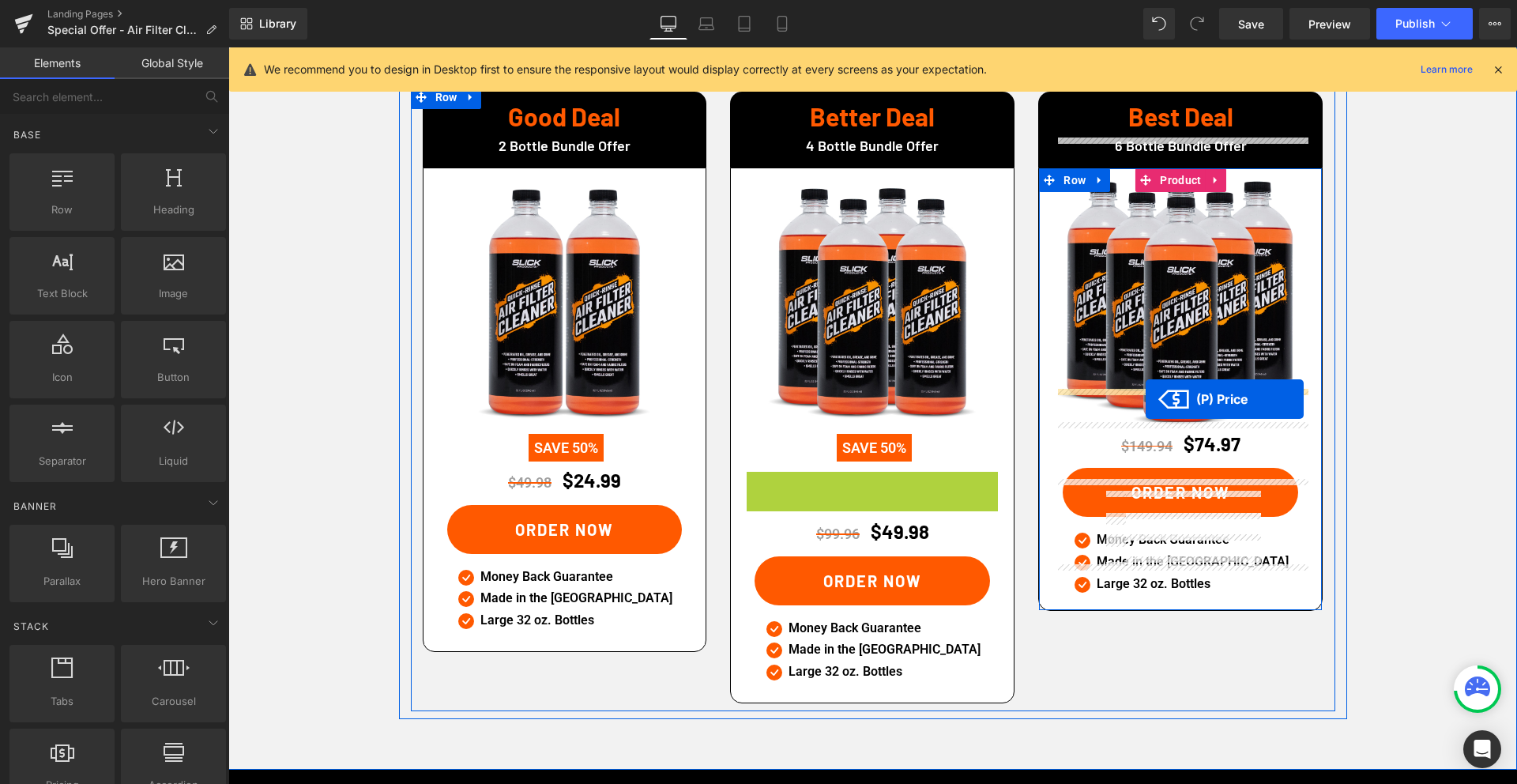
drag, startPoint x: 827, startPoint y: 445, endPoint x: 1146, endPoint y: 399, distance: 322.3
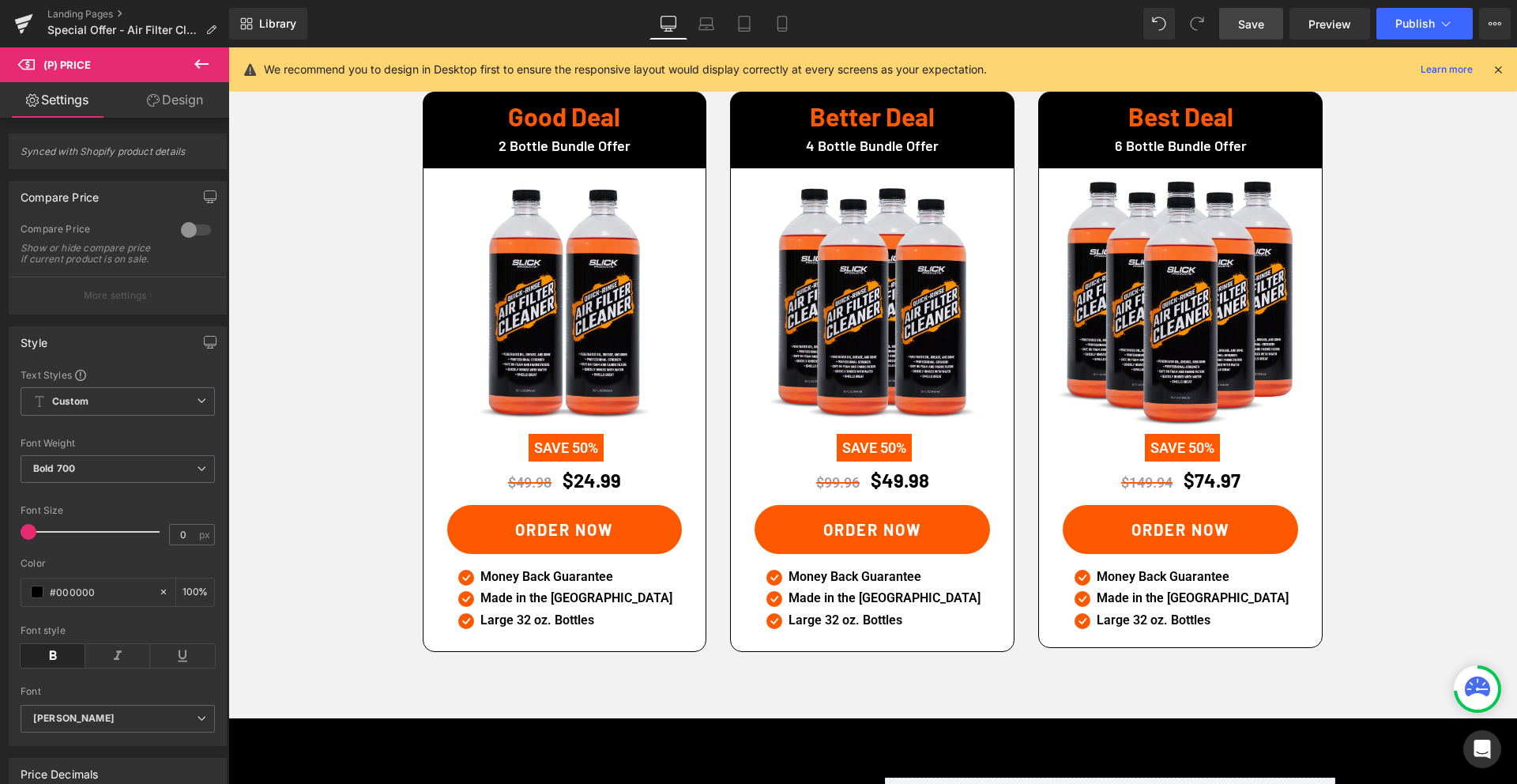
click at [1235, 23] on link "Save" at bounding box center [1251, 23] width 64 height 32
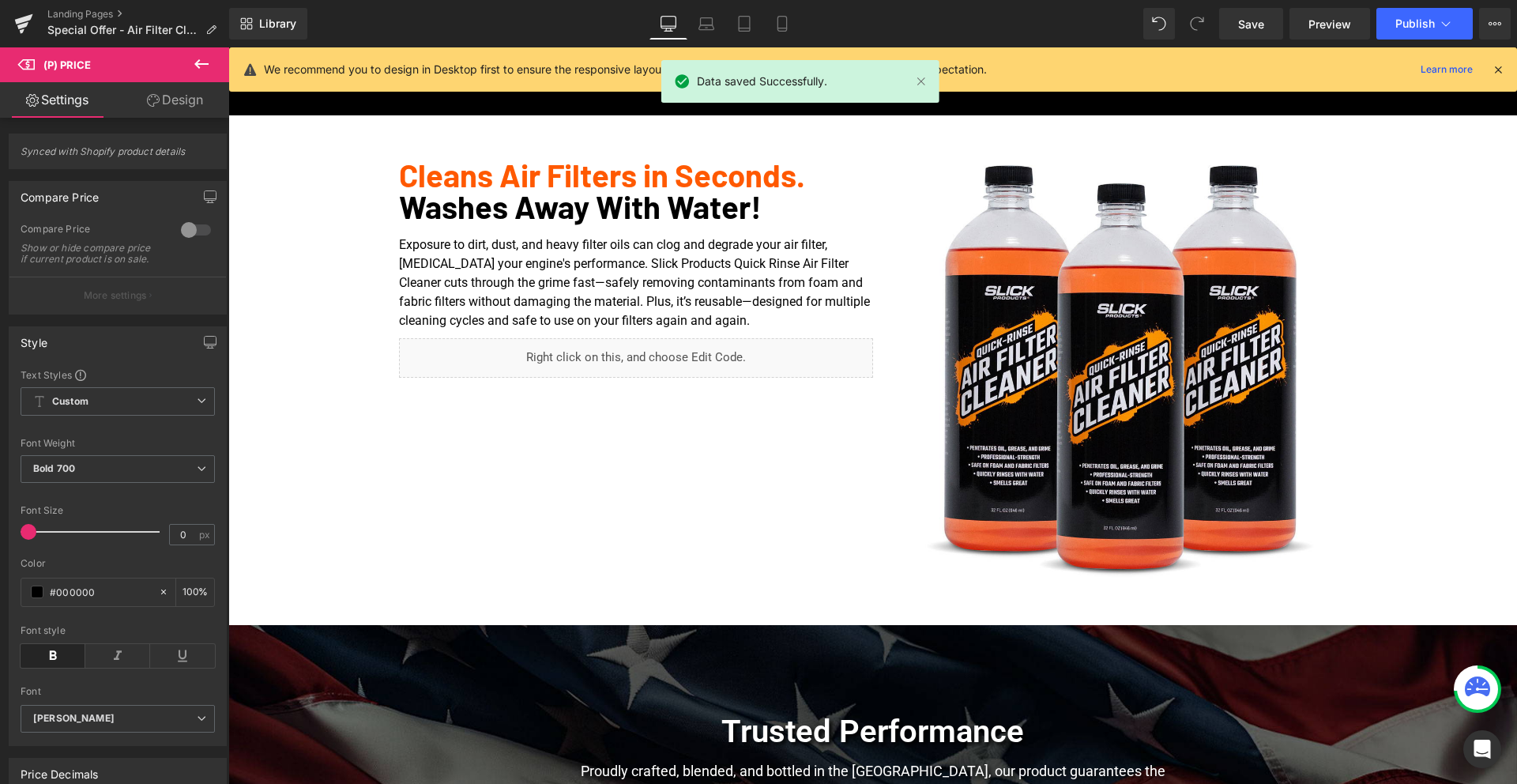
scroll to position [0, 0]
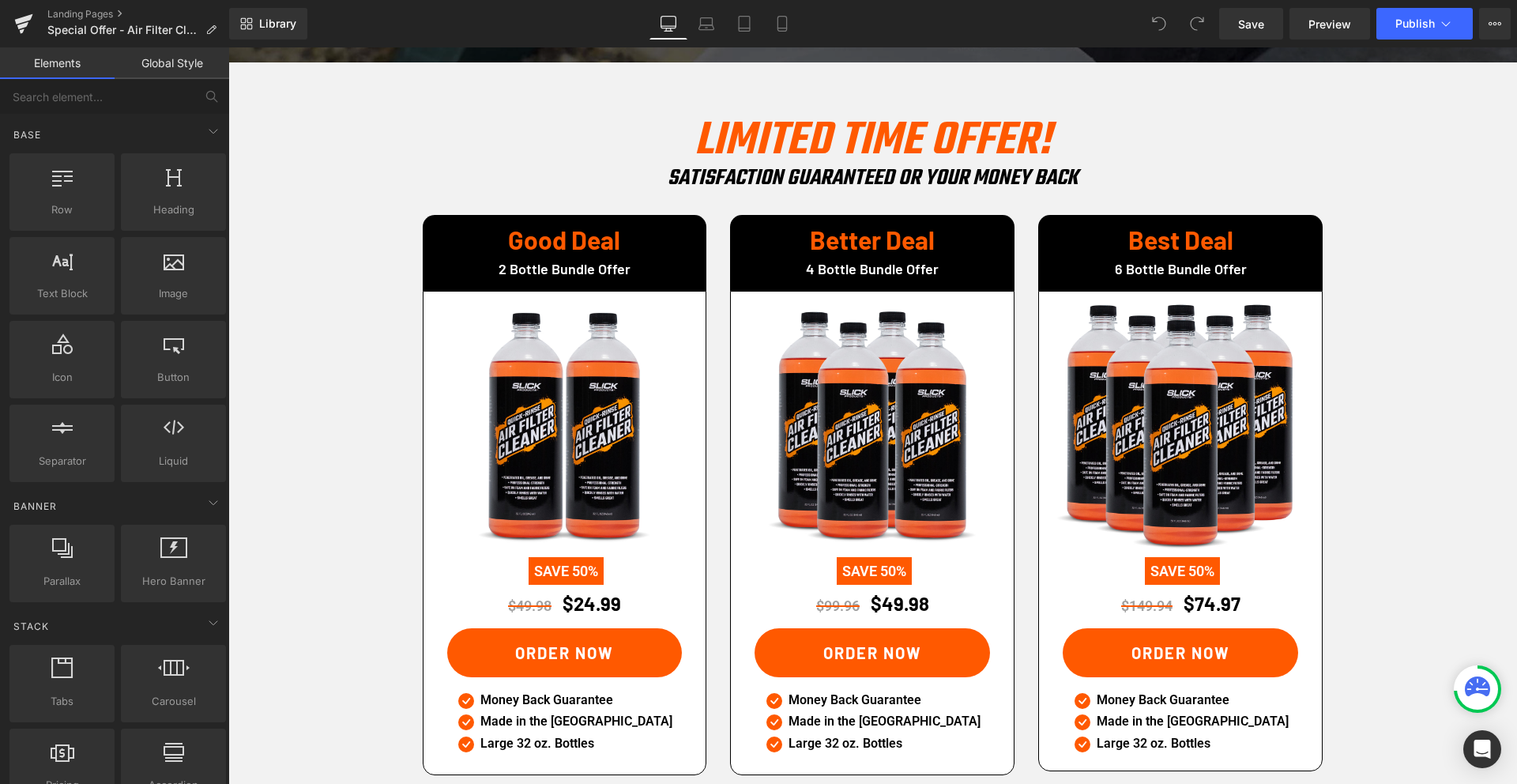
scroll to position [2329, 0]
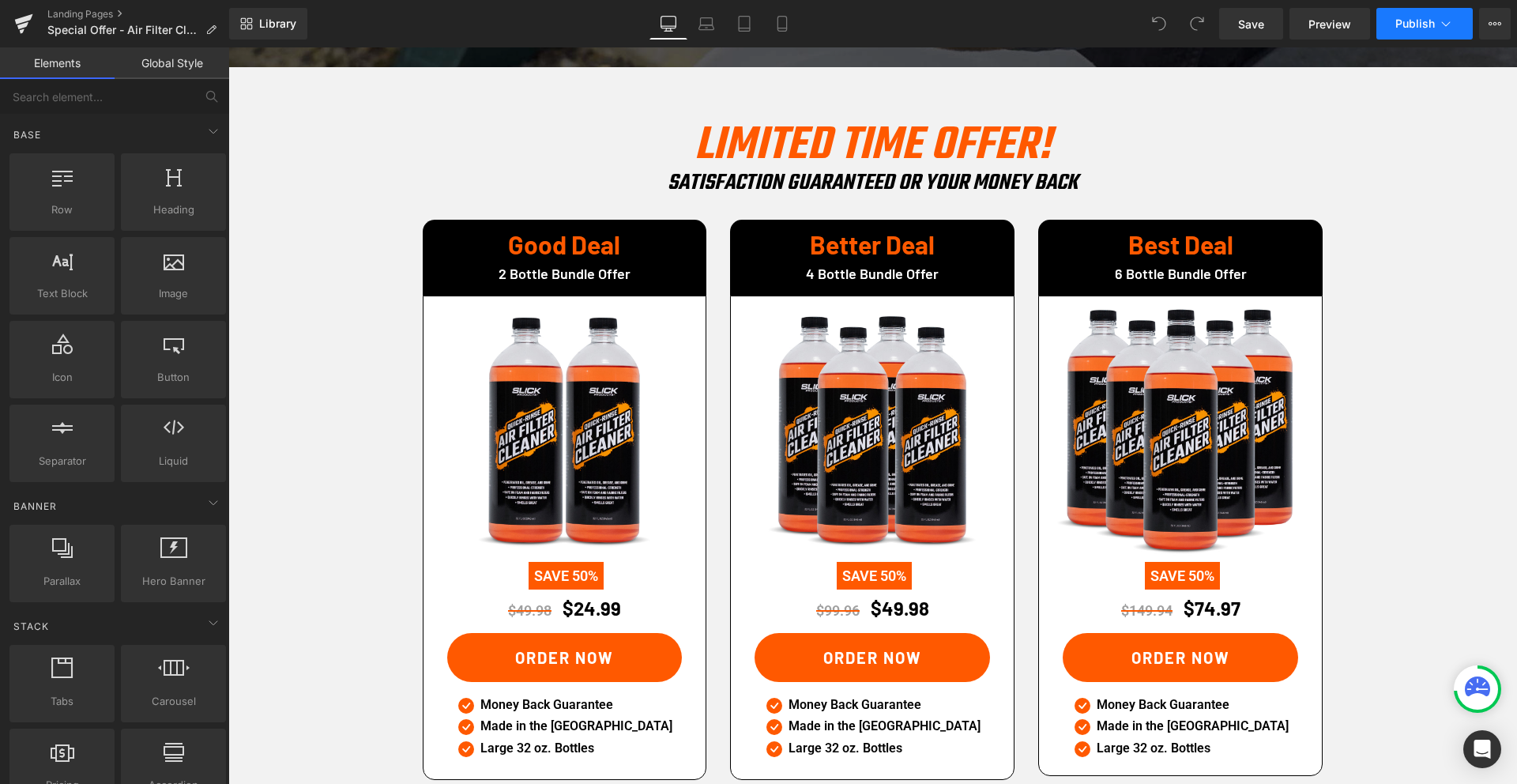
click at [1432, 27] on span "Publish" at bounding box center [1415, 23] width 39 height 13
drag, startPoint x: 827, startPoint y: 131, endPoint x: 328, endPoint y: 49, distance: 505.7
click at [75, 13] on link "Landing Pages" at bounding box center [138, 13] width 182 height 13
